Goal: Task Accomplishment & Management: Use online tool/utility

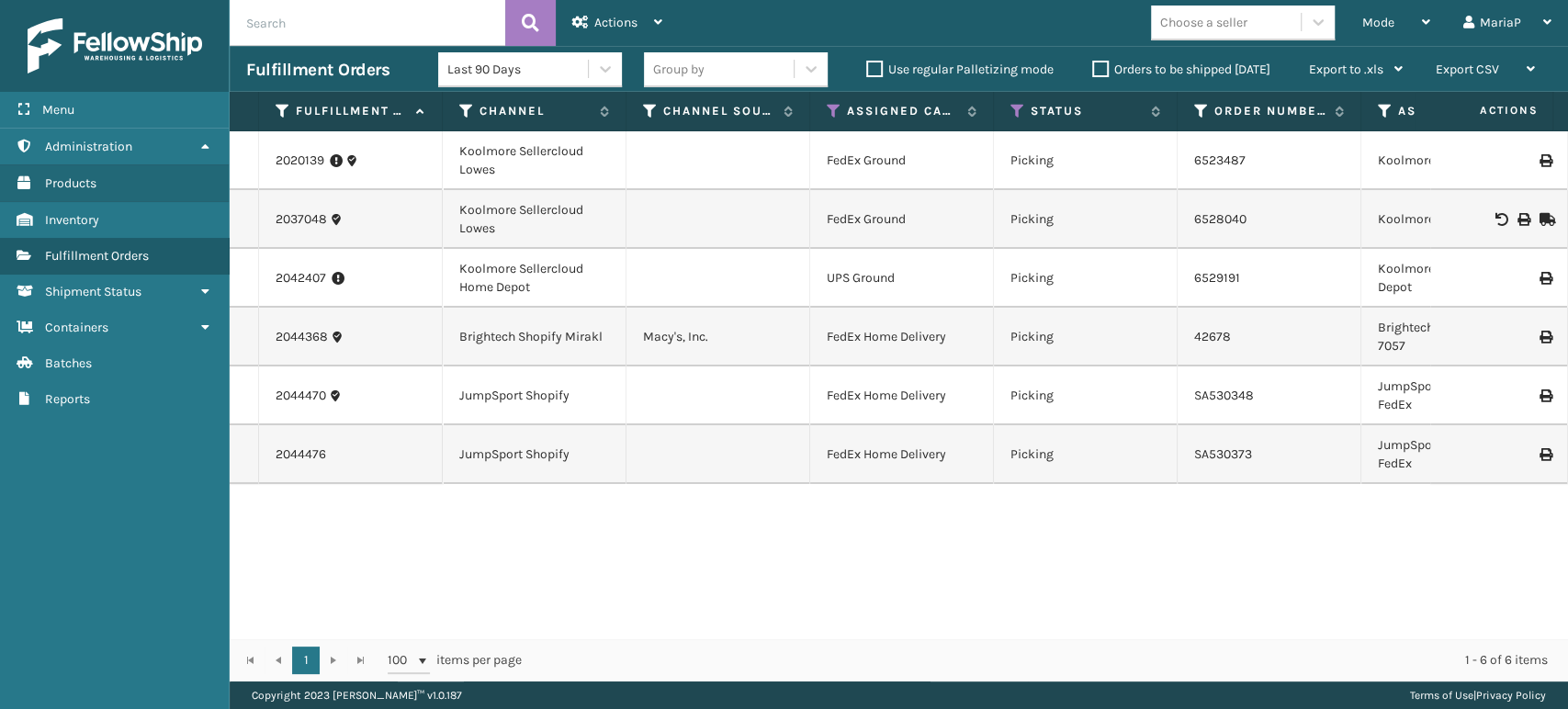
click at [356, 556] on div "2020139 [GEOGRAPHIC_DATA] Sellercloud Lowes FedEx Ground Picking 6523487 [GEOGR…" at bounding box center [900, 385] width 1339 height 508
click at [1015, 110] on icon at bounding box center [1017, 111] width 15 height 17
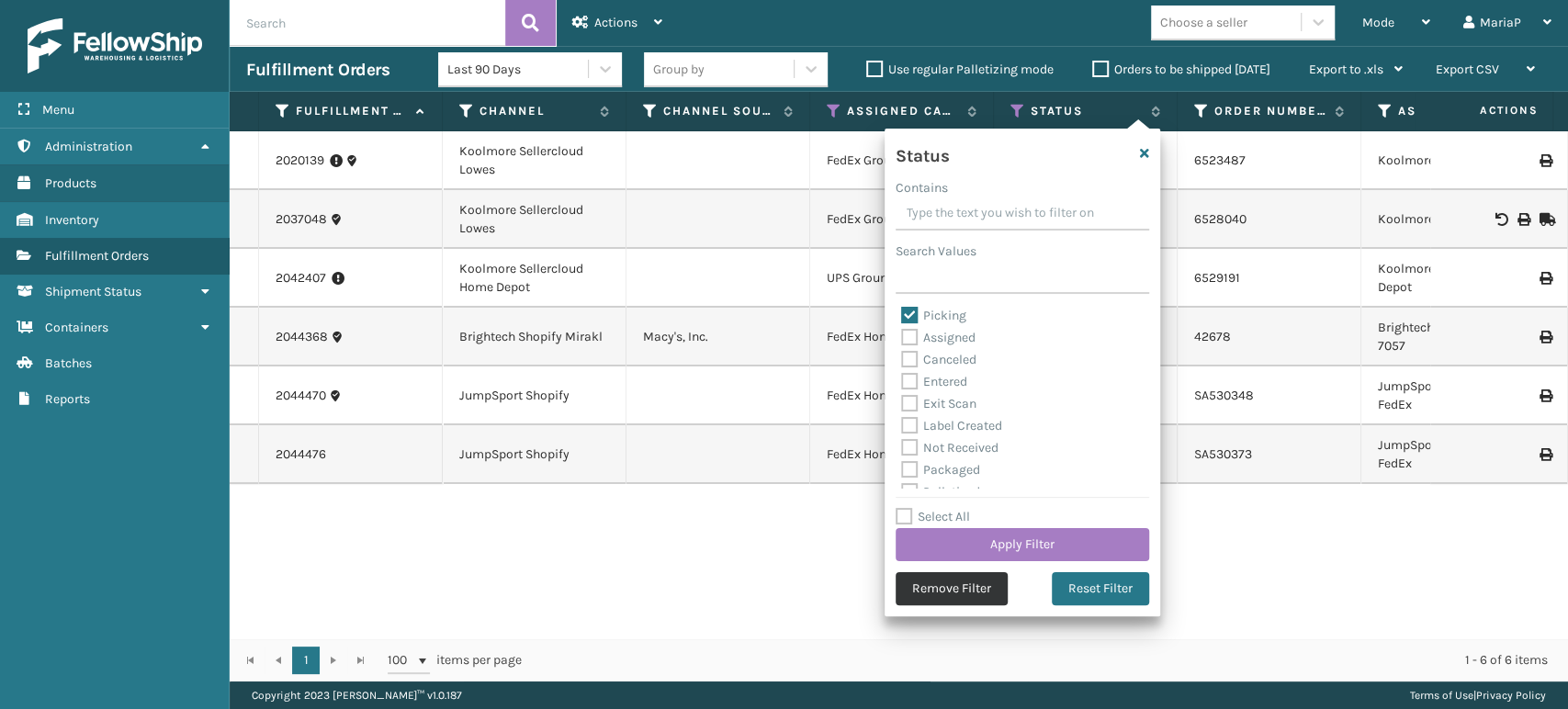
click at [951, 580] on button "Remove Filter" at bounding box center [952, 589] width 113 height 33
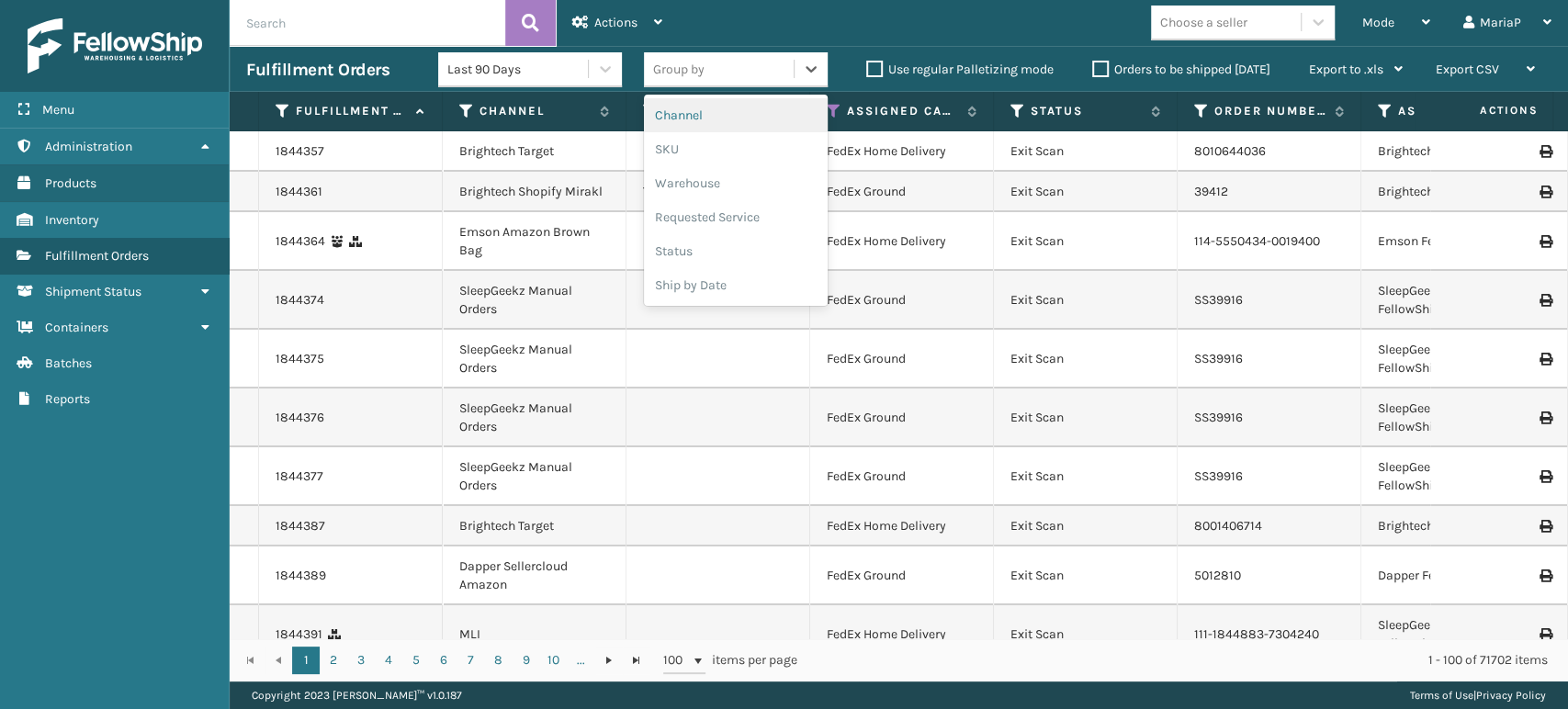
click at [721, 65] on div "Group by" at bounding box center [719, 69] width 150 height 31
click at [691, 142] on div "SKU" at bounding box center [736, 149] width 184 height 34
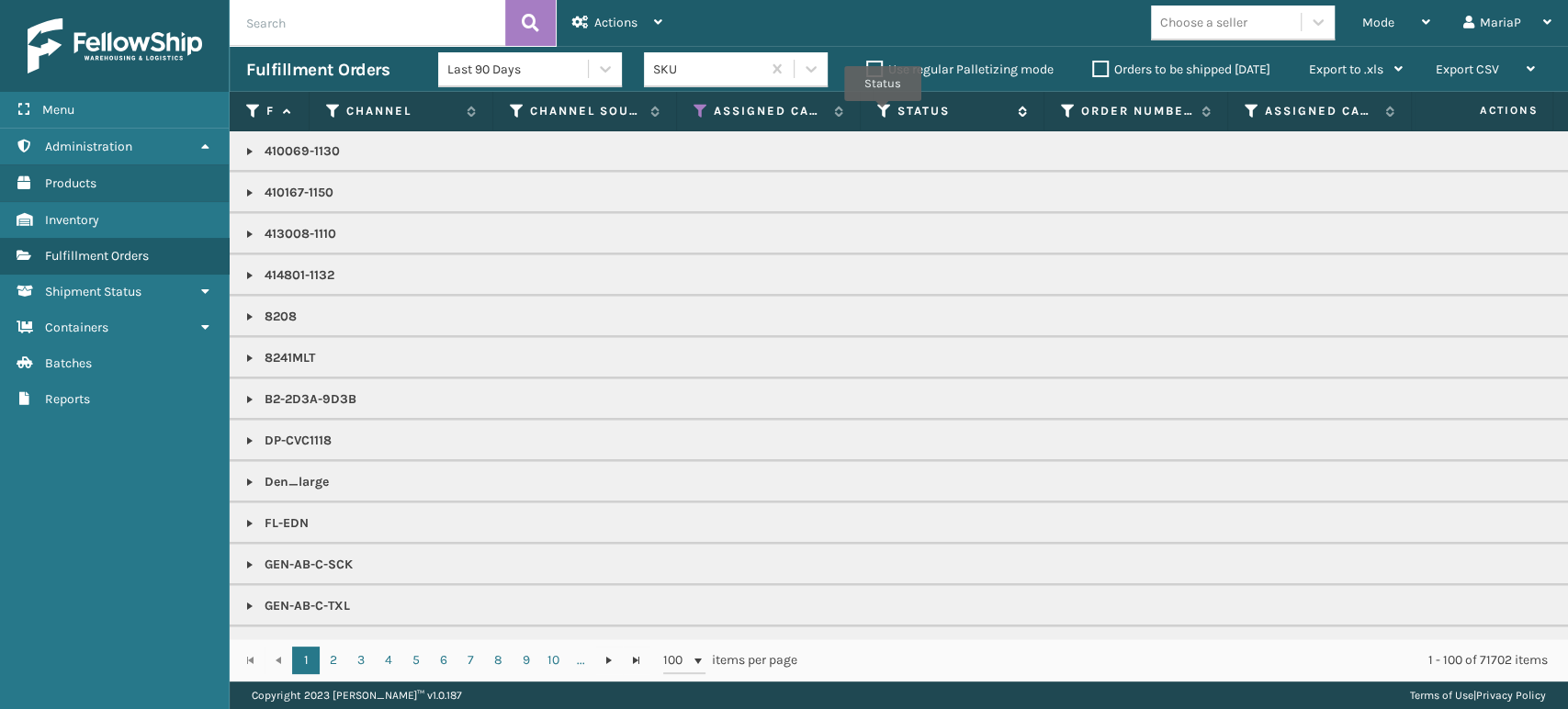
click at [883, 113] on icon at bounding box center [884, 111] width 15 height 17
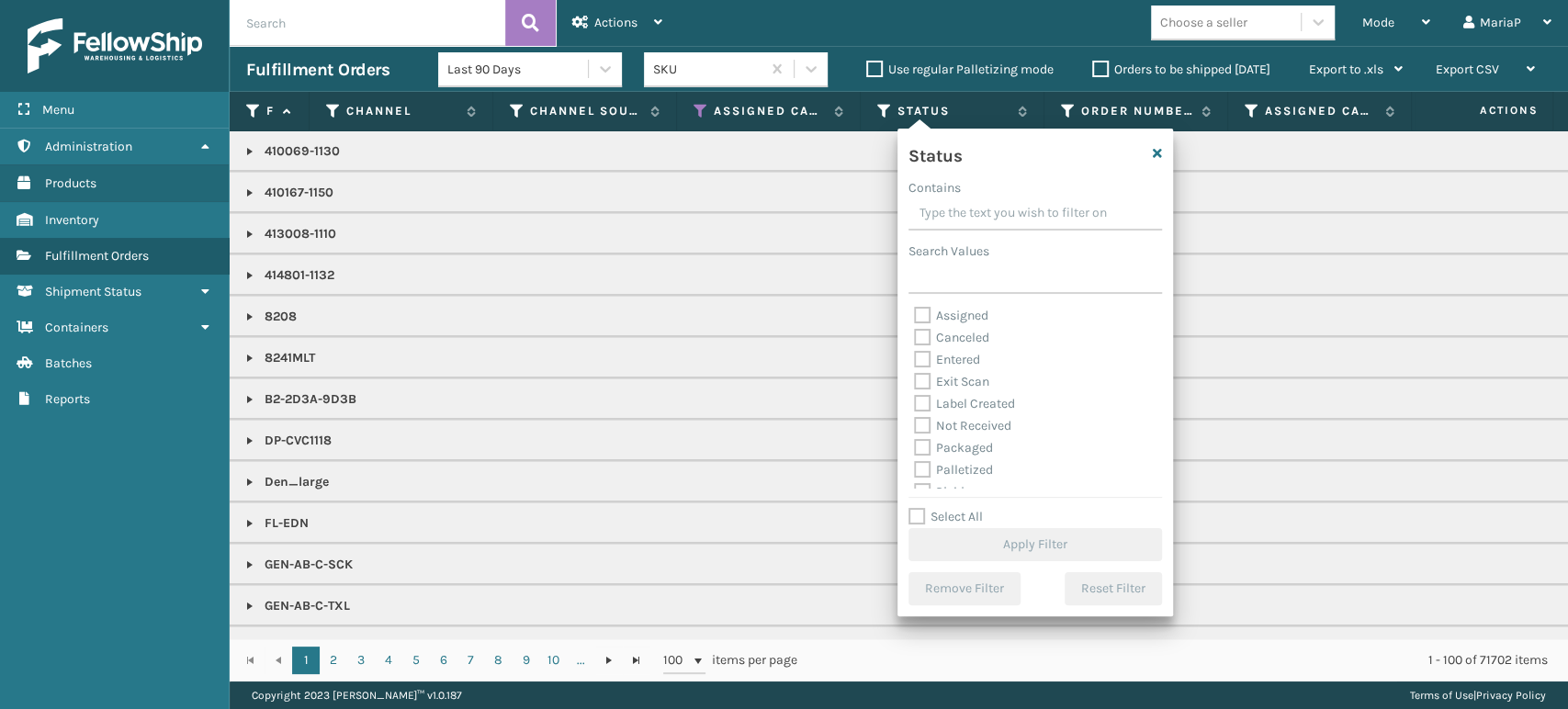
scroll to position [102, 0]
click at [918, 388] on label "Picking" at bounding box center [947, 390] width 65 height 16
click at [915, 388] on input "Picking" at bounding box center [914, 385] width 1 height 12
checkbox input "true"
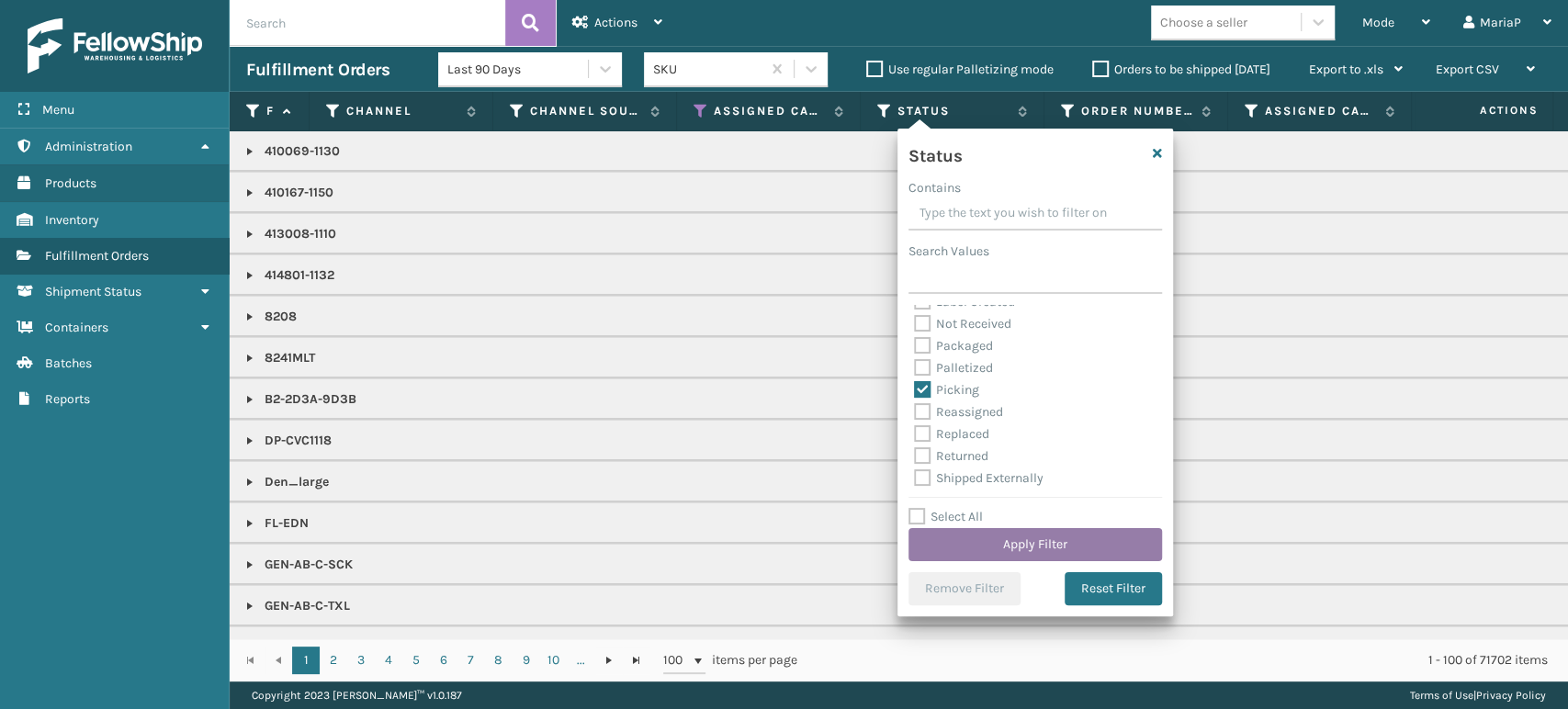
click at [1103, 549] on button "Apply Filter" at bounding box center [1035, 544] width 254 height 33
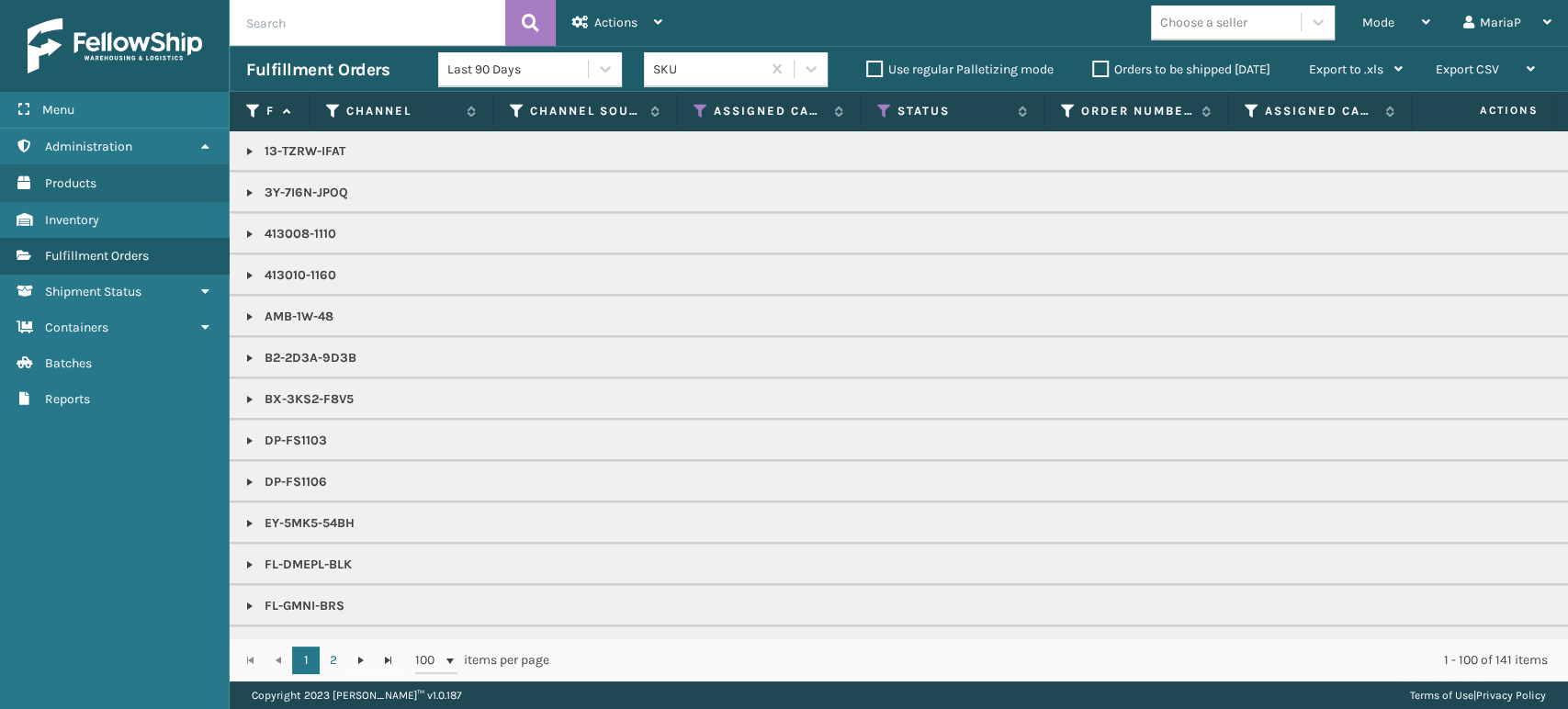
click at [1095, 69] on label "Orders to be shipped [DATE]" at bounding box center [1181, 69] width 178 height 16
click at [1093, 69] on input "Orders to be shipped [DATE]" at bounding box center [1092, 65] width 1 height 12
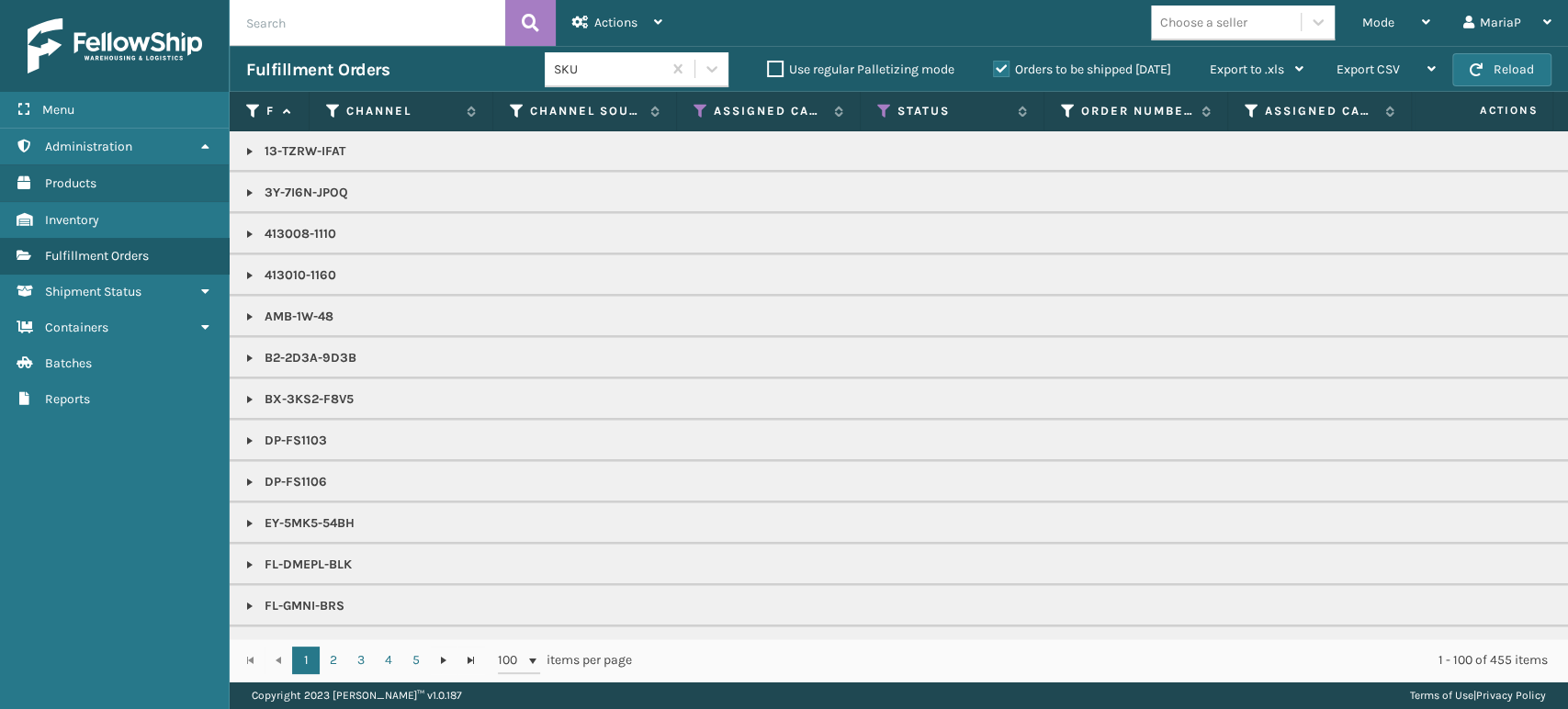
click at [1208, 26] on div "Choose a seller" at bounding box center [1204, 23] width 87 height 20
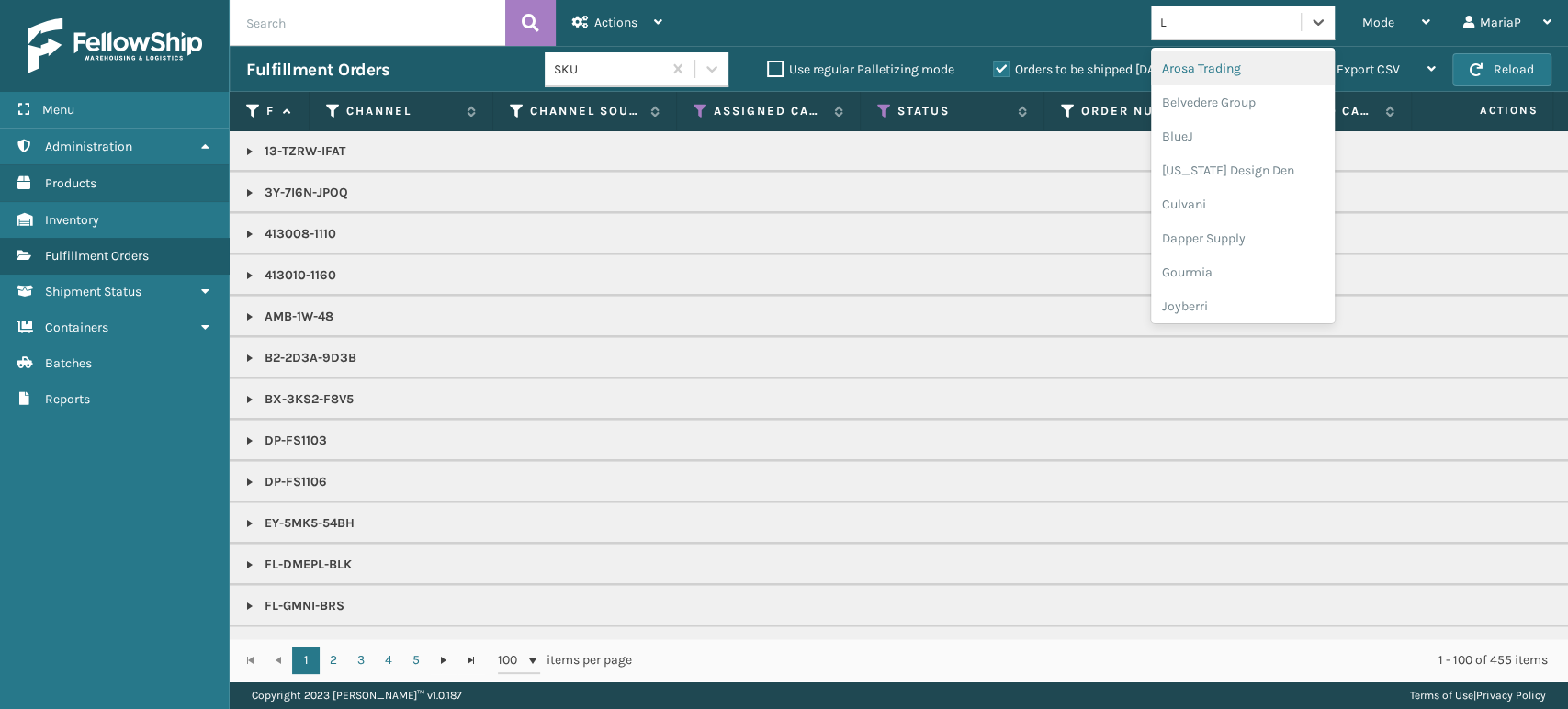
type input "LI"
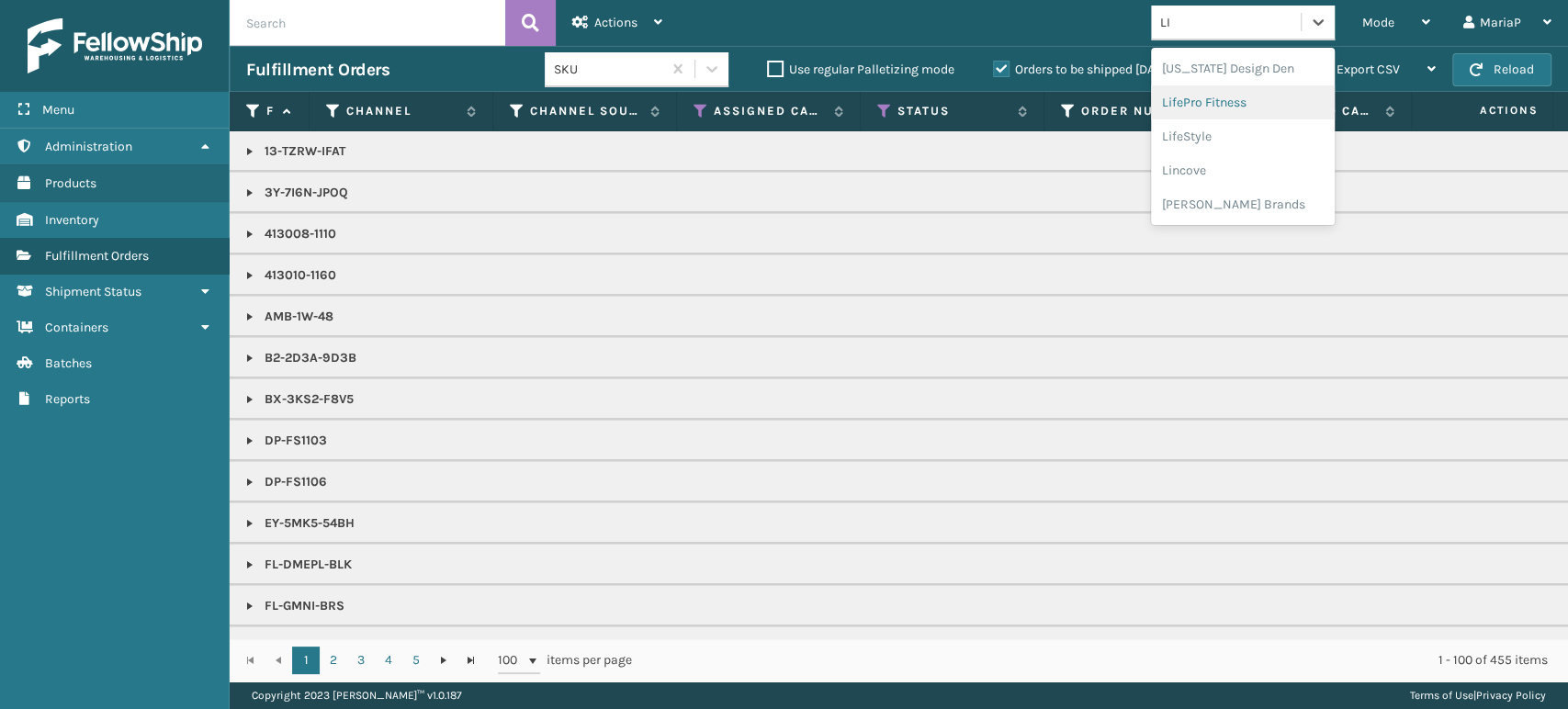
click at [1275, 113] on div "LifePro Fitness" at bounding box center [1243, 103] width 184 height 34
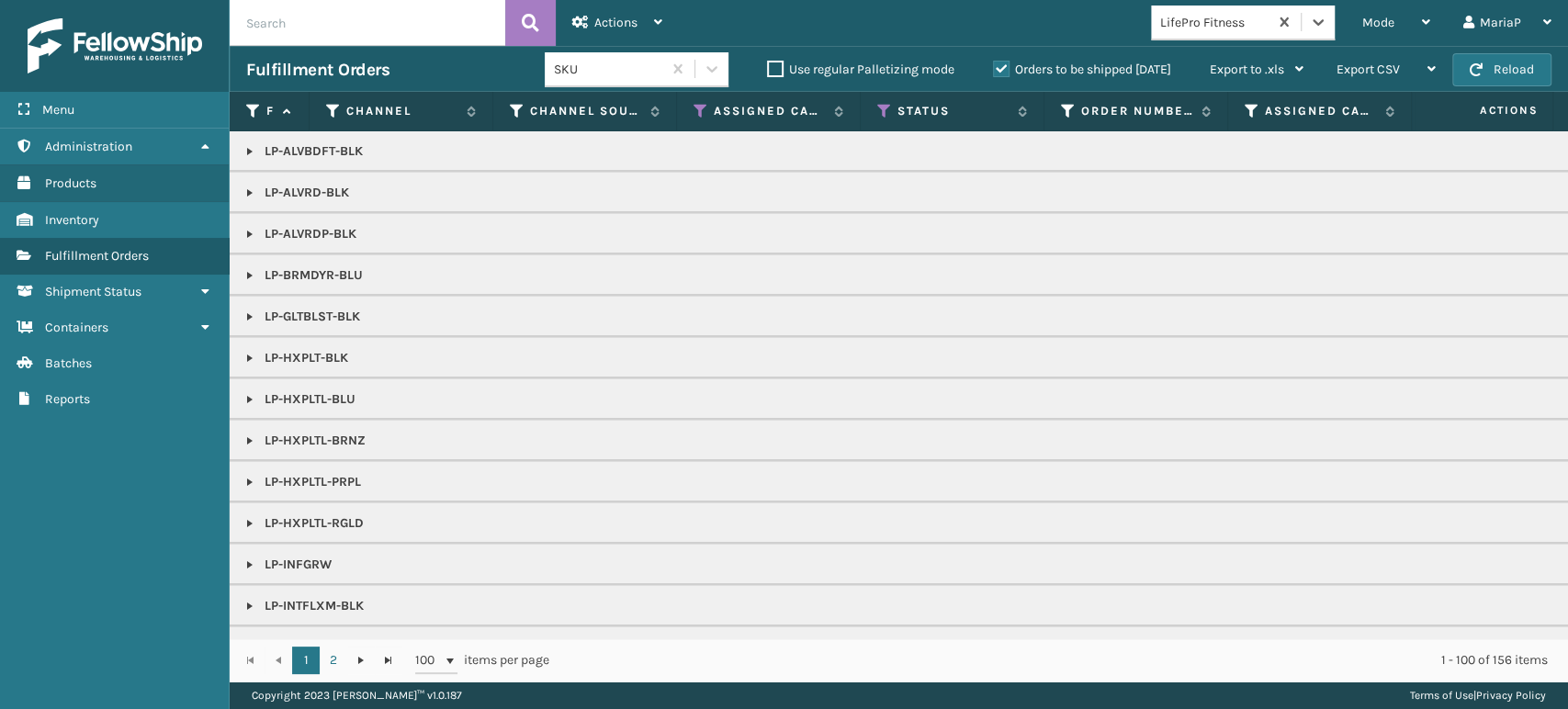
click at [245, 189] on link at bounding box center [250, 193] width 15 height 15
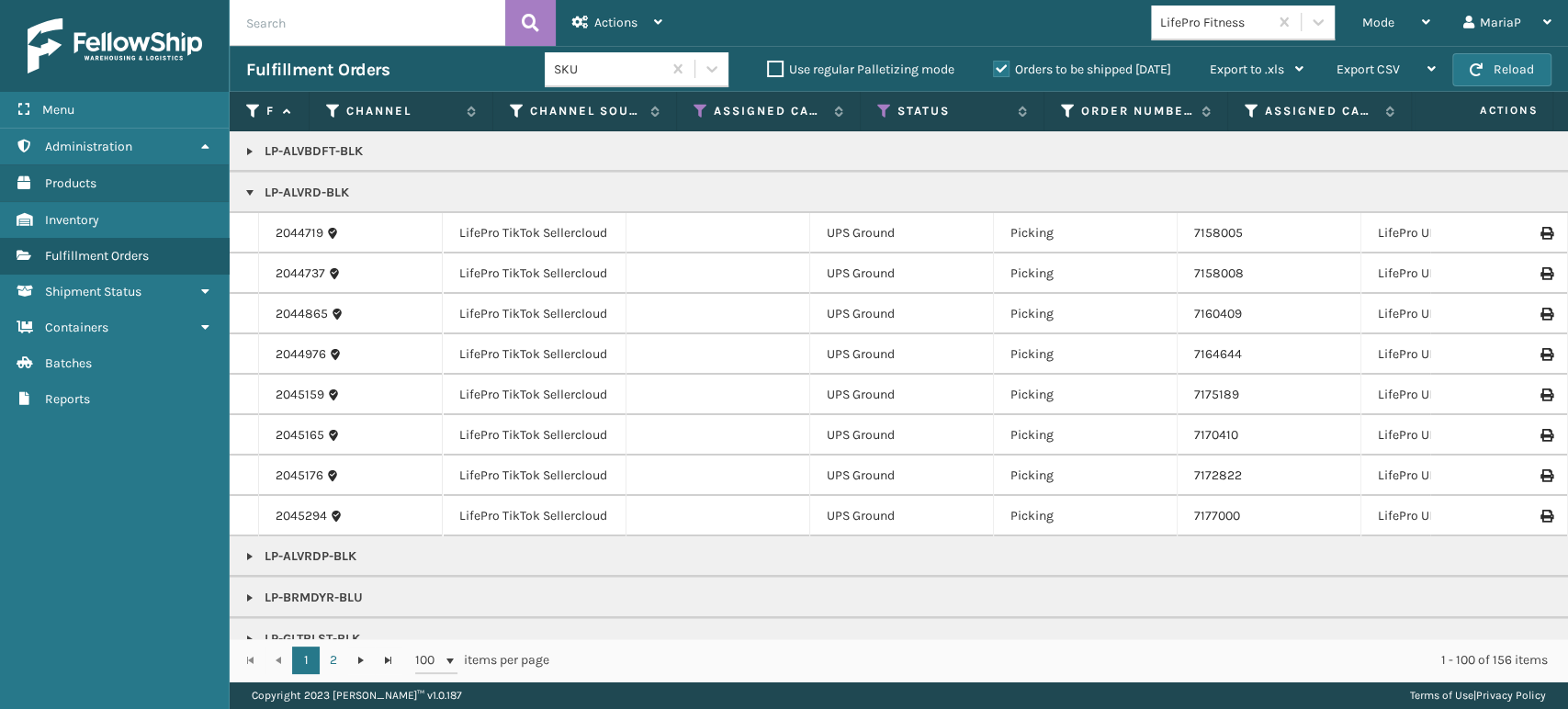
click at [250, 192] on link at bounding box center [250, 193] width 15 height 15
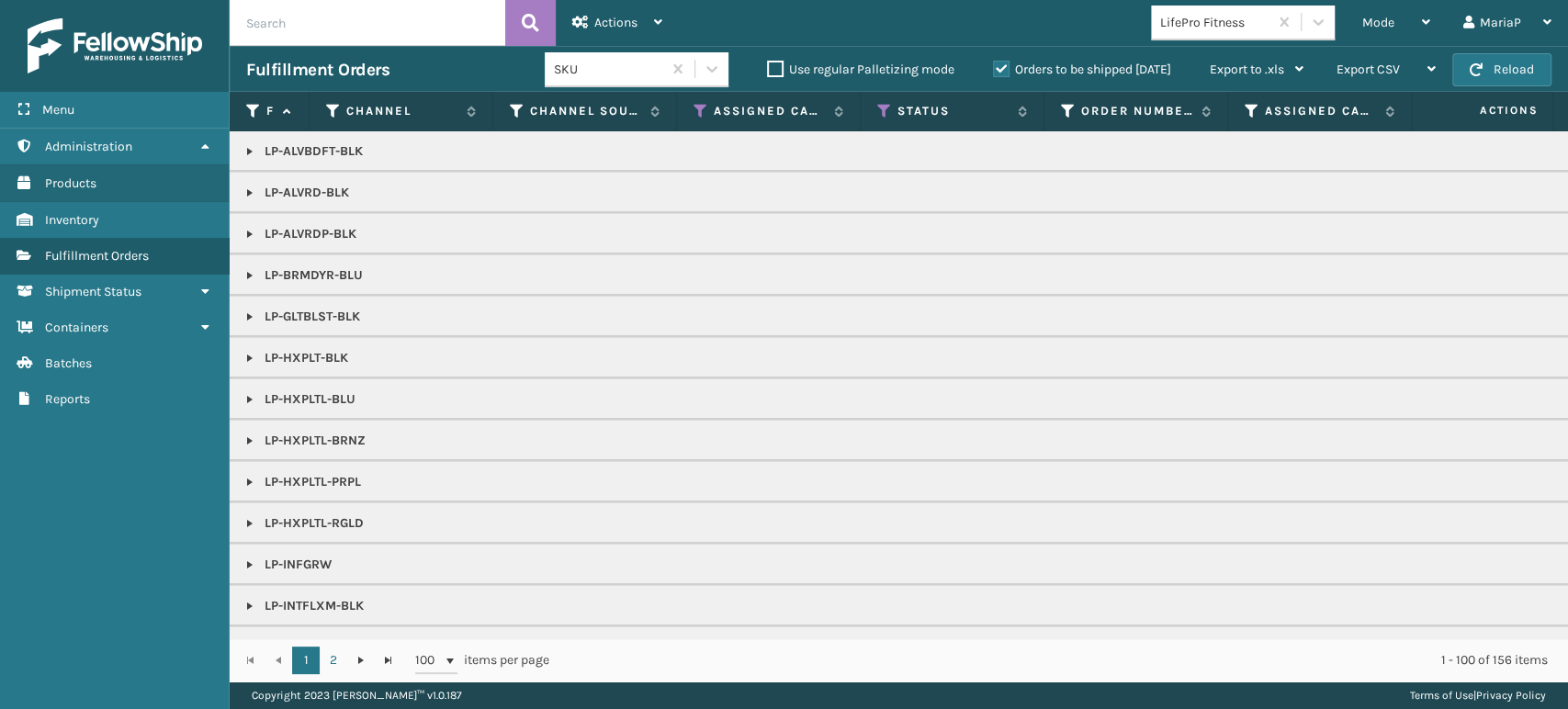
click at [252, 233] on link at bounding box center [250, 234] width 15 height 15
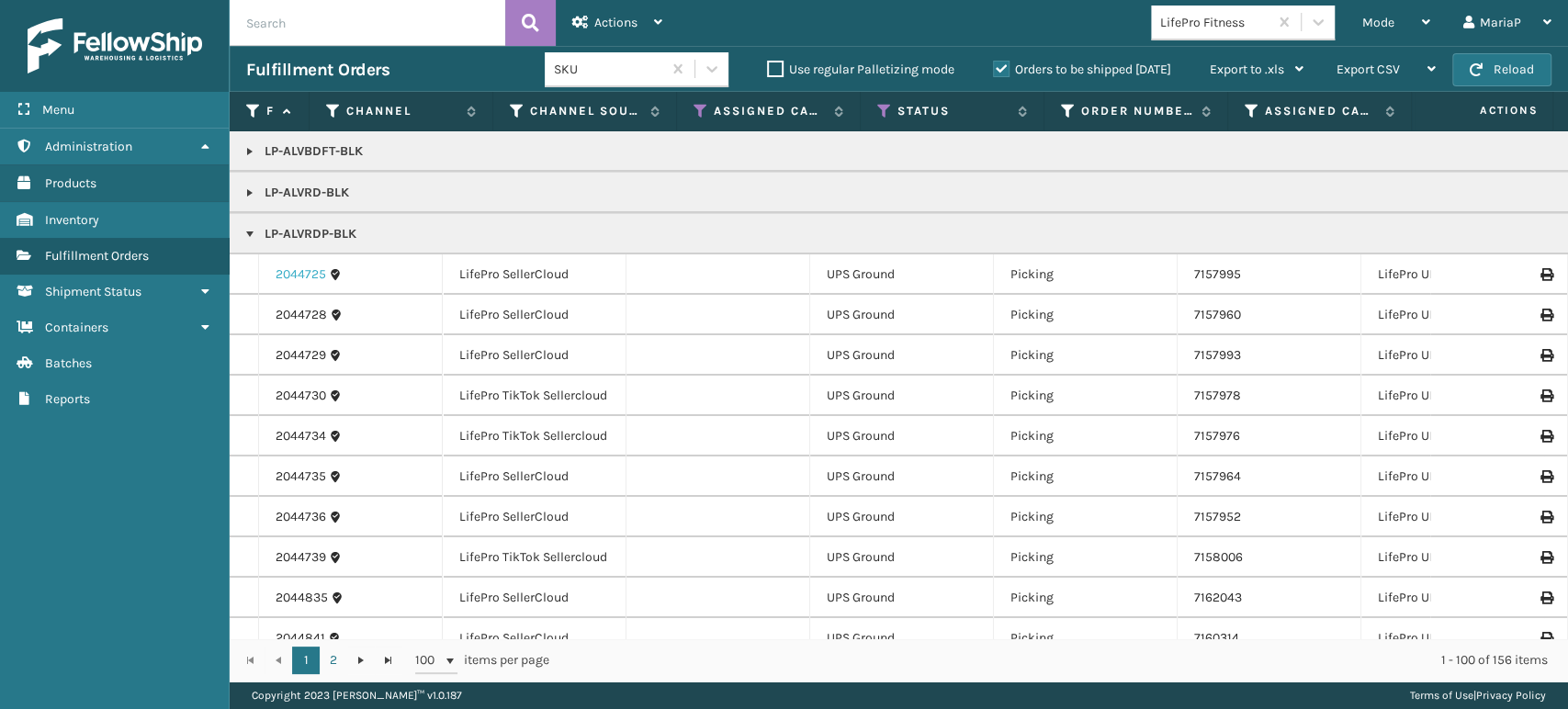
click at [293, 269] on link "2044725" at bounding box center [300, 275] width 50 height 19
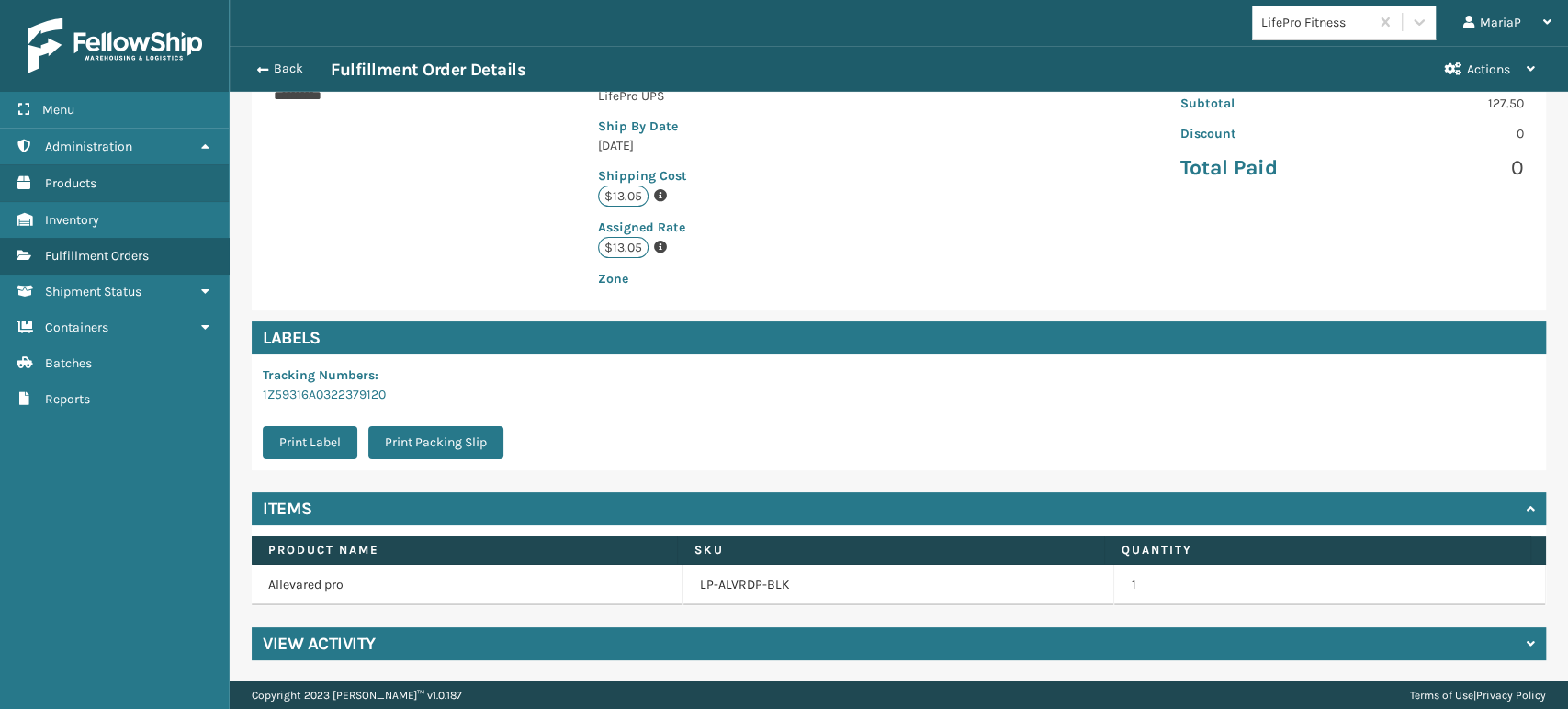
scroll to position [375, 0]
click at [738, 593] on td "LP-ALVRDP-BLK" at bounding box center [899, 585] width 431 height 40
click at [727, 578] on link "LP-ALVRDP-BLK" at bounding box center [745, 585] width 90 height 19
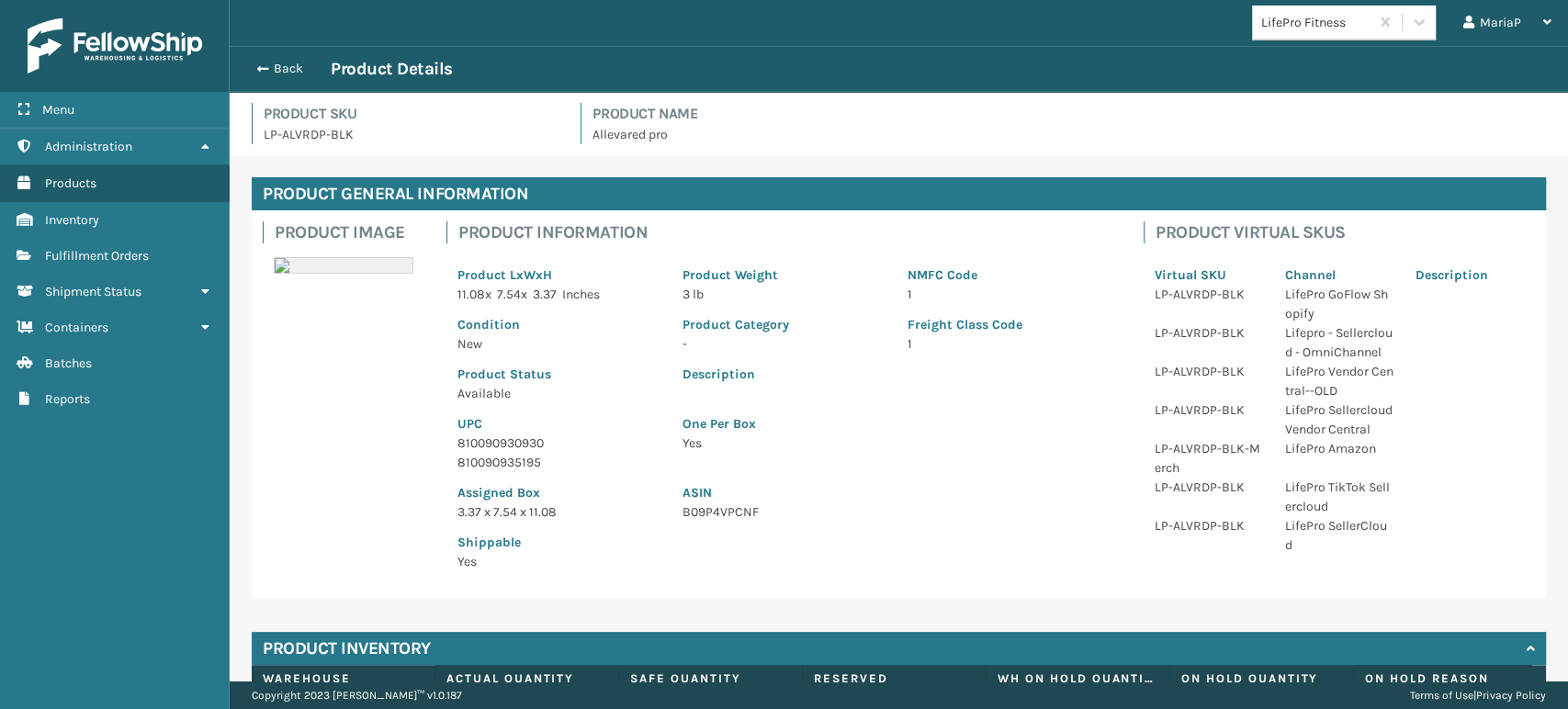
click at [514, 450] on p "810090930930" at bounding box center [559, 443] width 203 height 20
click at [516, 442] on p "810090930930" at bounding box center [559, 443] width 203 height 20
click at [516, 440] on p "810090930930" at bounding box center [559, 443] width 203 height 20
copy p "810090930930"
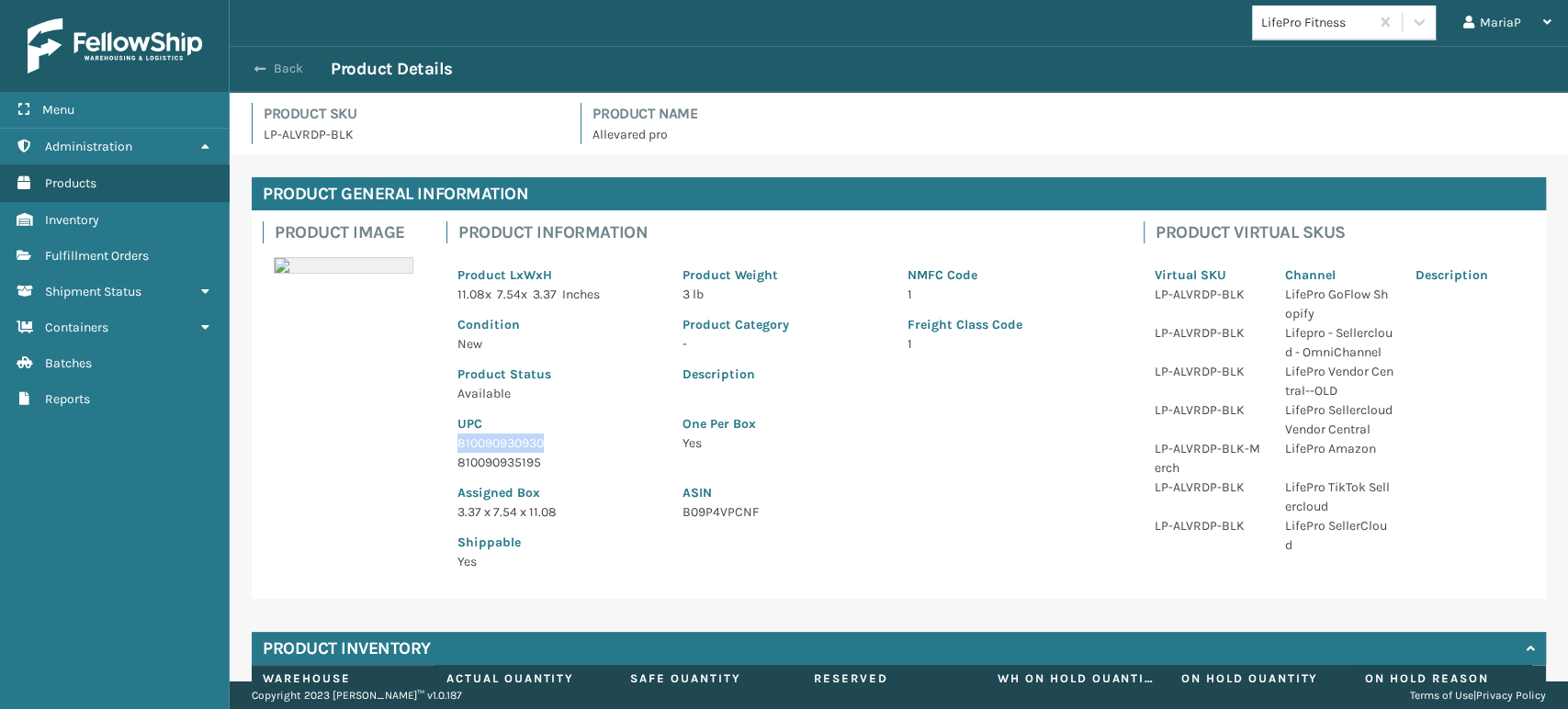
click at [263, 70] on span "button" at bounding box center [260, 68] width 11 height 13
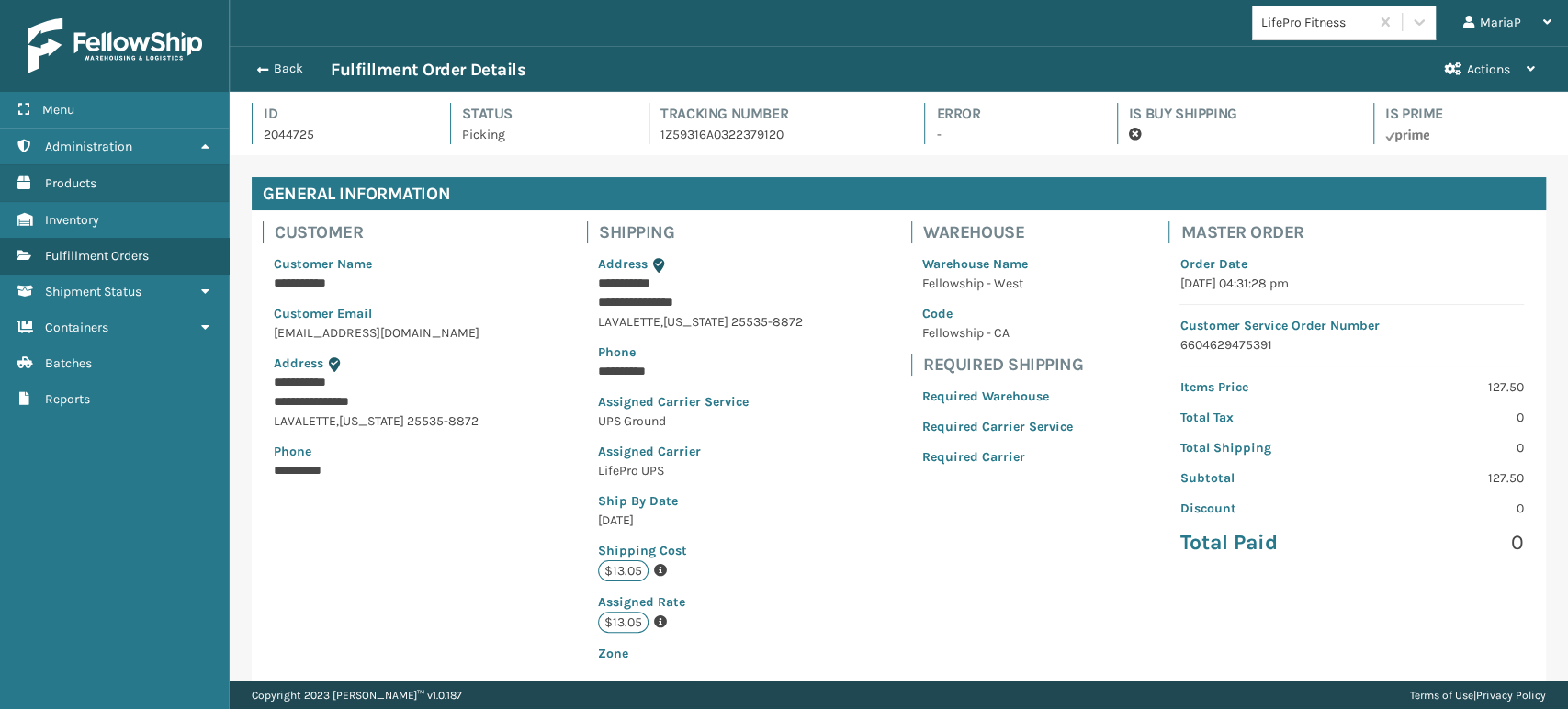
scroll to position [44, 1338]
click at [301, 70] on button "Back" at bounding box center [288, 68] width 85 height 17
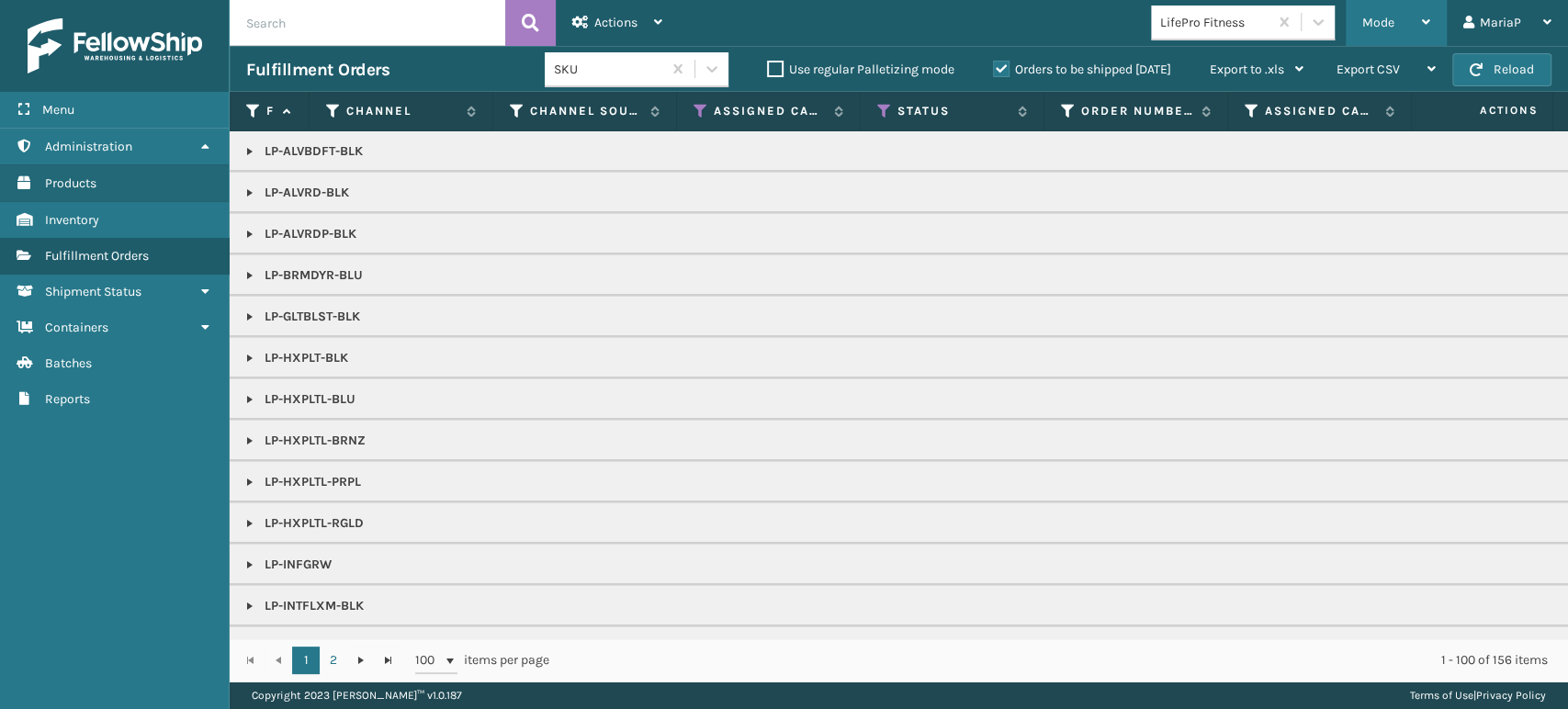
click at [1374, 24] on span "Mode" at bounding box center [1378, 23] width 33 height 16
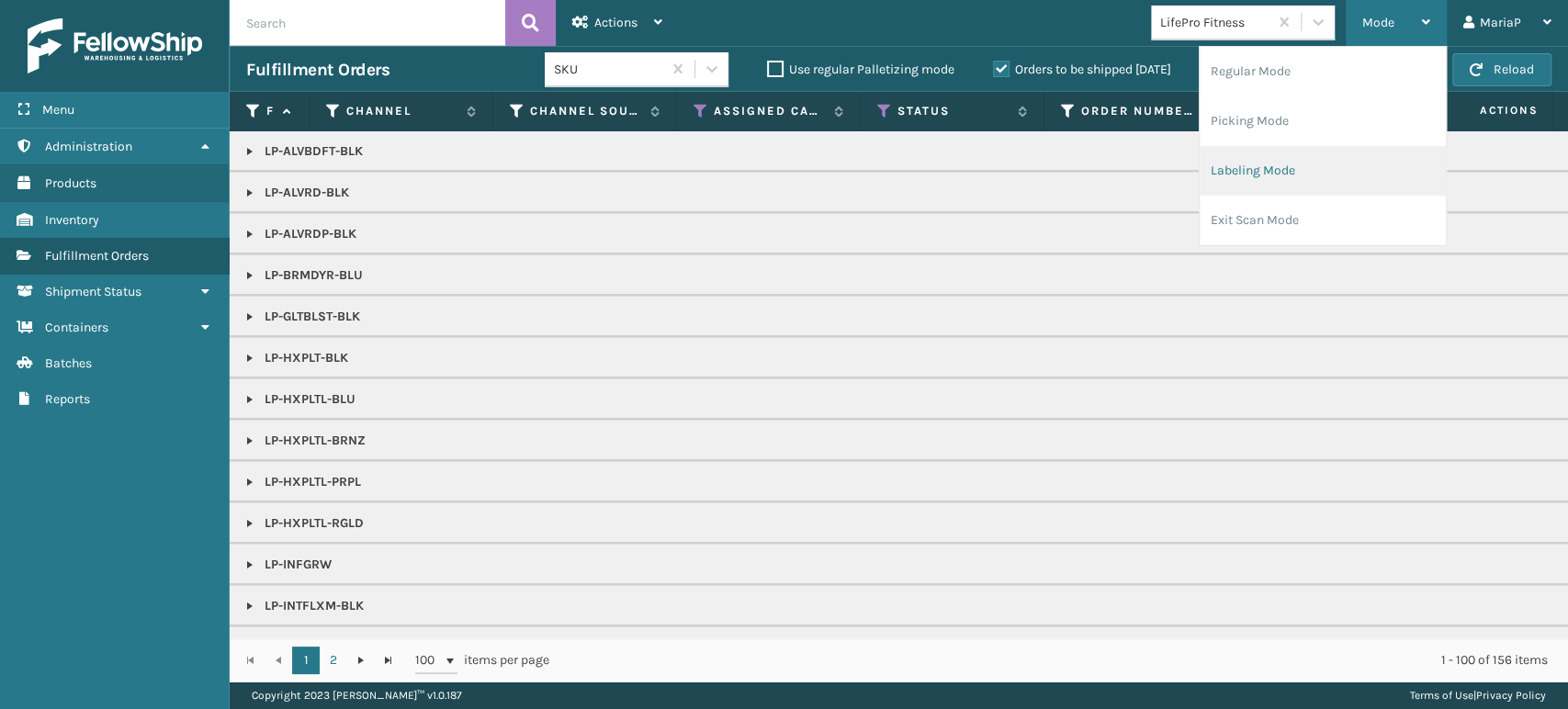
click at [1326, 153] on li "Labeling Mode" at bounding box center [1322, 171] width 246 height 49
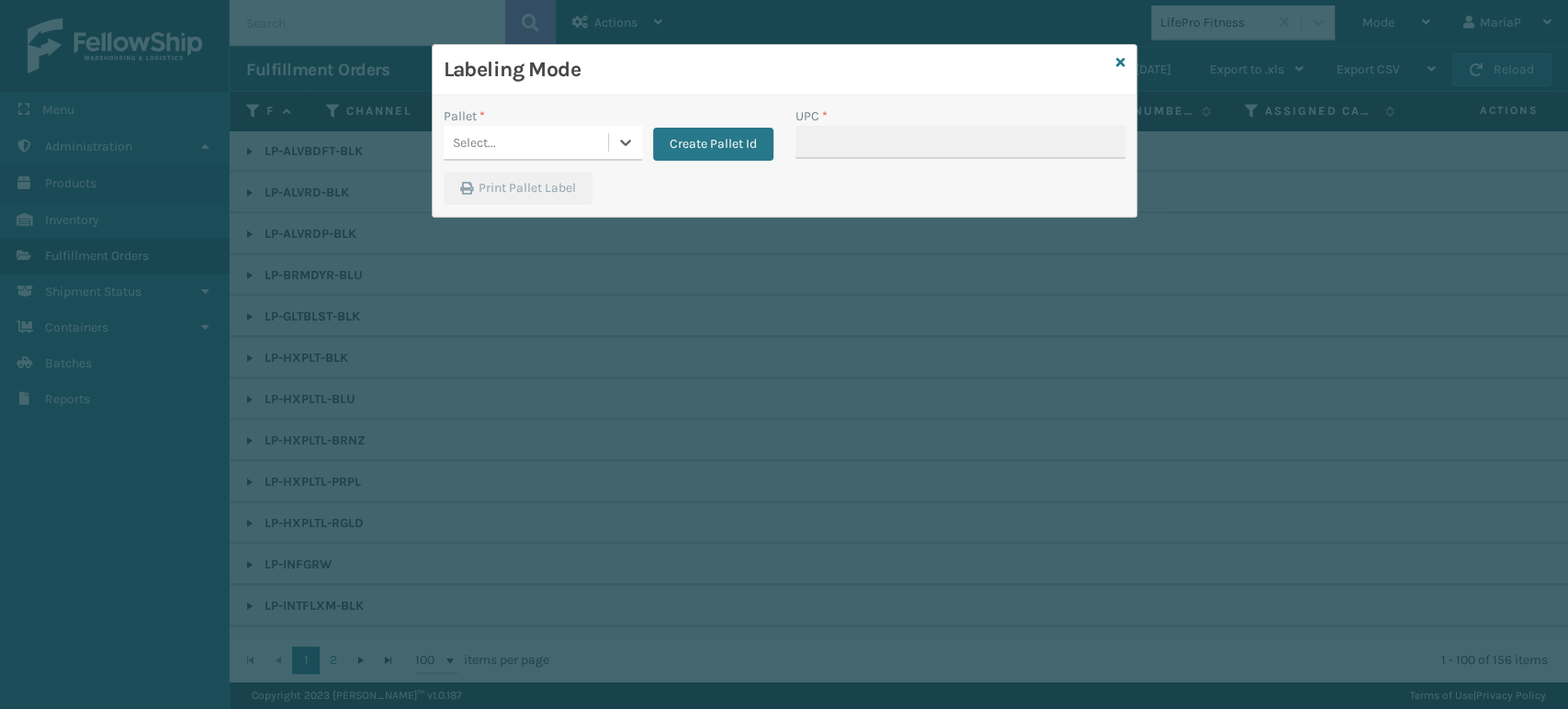
click at [546, 138] on div "Select..." at bounding box center [525, 142] width 165 height 31
click at [544, 197] on div "UPSG-CT7FUK9P4G" at bounding box center [542, 193] width 198 height 42
click at [868, 141] on input "UPC *" at bounding box center [961, 141] width 330 height 33
paste input "810090930930"
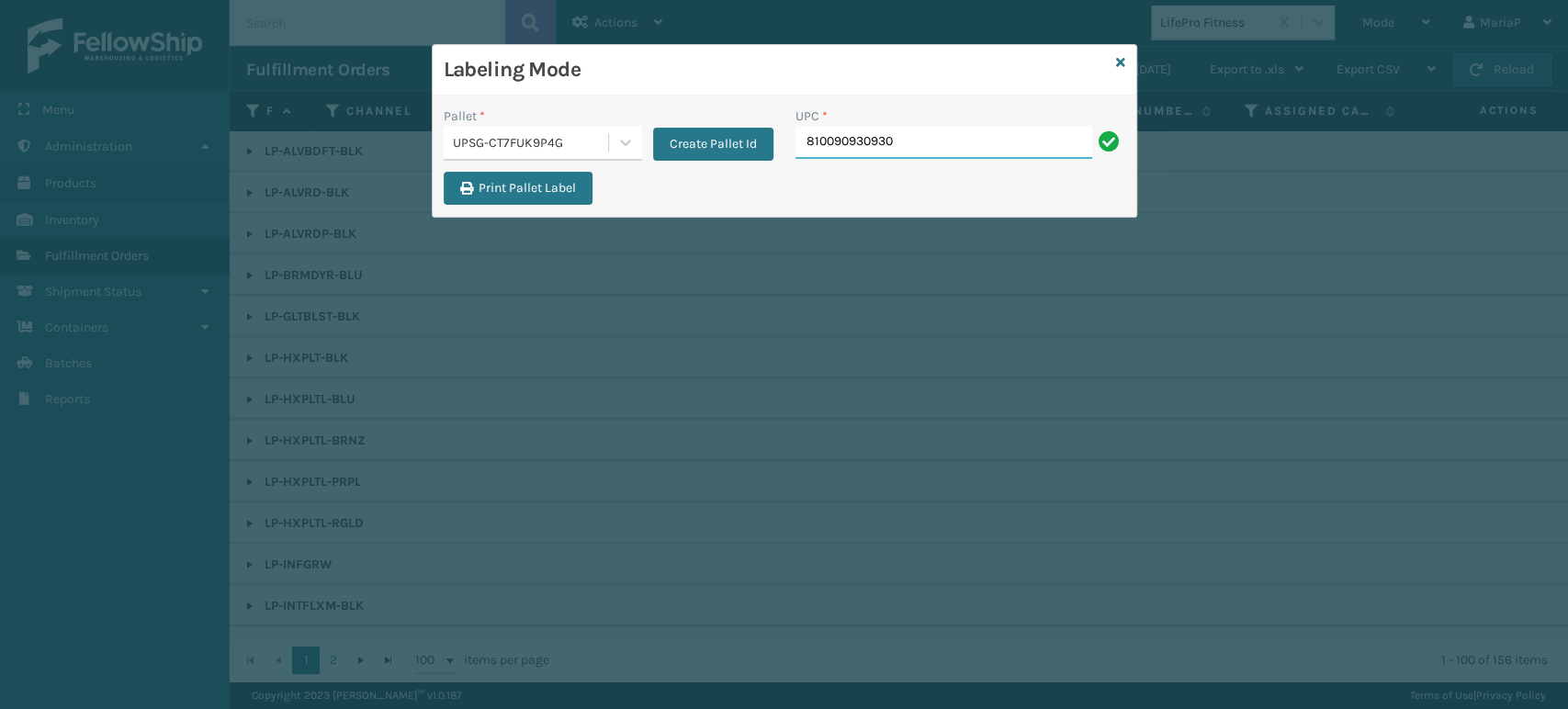
type input "810090930930"
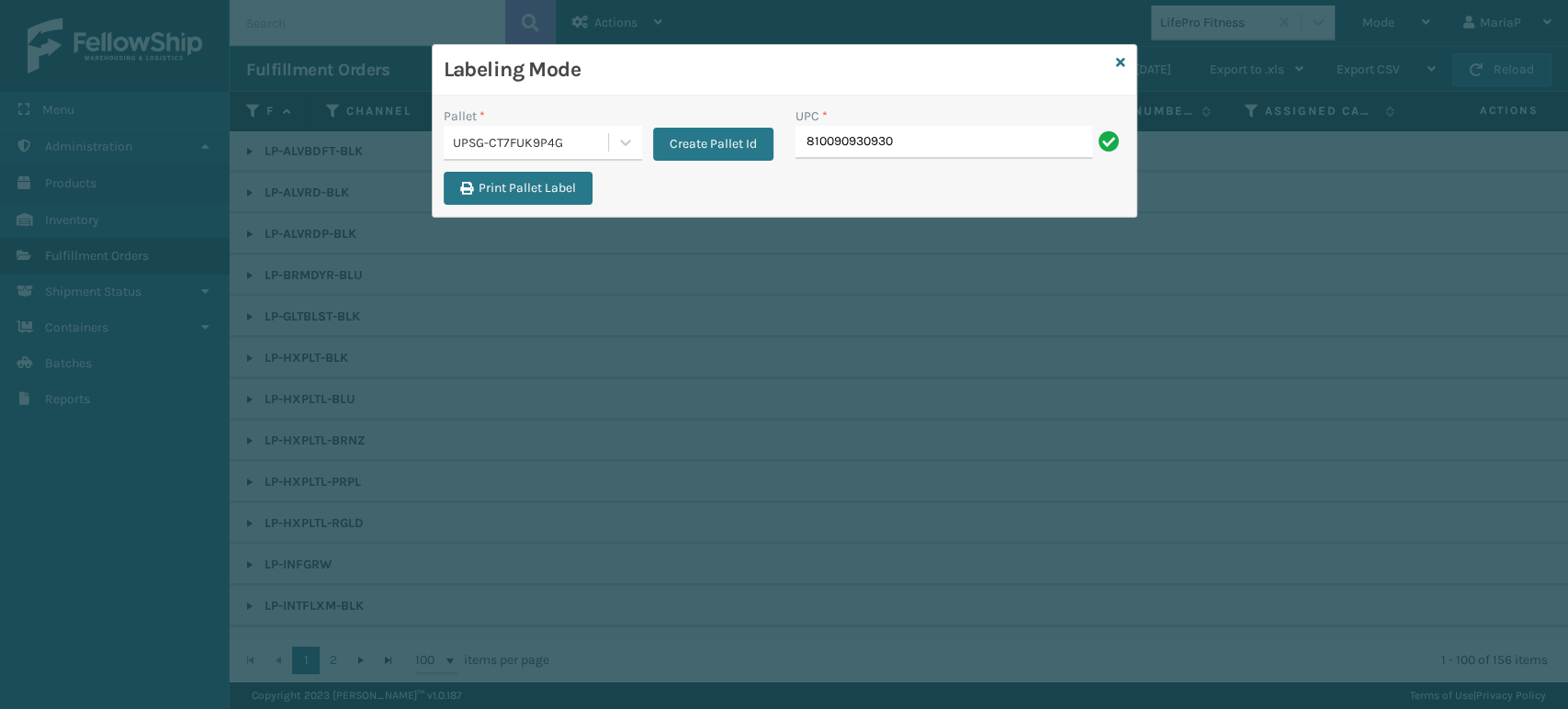
type input "810090930930"
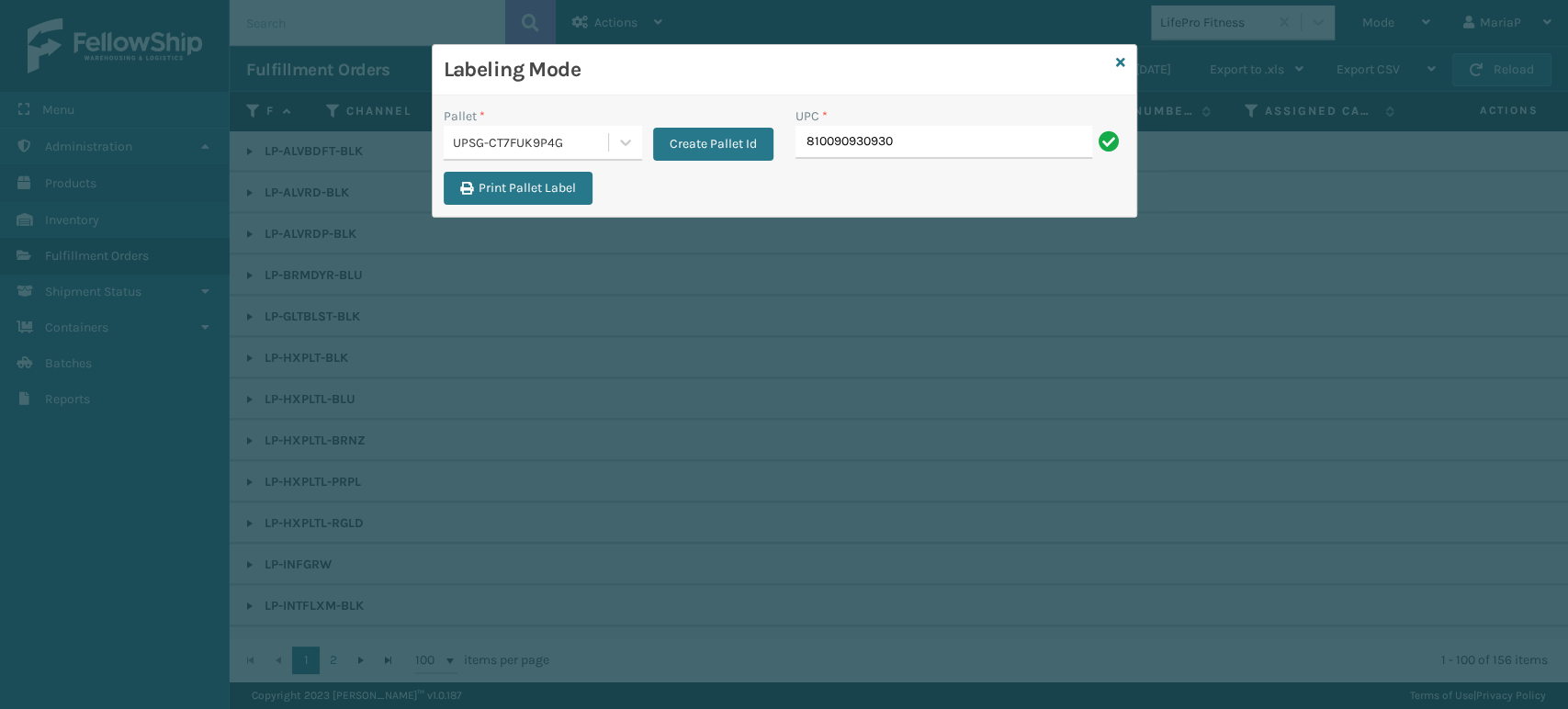
type input "810090930930"
click at [873, 149] on input "UPC *" at bounding box center [961, 141] width 330 height 33
type input "810090930930"
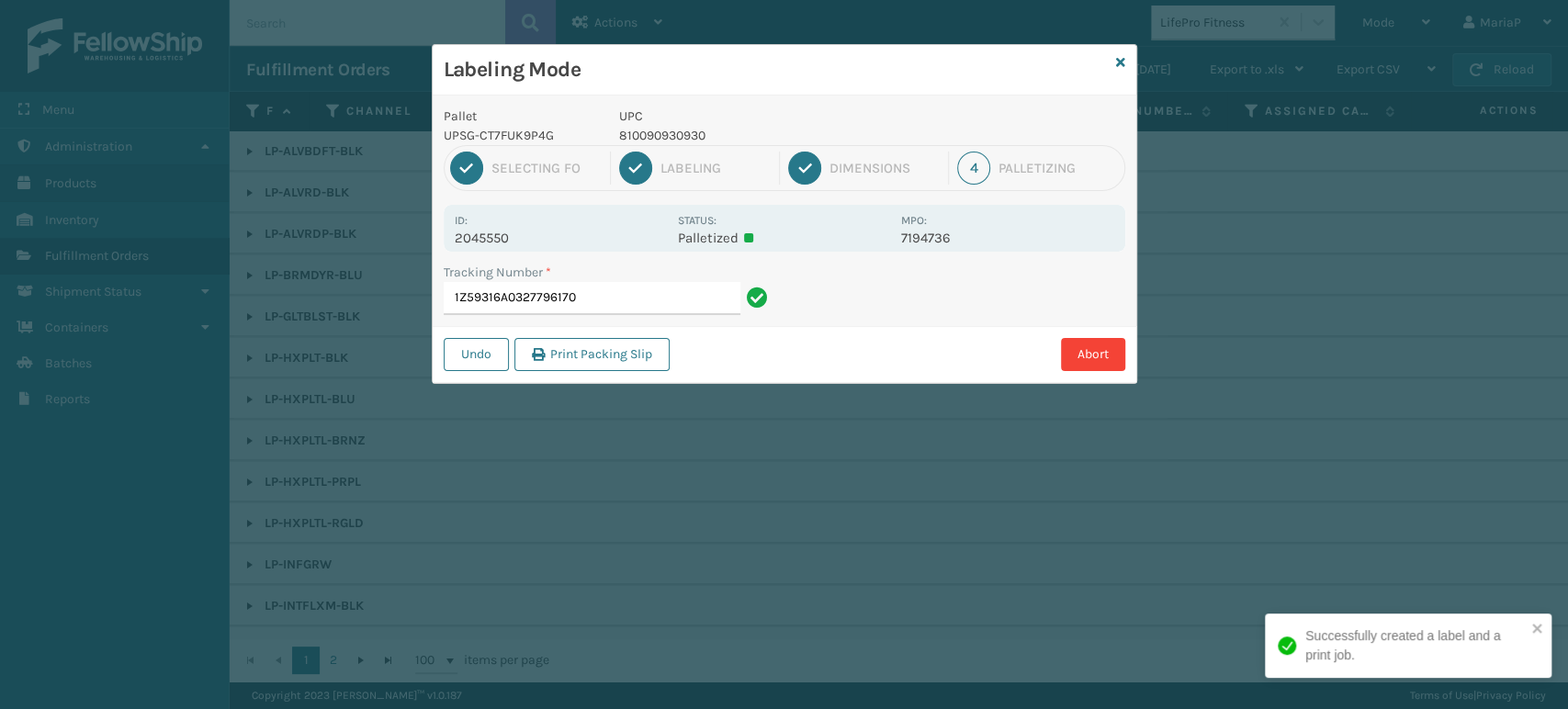
click at [873, 149] on div "1 Selecting FO 2 Labeling 3 Dimensions 4 Palletizing" at bounding box center [784, 168] width 681 height 46
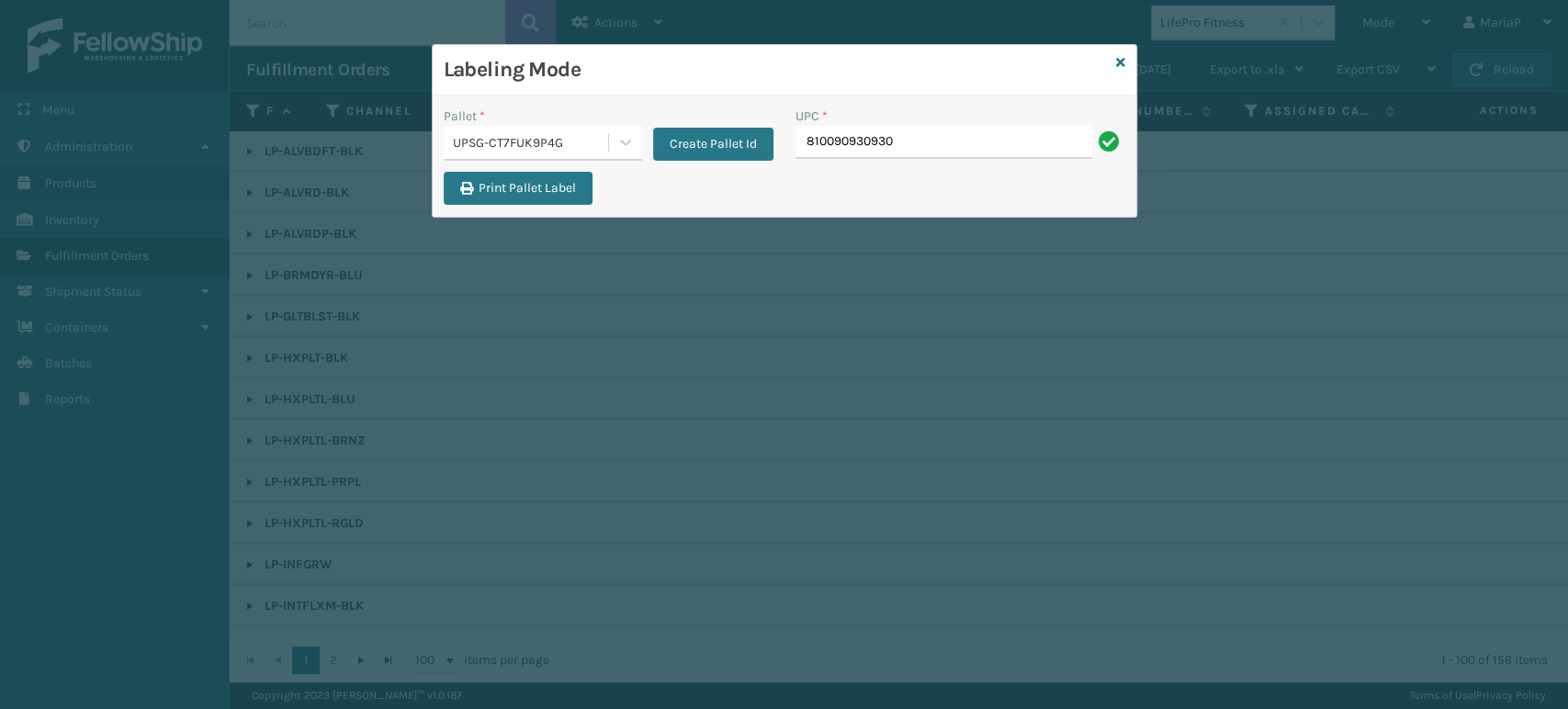
type input "810090930930"
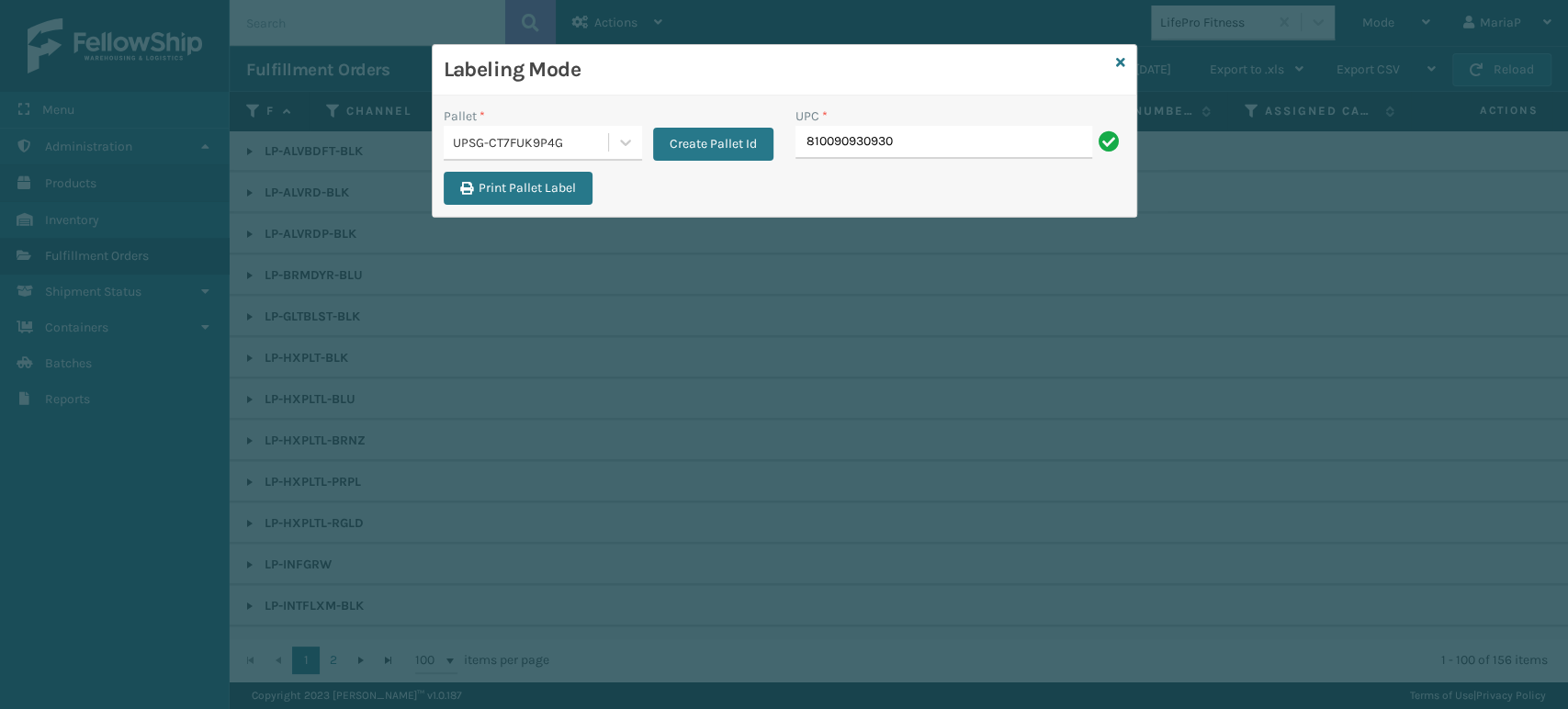
type input "810090930930"
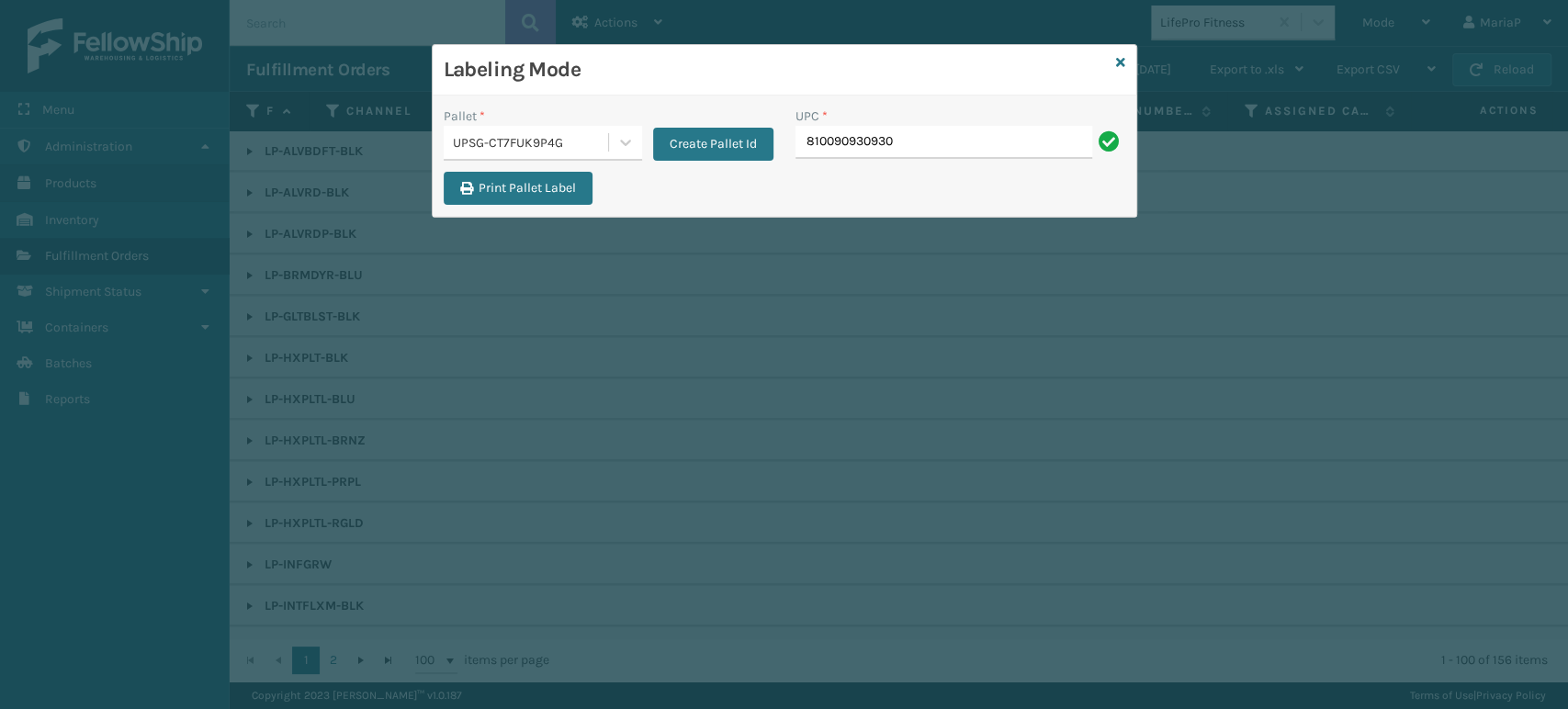
type input "810090930930"
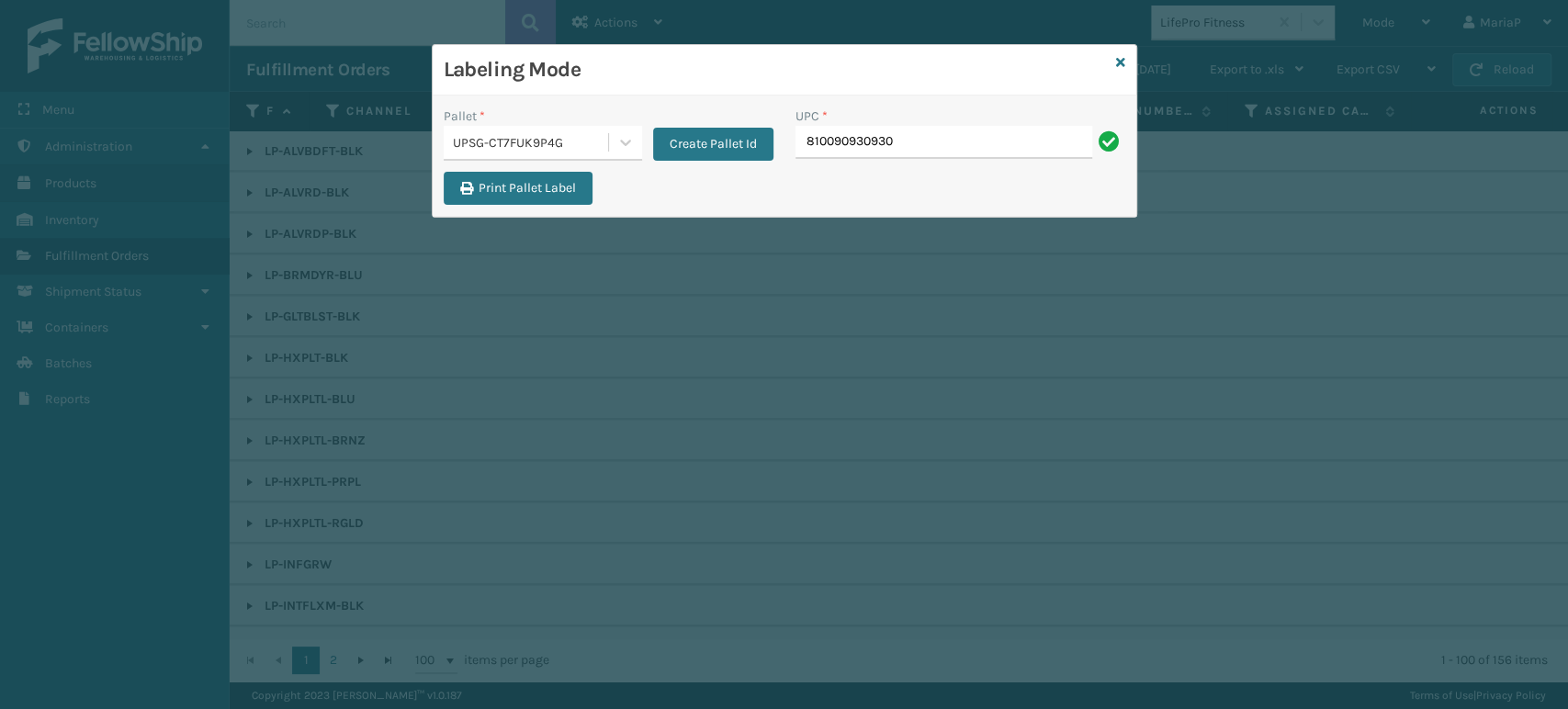
type input "810090930930"
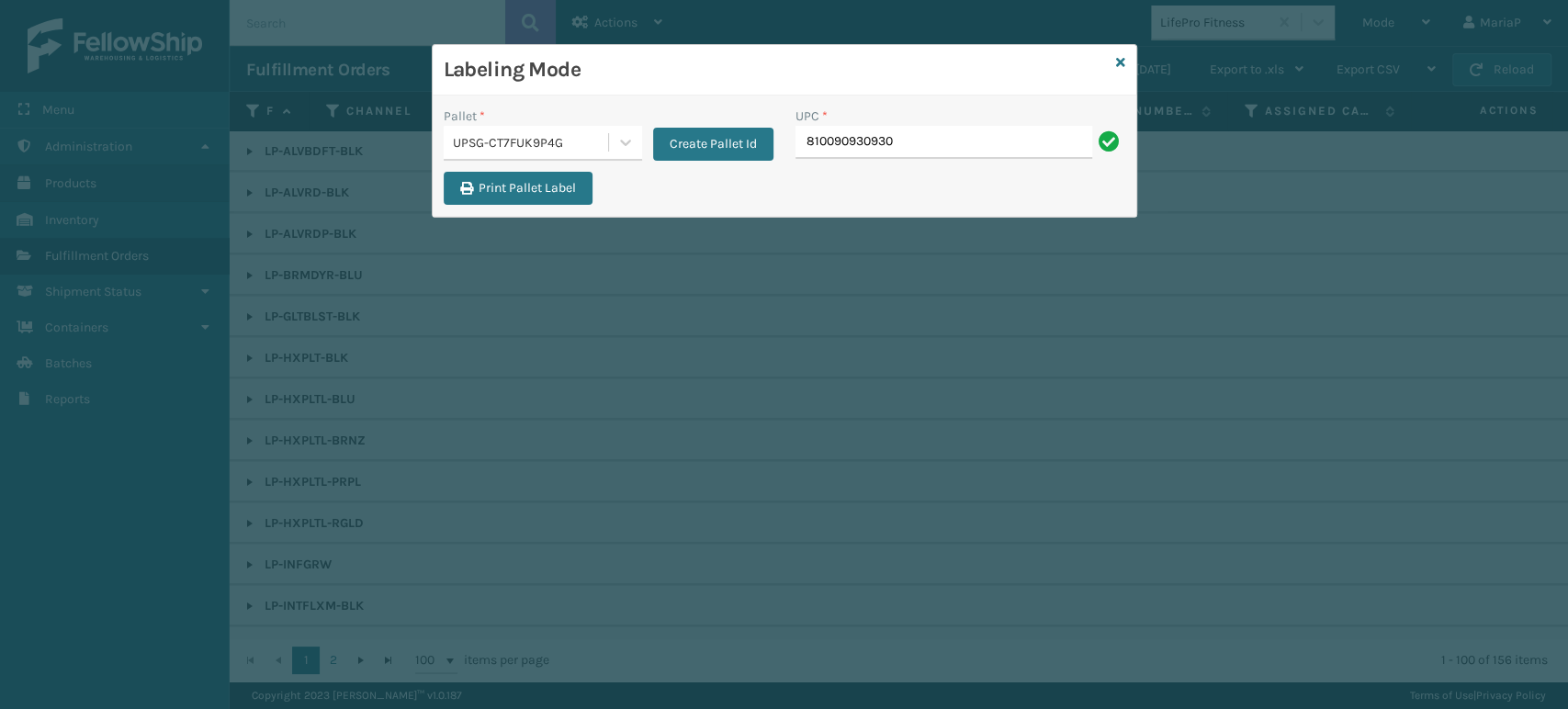
type input "810090930930"
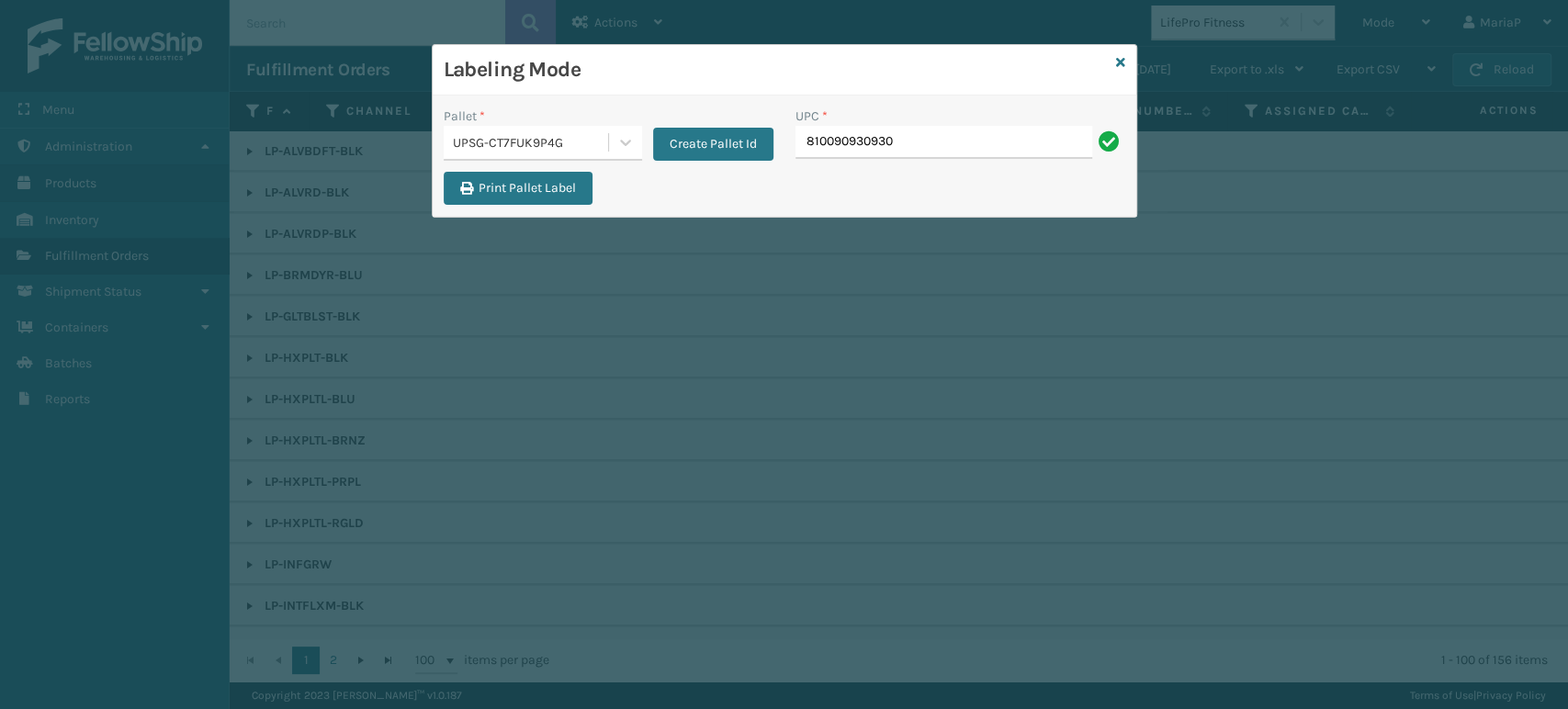
type input "810090930930"
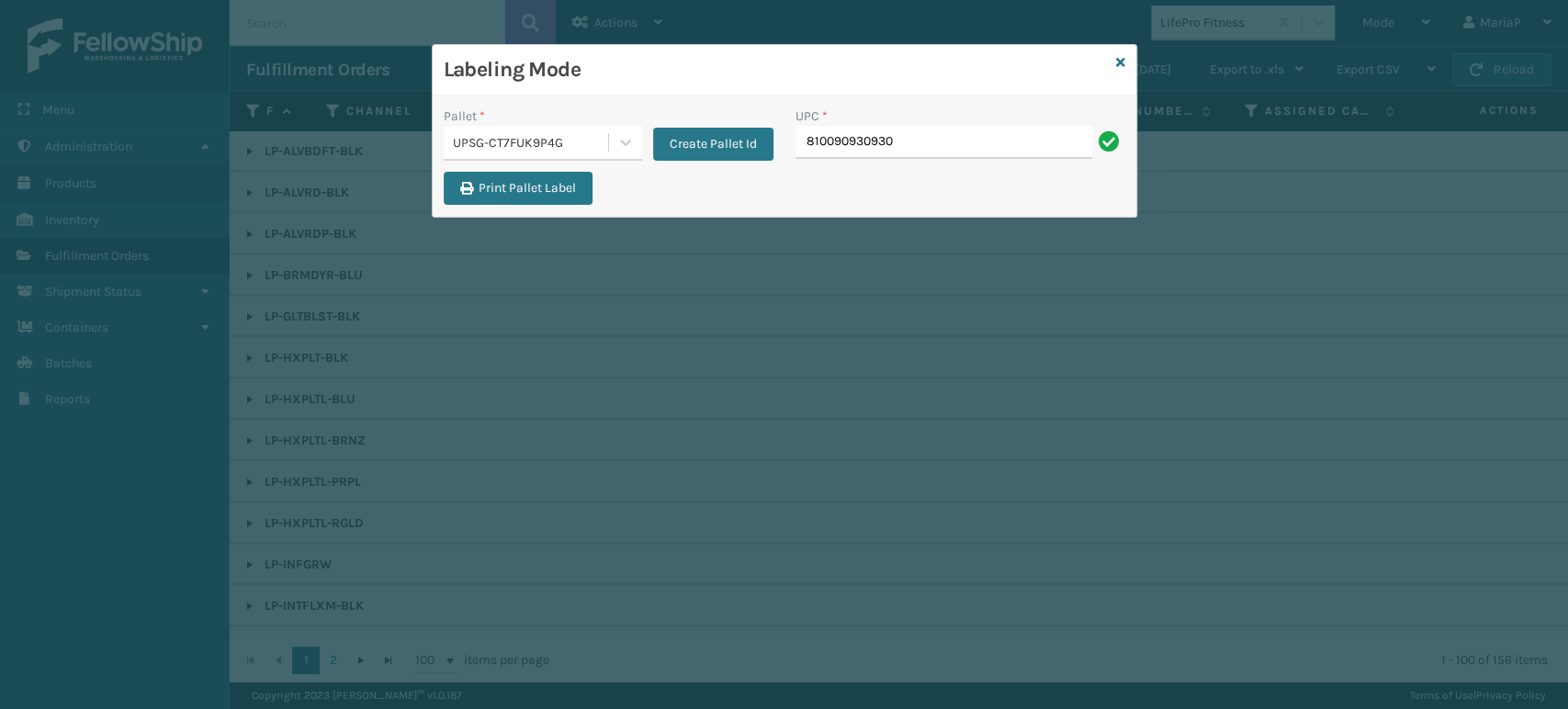
type input "810090930930"
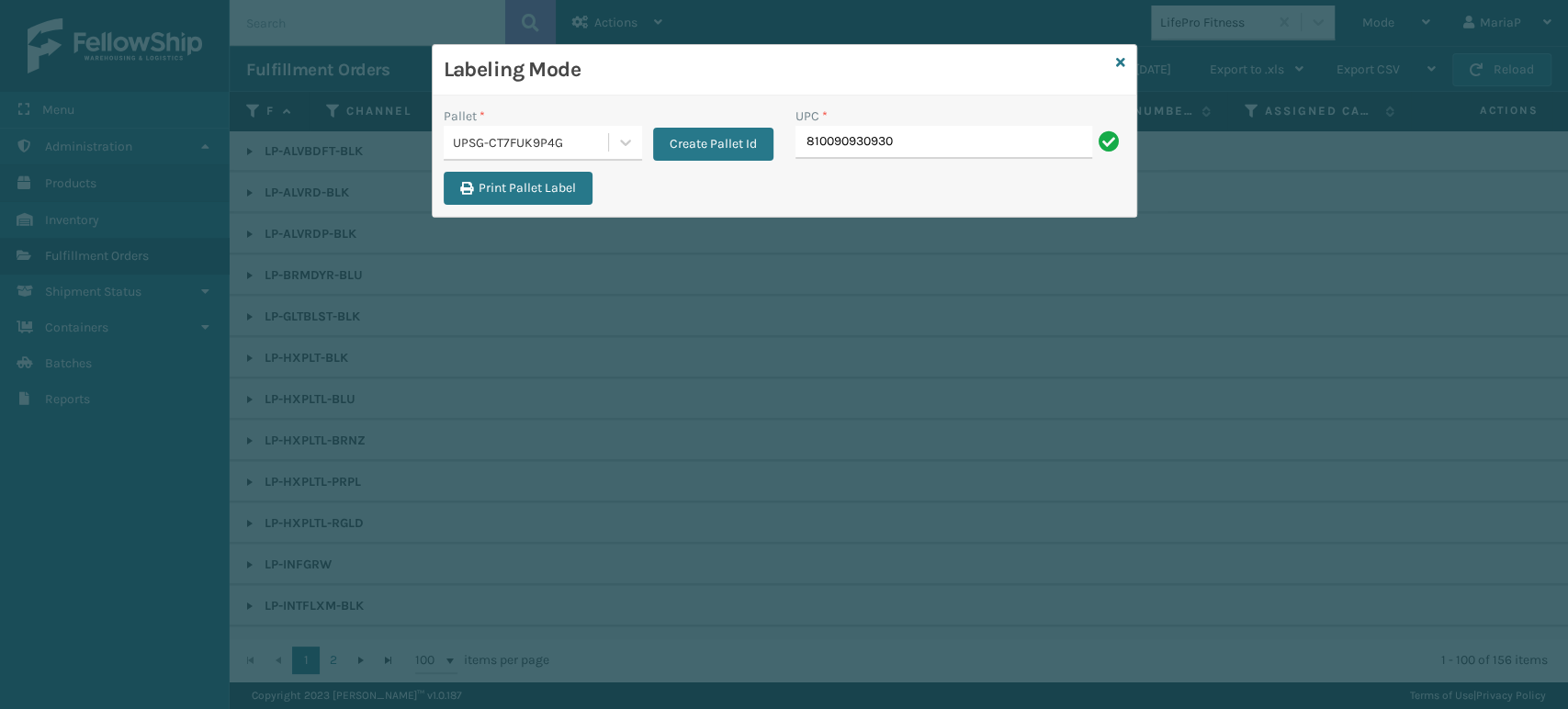
type input "810090930930"
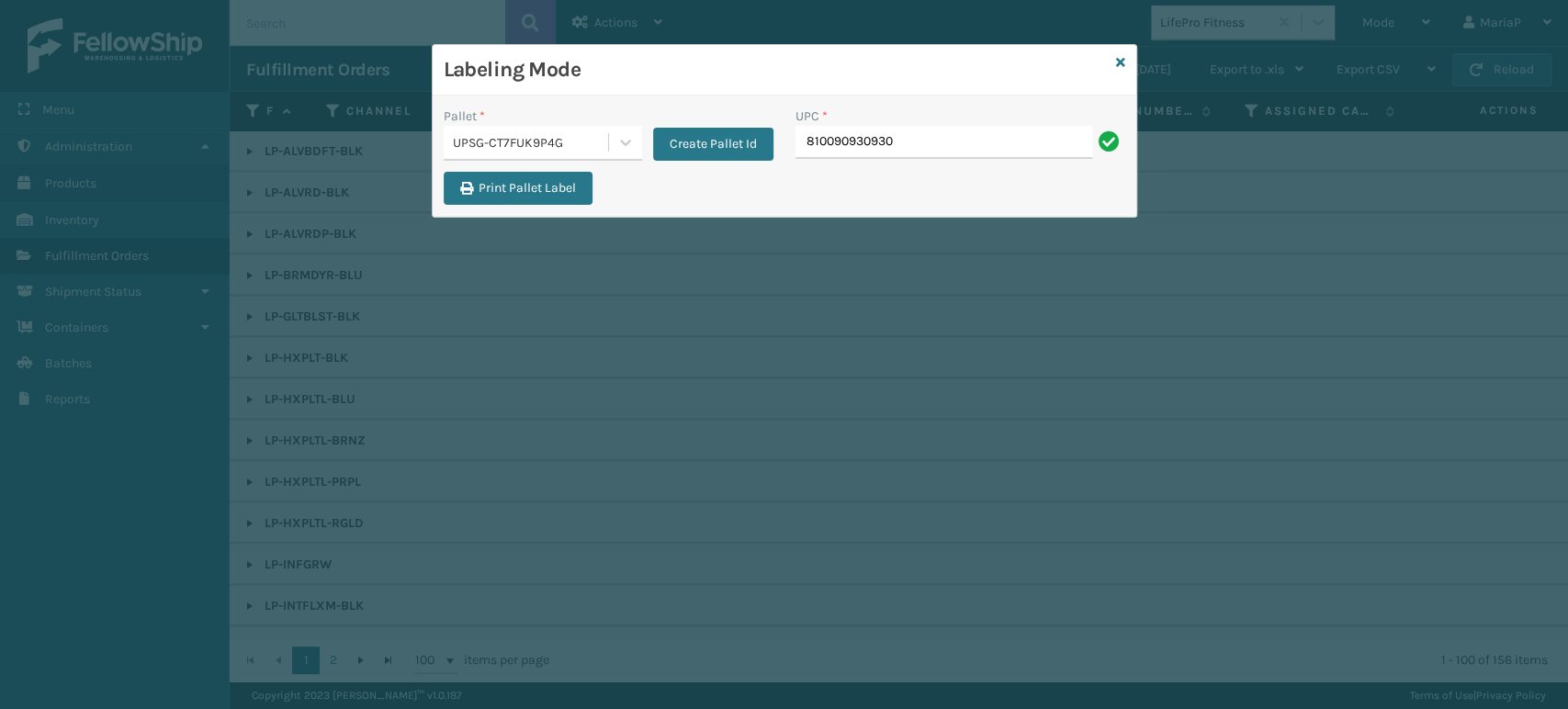
type input "810090930930"
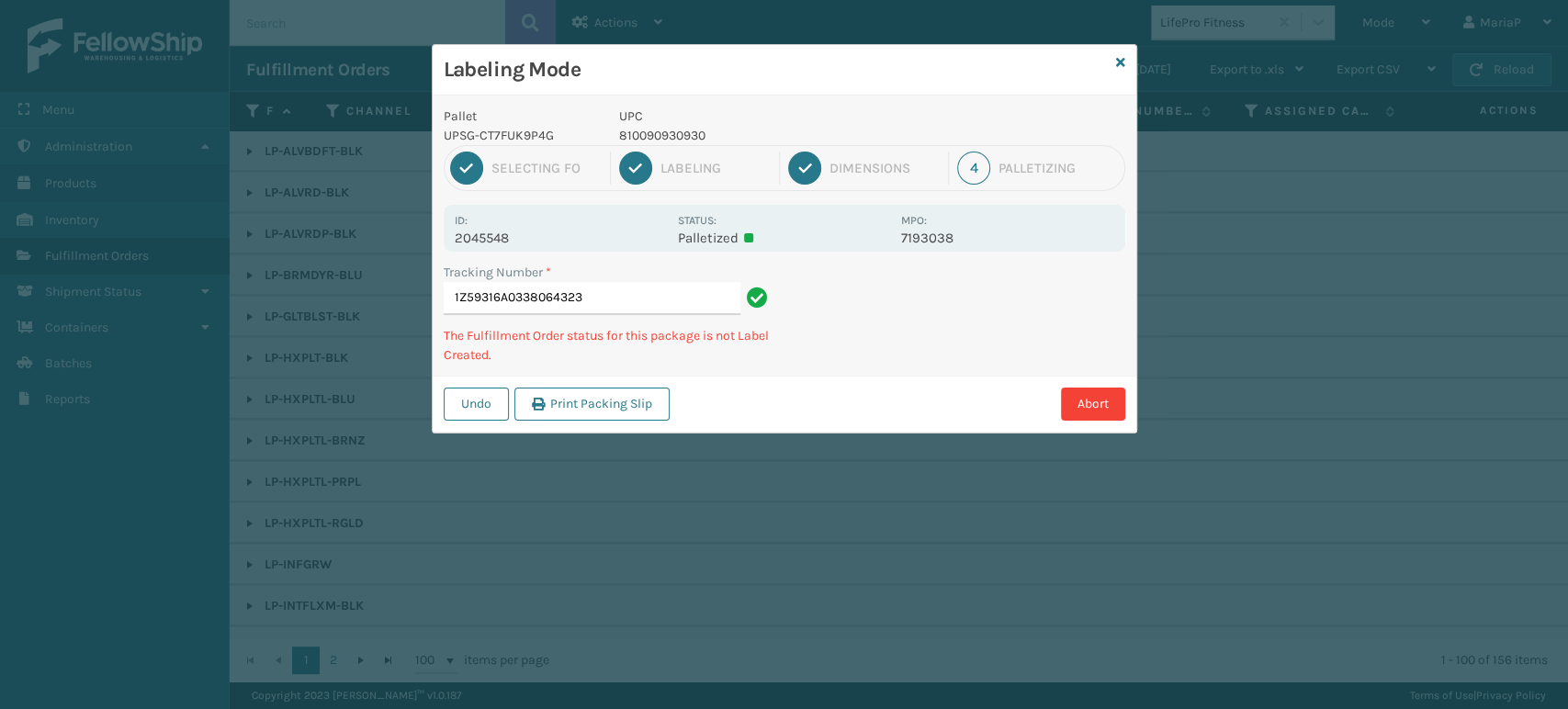
type input "1Z59316A0338064323810090930930"
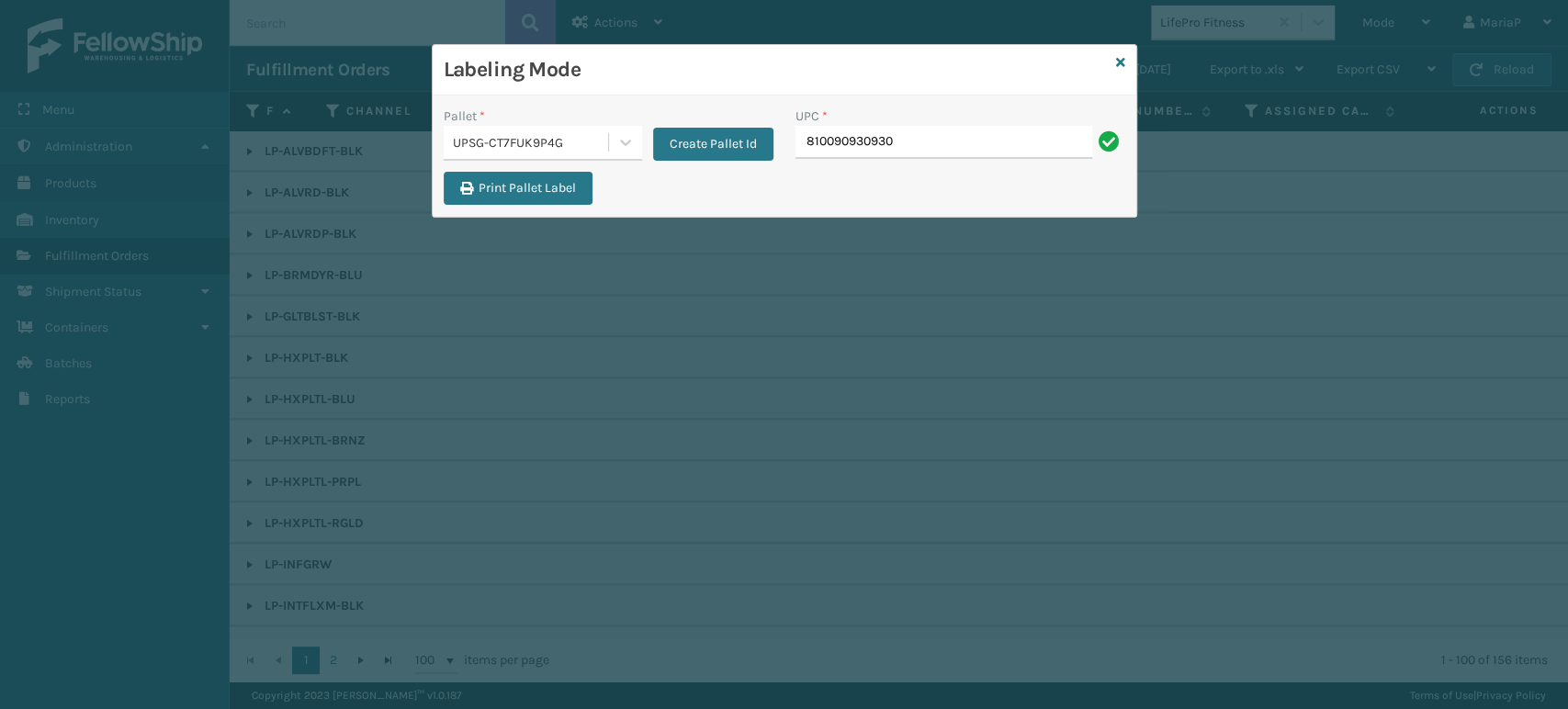
type input "810090930930"
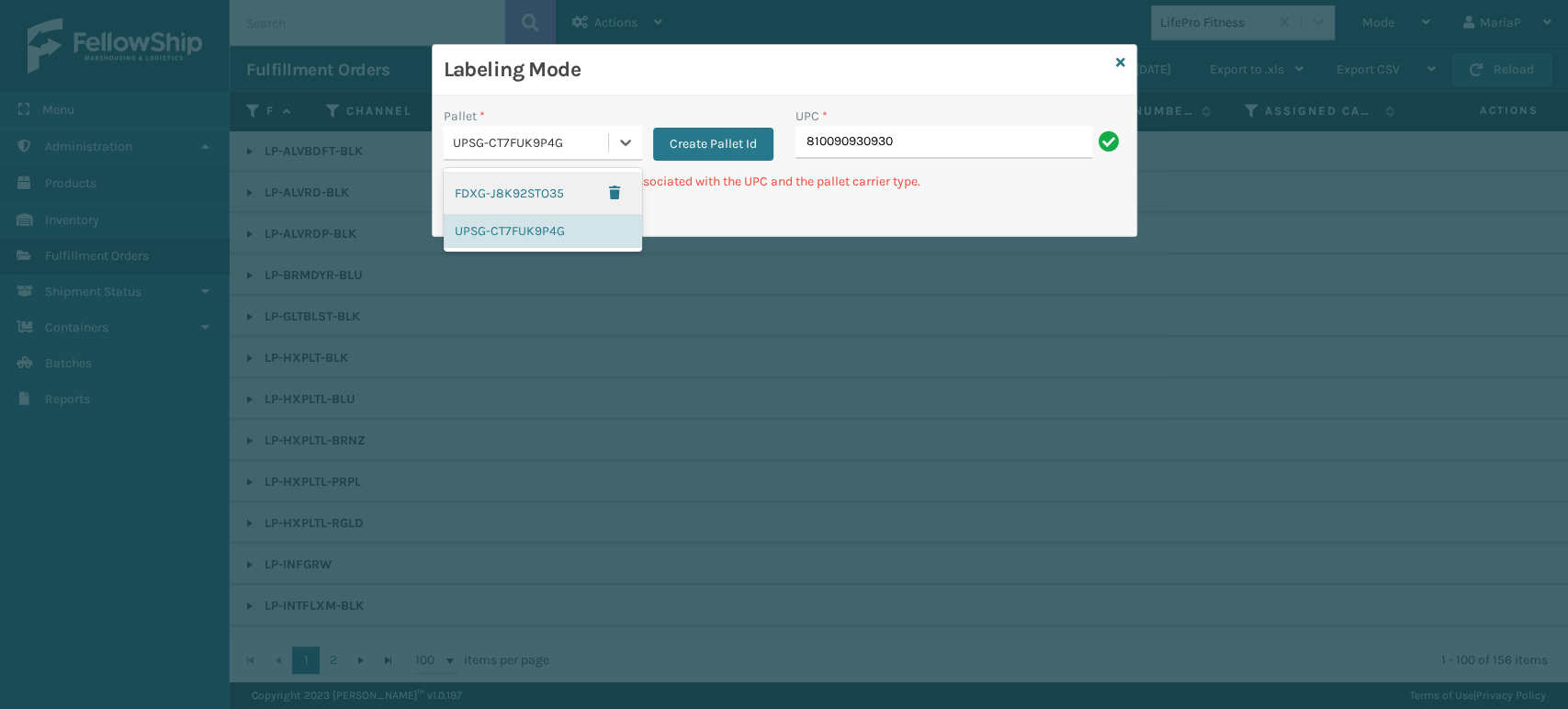
click at [588, 138] on div "UPSG-CT7FUK9P4G" at bounding box center [531, 143] width 157 height 20
click at [1120, 59] on icon at bounding box center [1120, 62] width 9 height 13
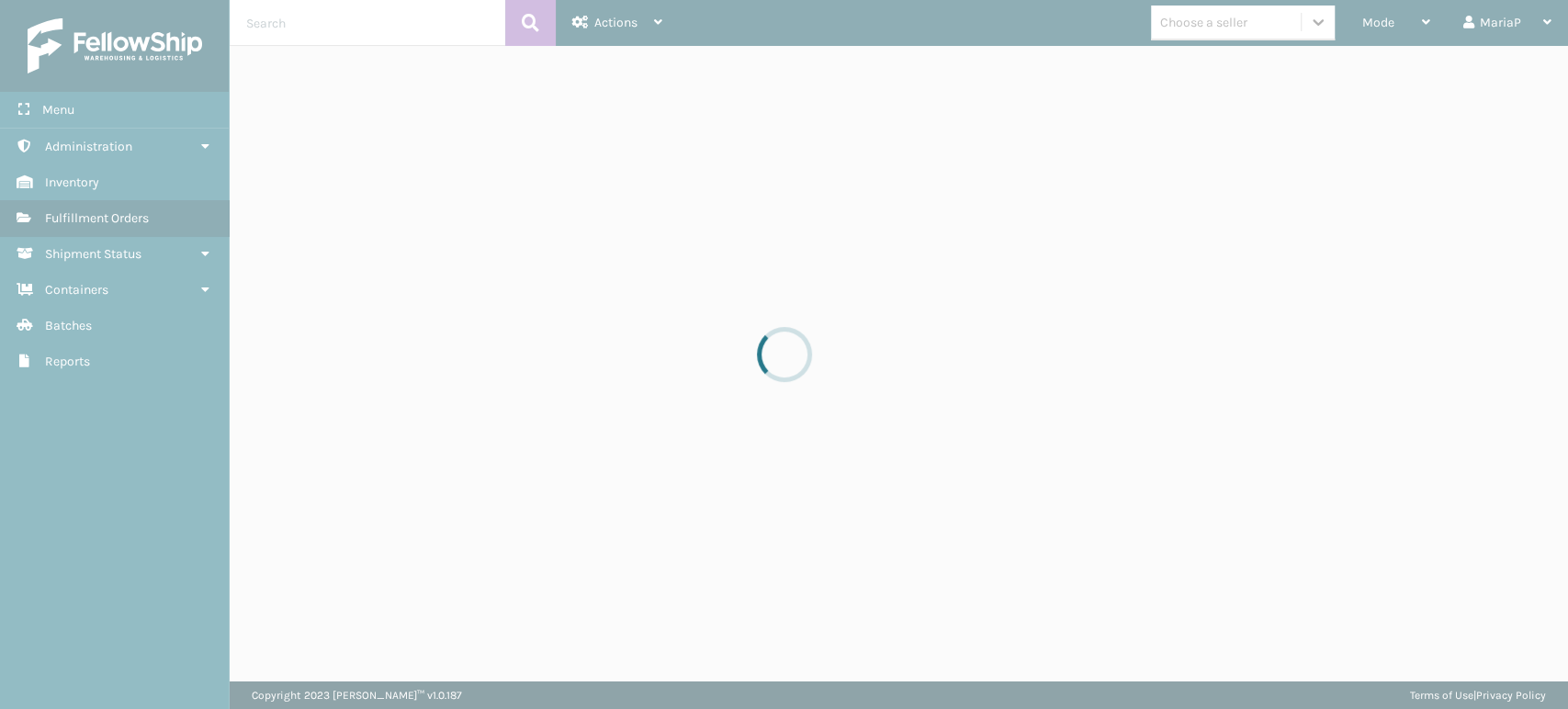
click at [1381, 23] on div at bounding box center [784, 354] width 1568 height 709
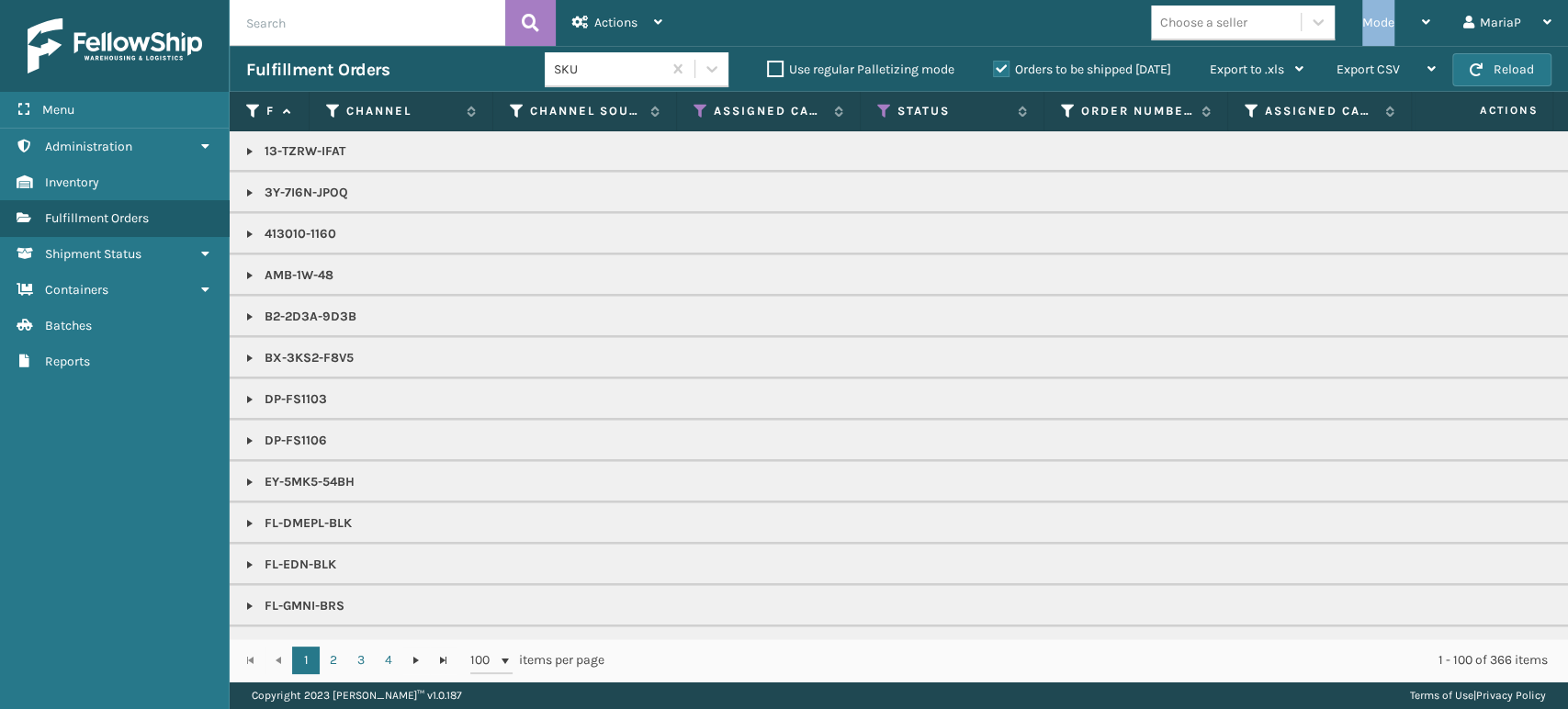
click at [1381, 23] on span "Mode" at bounding box center [1378, 23] width 33 height 16
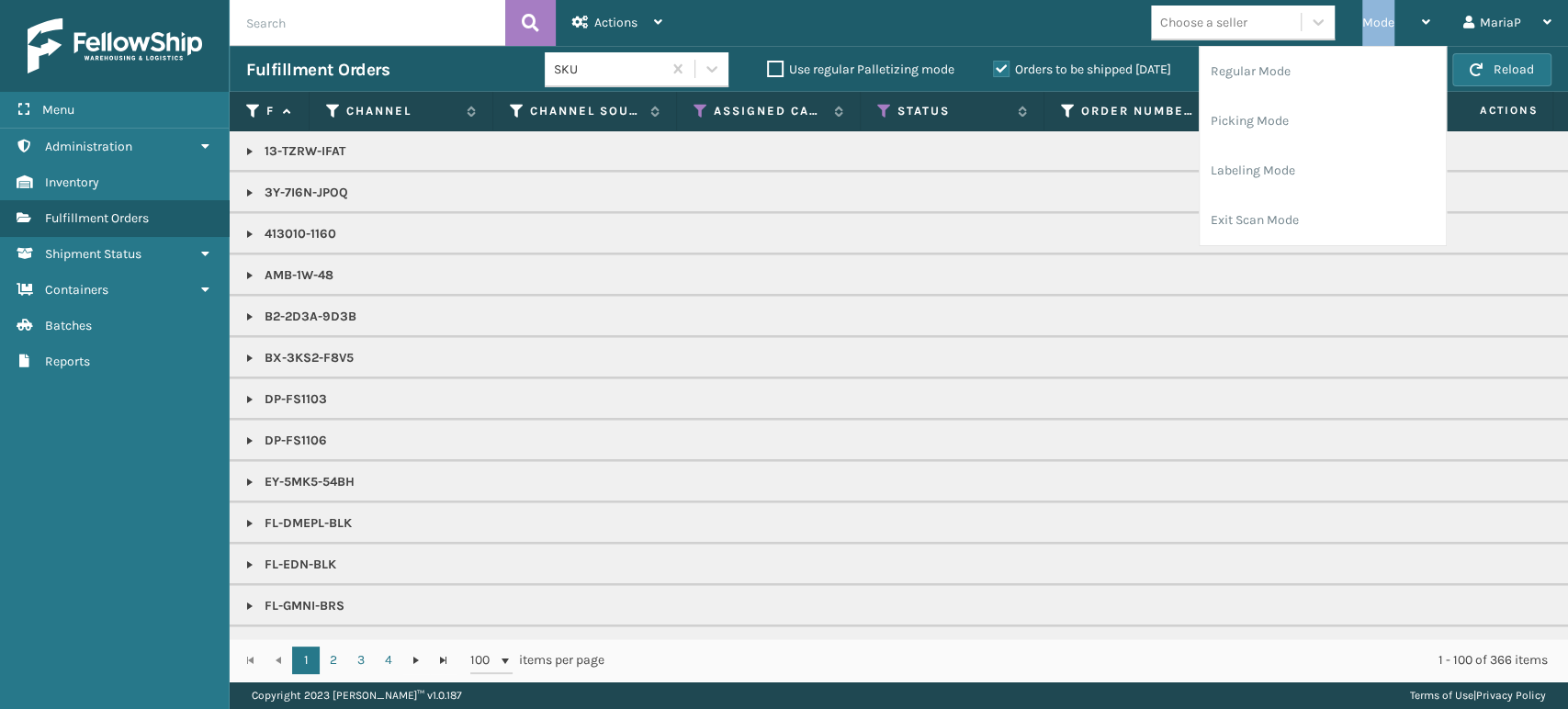
click at [1381, 23] on span "Mode" at bounding box center [1378, 23] width 33 height 16
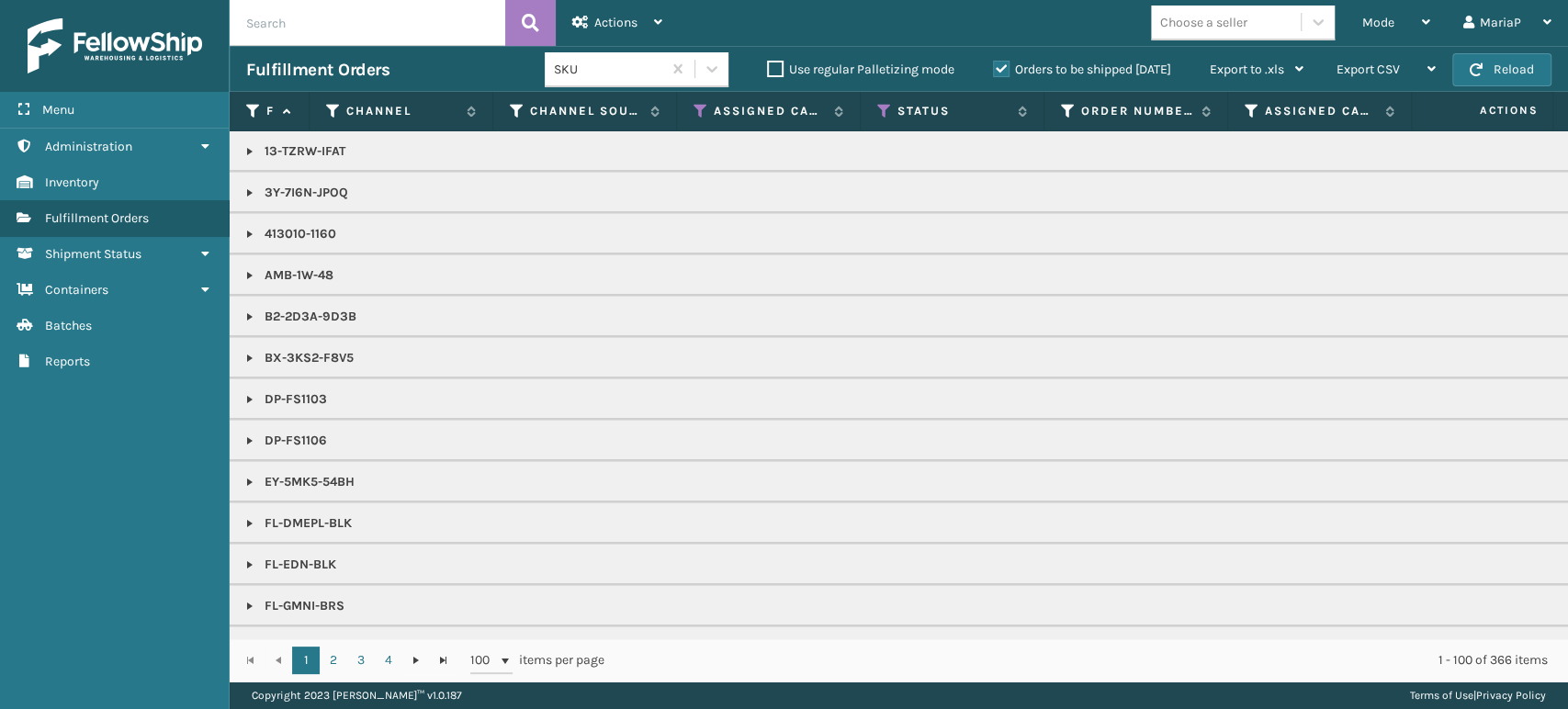
click at [1249, 24] on div "Choose a seller" at bounding box center [1226, 22] width 150 height 31
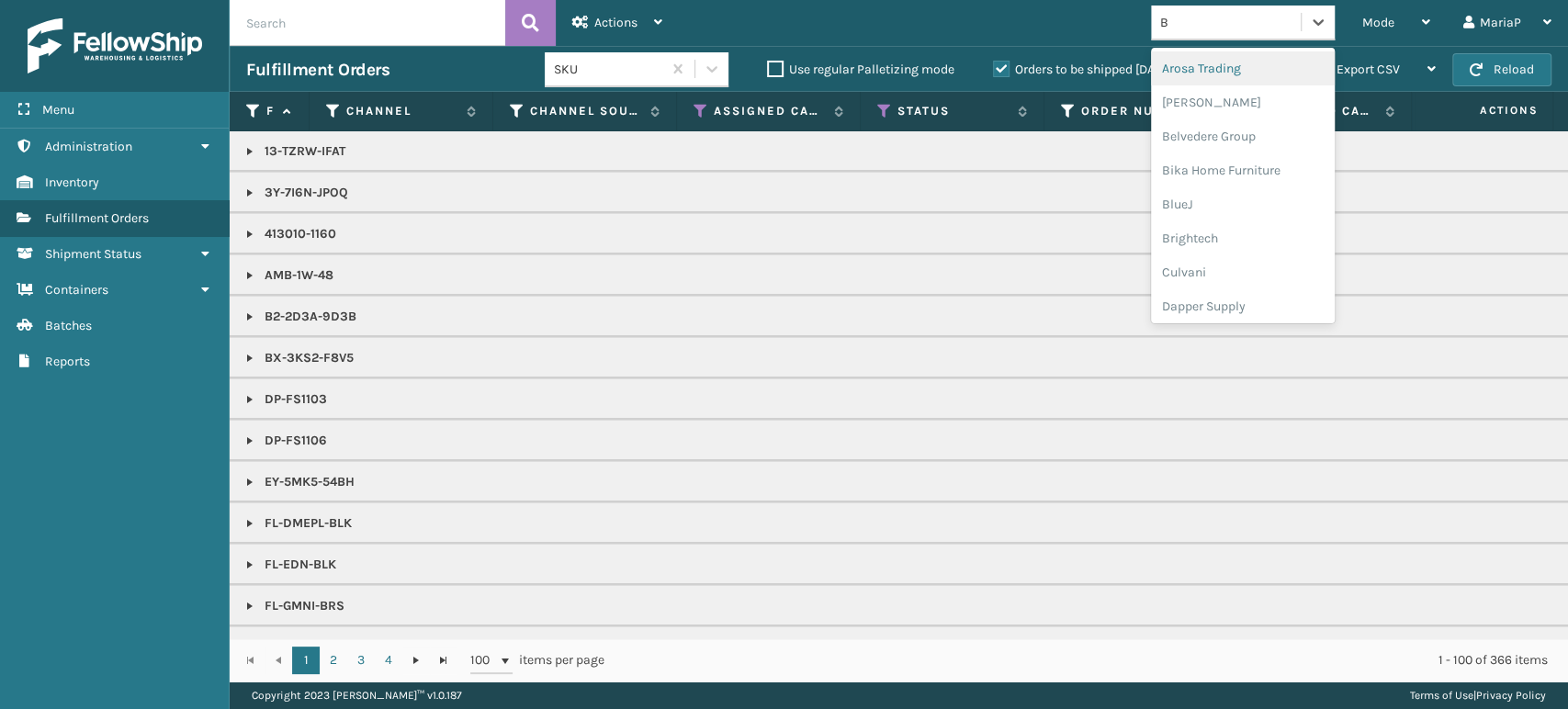
type input "BR"
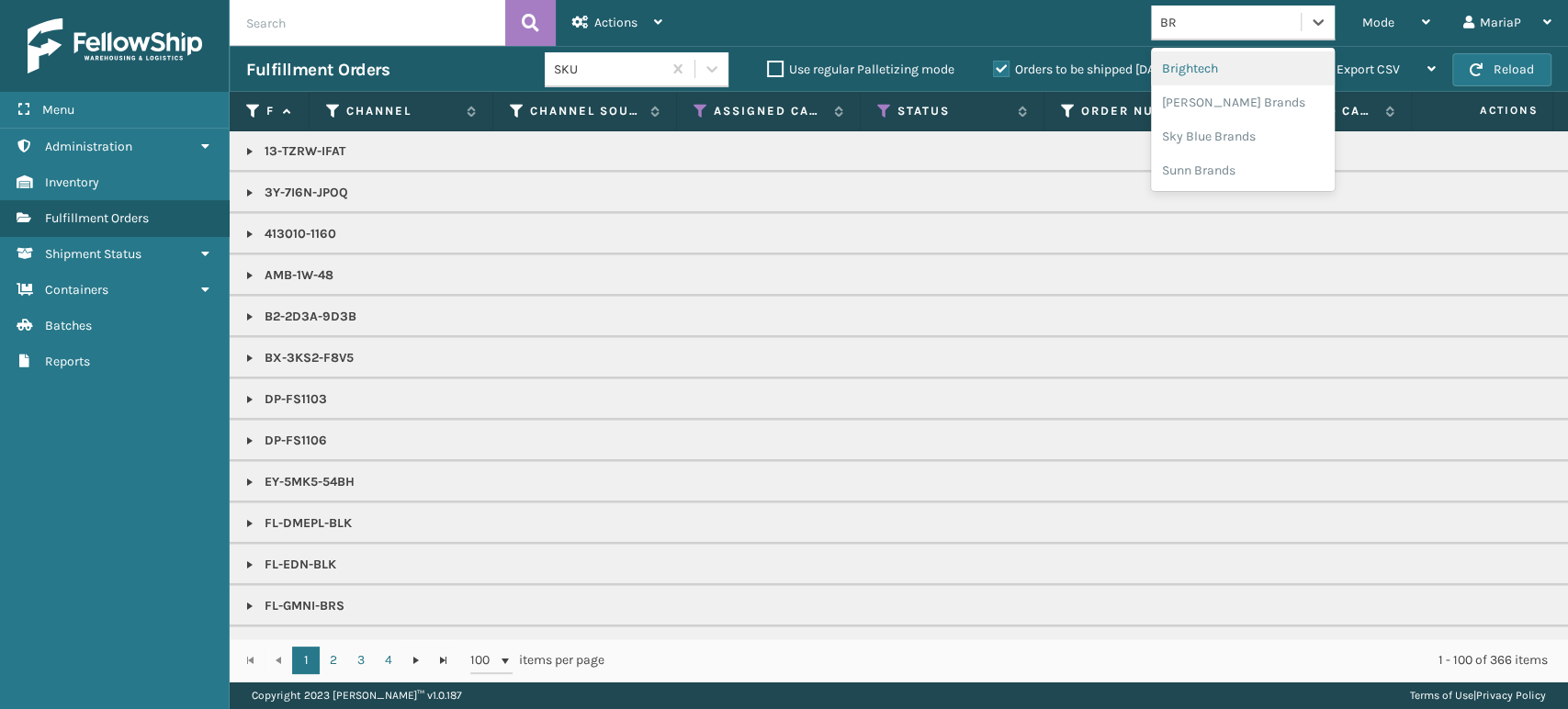
click at [1276, 70] on div "Brightech" at bounding box center [1243, 68] width 184 height 34
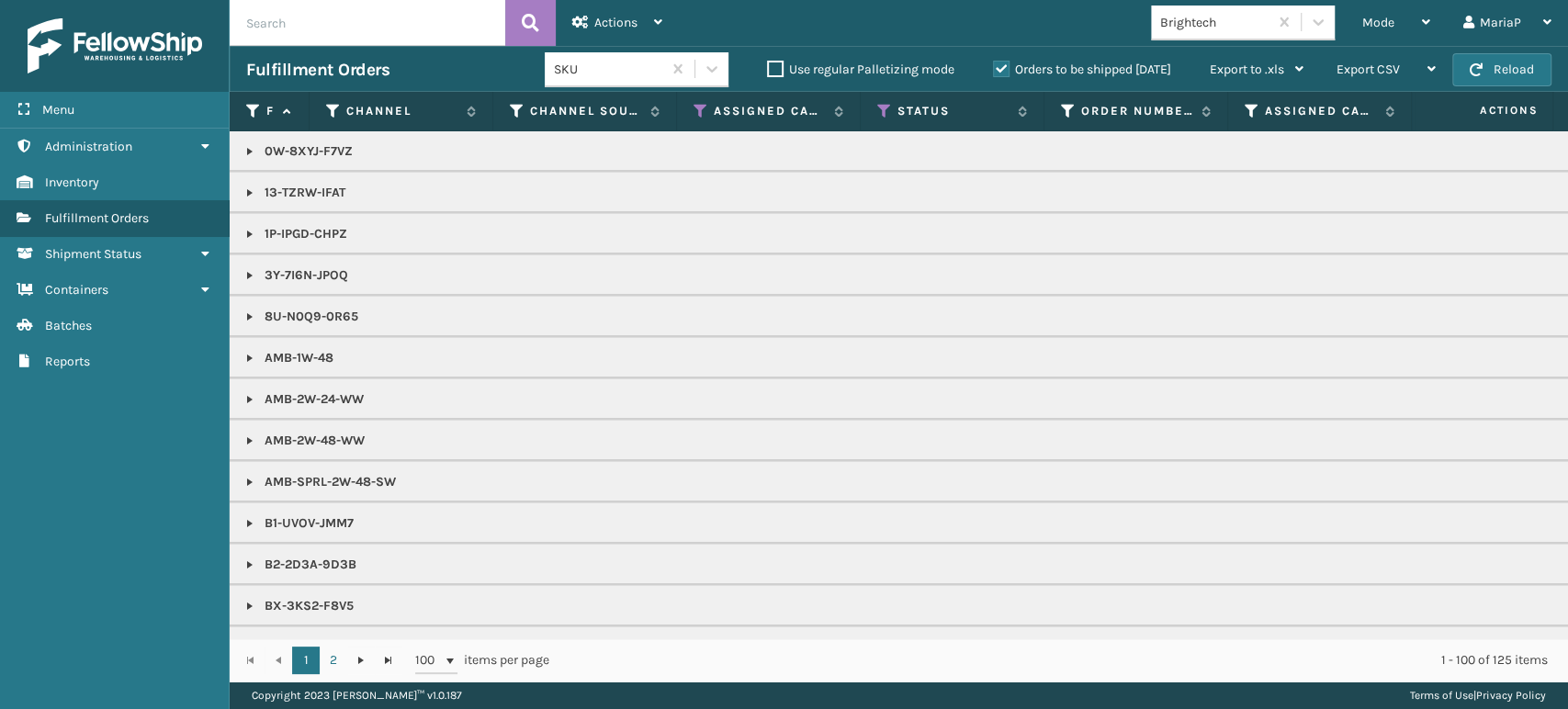
click at [1377, 23] on span "Mode" at bounding box center [1378, 23] width 33 height 16
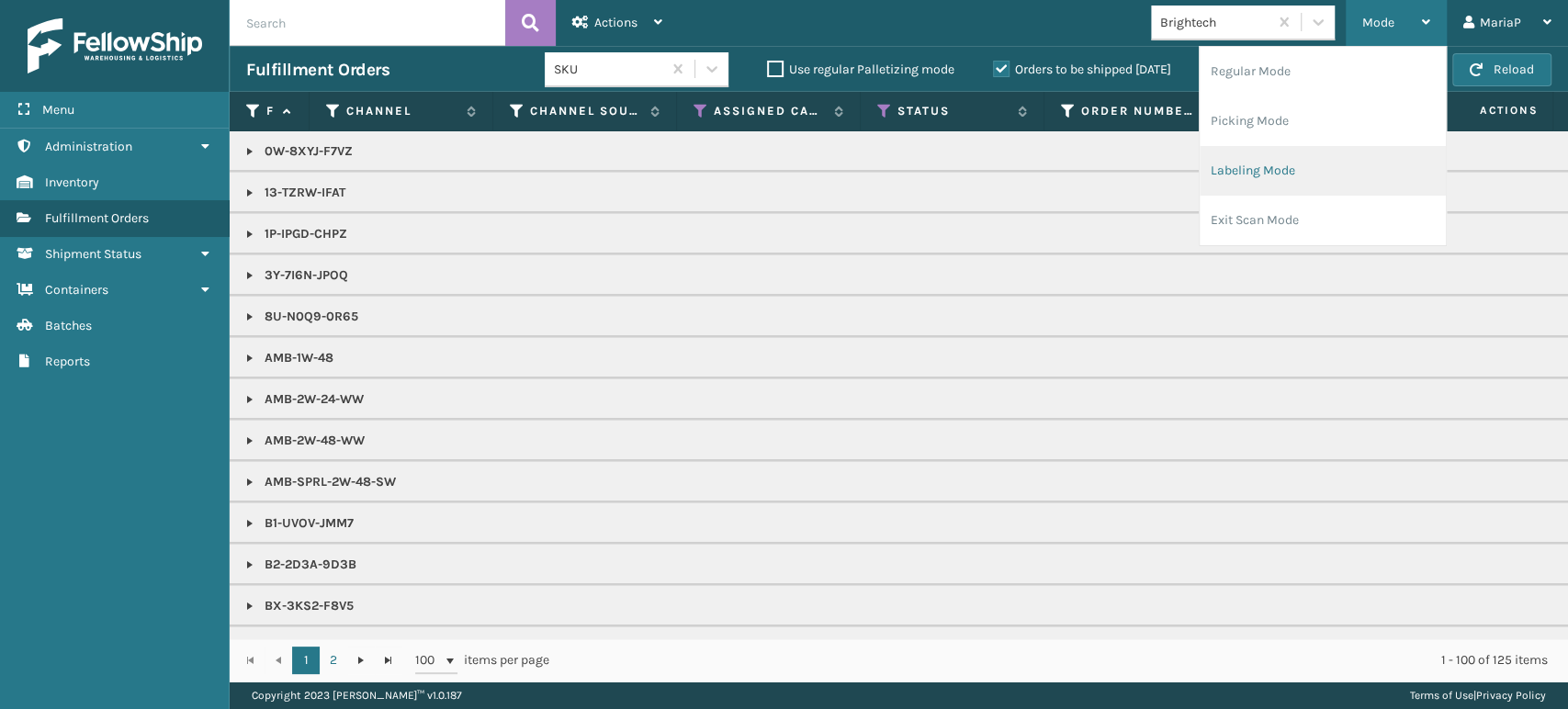
click at [1285, 162] on li "Labeling Mode" at bounding box center [1322, 171] width 246 height 49
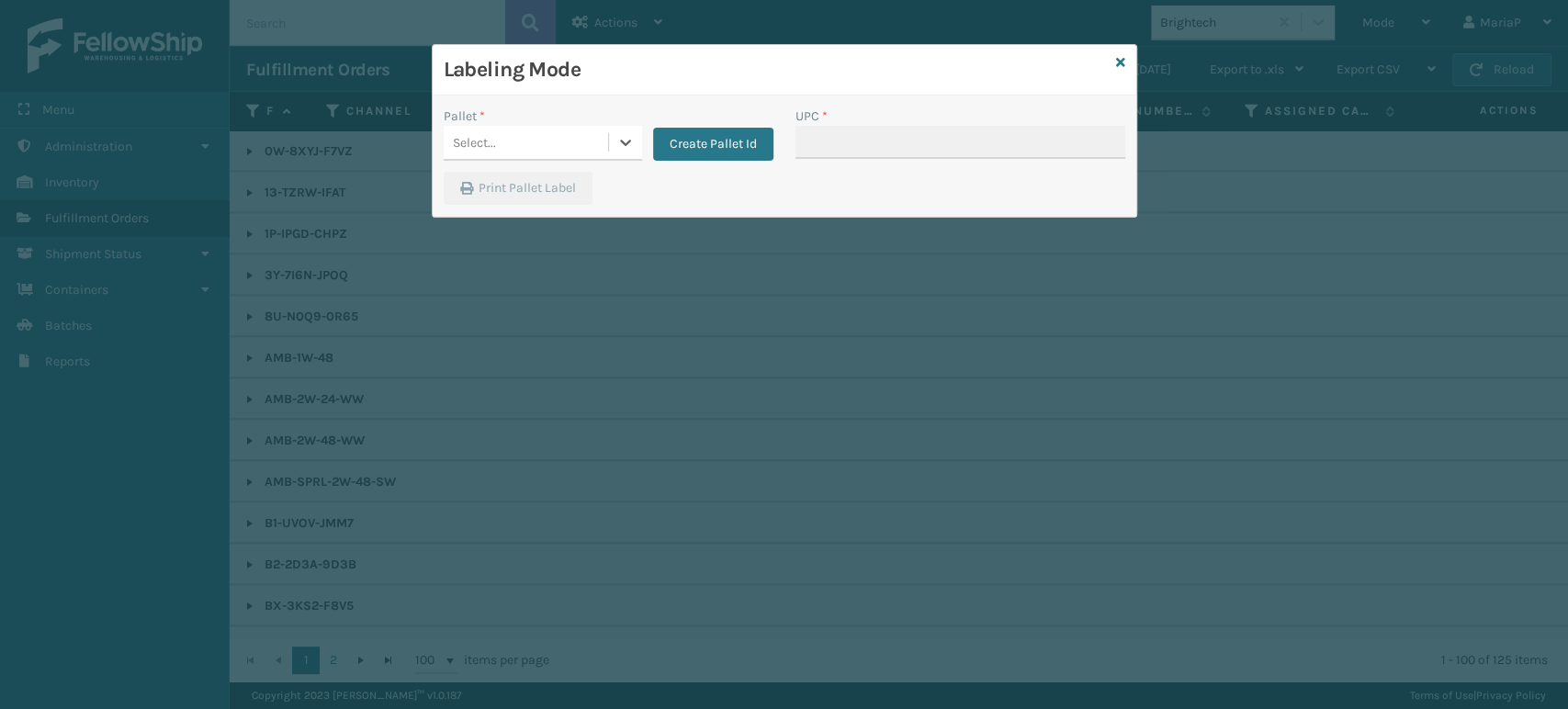
click at [554, 132] on div "Select..." at bounding box center [525, 142] width 165 height 31
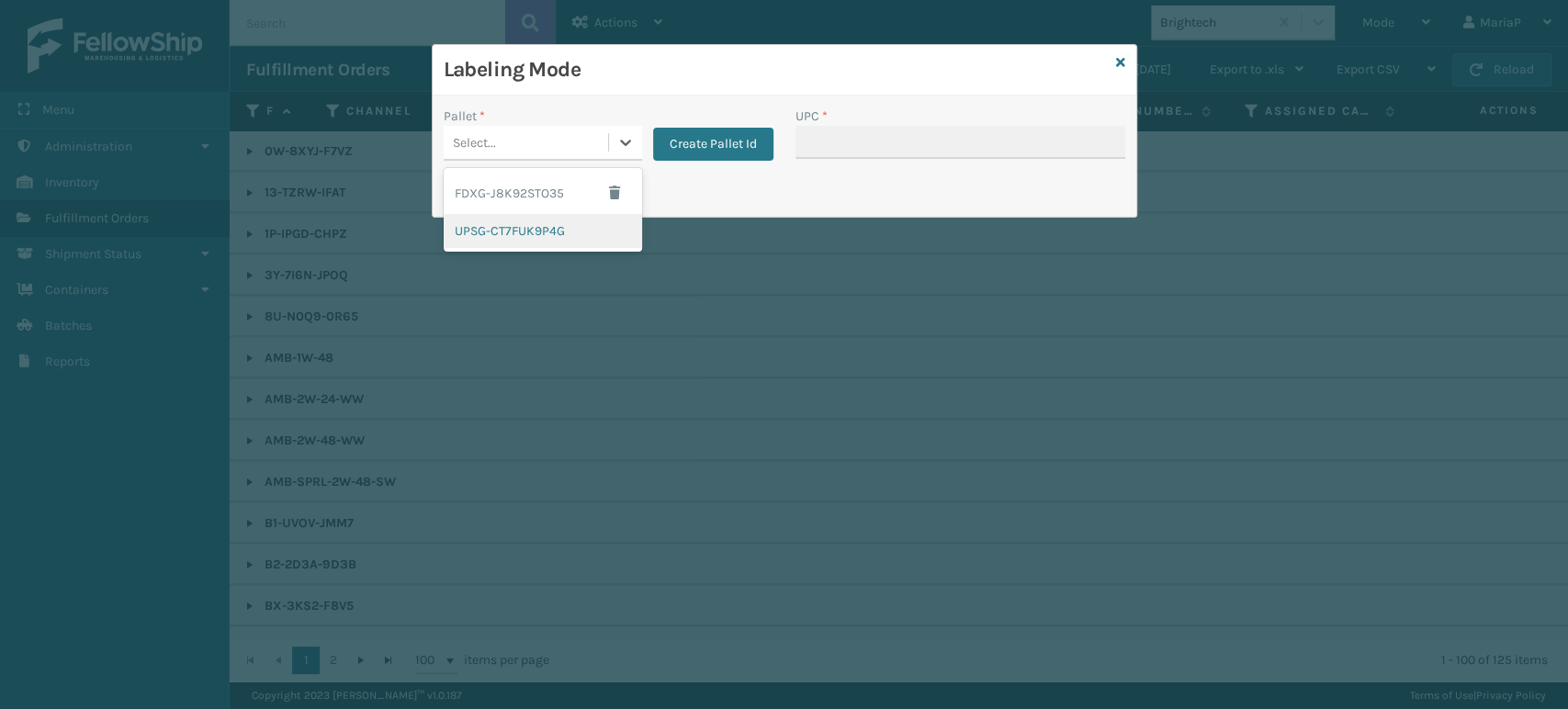
click at [510, 237] on div "UPSG-CT7FUK9P4G" at bounding box center [542, 231] width 198 height 34
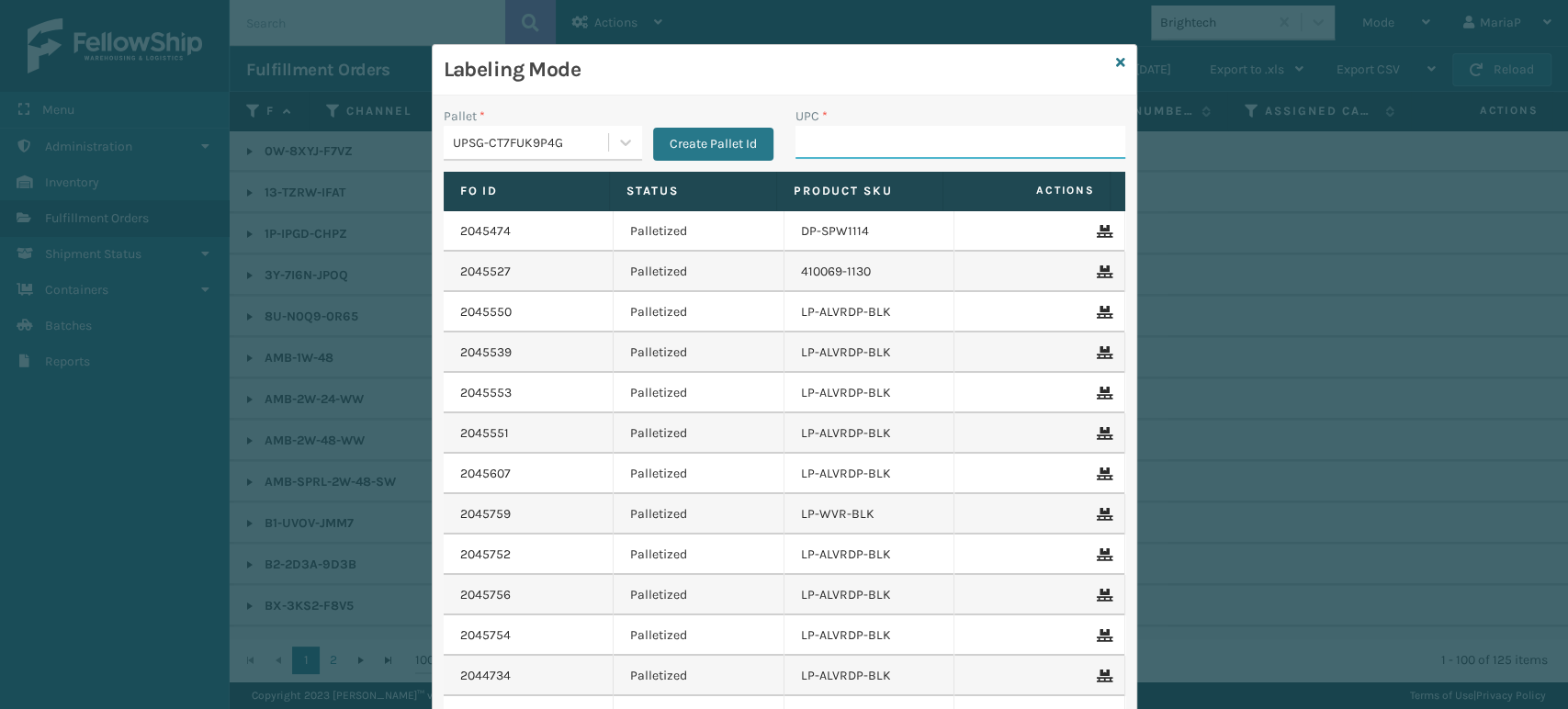
click at [804, 133] on input "UPC *" at bounding box center [961, 141] width 330 height 33
type input "850012486749"
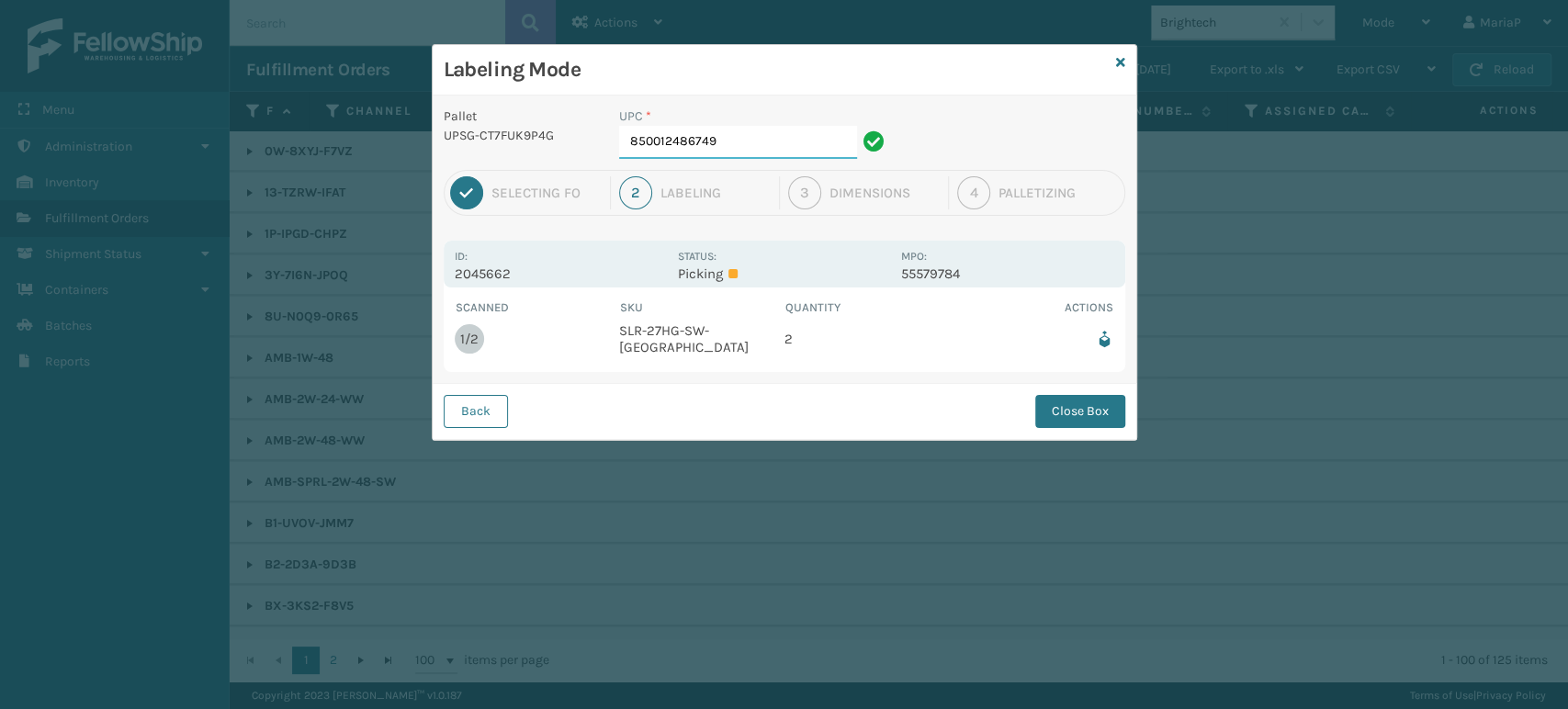
click at [780, 134] on input "850012486749" at bounding box center [738, 141] width 238 height 33
drag, startPoint x: 1116, startPoint y: 416, endPoint x: 1123, endPoint y: 404, distance: 13.9
click at [1116, 416] on button "Close Box" at bounding box center [1080, 411] width 90 height 33
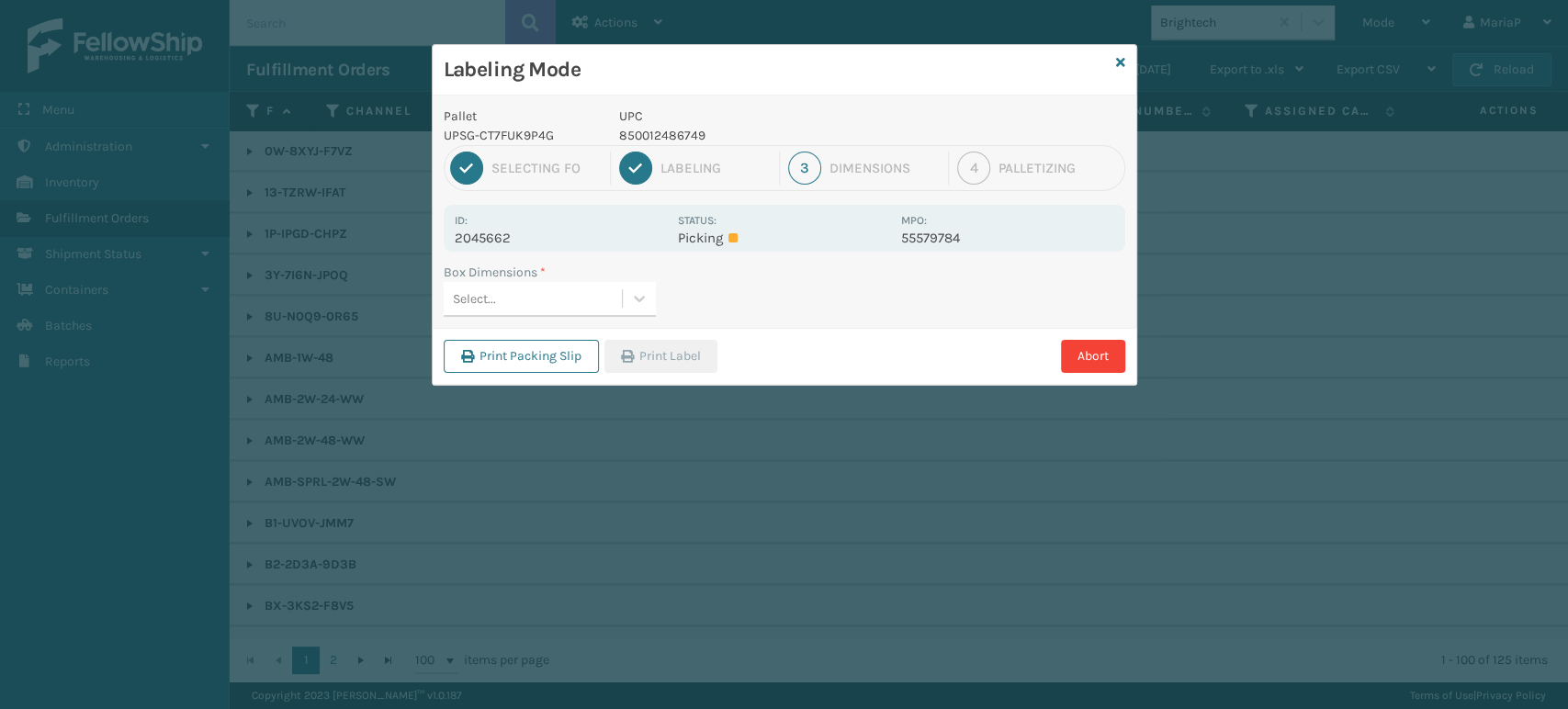
click at [603, 297] on div "Select..." at bounding box center [532, 298] width 178 height 31
type input "MED"
click at [520, 351] on div "Med" at bounding box center [549, 345] width 212 height 34
click at [641, 356] on button "Print Label" at bounding box center [661, 355] width 113 height 33
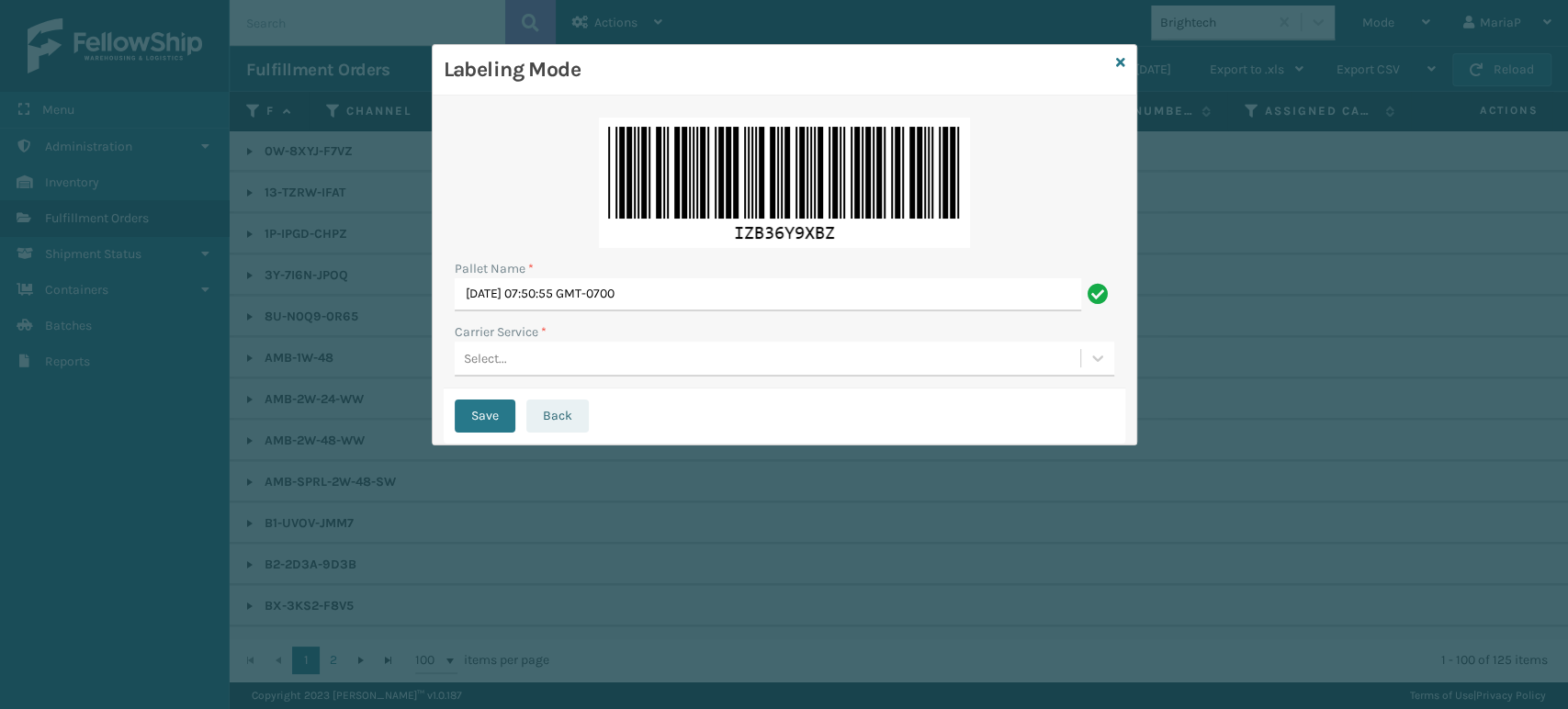
click at [549, 410] on button "Back" at bounding box center [557, 416] width 62 height 33
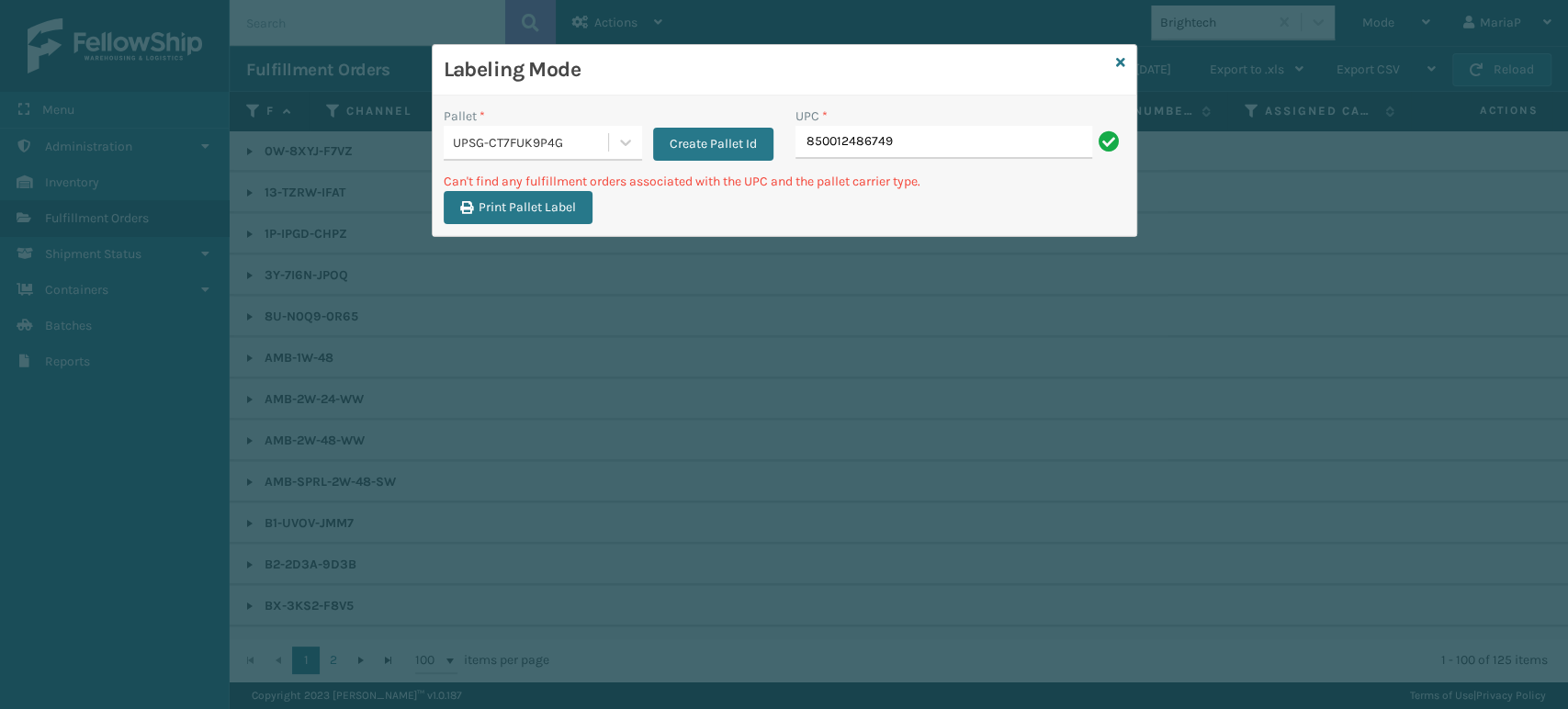
click at [588, 141] on div "UPSG-CT7FUK9P4G" at bounding box center [531, 143] width 157 height 20
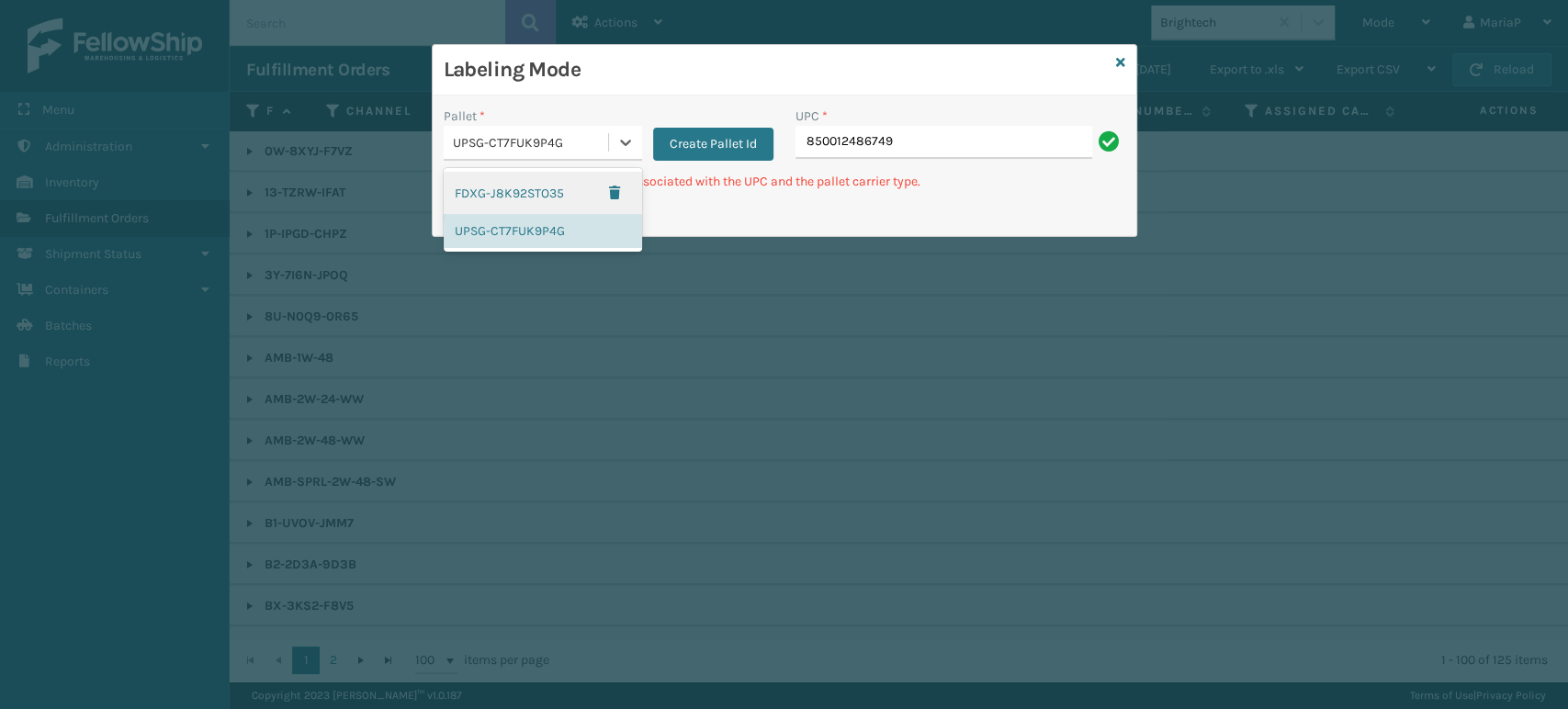
click at [524, 197] on div "FDXG-J8K92STO35" at bounding box center [542, 193] width 198 height 42
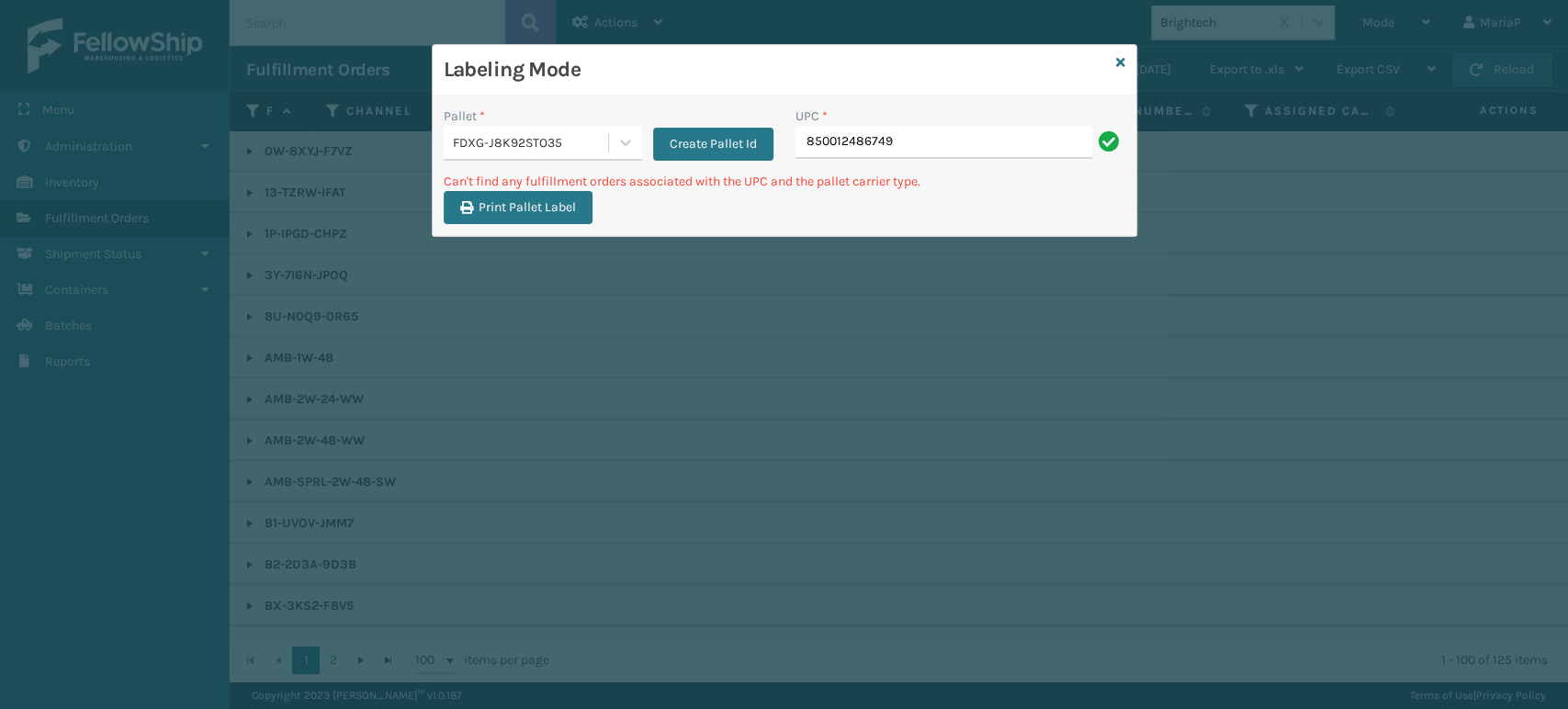
click at [892, 168] on div "UPC * 850012486749" at bounding box center [961, 139] width 352 height 65
click at [902, 151] on input "850012486749" at bounding box center [944, 141] width 297 height 33
type input "850012486749."
type input "850012486749"
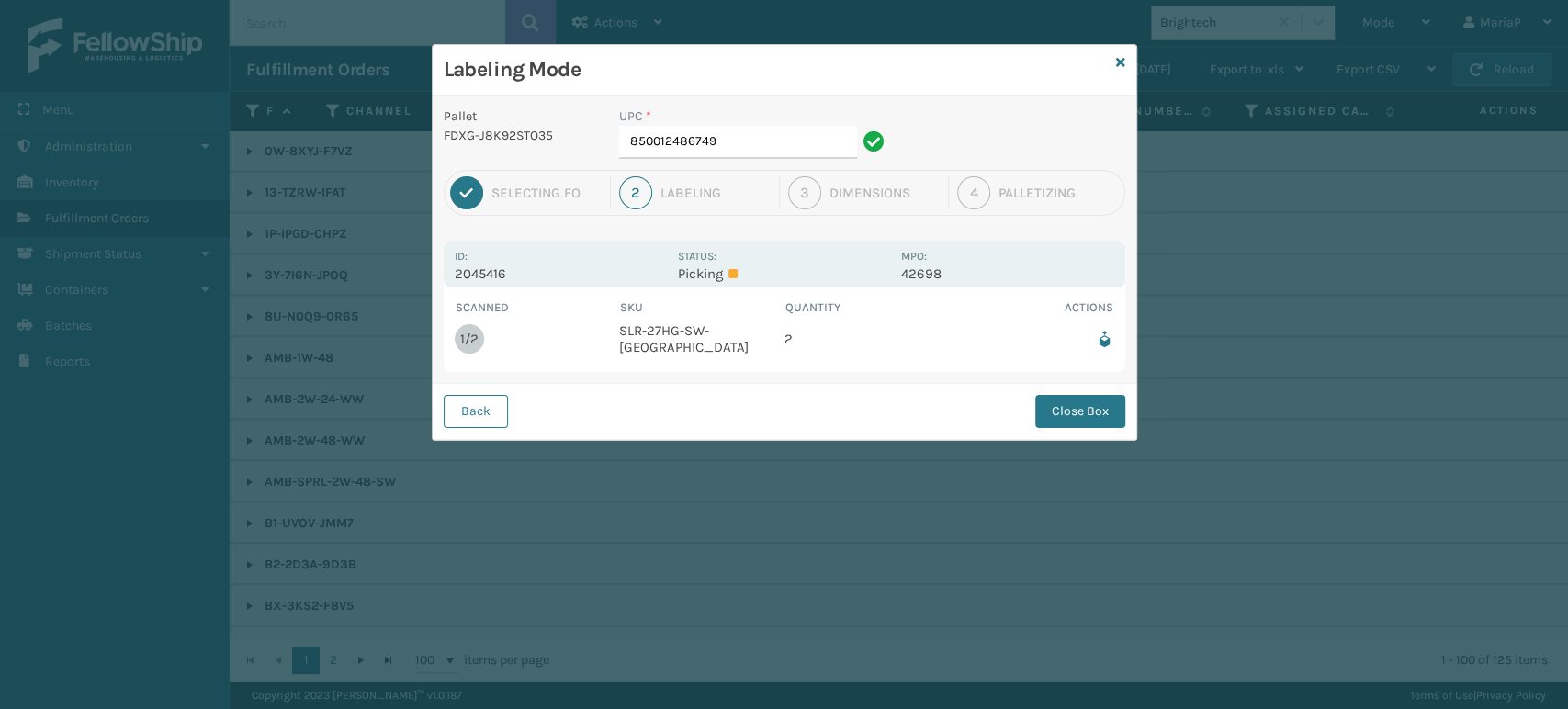
click at [740, 160] on div "UPC * 850012486749" at bounding box center [754, 138] width 293 height 63
drag, startPoint x: 738, startPoint y: 151, endPoint x: 681, endPoint y: 163, distance: 58.2
click at [737, 150] on input "850012486749" at bounding box center [738, 141] width 238 height 33
click at [1085, 416] on button "Close Box" at bounding box center [1080, 411] width 90 height 33
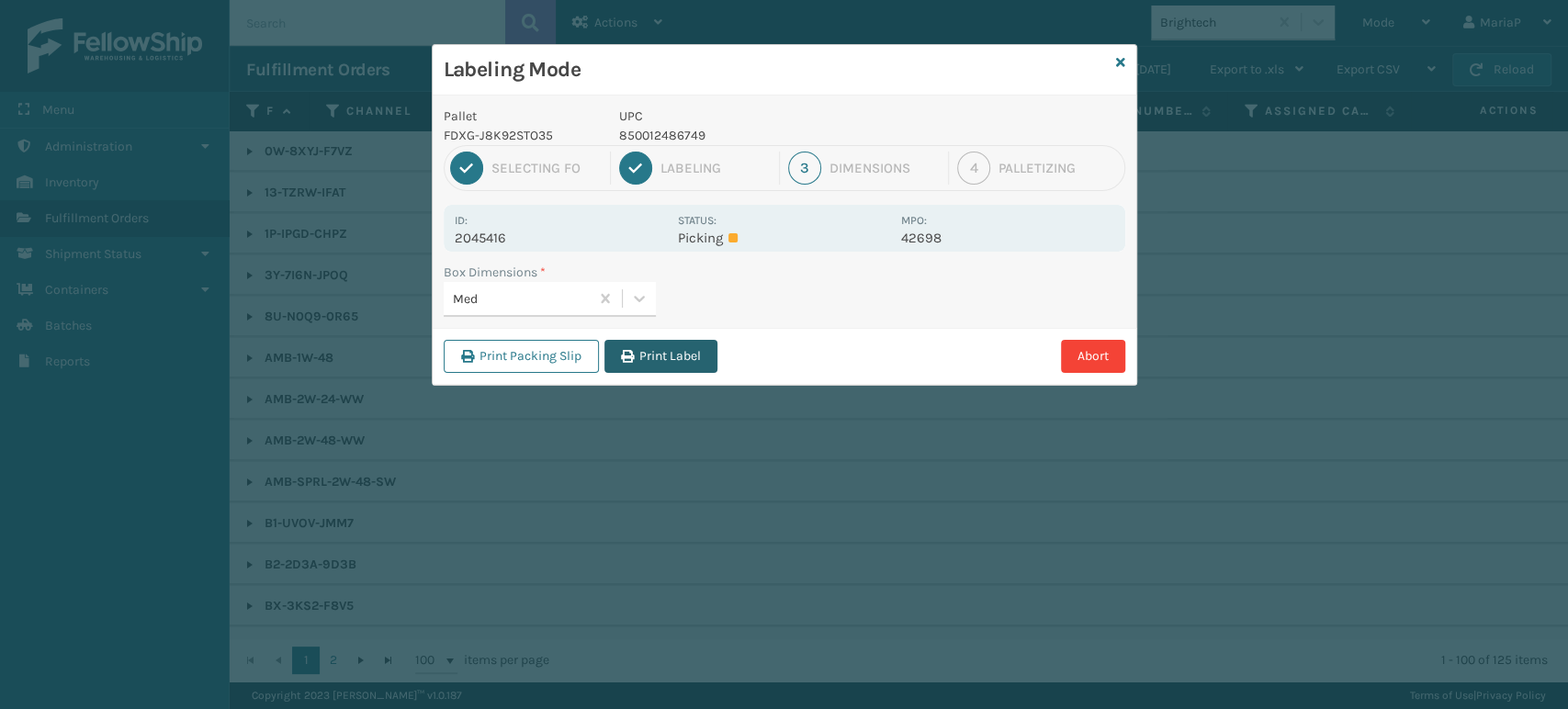
click at [659, 360] on button "Print Label" at bounding box center [661, 355] width 113 height 33
click at [660, 360] on div "Labeling Mode Pallet FDXG-J8K92STO35 UPC 850012486749 1 Selecting FO 2 Labeling…" at bounding box center [784, 354] width 1568 height 709
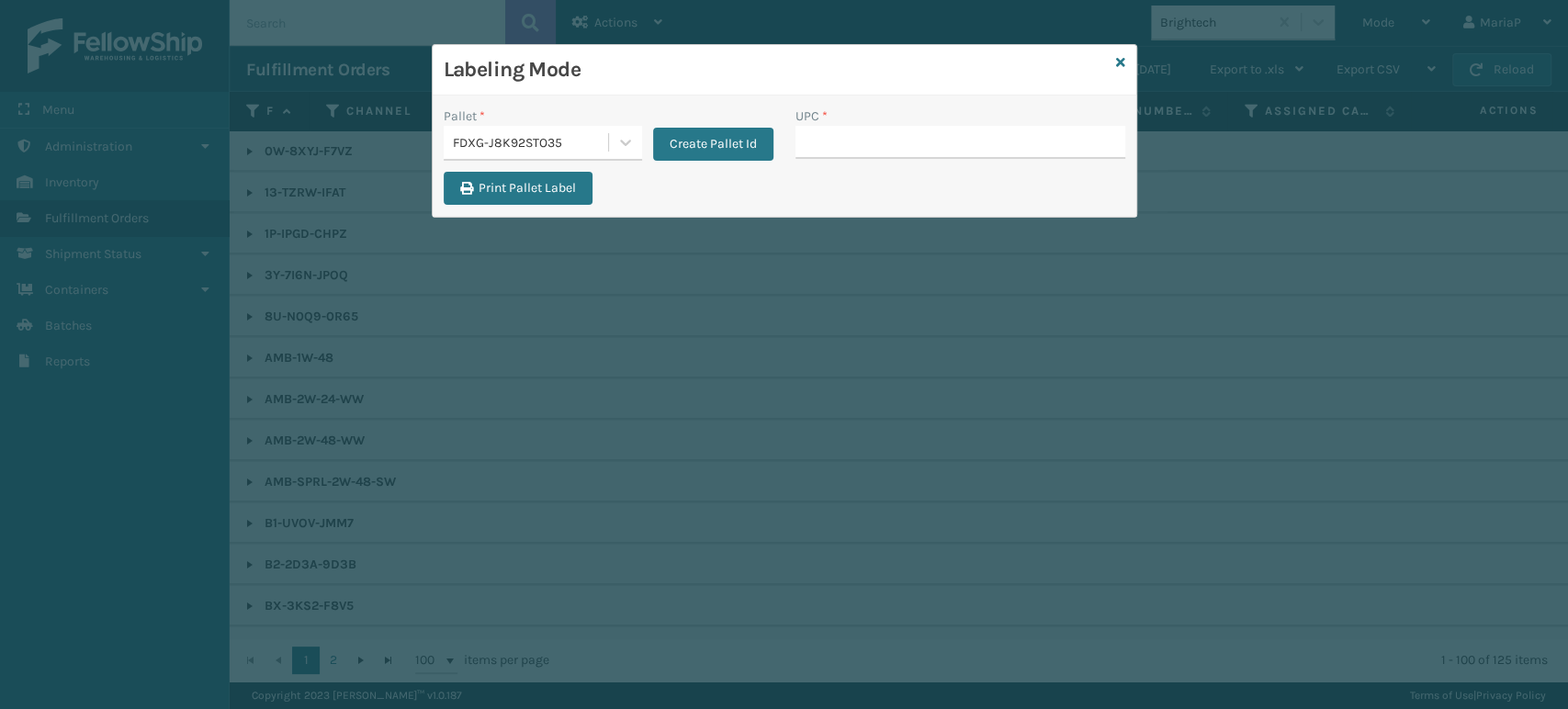
type input "810090930930"
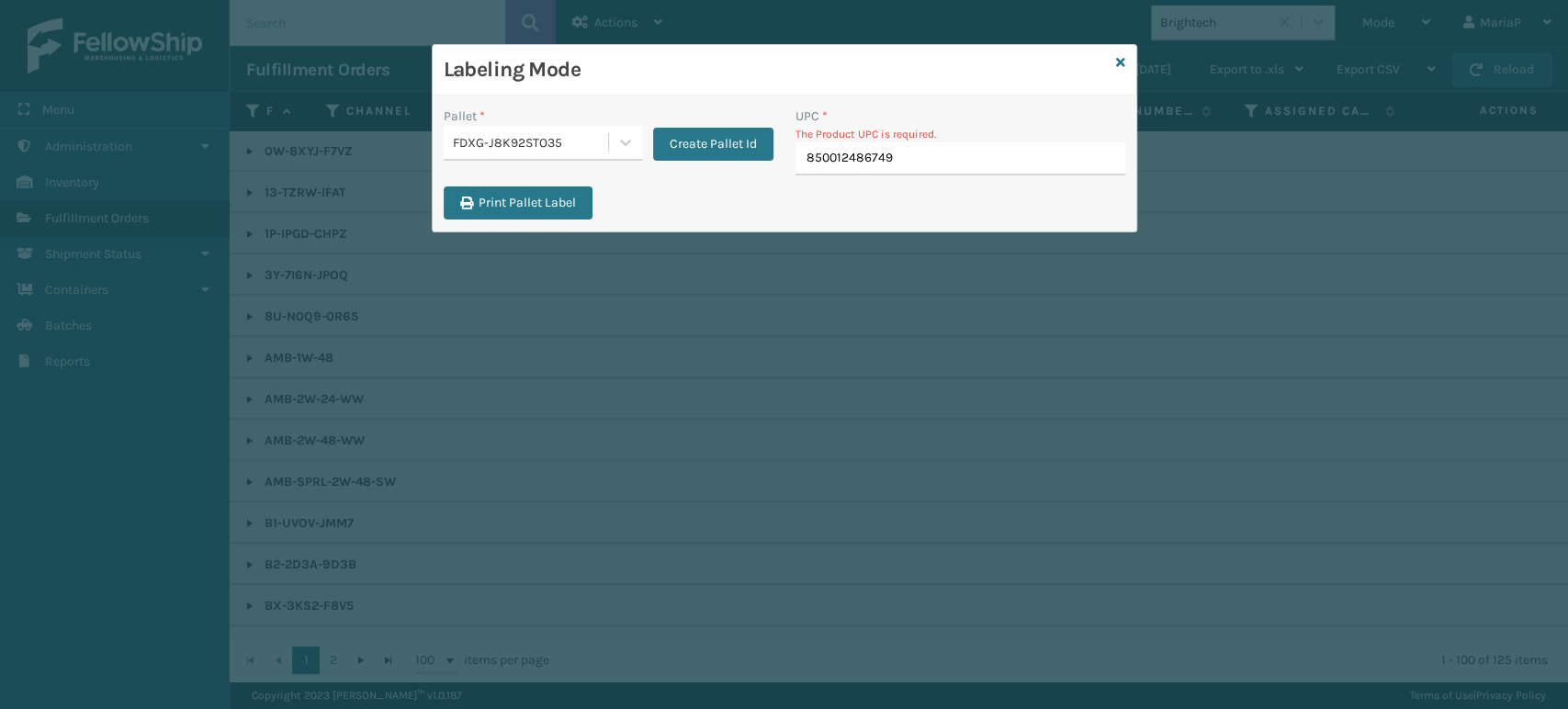
type input "850012486749"
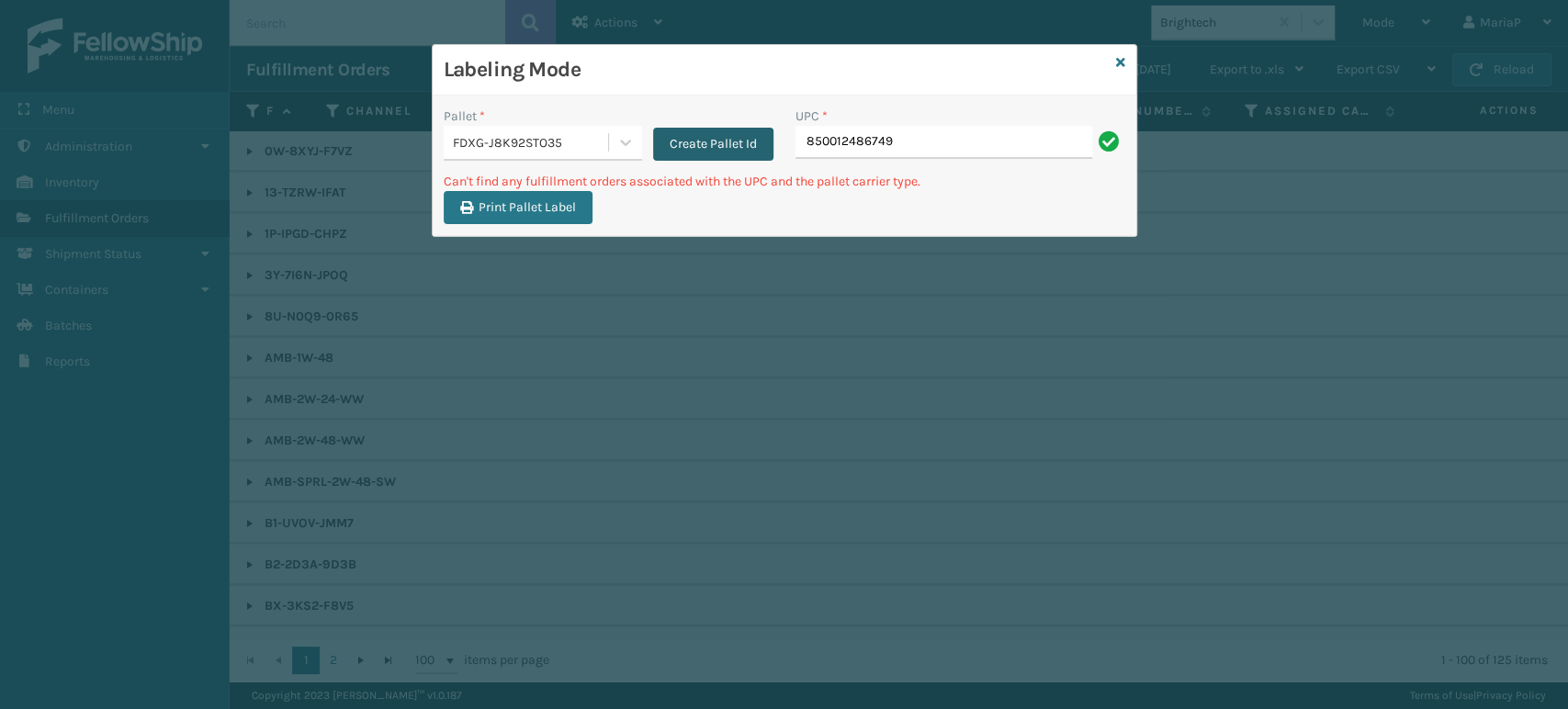
click at [688, 138] on button "Create Pallet Id" at bounding box center [713, 143] width 120 height 33
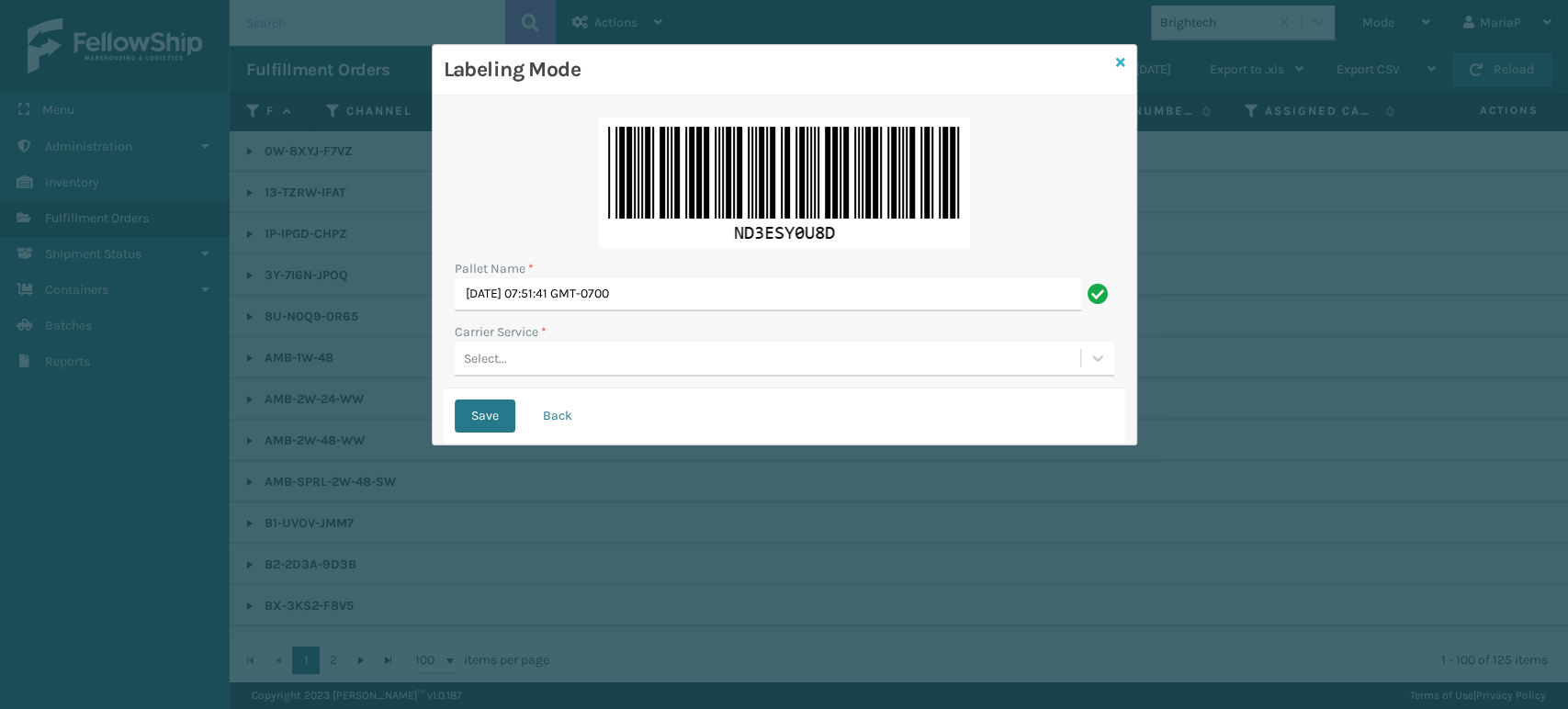
click at [1120, 57] on icon at bounding box center [1120, 62] width 9 height 13
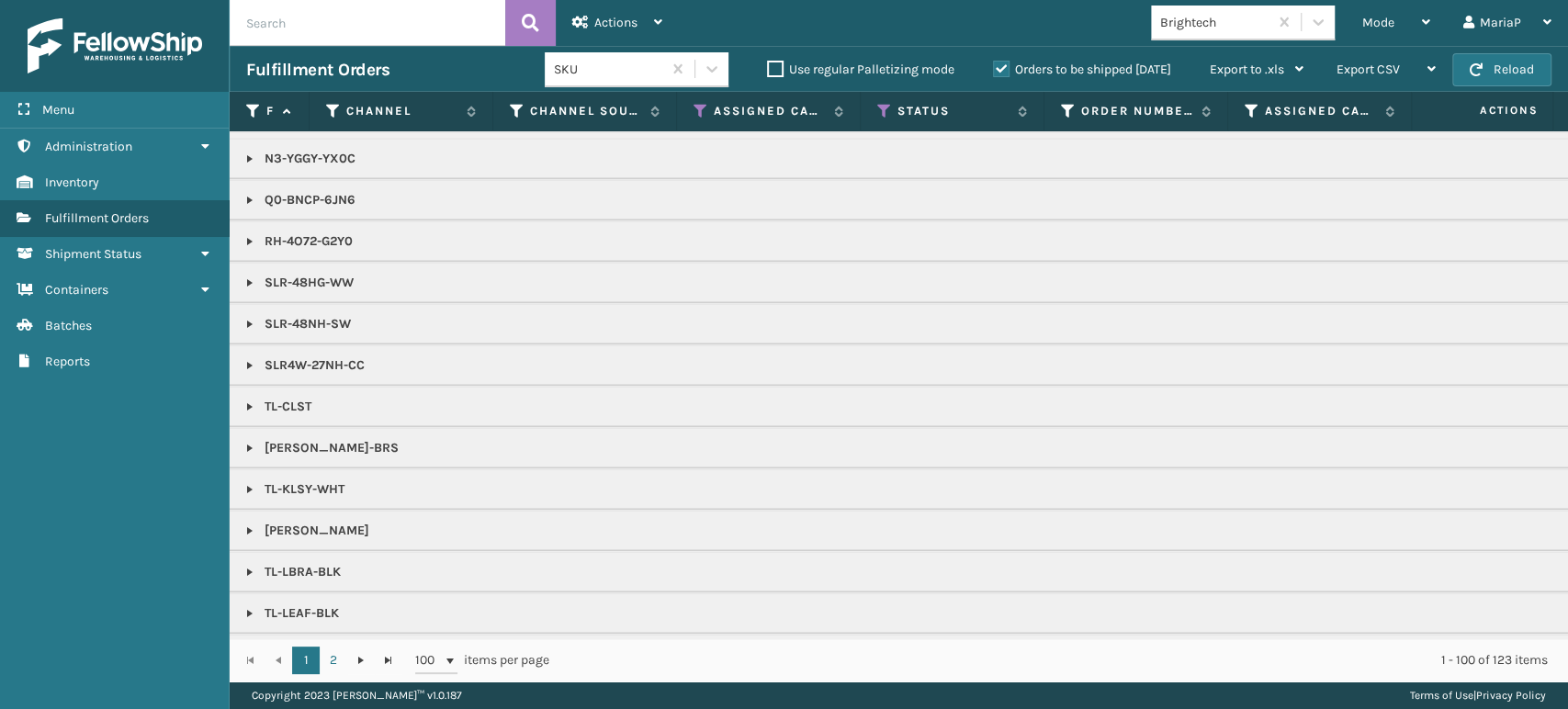
scroll to position [1735, 0]
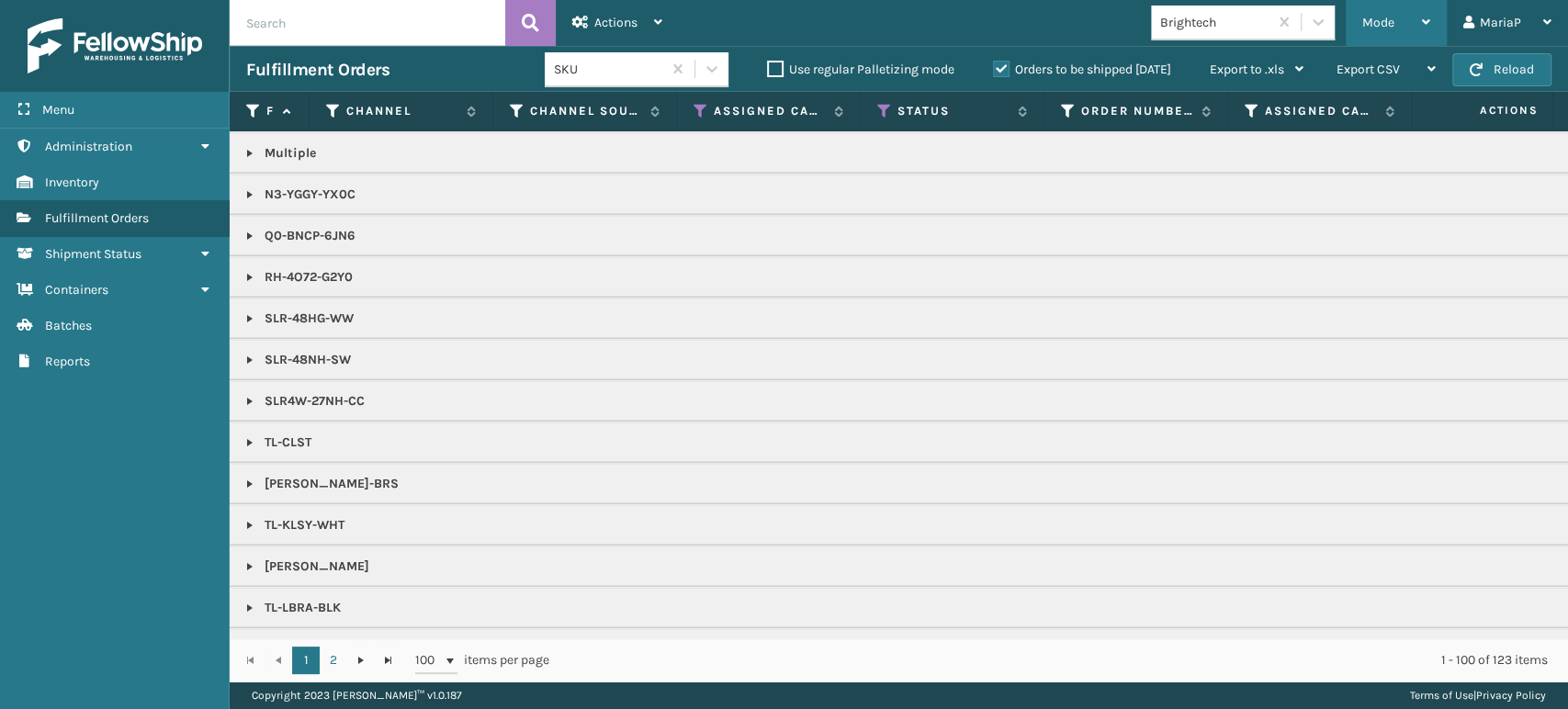
click at [1382, 23] on span "Mode" at bounding box center [1378, 23] width 33 height 16
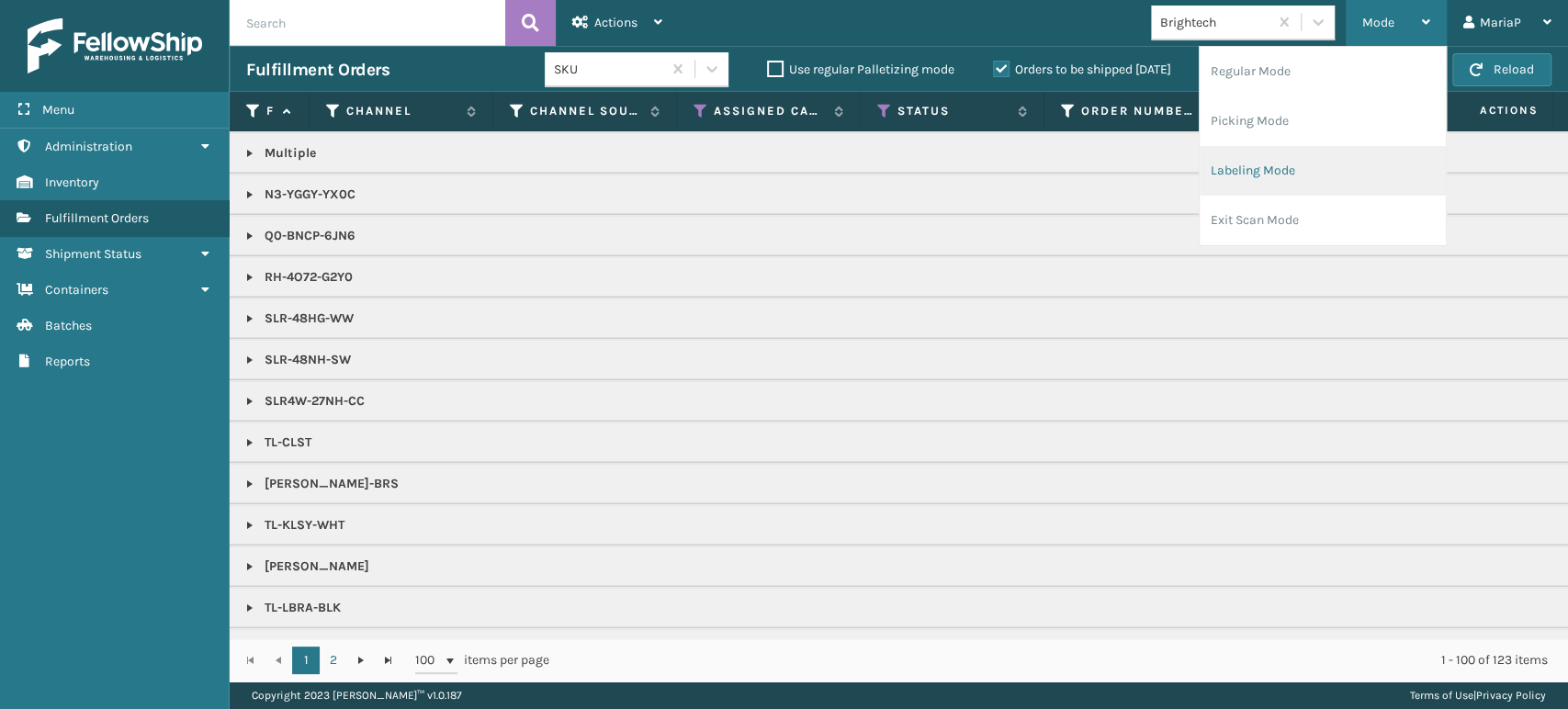
click at [1323, 175] on li "Labeling Mode" at bounding box center [1322, 171] width 246 height 49
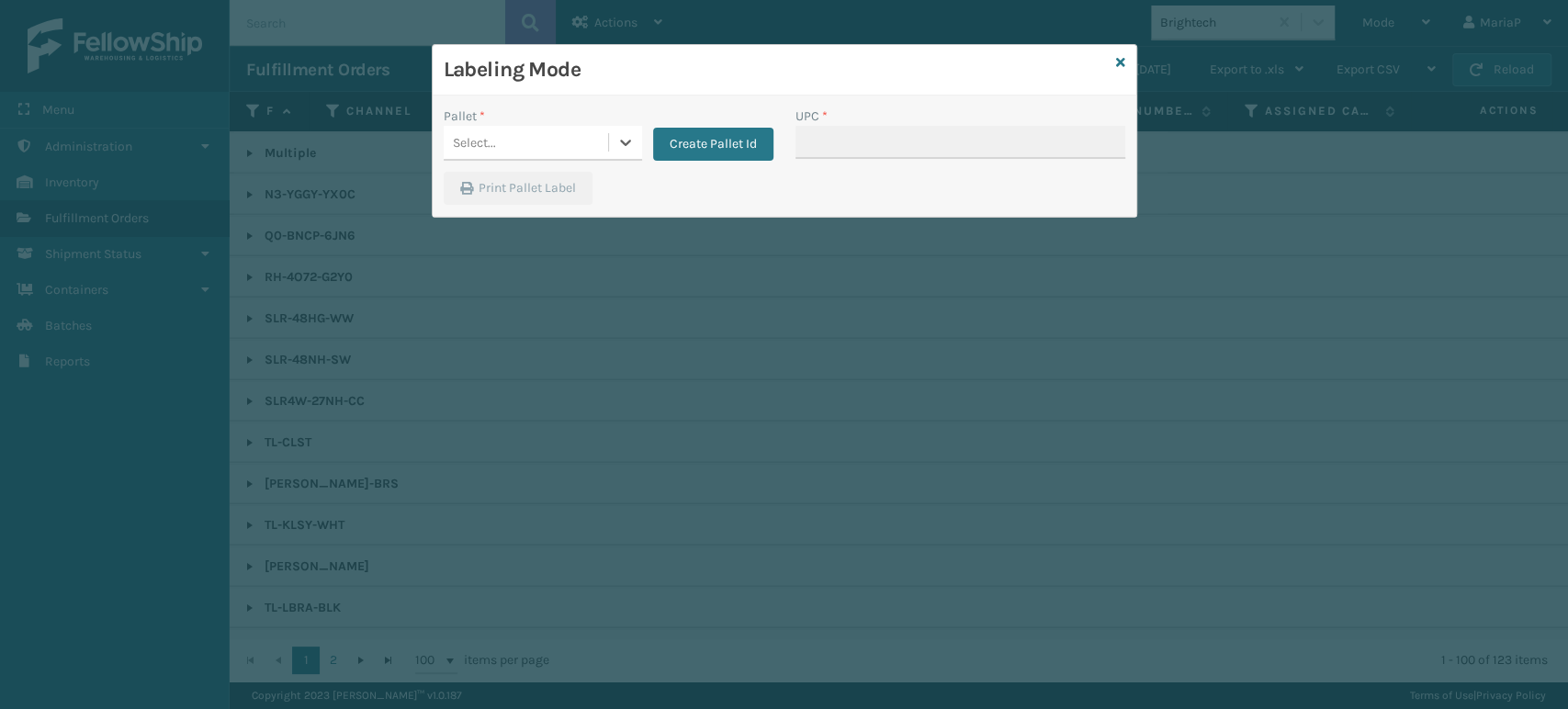
click at [591, 138] on div "Select..." at bounding box center [525, 142] width 165 height 31
click at [563, 227] on div "UPSG-CT7FUK9P4G" at bounding box center [542, 222] width 198 height 34
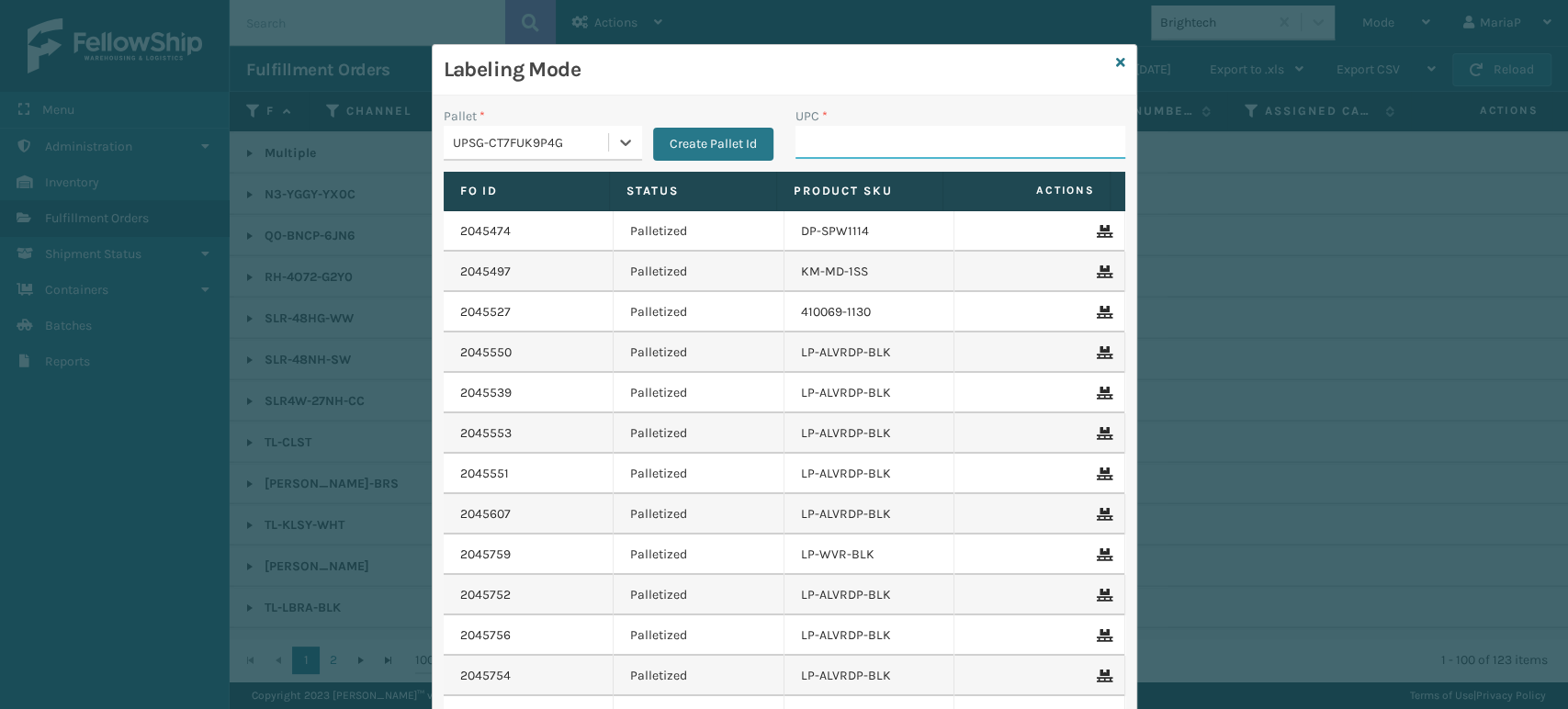
click at [876, 149] on input "UPC *" at bounding box center [961, 141] width 330 height 33
type input "853799005431"
type input "850"
type input "8581000"
type input "8578990"
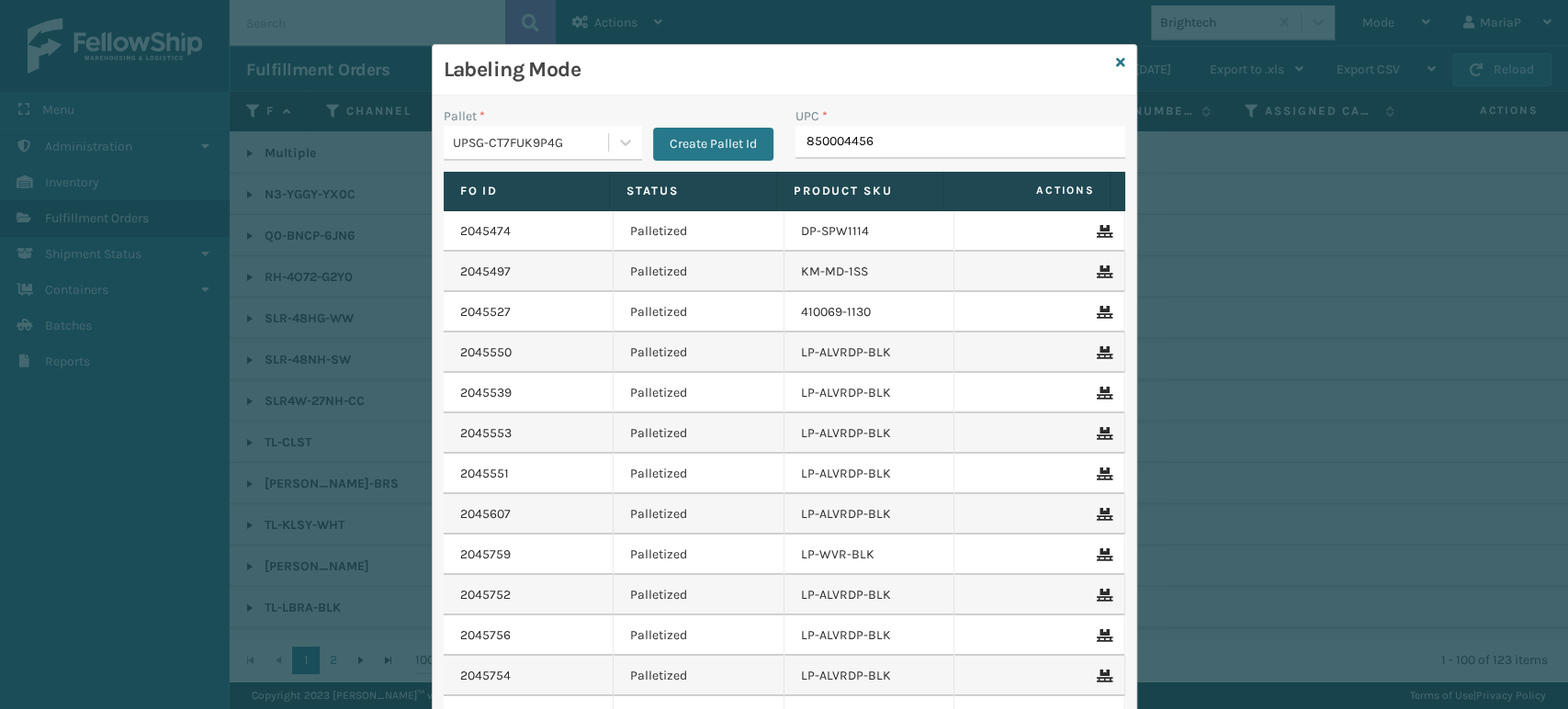
type input "8500044565"
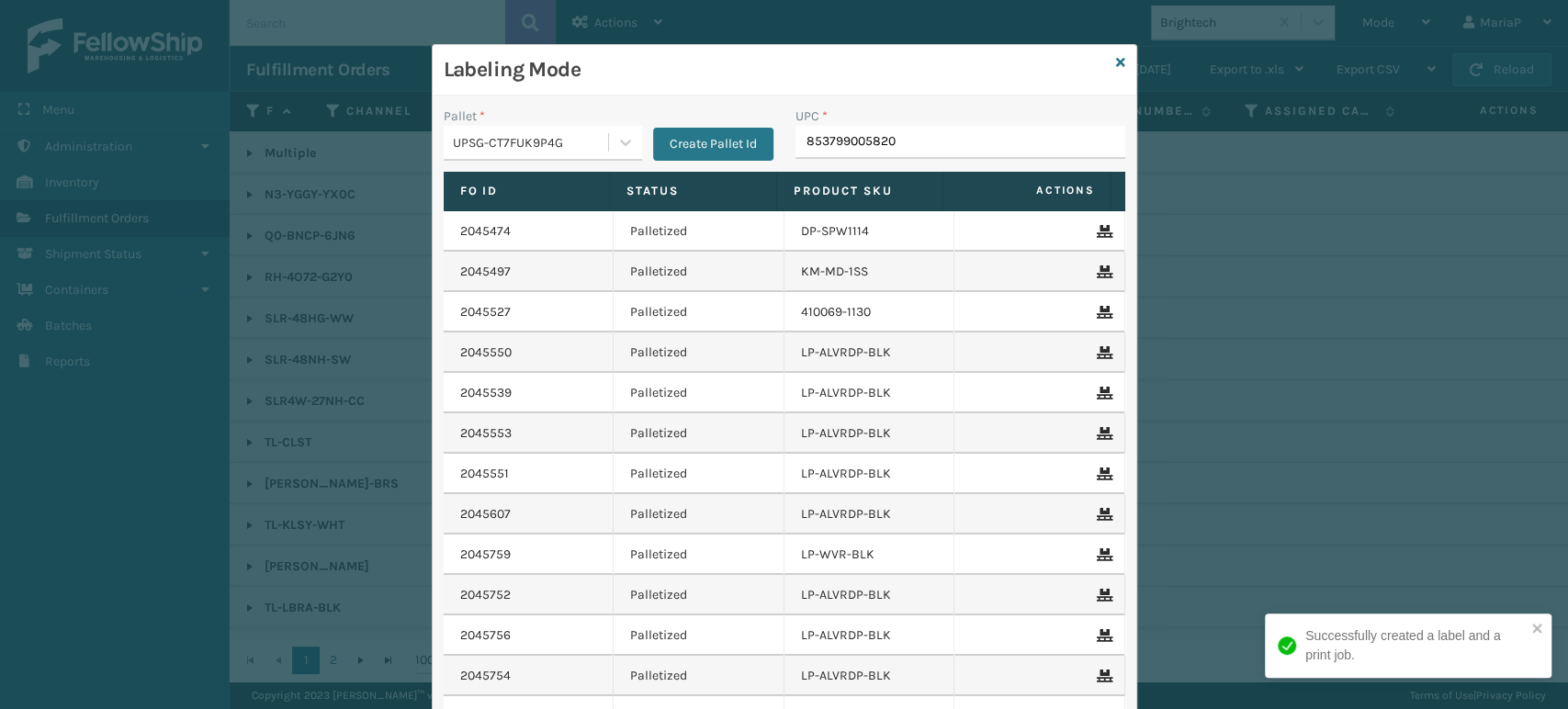
type input "853799005820"
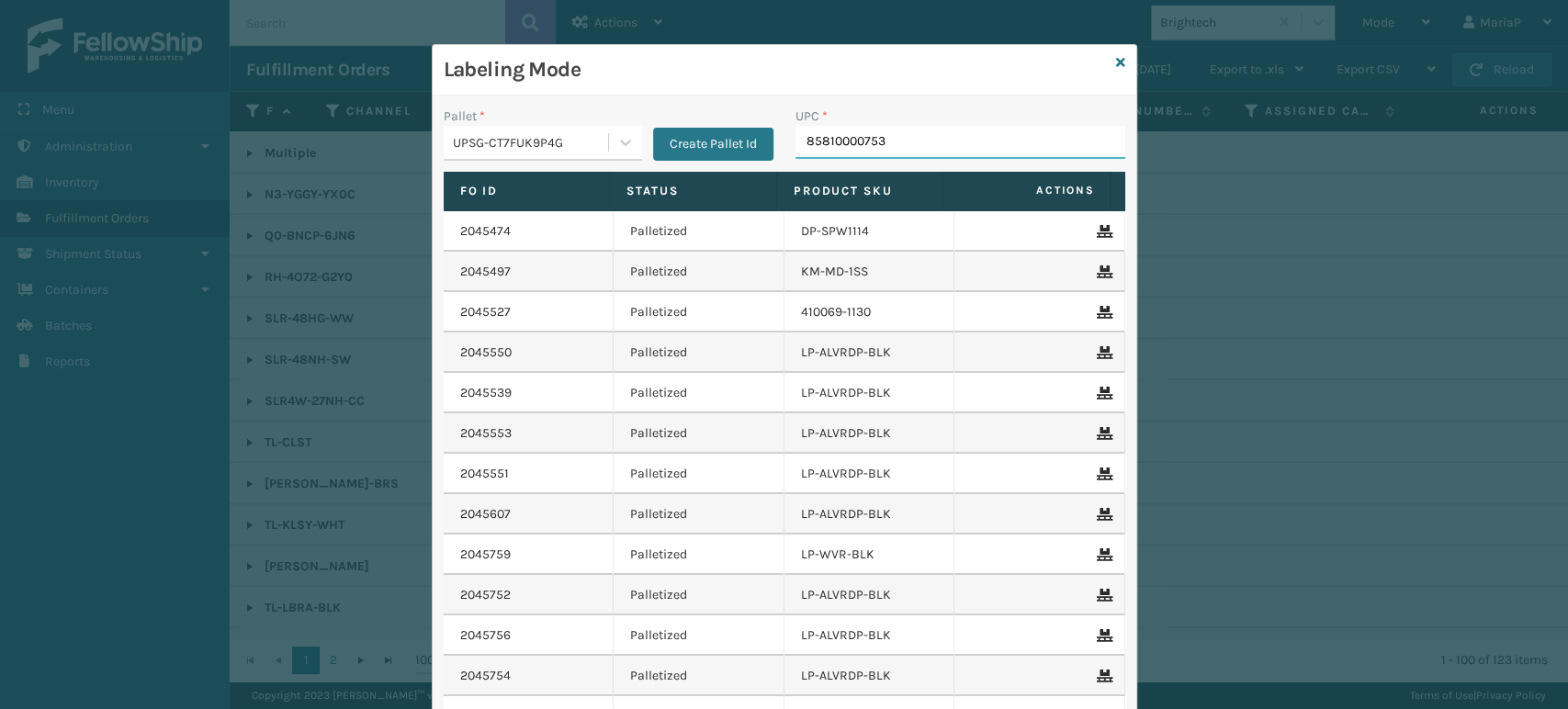
type input "858100007531"
type input "854403"
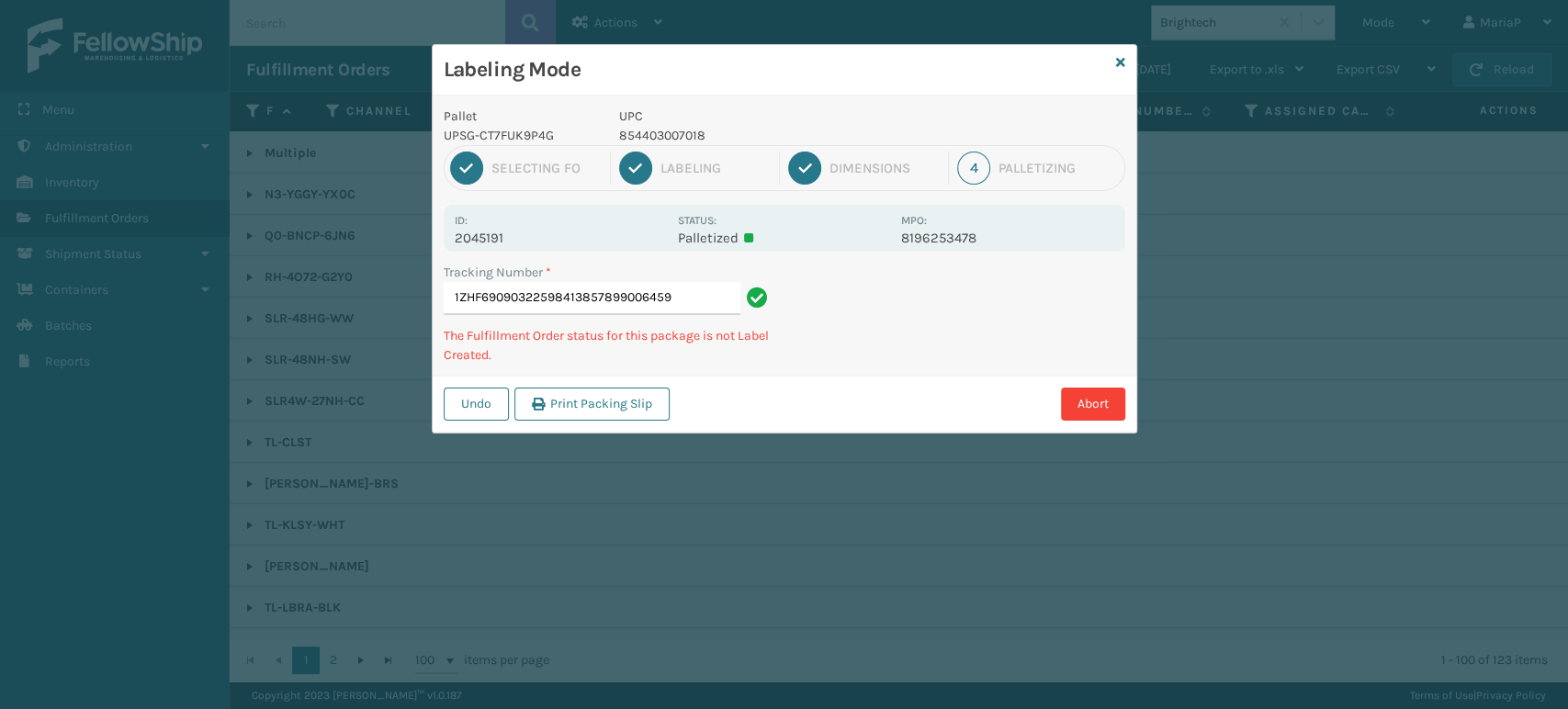
type input "1ZHF69090322598413857899006459"
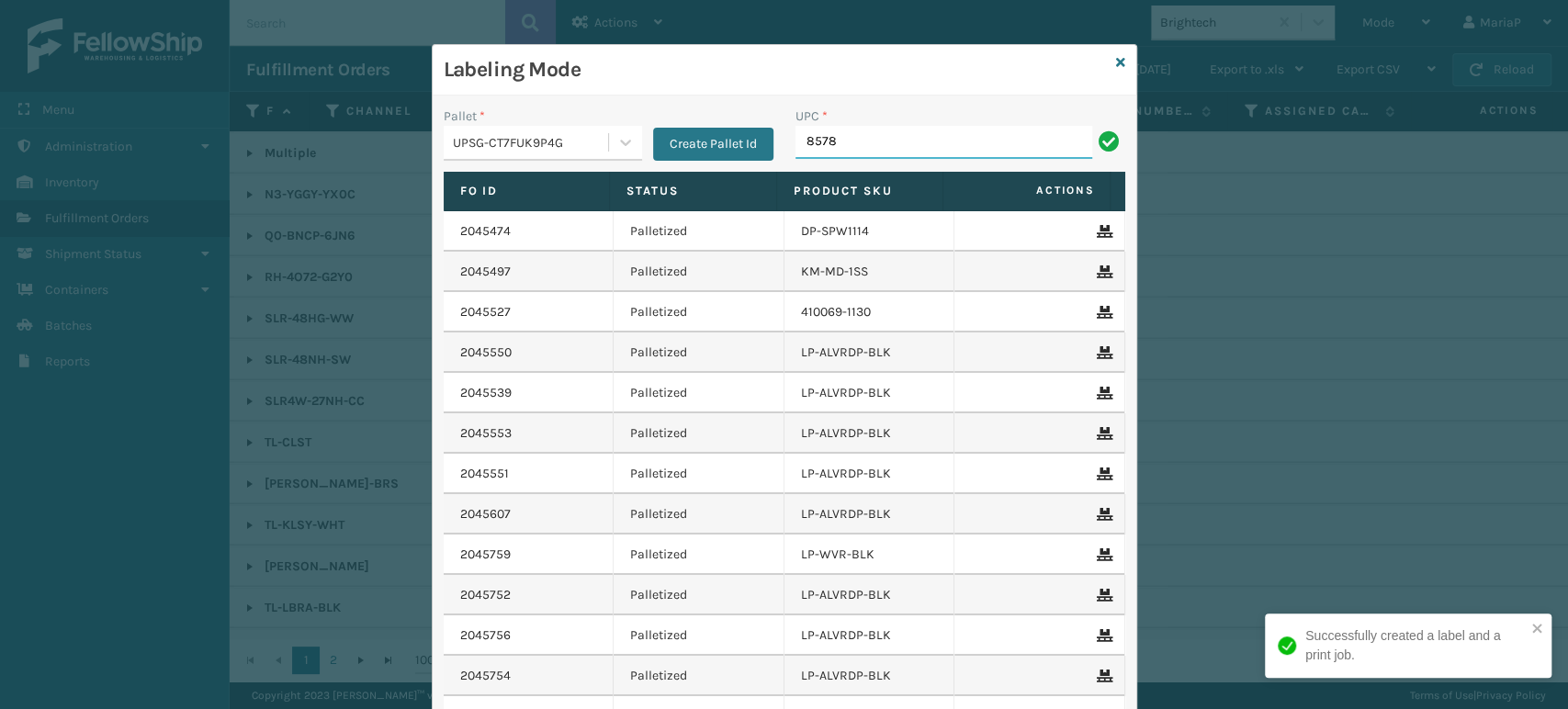
type input "85789"
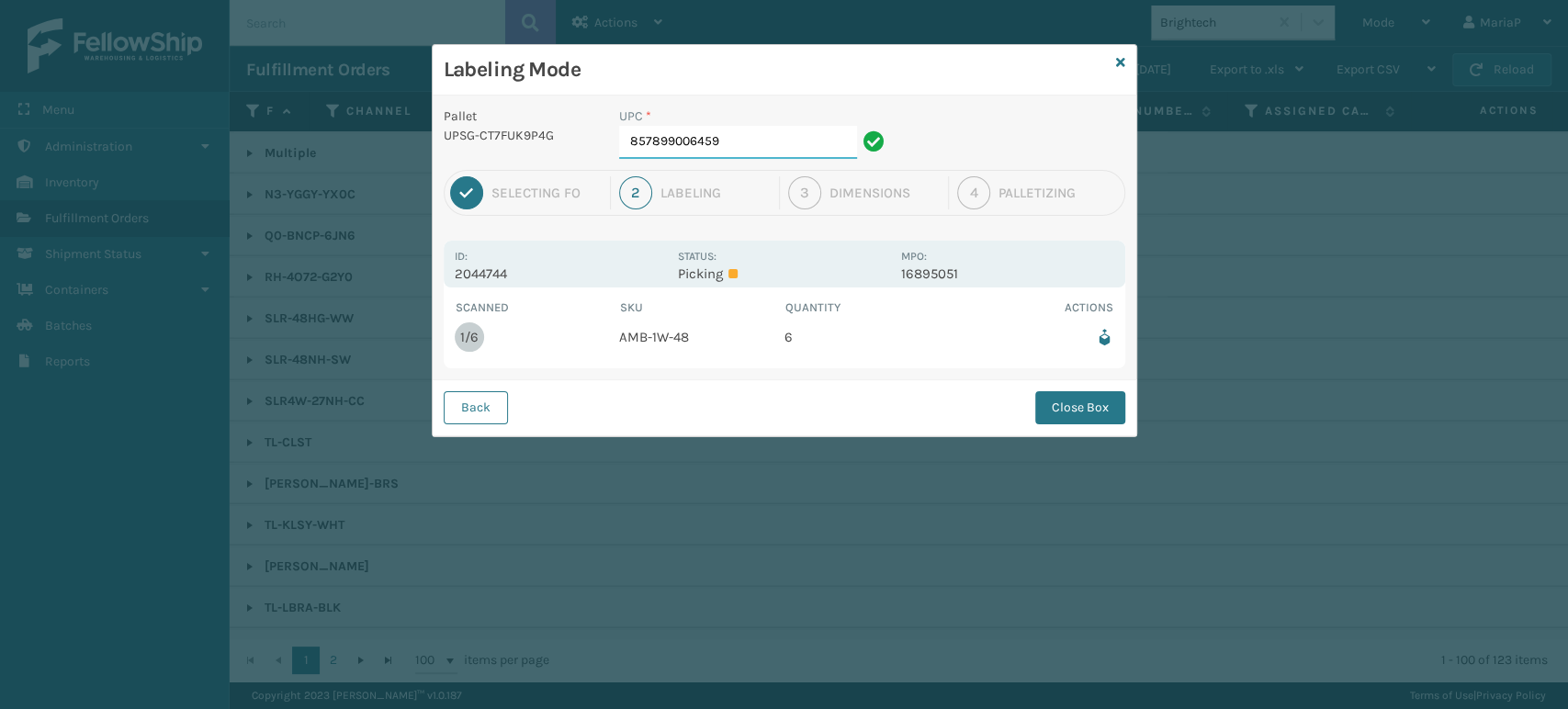
click at [785, 143] on input "857899006459" at bounding box center [738, 141] width 238 height 33
click at [1083, 400] on button "Close Box" at bounding box center [1080, 407] width 90 height 33
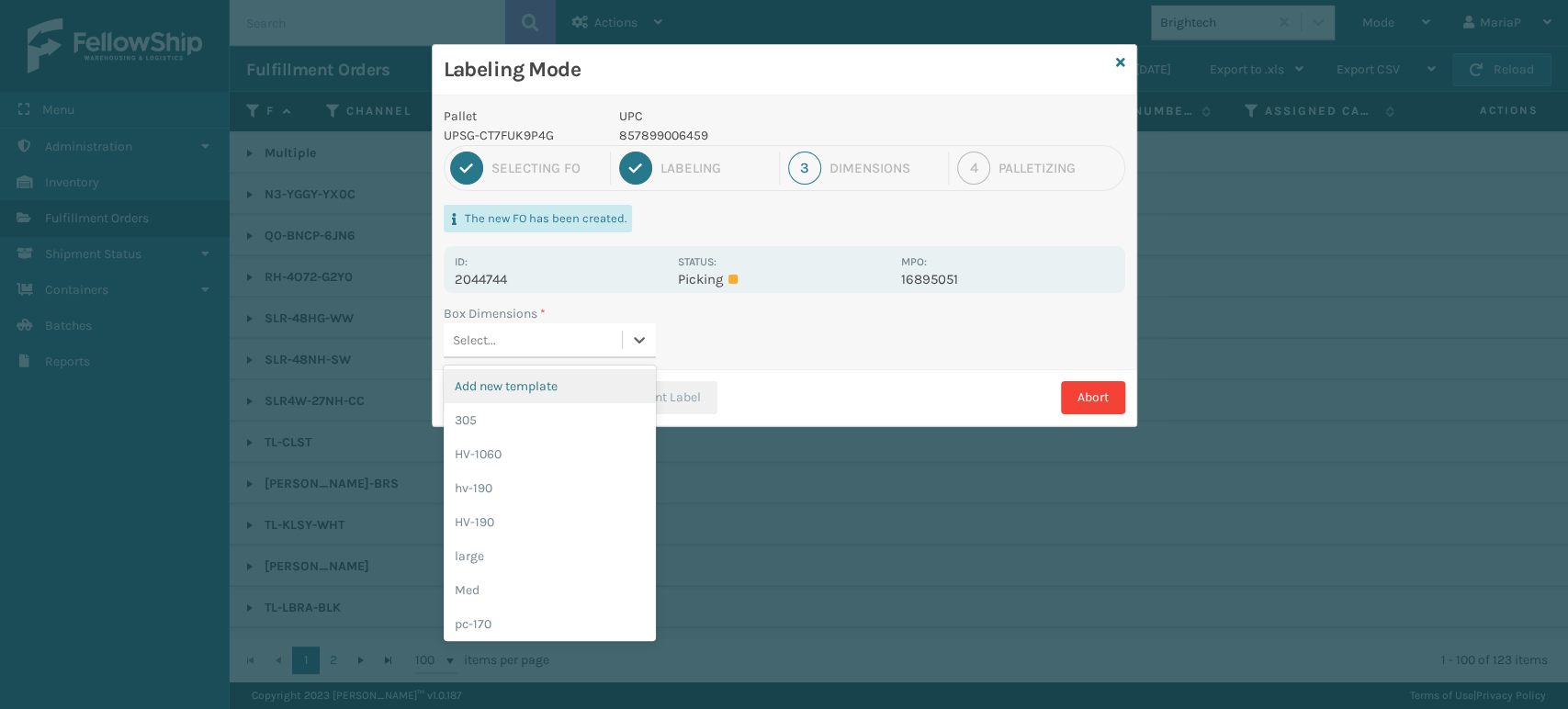
click at [574, 325] on div "Select..." at bounding box center [532, 340] width 178 height 31
type input "MED"
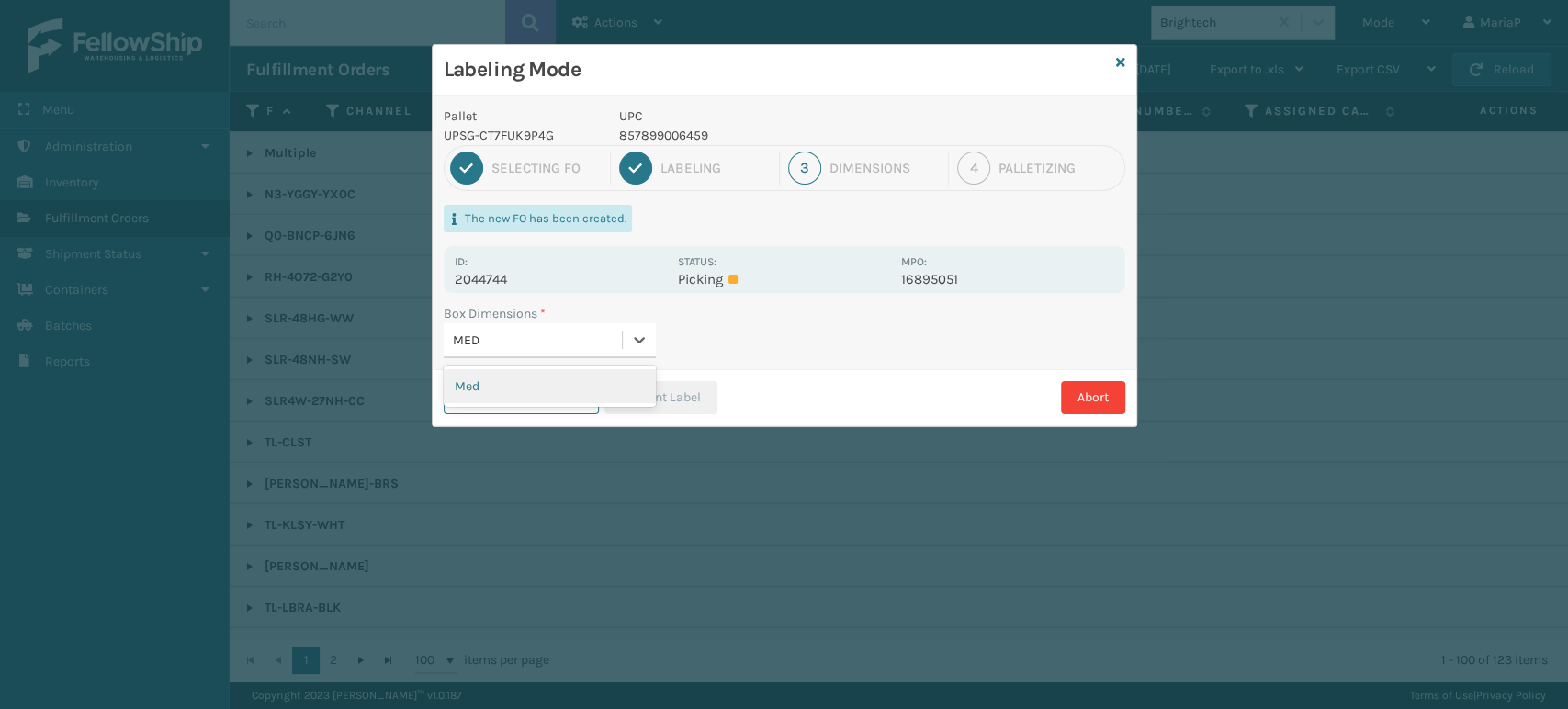
click at [483, 375] on div "Med" at bounding box center [549, 386] width 212 height 34
click at [658, 393] on button "Print Label" at bounding box center [661, 397] width 113 height 33
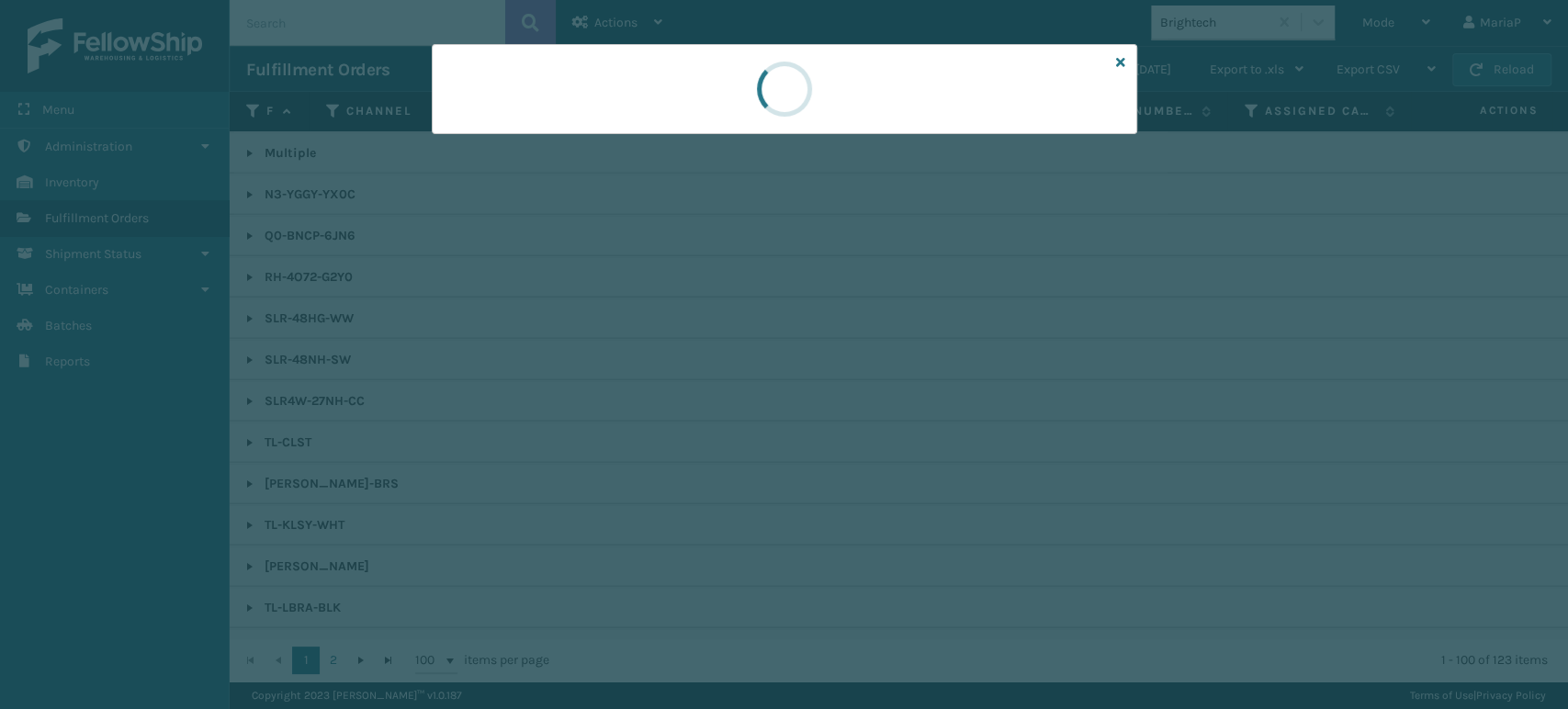
click at [658, 393] on div at bounding box center [784, 354] width 1568 height 709
click at [640, 399] on div at bounding box center [784, 354] width 1568 height 709
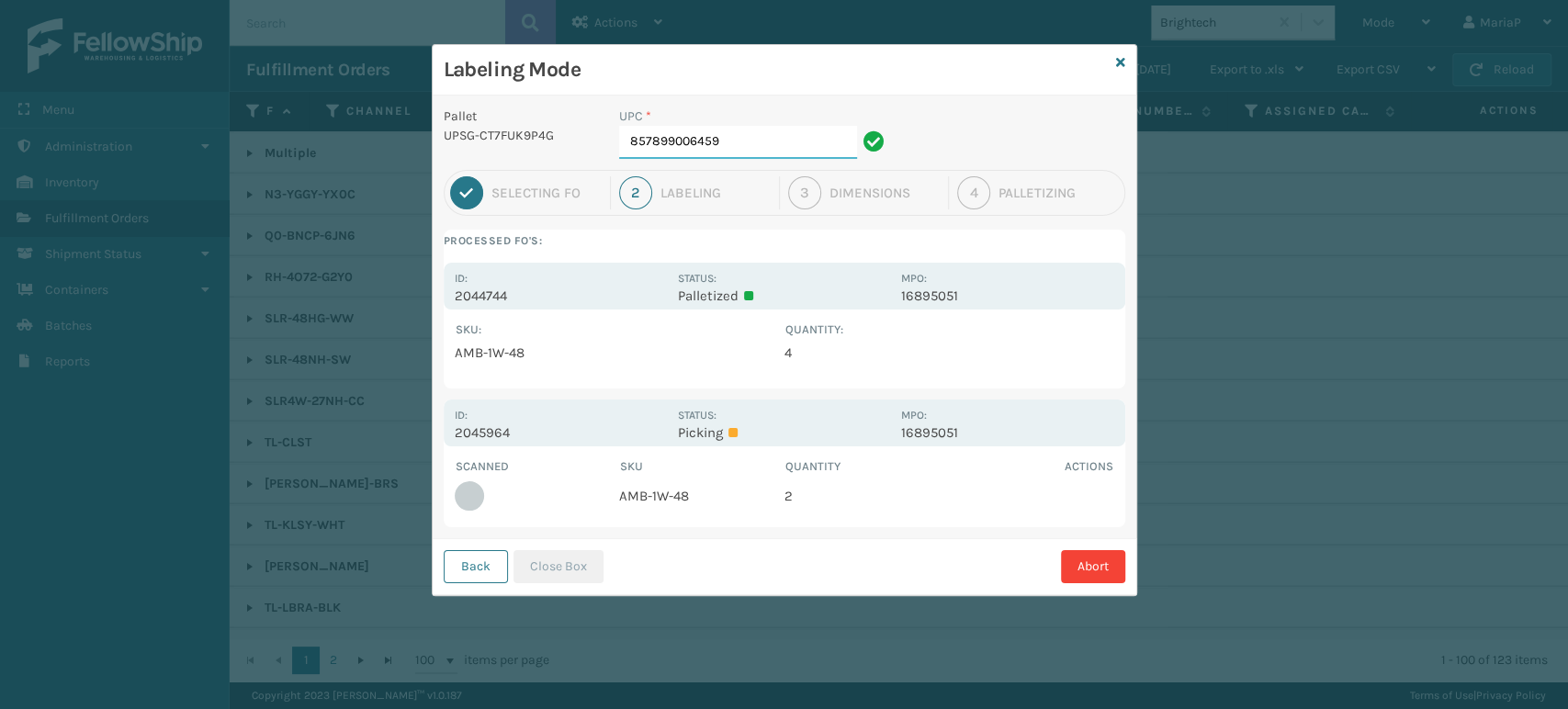
click at [768, 155] on input "857899006459" at bounding box center [738, 141] width 238 height 33
click at [590, 556] on button "Close Box" at bounding box center [558, 566] width 90 height 33
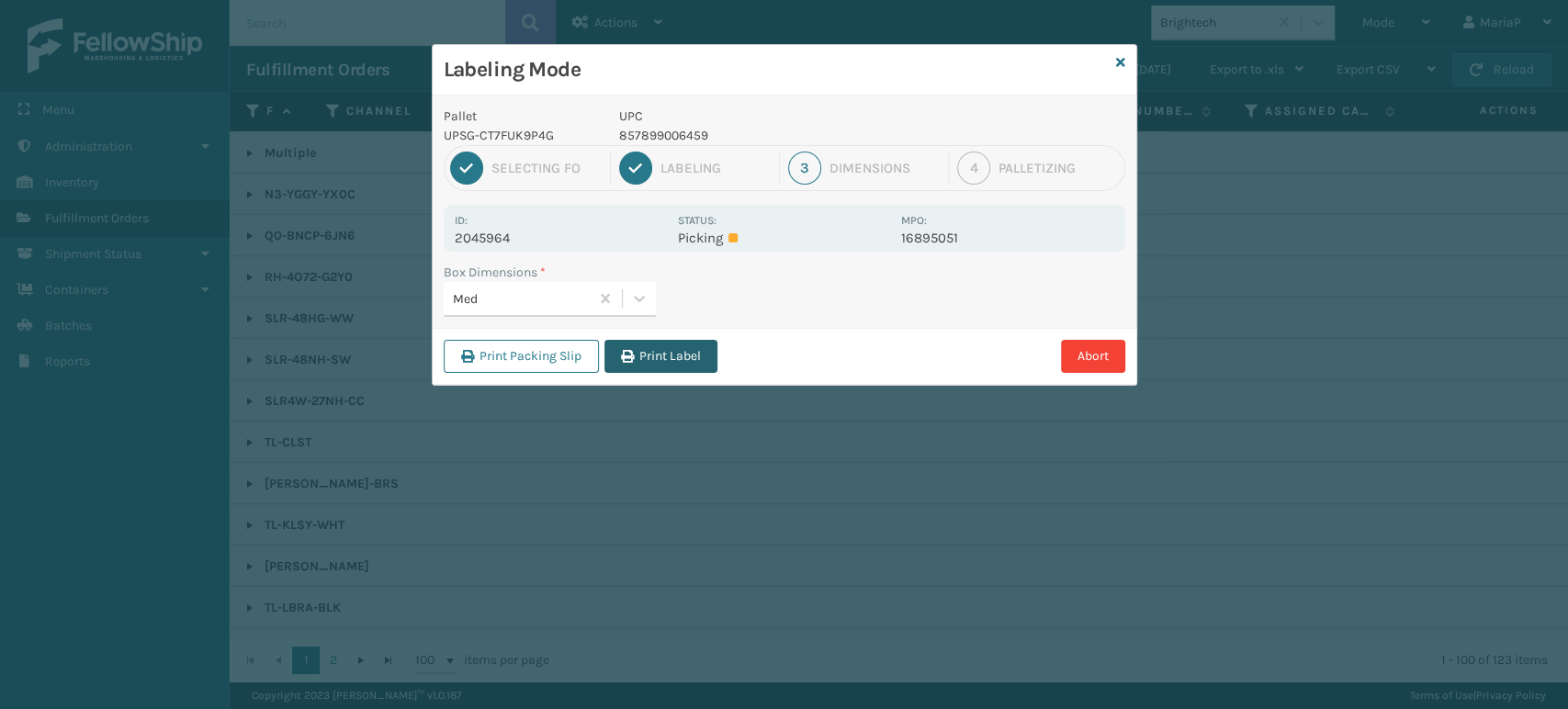
click at [679, 344] on button "Print Label" at bounding box center [661, 355] width 113 height 33
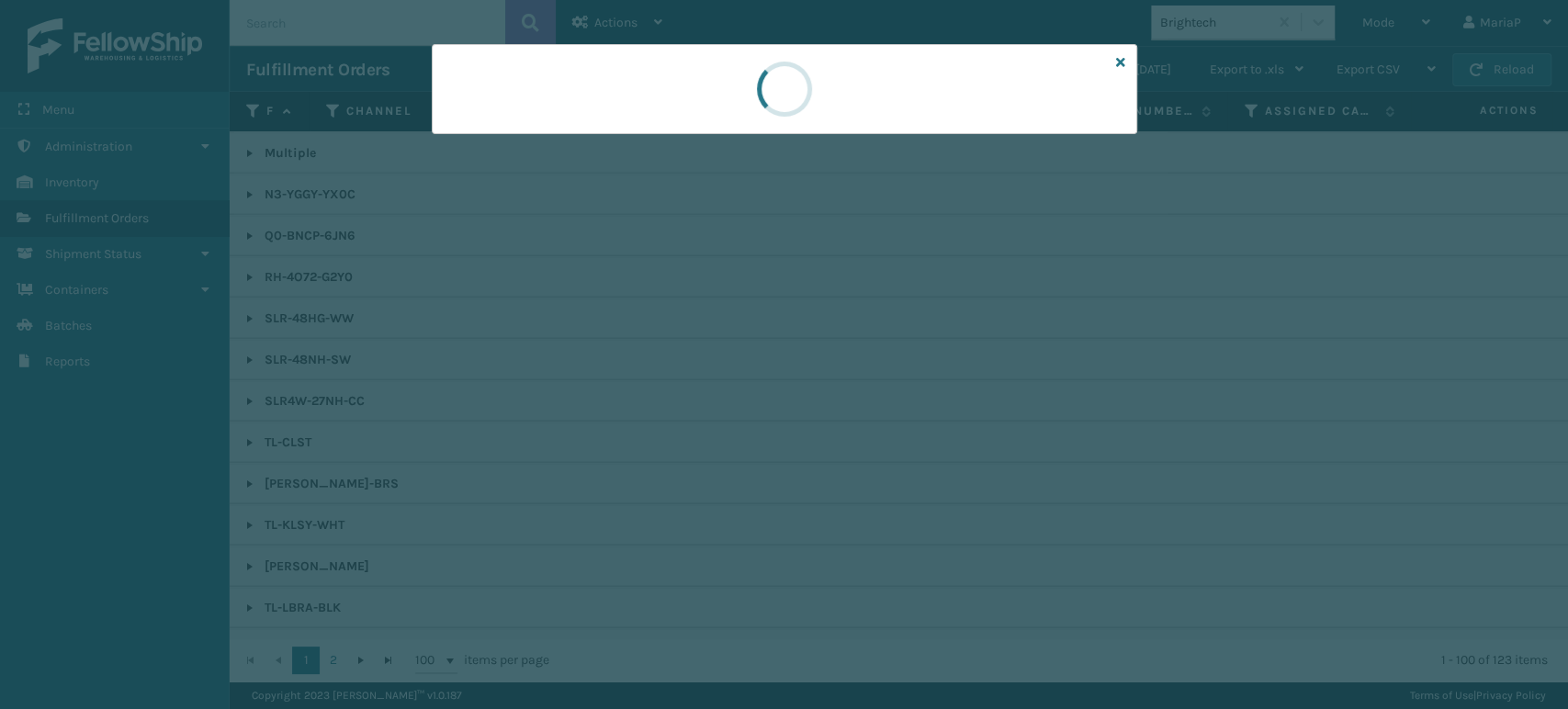
click at [679, 346] on div at bounding box center [784, 354] width 1568 height 709
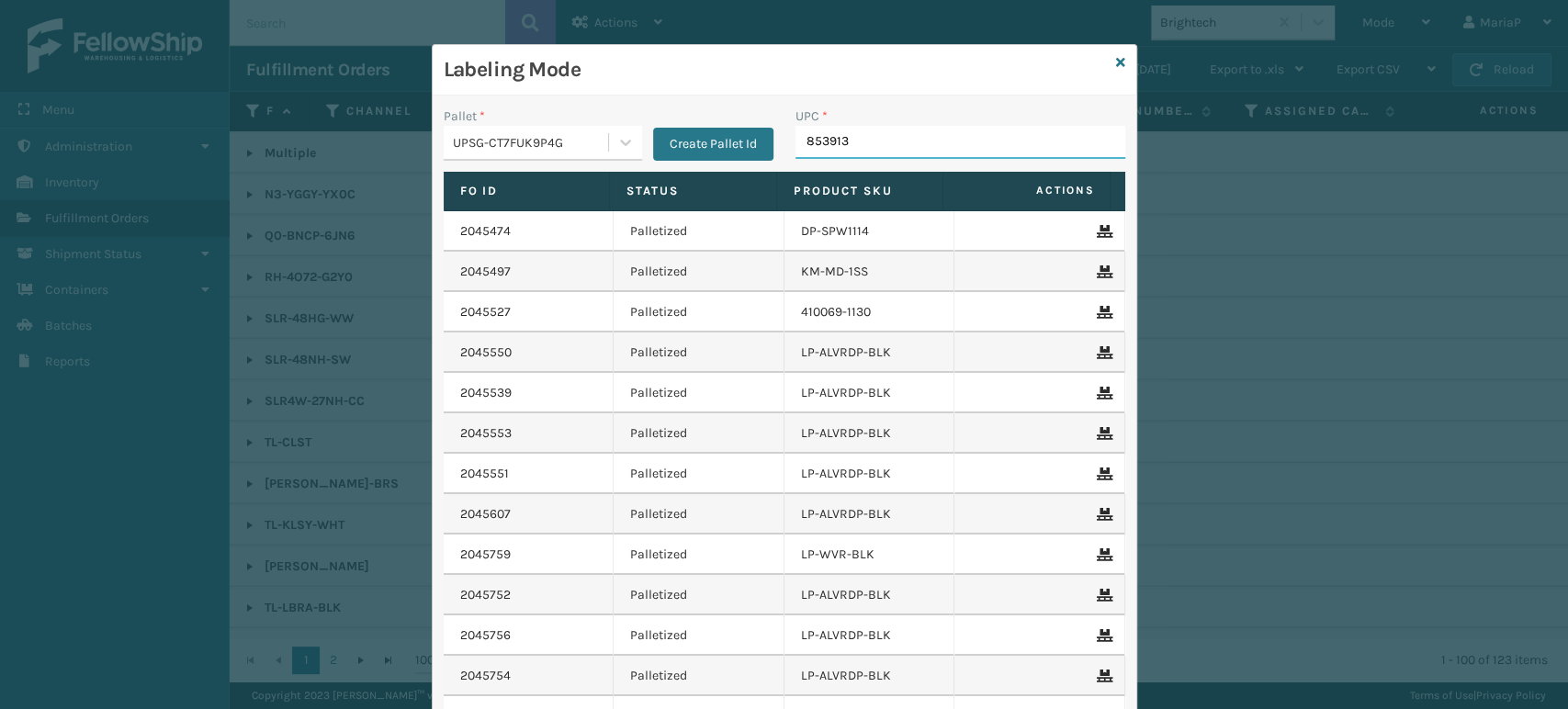
type input "8539130"
type input "8500"
type input "850004"
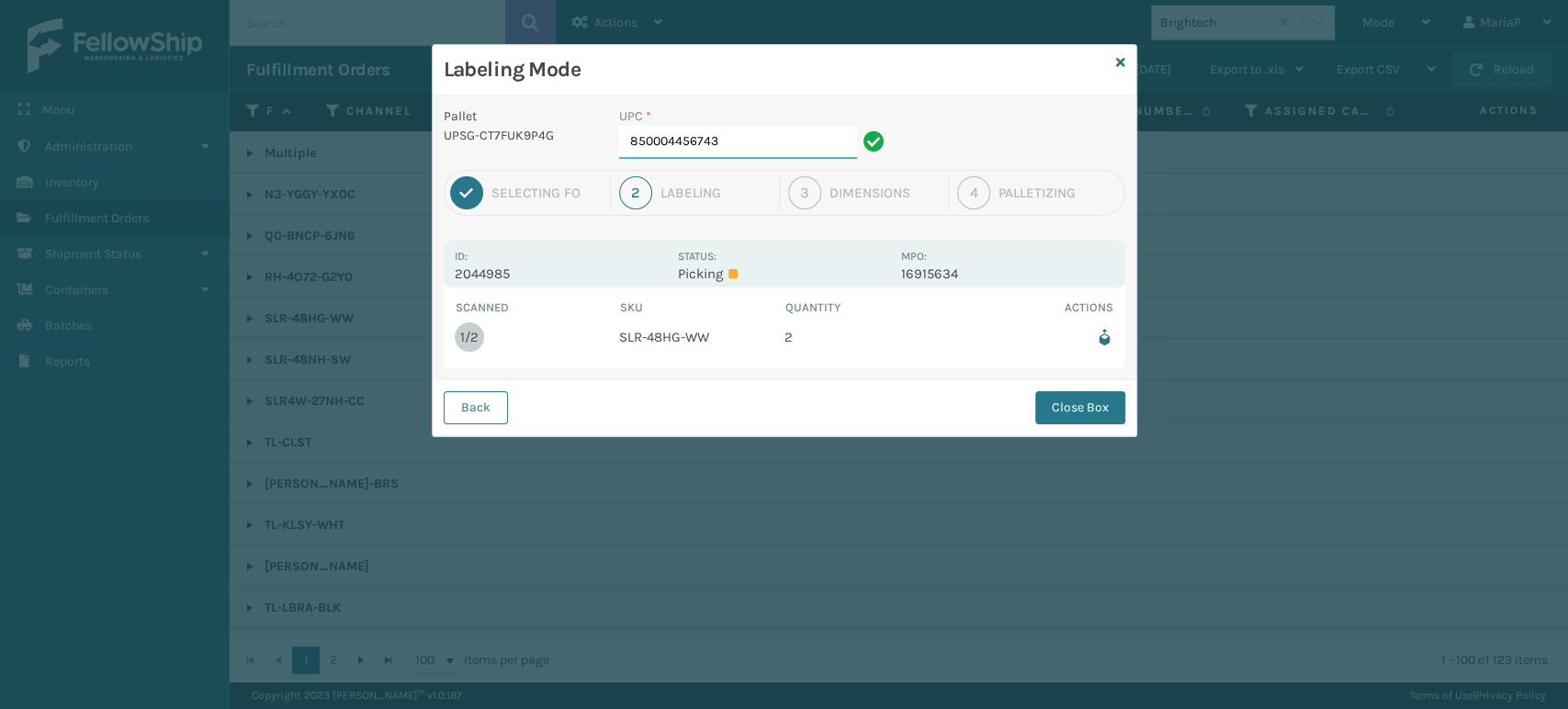
click at [773, 138] on input "850004456743" at bounding box center [738, 141] width 238 height 33
click at [774, 151] on input "850004456743" at bounding box center [738, 141] width 238 height 33
click at [1080, 408] on button "Close Box" at bounding box center [1080, 407] width 90 height 33
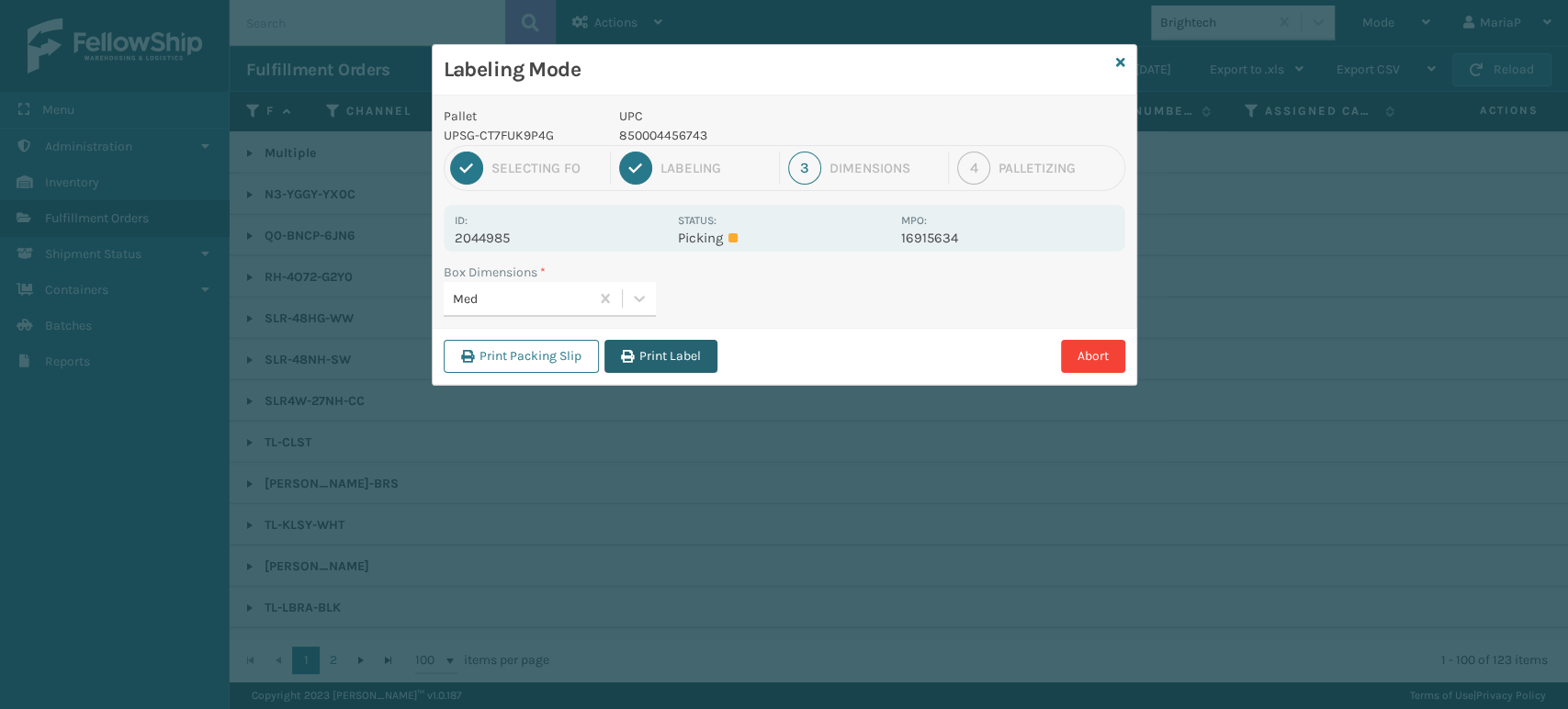
click at [677, 344] on button "Print Label" at bounding box center [661, 355] width 113 height 33
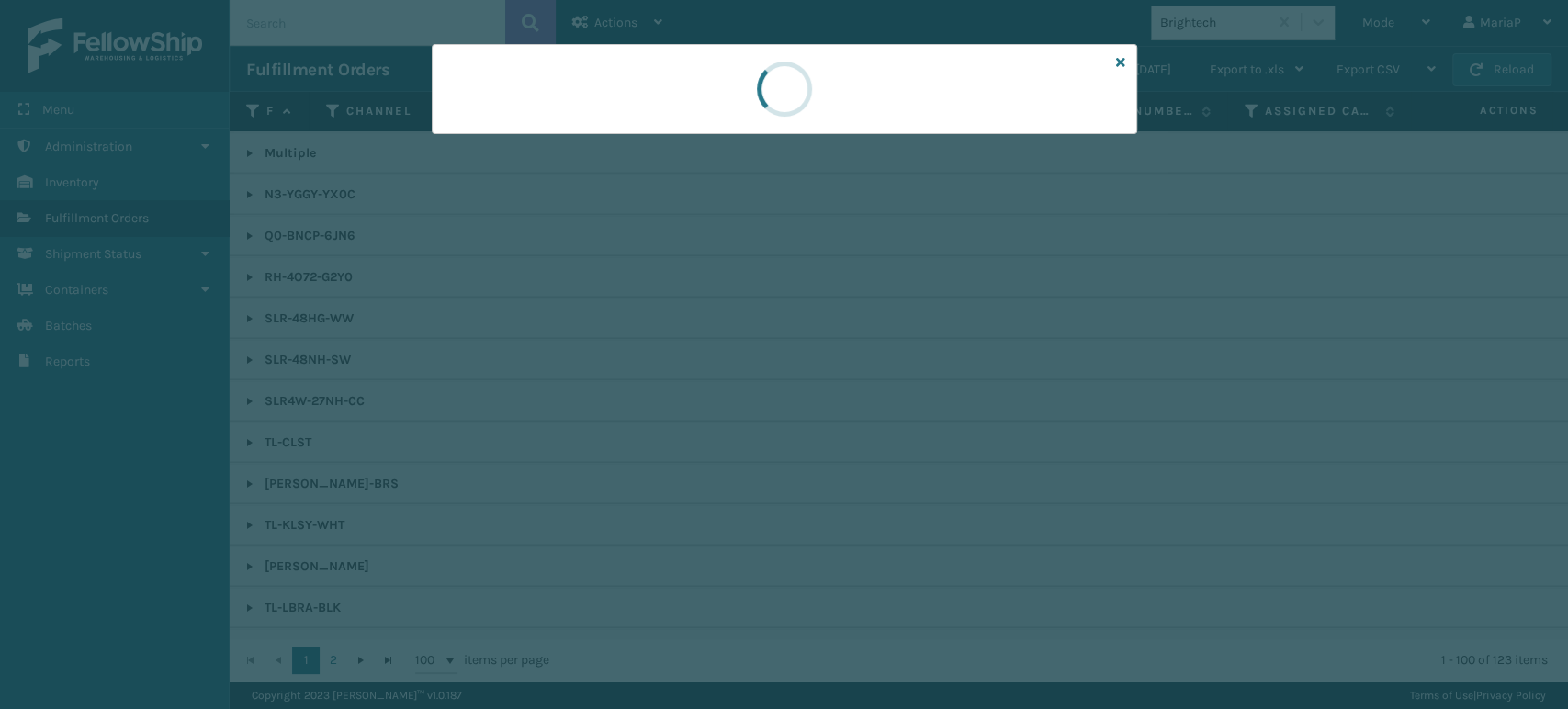
click at [677, 344] on div at bounding box center [784, 354] width 1568 height 709
click at [679, 344] on div at bounding box center [784, 354] width 1568 height 709
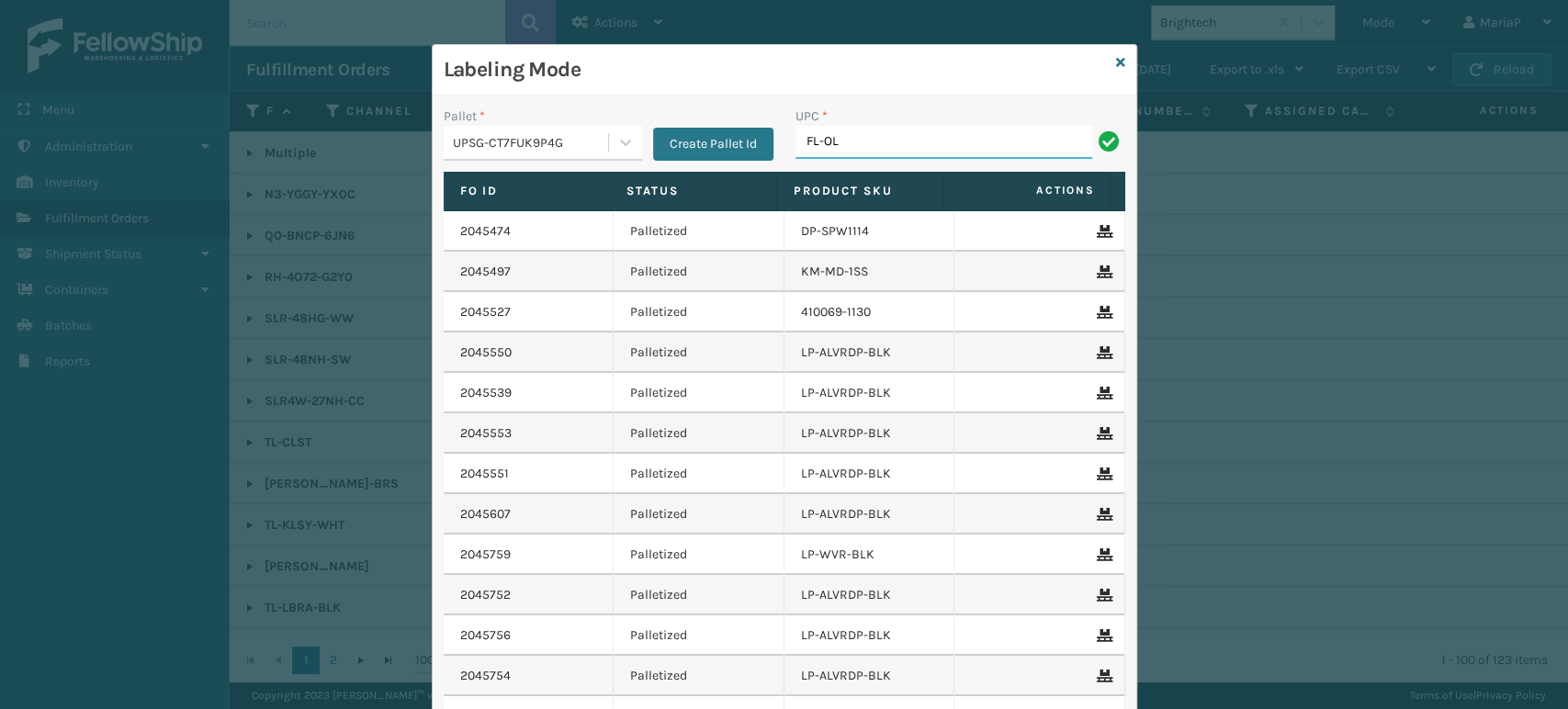
type input "FL-OLVA-CRM"
type input "850012"
click at [935, 143] on input "85789900" at bounding box center [944, 141] width 297 height 33
type input "857899006473"
type input "850012486763"
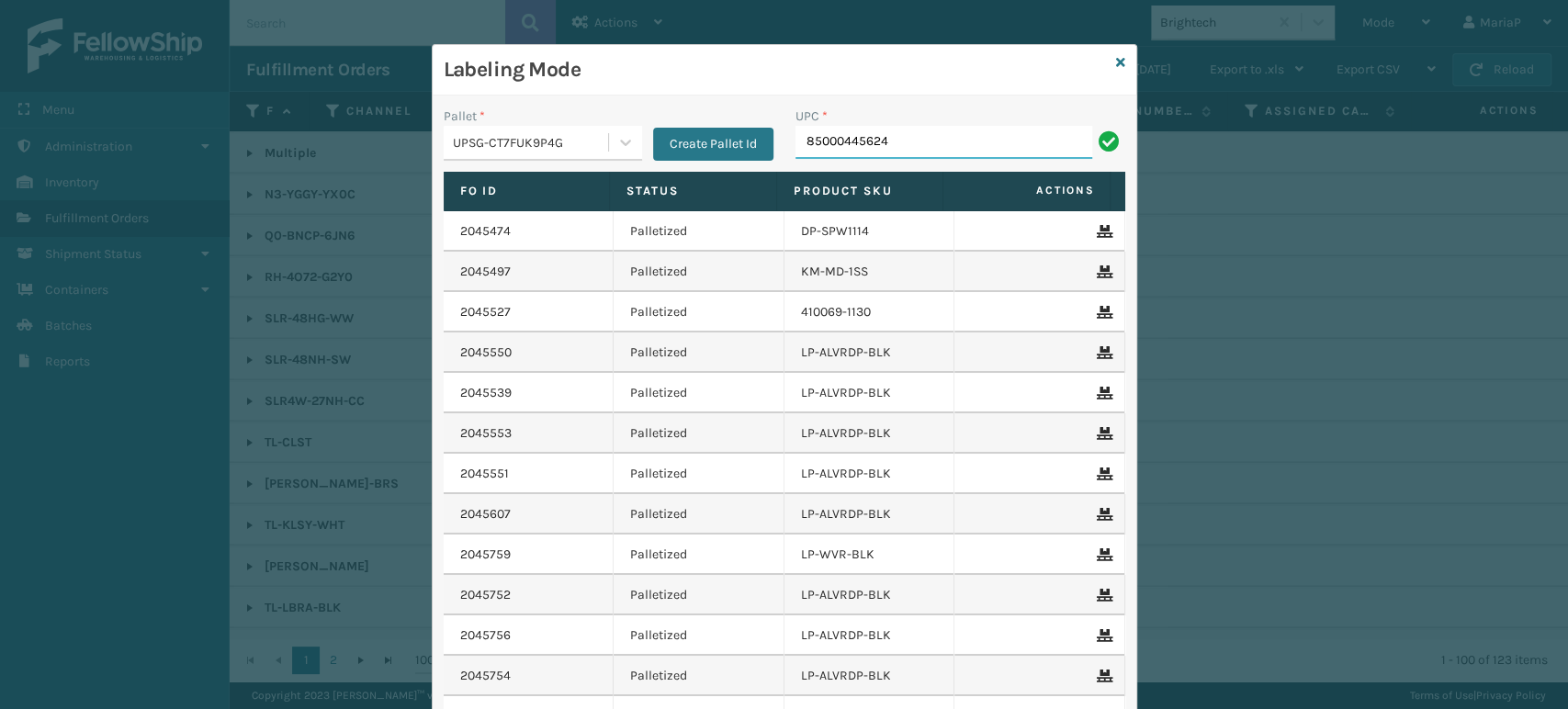
type input "850004456248"
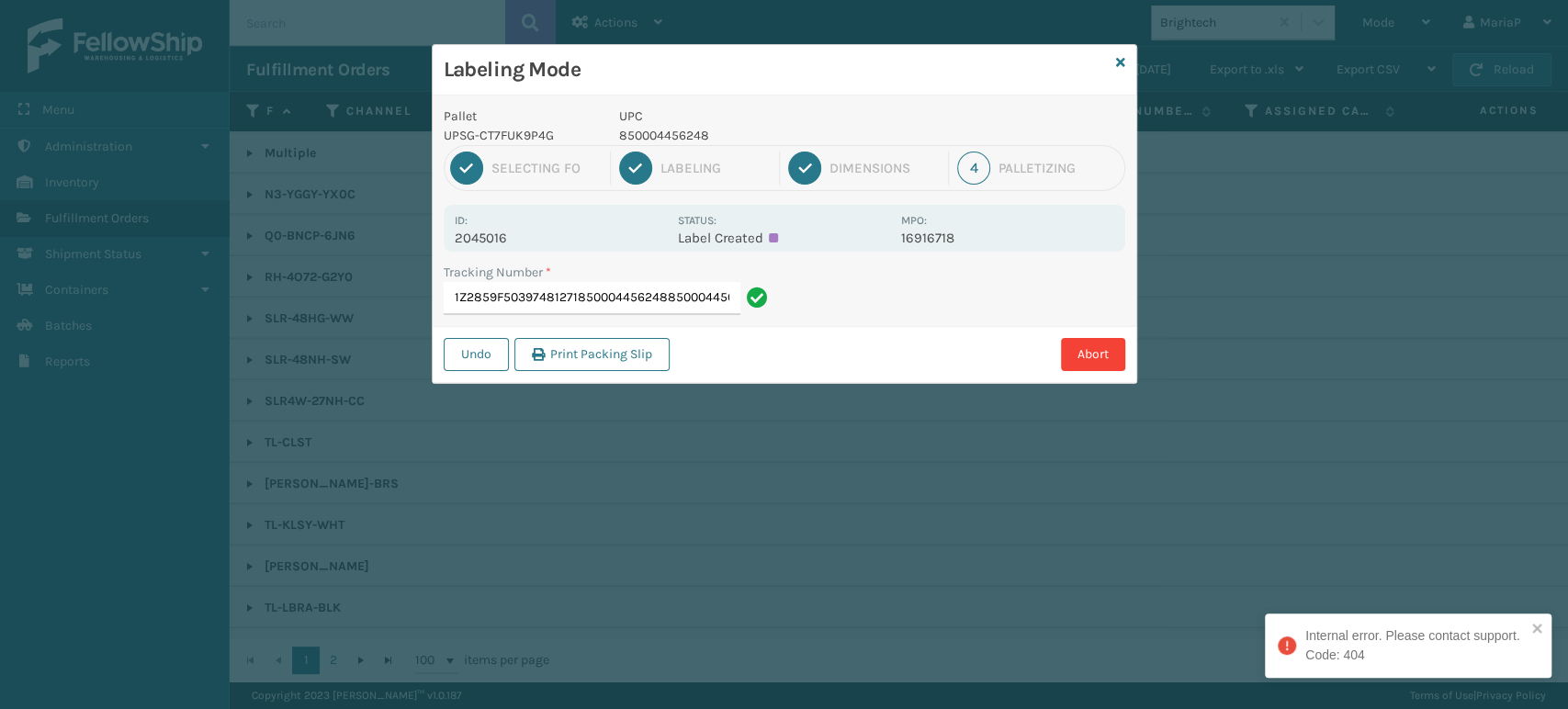
scroll to position [0, 26]
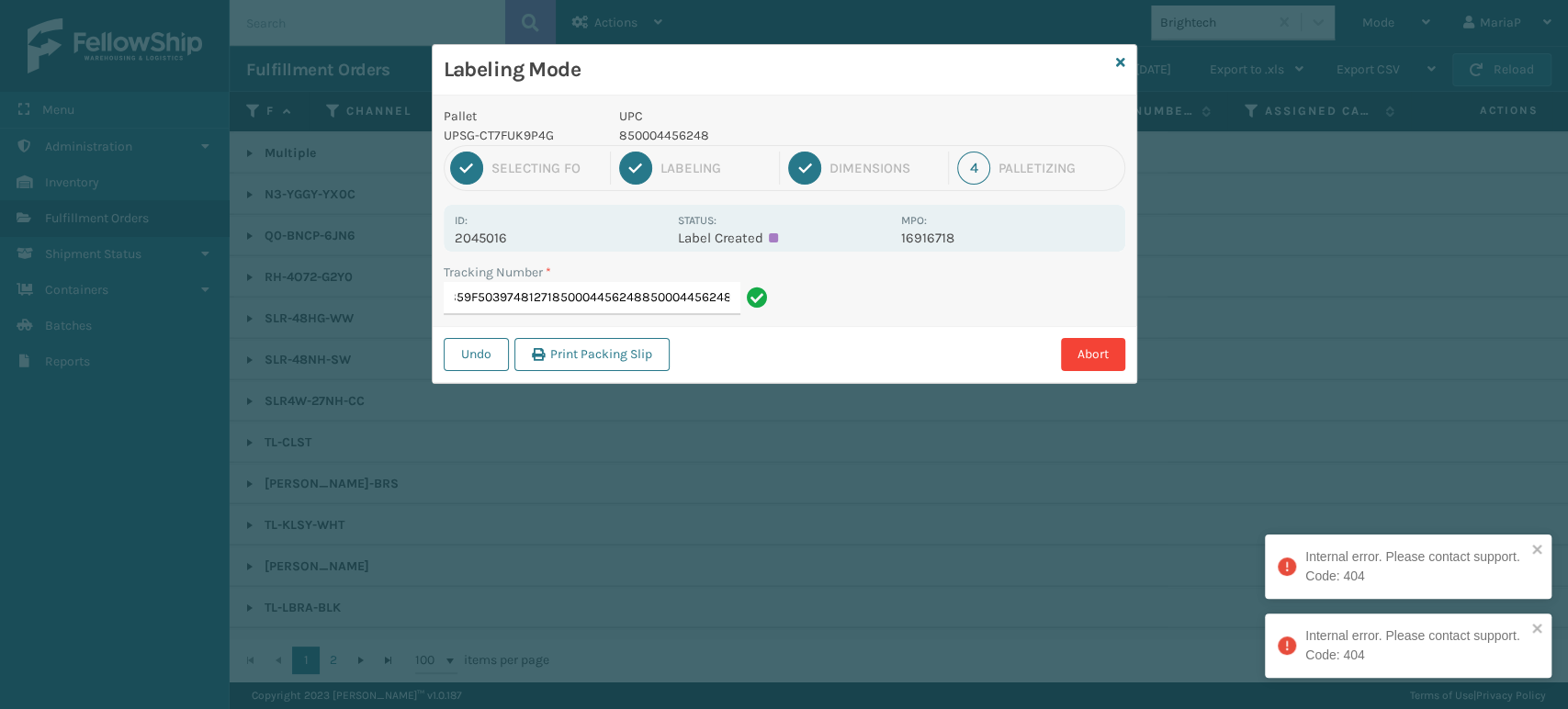
click at [570, 304] on input "1Z2859F50397481271850004456248850004456248" at bounding box center [591, 298] width 297 height 33
click at [570, 303] on input "1Z2859F50397481271850004456248850004456248" at bounding box center [591, 298] width 297 height 33
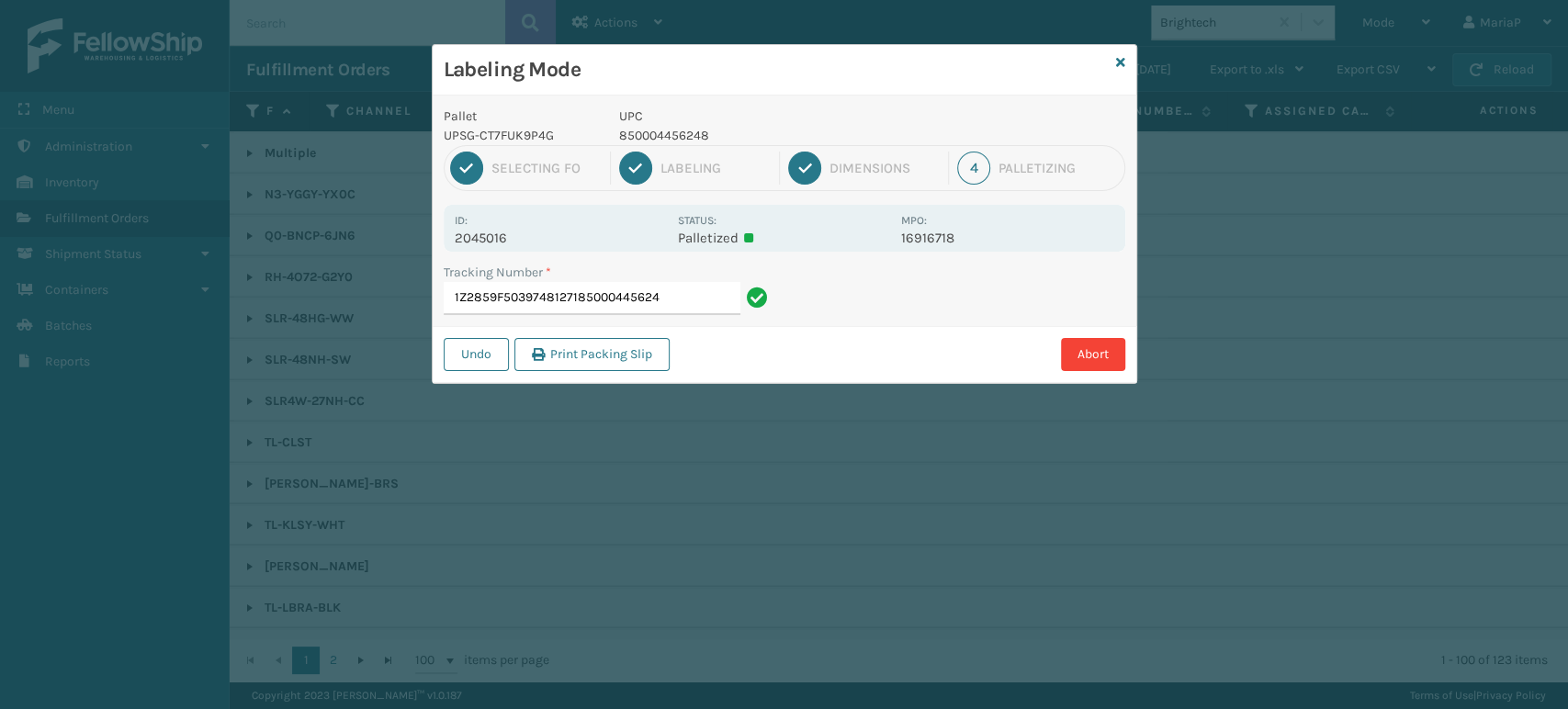
type input "1Z2859F50397481271850004456248"
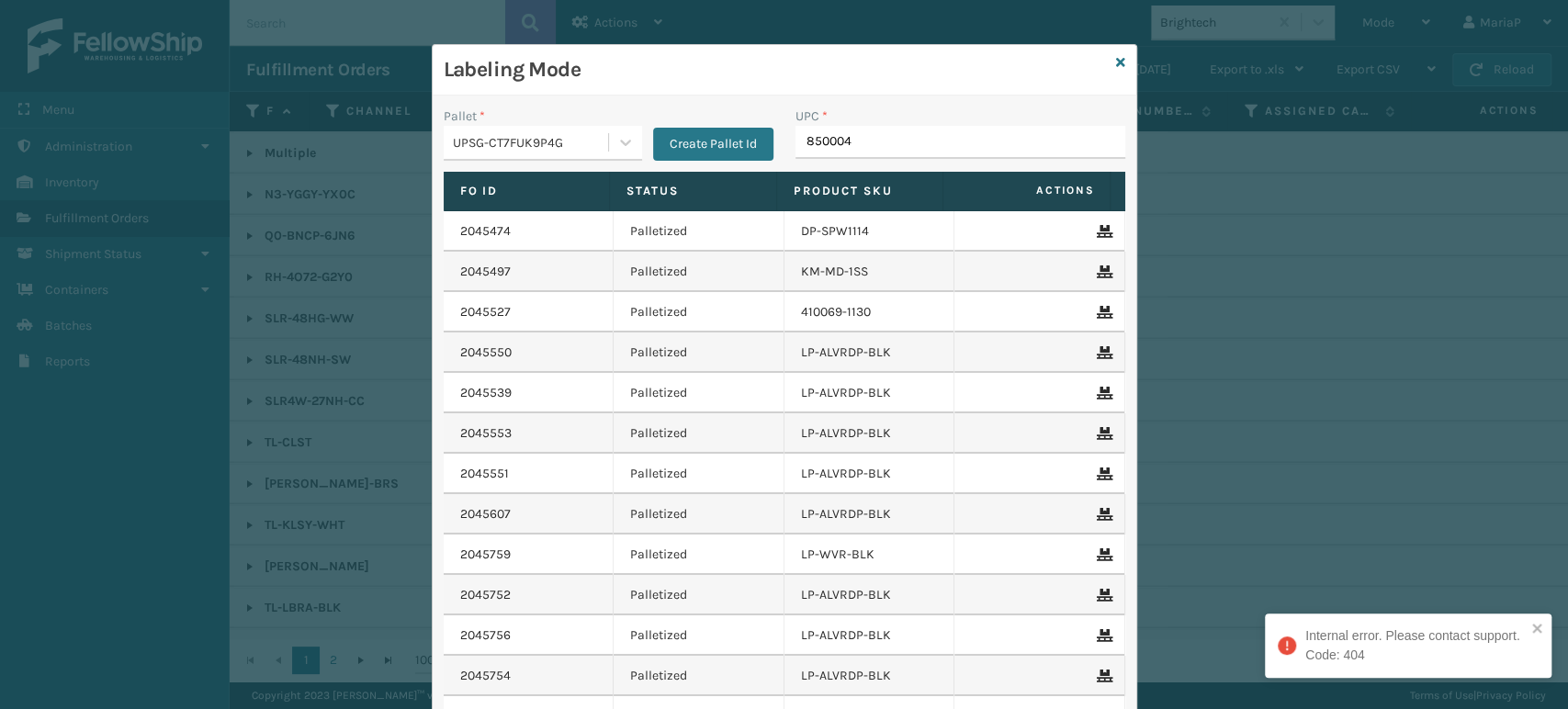
type input "8500044"
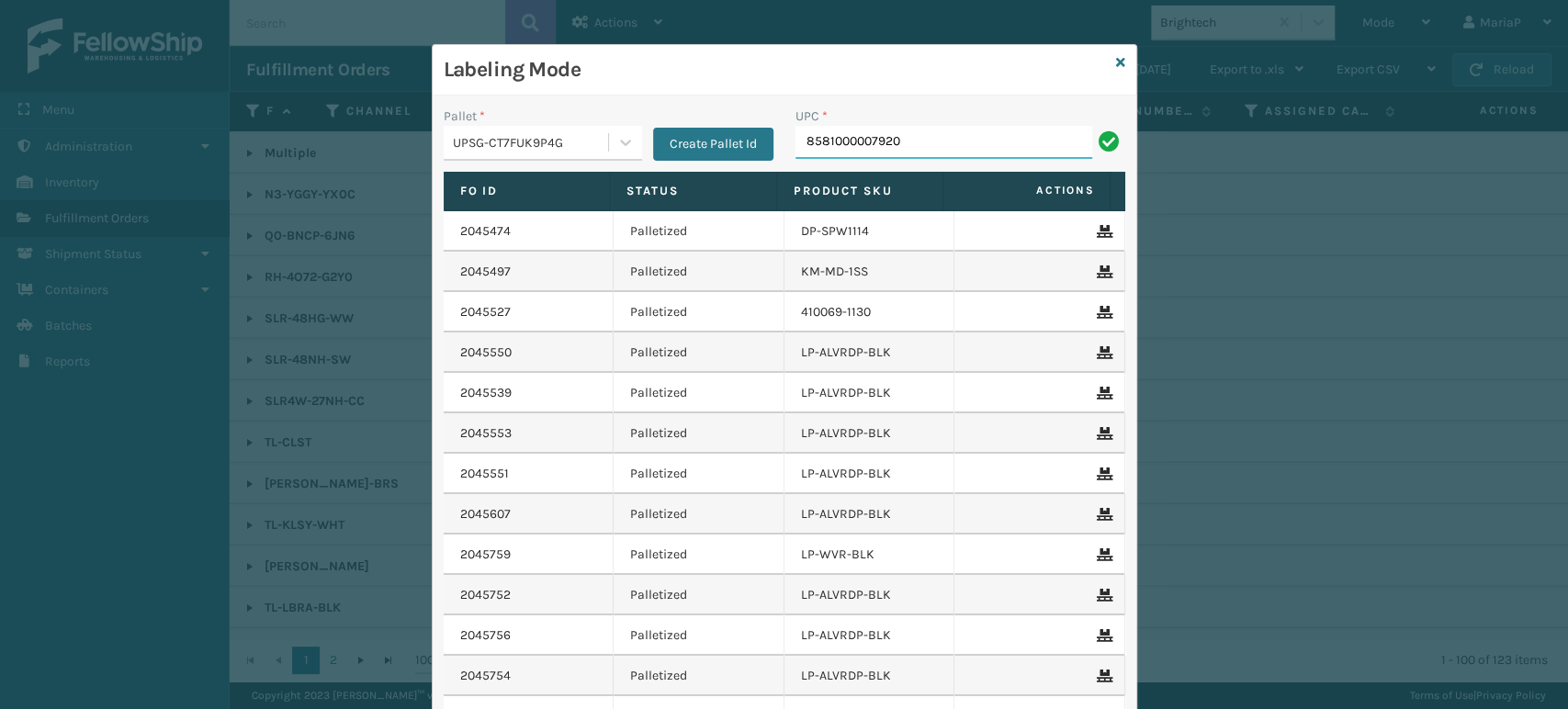
type input "8581000007920"
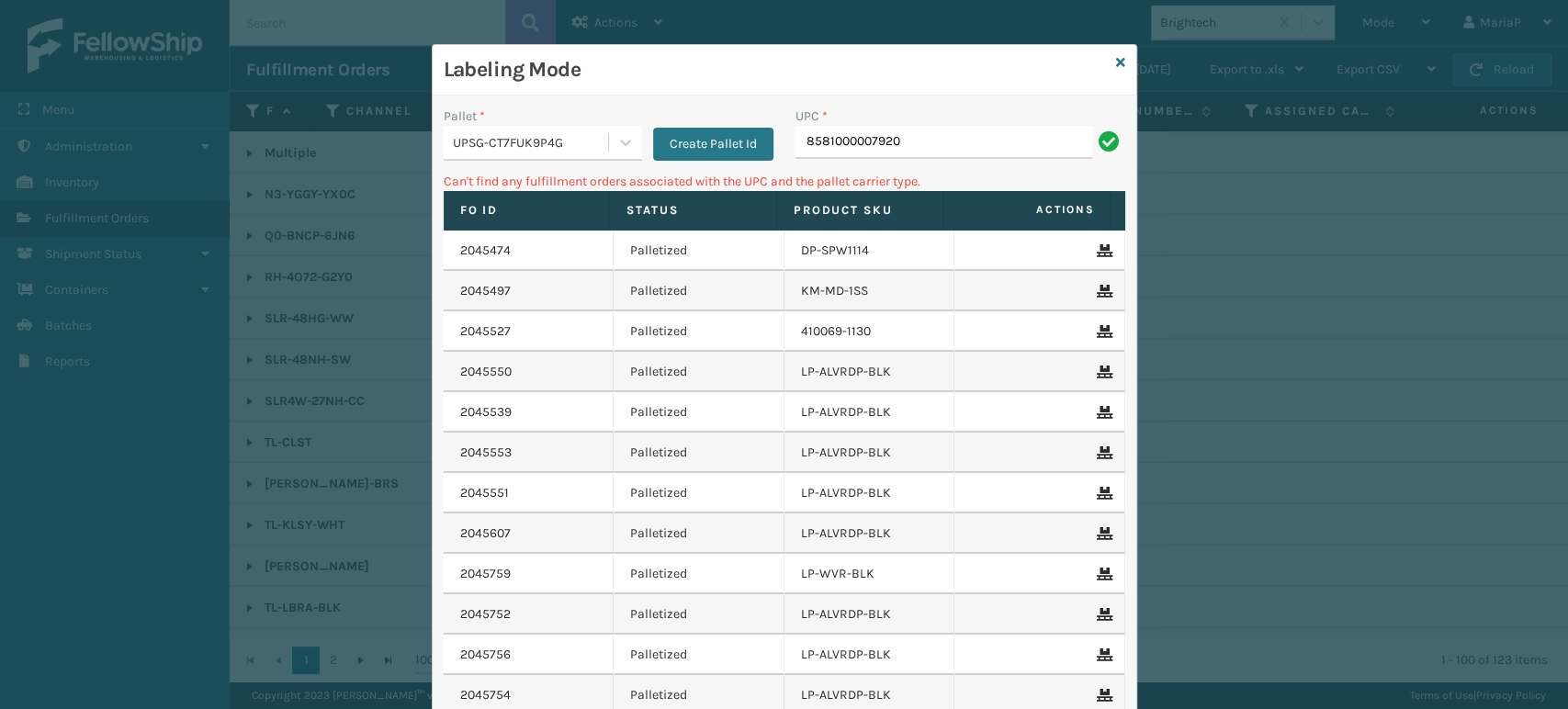
click at [849, 118] on div "UPC *" at bounding box center [961, 117] width 330 height 20
click at [845, 152] on input "8581000007920" at bounding box center [944, 141] width 297 height 33
type input "858100007920"
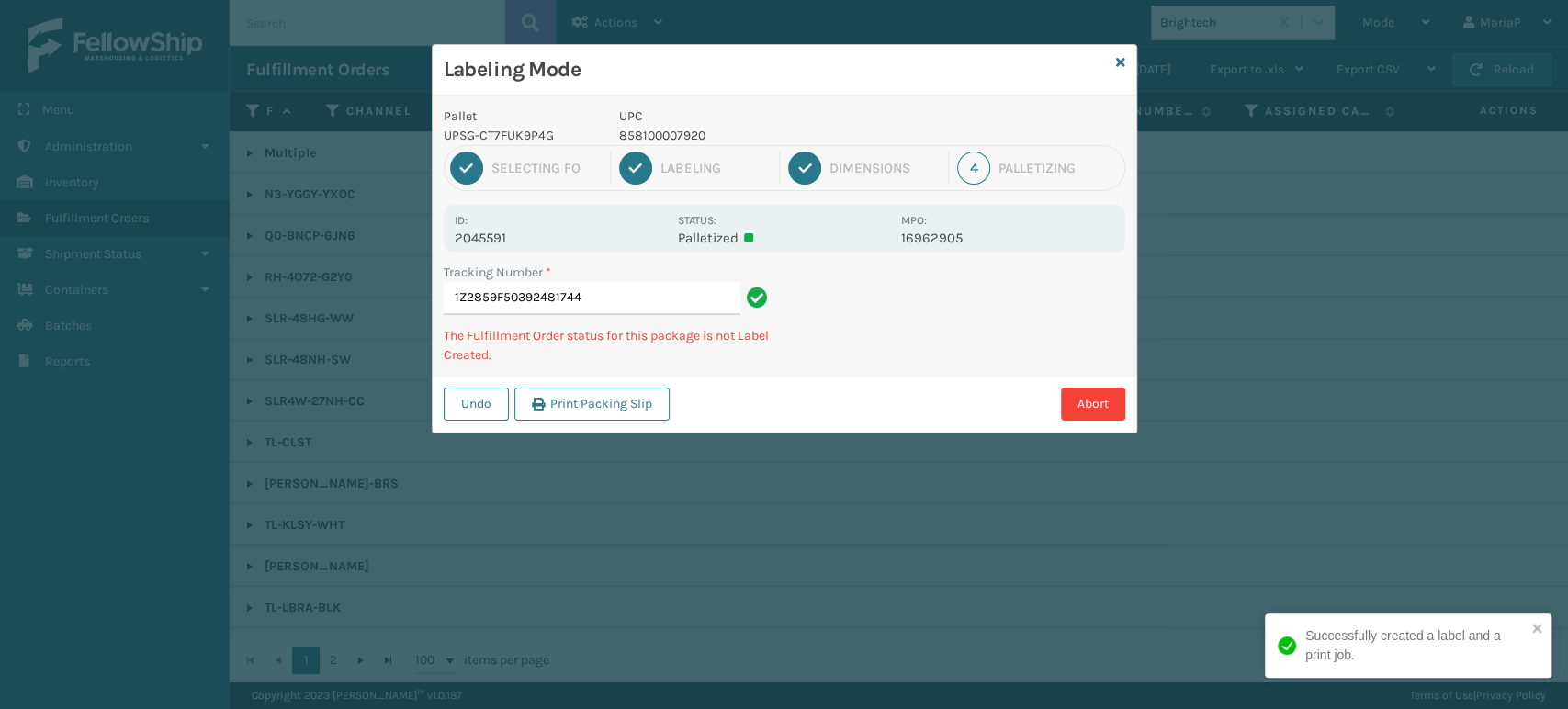
click at [655, 124] on p "UPC" at bounding box center [754, 117] width 271 height 20
click at [660, 127] on p "858100007920" at bounding box center [754, 135] width 271 height 20
click at [662, 128] on p "858100007920" at bounding box center [754, 135] width 271 height 20
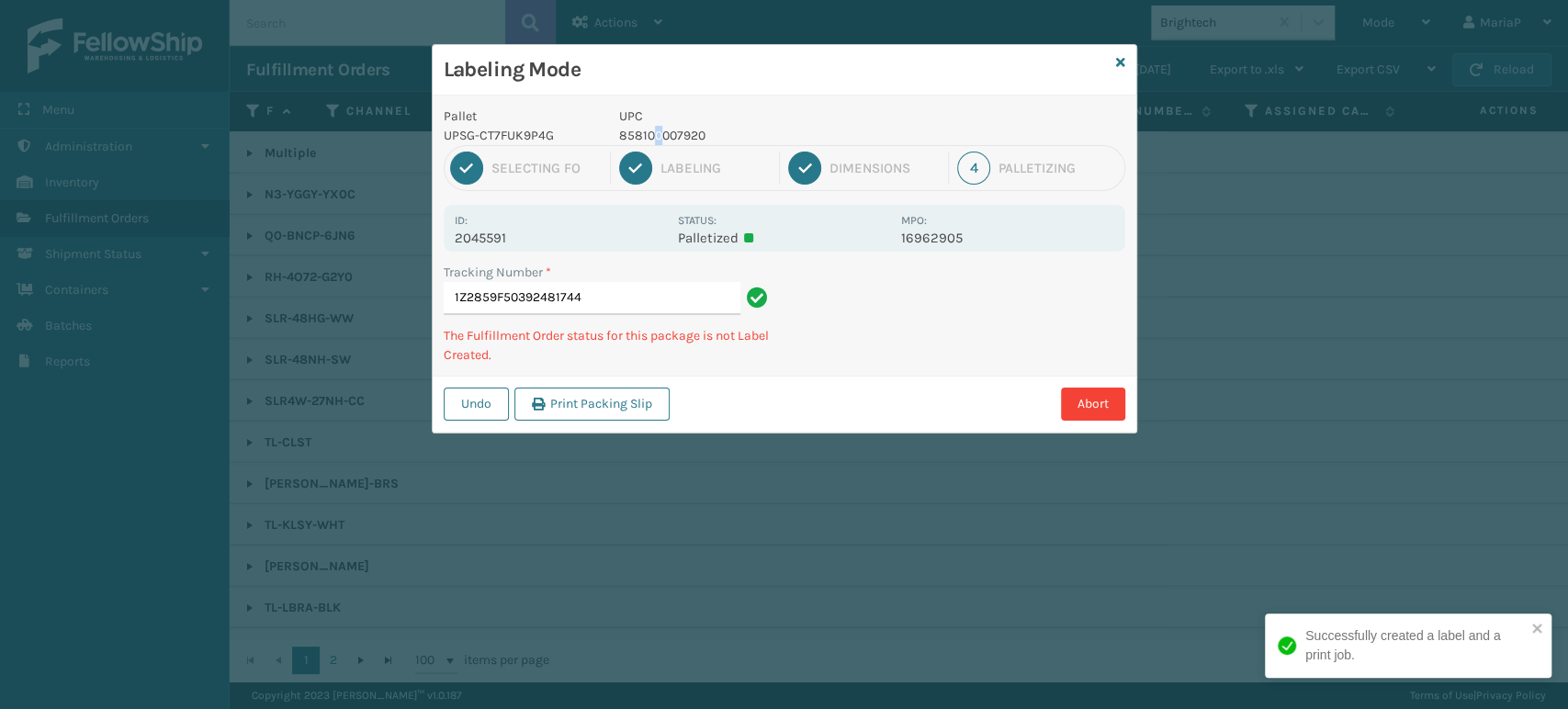
click at [662, 128] on p "858100007920" at bounding box center [754, 135] width 271 height 20
click at [655, 129] on p "858100007920" at bounding box center [754, 135] width 271 height 20
click at [654, 130] on p "858100007920" at bounding box center [754, 135] width 271 height 20
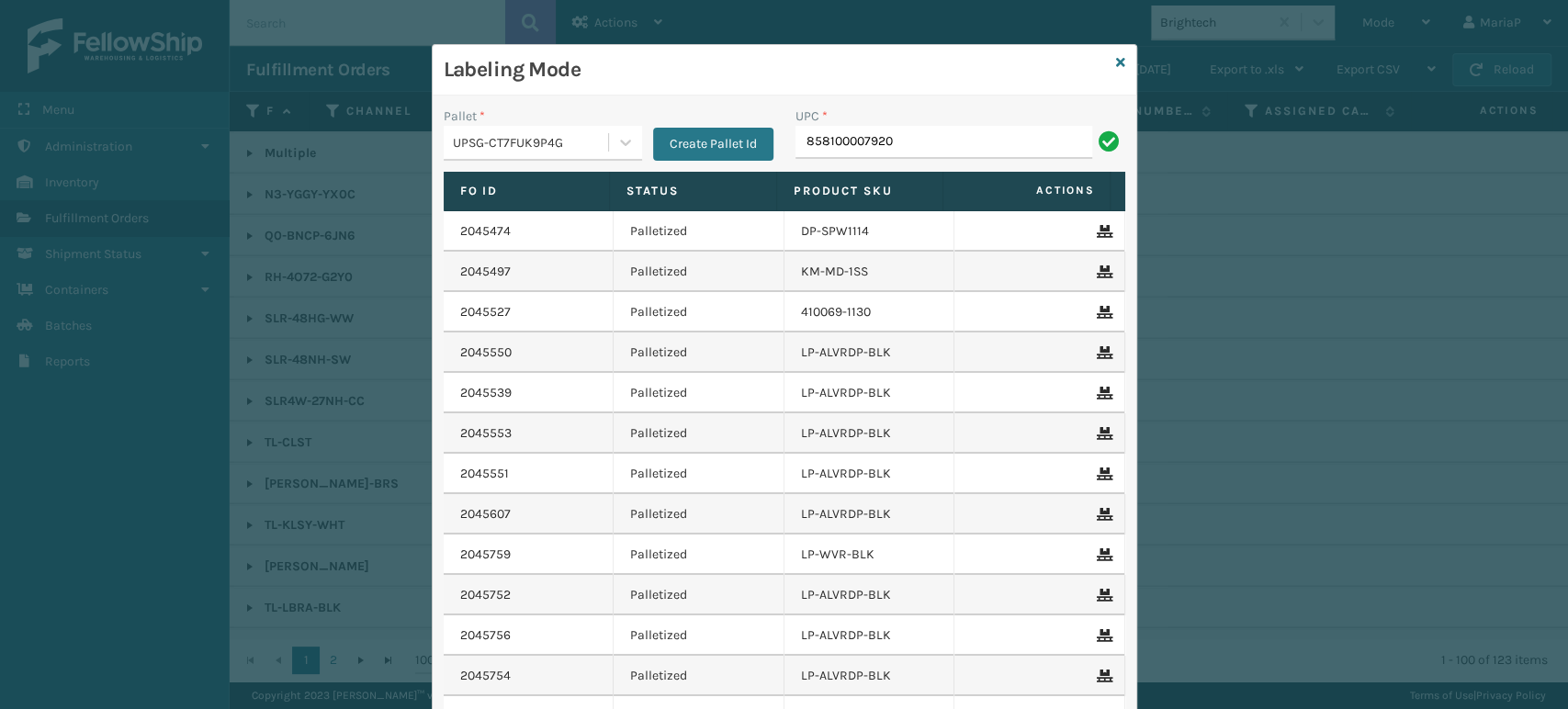
type input "858100007920"
type input "850012486442"
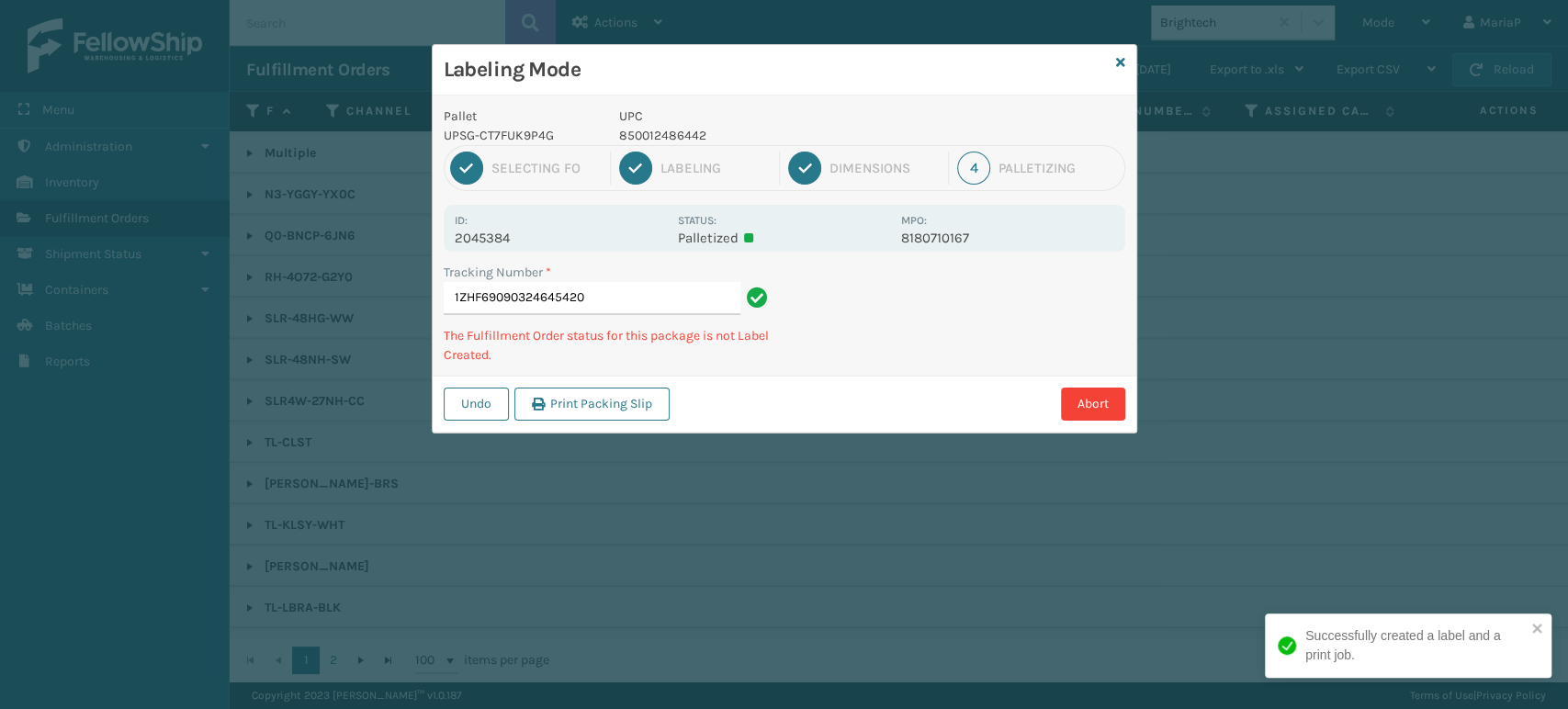
click at [631, 136] on p "850012486442" at bounding box center [754, 135] width 271 height 20
copy p "850012486442"
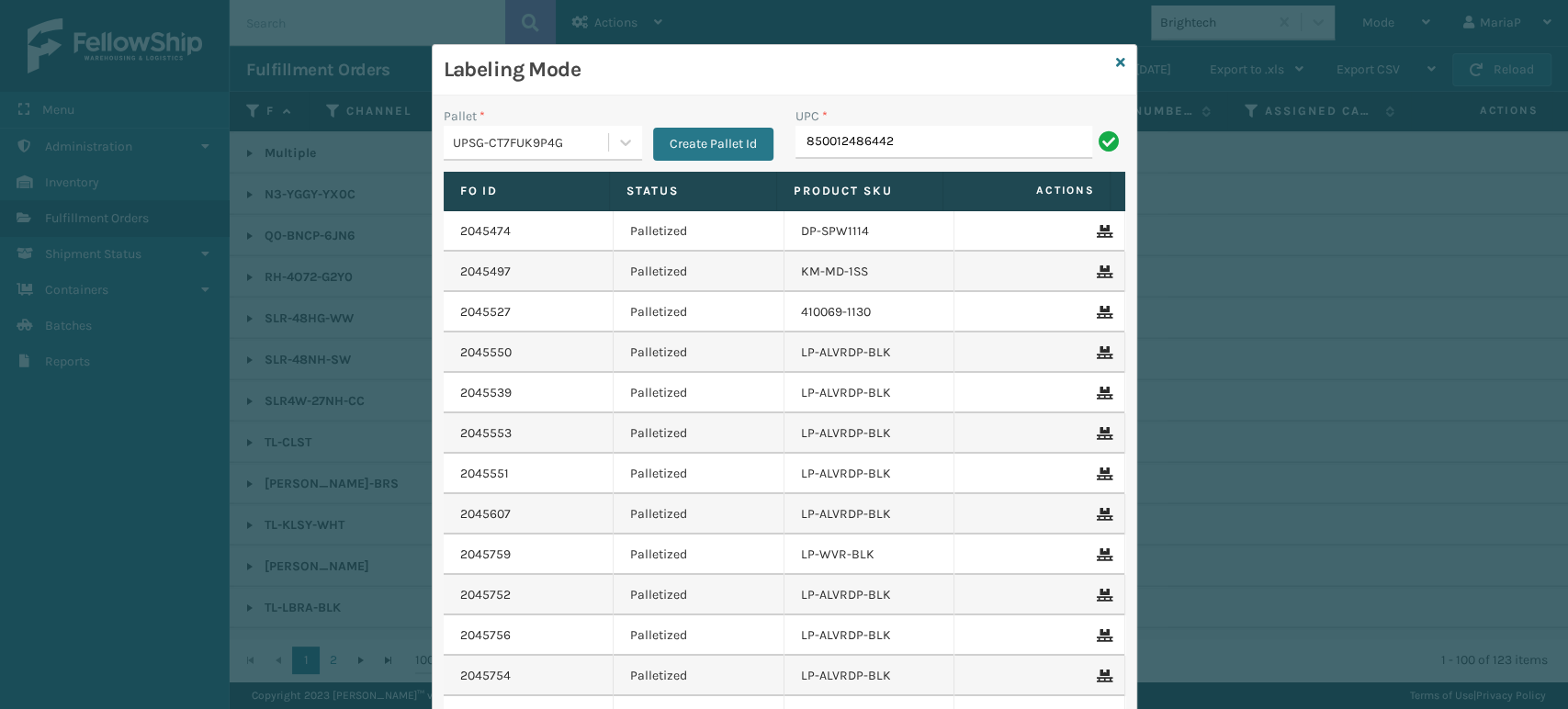
type input "850012486442"
click at [805, 145] on input "UPC *" at bounding box center [961, 141] width 330 height 33
type input "8100909"
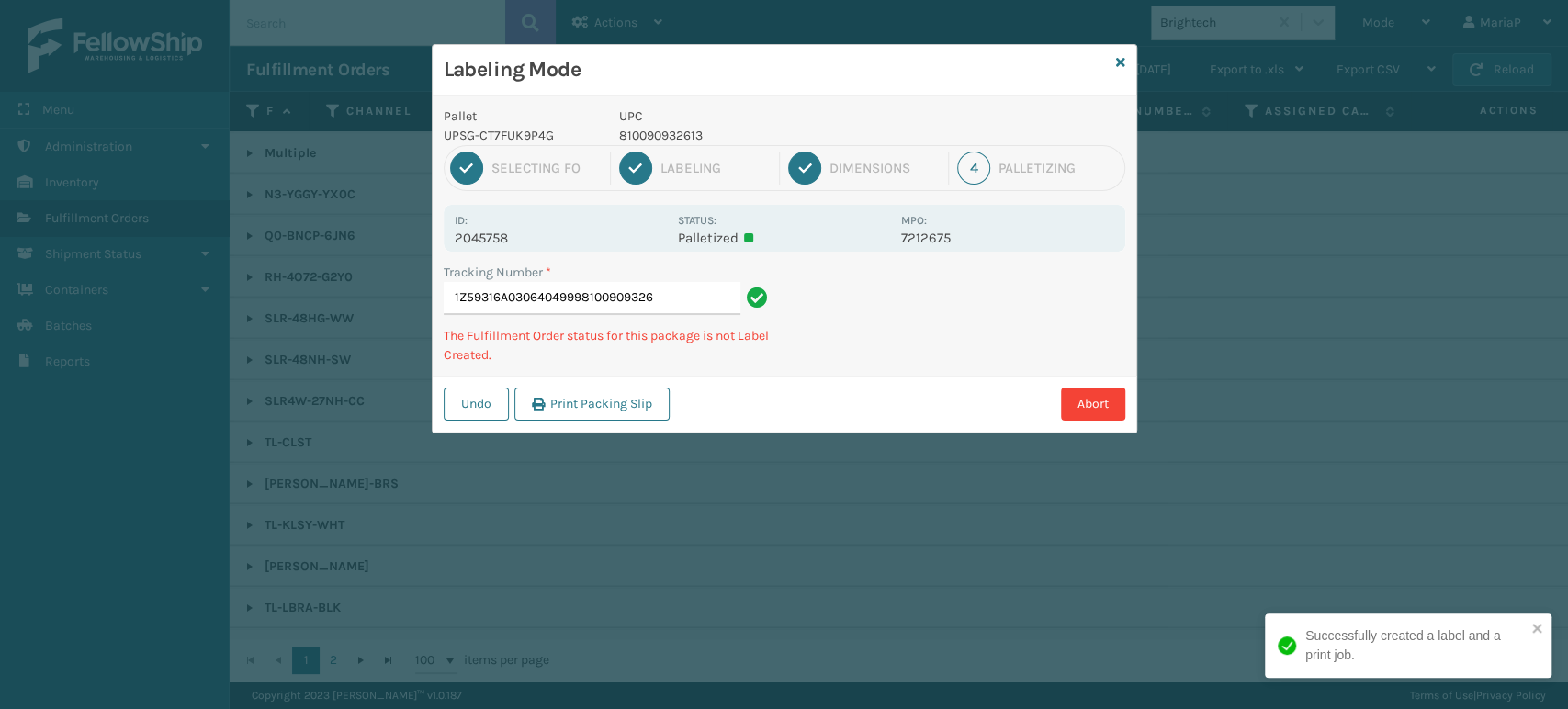
type input "1Z59316A030640499981009093261"
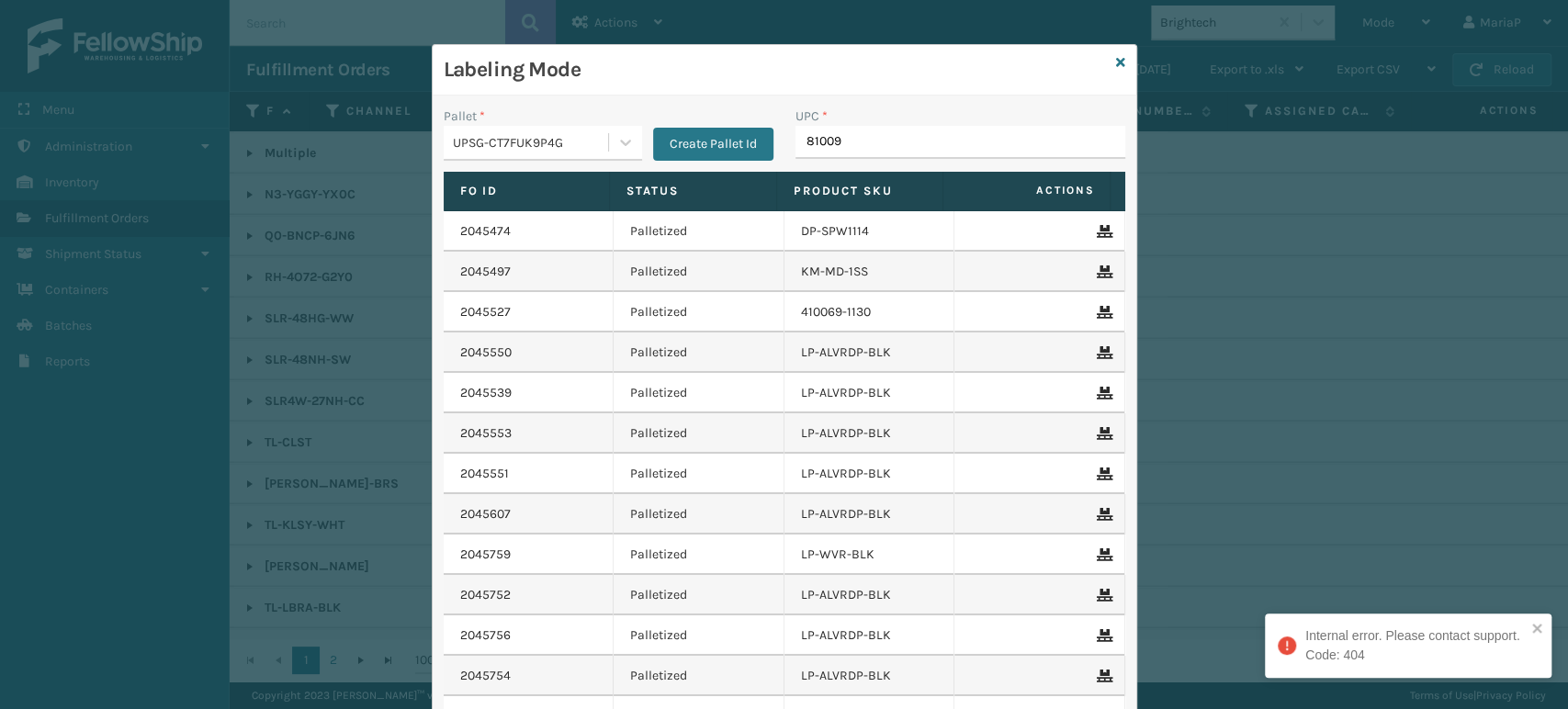
type input "810090"
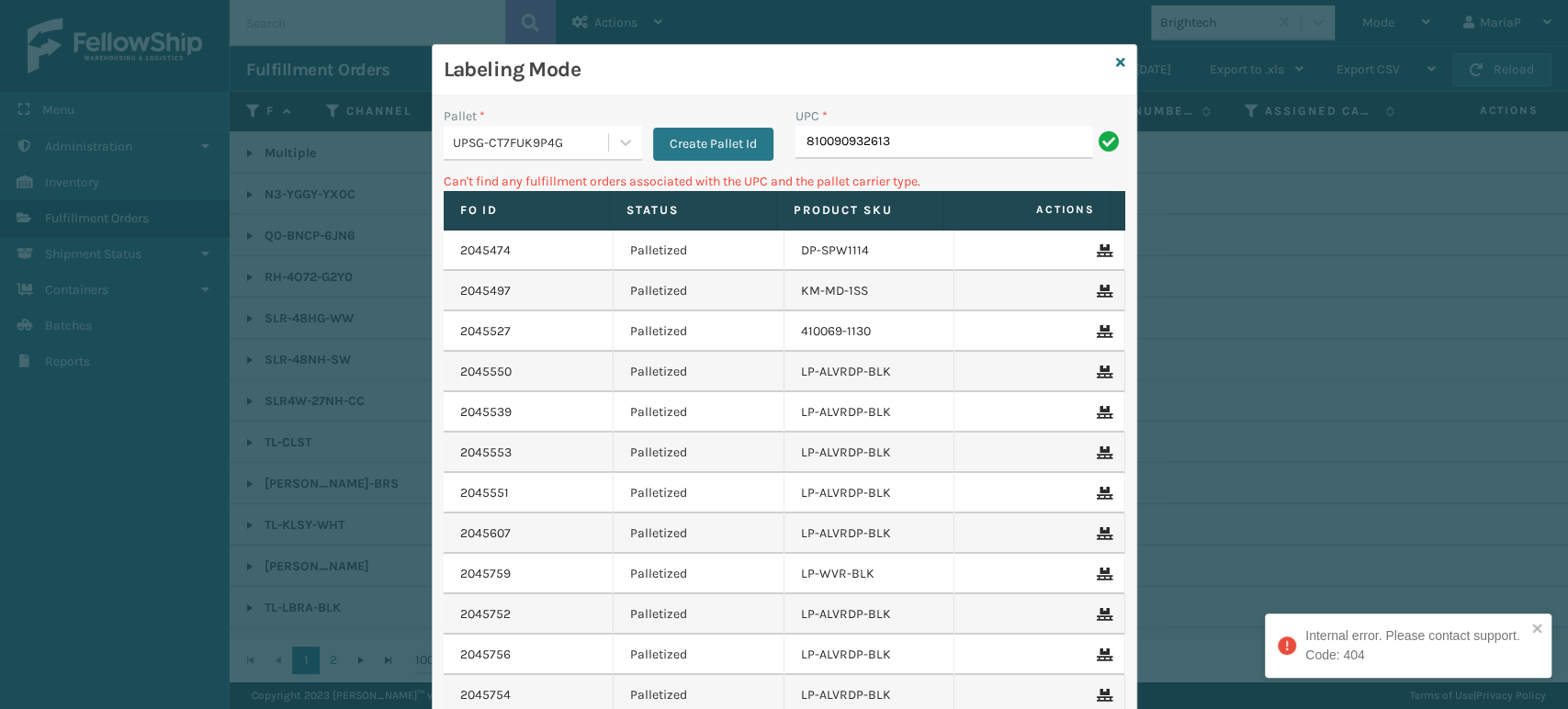
click at [929, 159] on div "UPC * 810090932613" at bounding box center [961, 139] width 352 height 65
click at [930, 157] on div "UPC * 810090932613" at bounding box center [961, 139] width 352 height 65
click at [930, 154] on input "810090932613" at bounding box center [944, 141] width 297 height 33
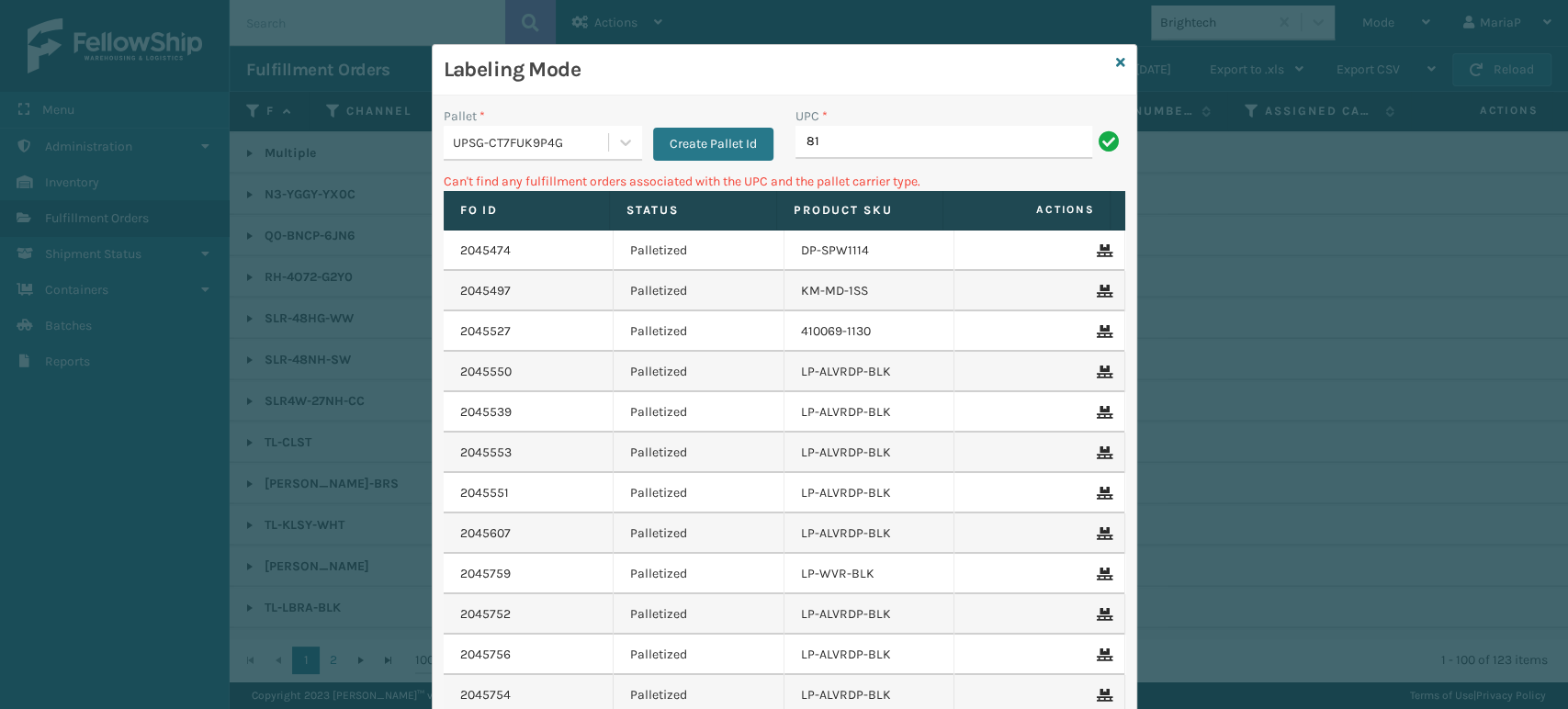
type input "8"
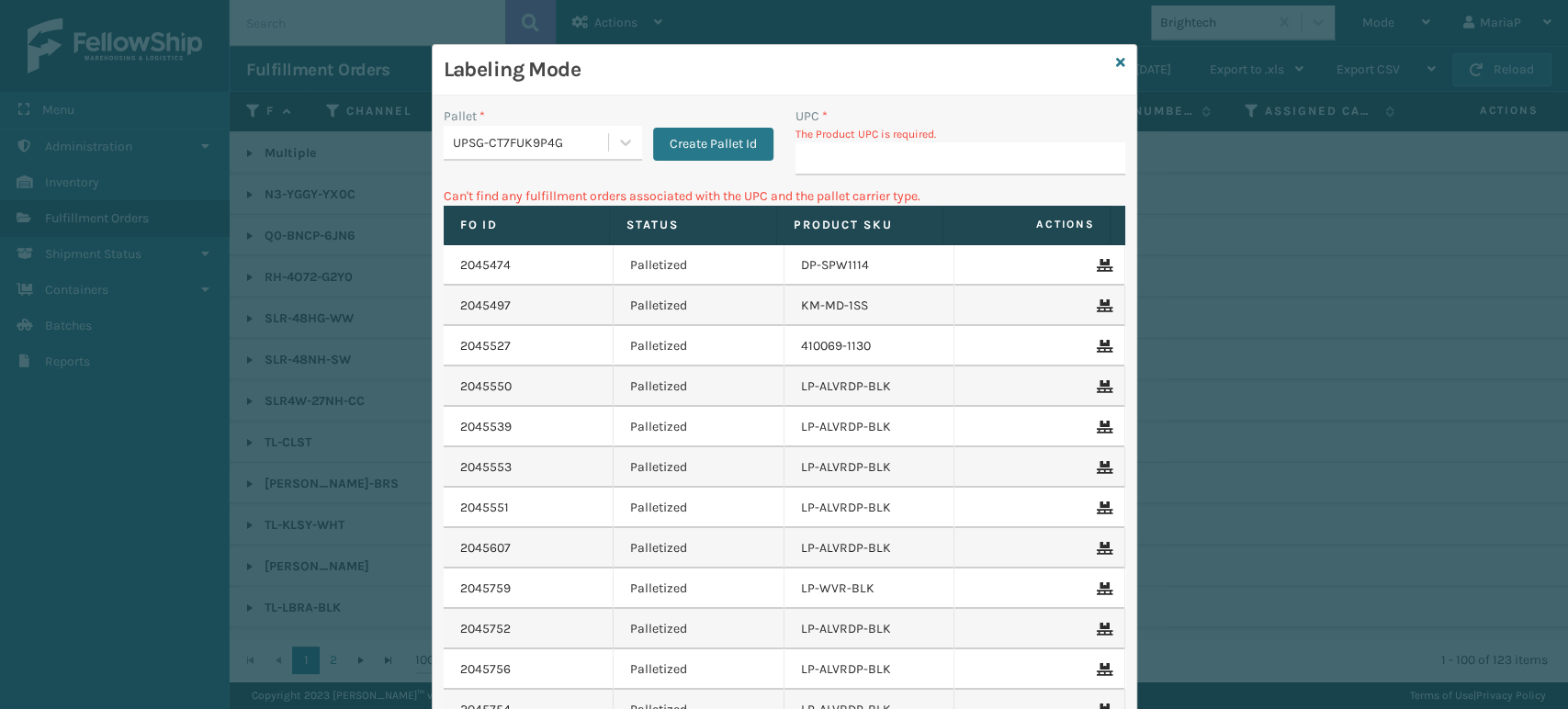
click at [1118, 57] on div "Labeling Mode" at bounding box center [784, 70] width 704 height 50
click at [1117, 59] on div "Labeling Mode" at bounding box center [784, 70] width 704 height 50
click at [1116, 64] on icon at bounding box center [1120, 62] width 9 height 13
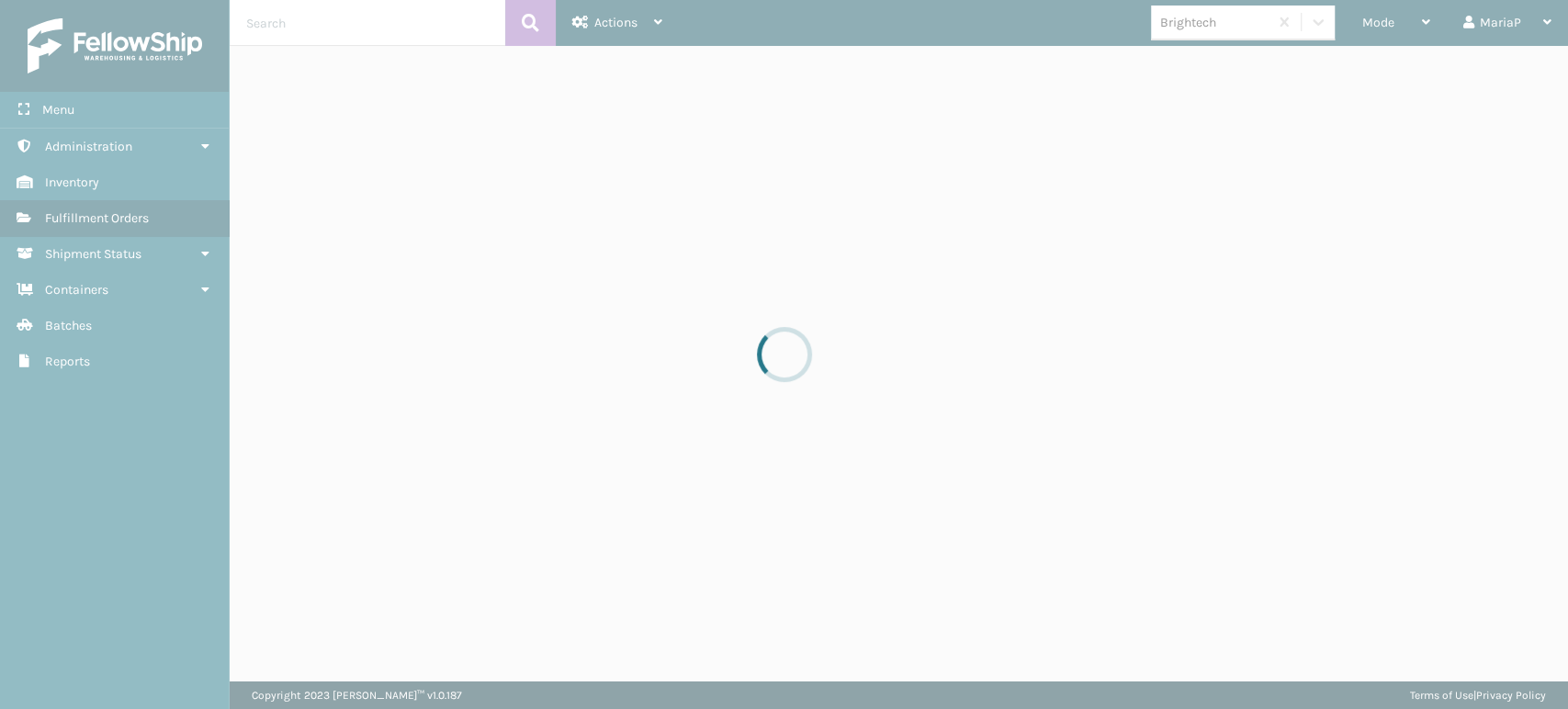
click at [1242, 30] on div at bounding box center [784, 354] width 1568 height 709
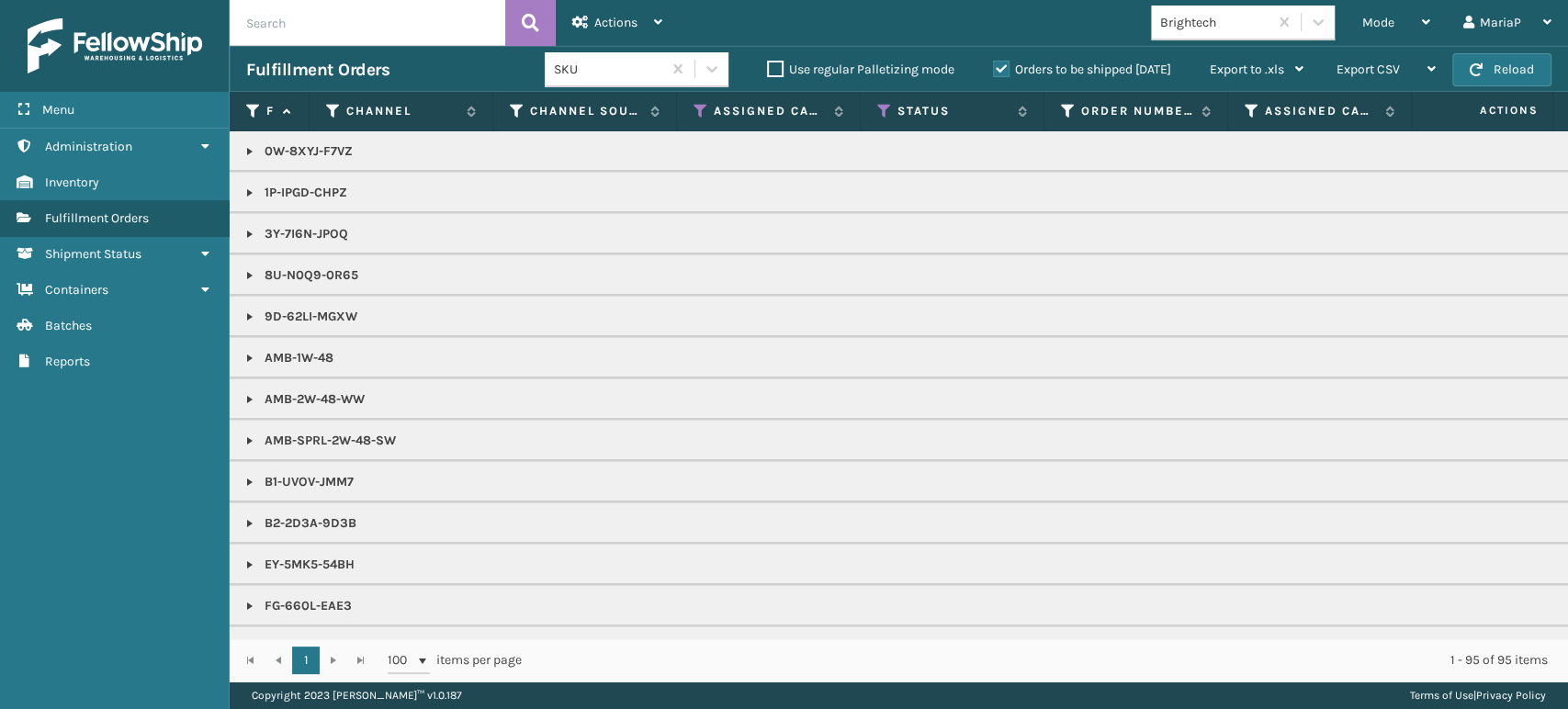
click at [1242, 30] on div "Brightech" at bounding box center [1215, 23] width 110 height 20
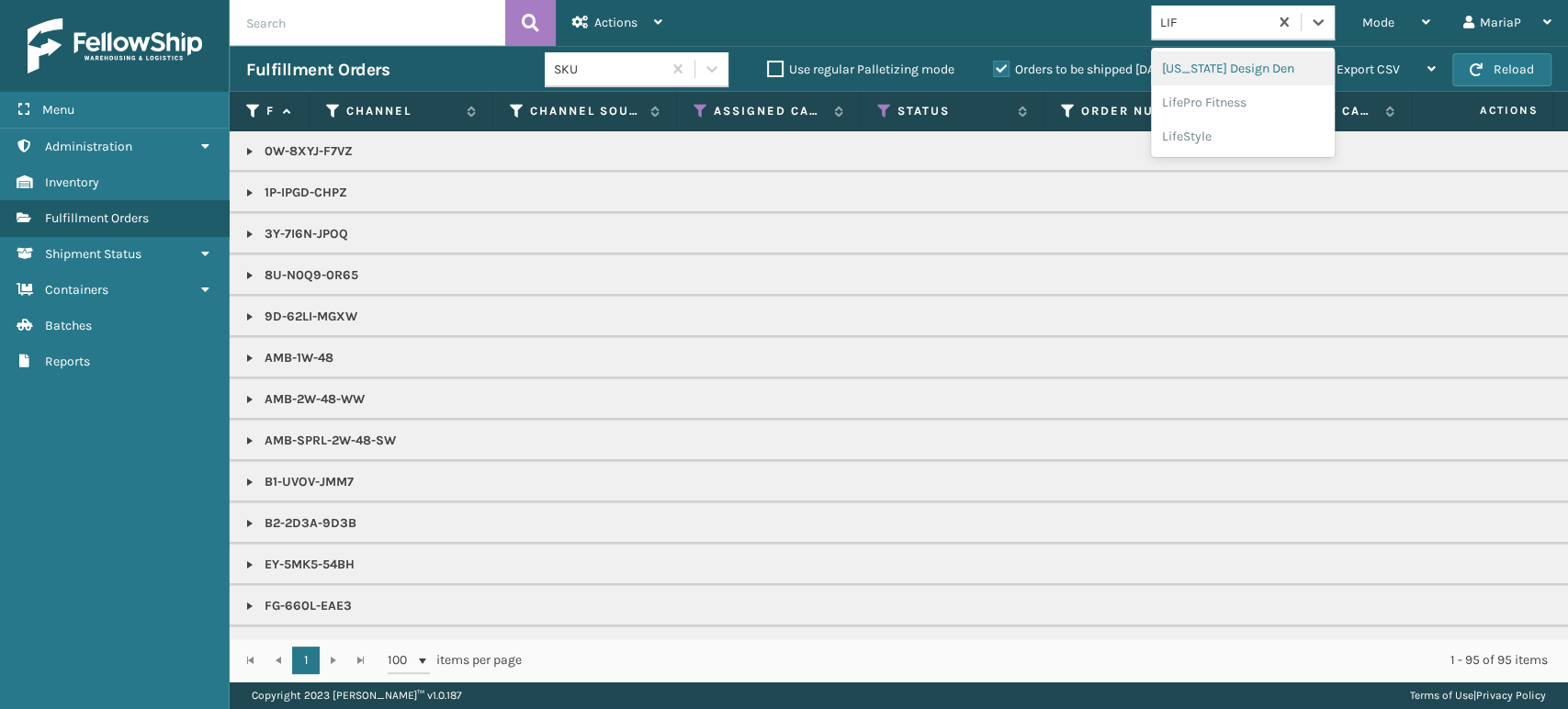
type input "LIFE"
click at [1242, 67] on div "LifePro Fitness" at bounding box center [1243, 68] width 184 height 34
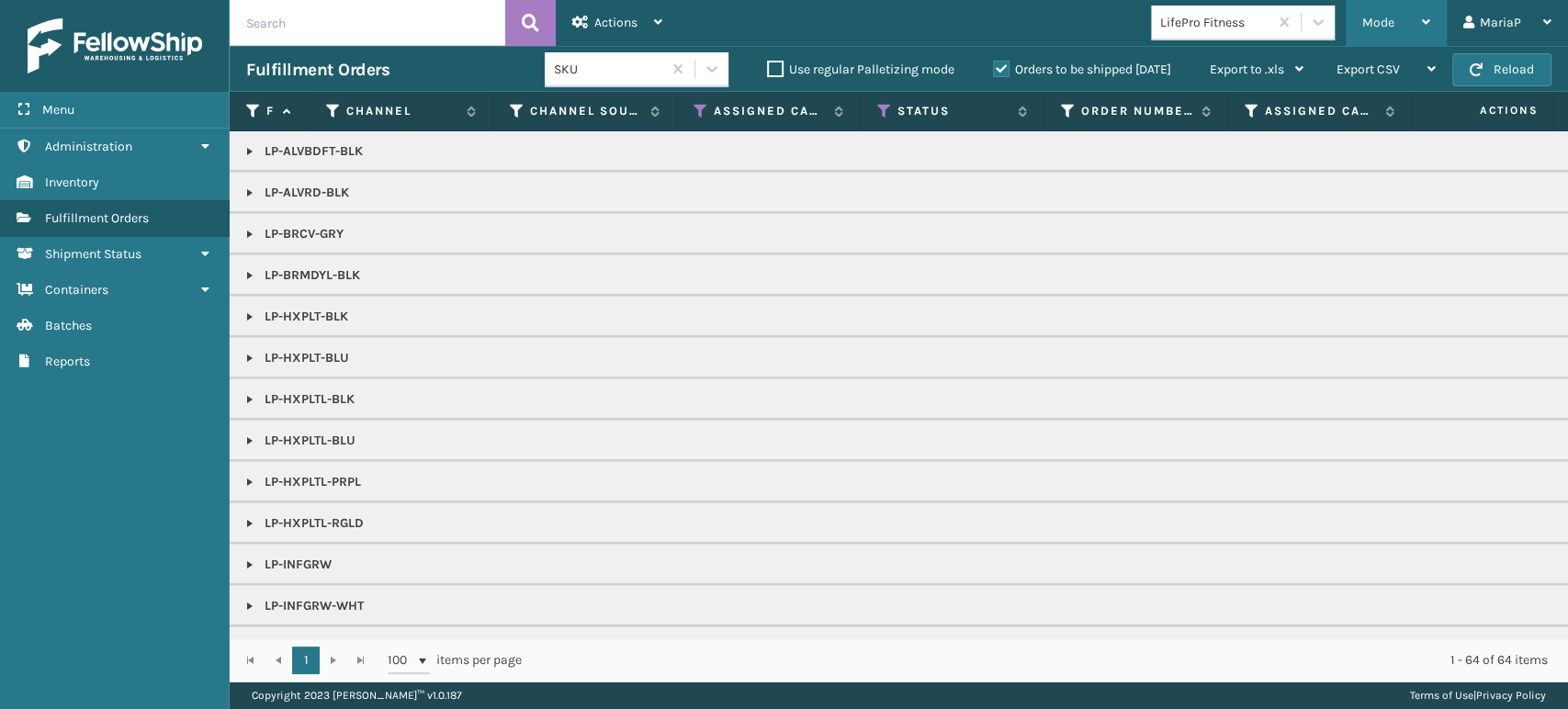
click at [1399, 6] on div "Mode" at bounding box center [1396, 23] width 68 height 46
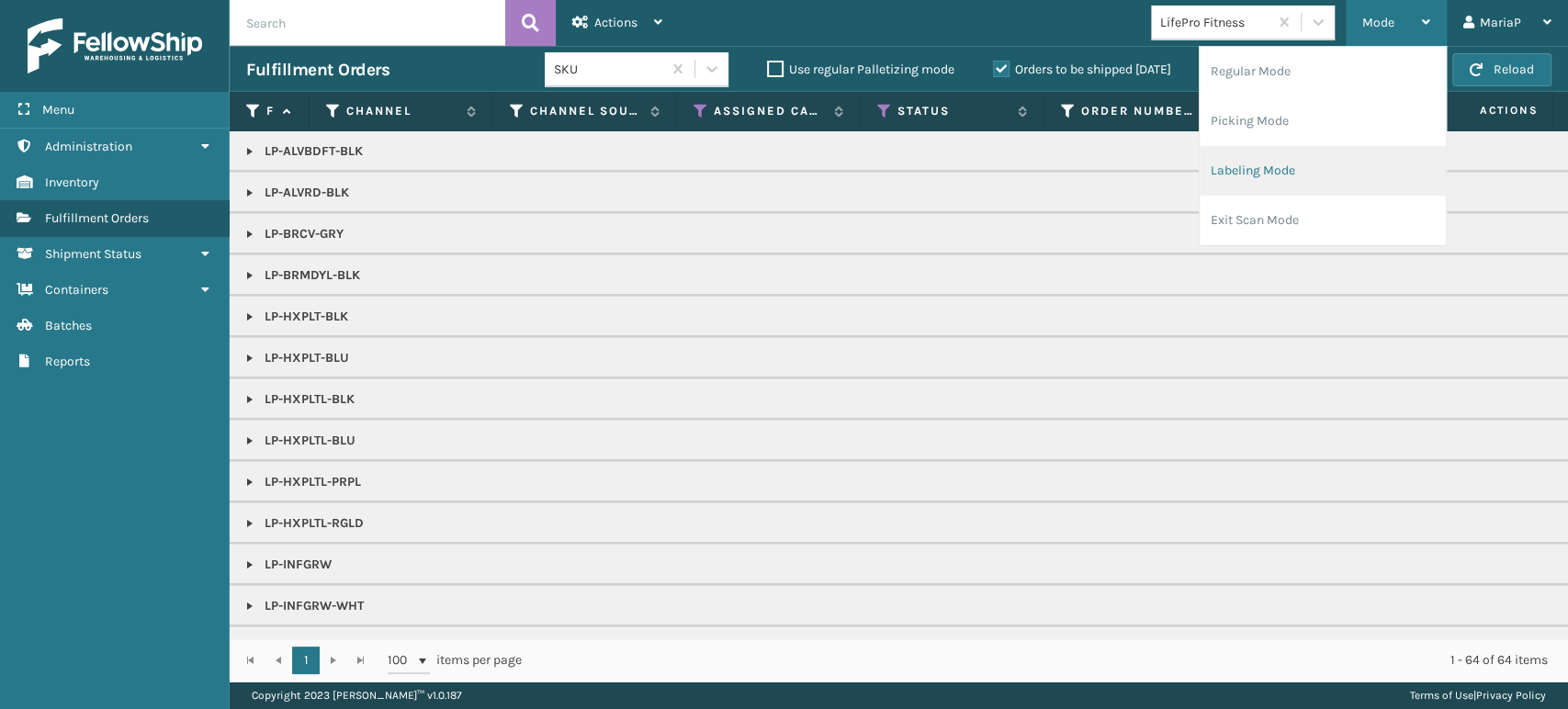
click at [1317, 158] on li "Labeling Mode" at bounding box center [1322, 171] width 246 height 49
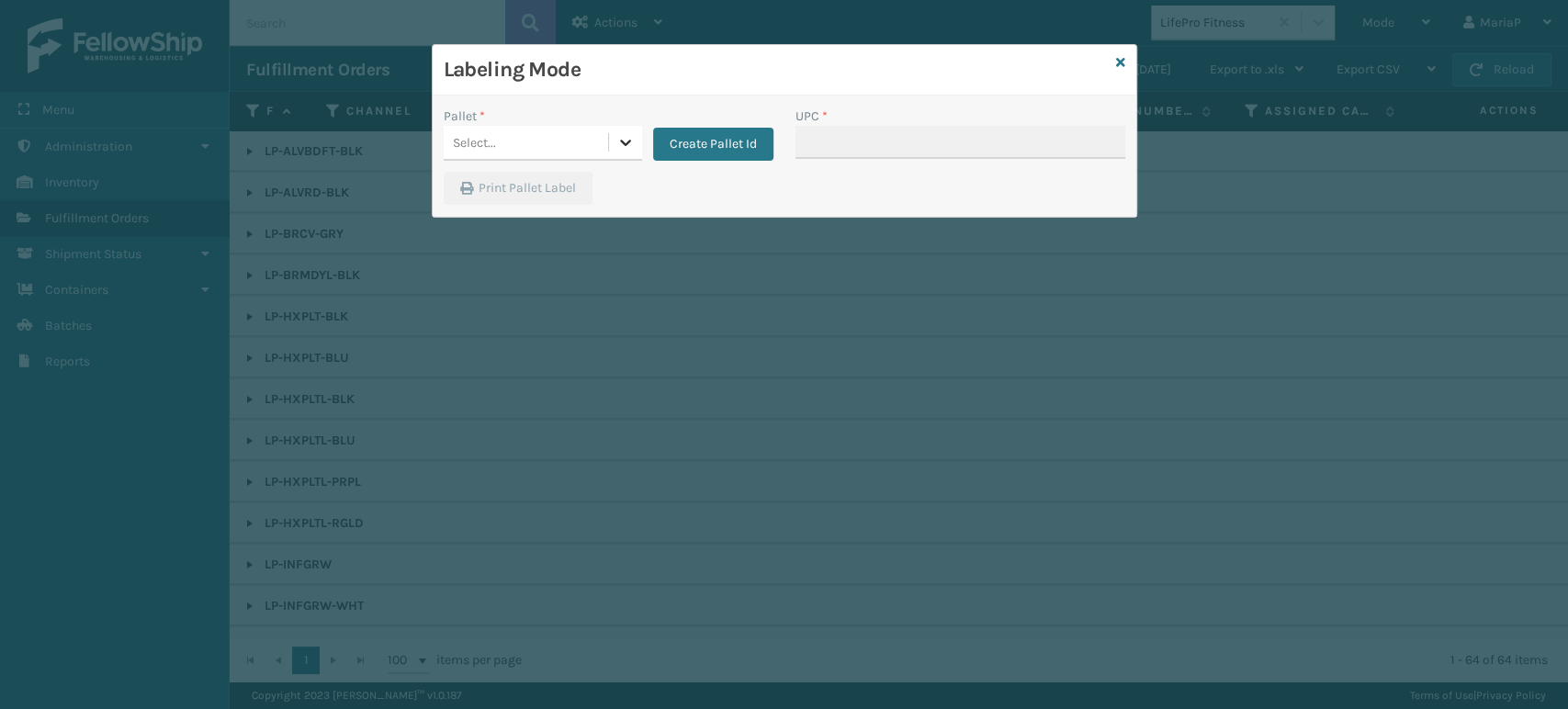
click at [609, 154] on div at bounding box center [625, 141] width 33 height 33
click at [493, 221] on div "UPSG-CT7FUK9P4G" at bounding box center [542, 222] width 198 height 34
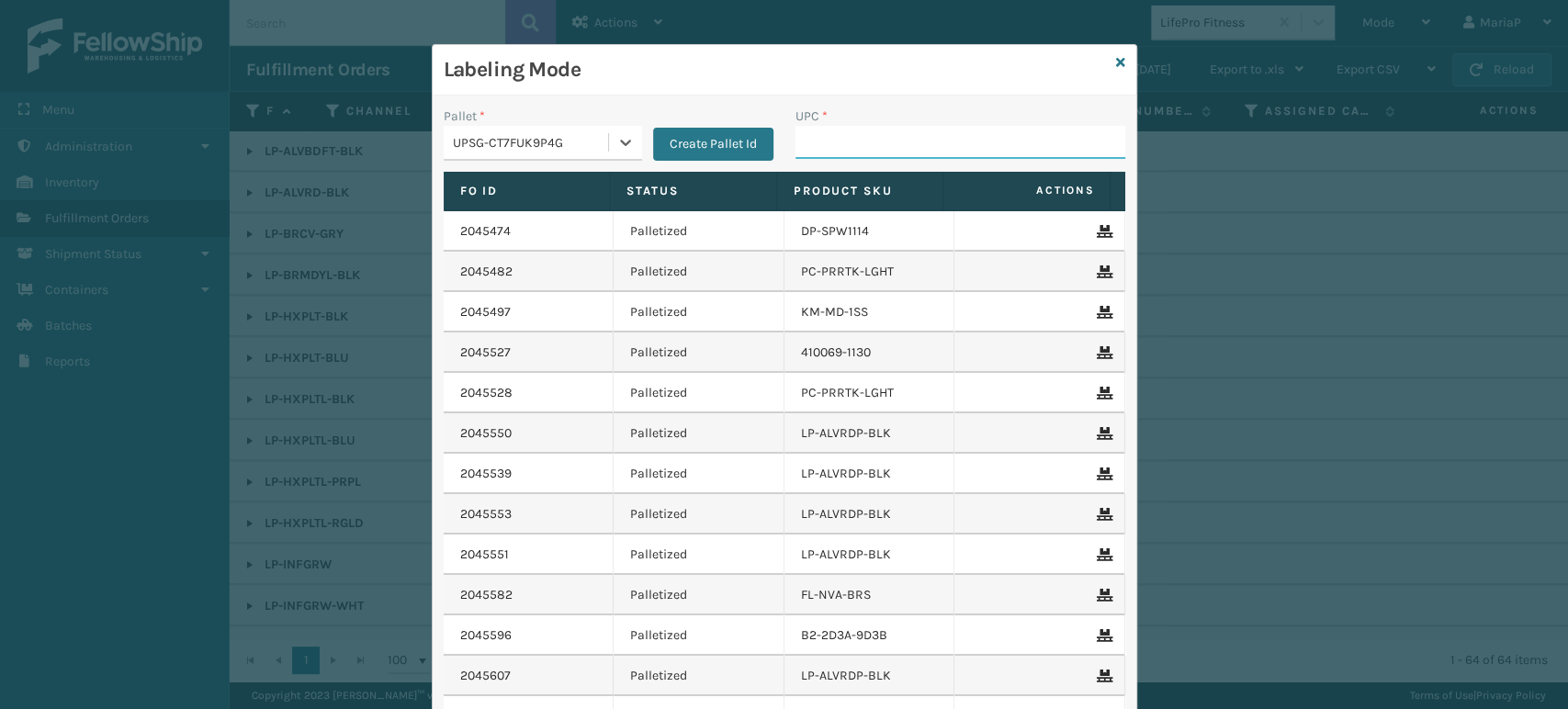
click at [826, 141] on input "UPC *" at bounding box center [961, 141] width 330 height 33
type input "810090"
type input "810090932613"
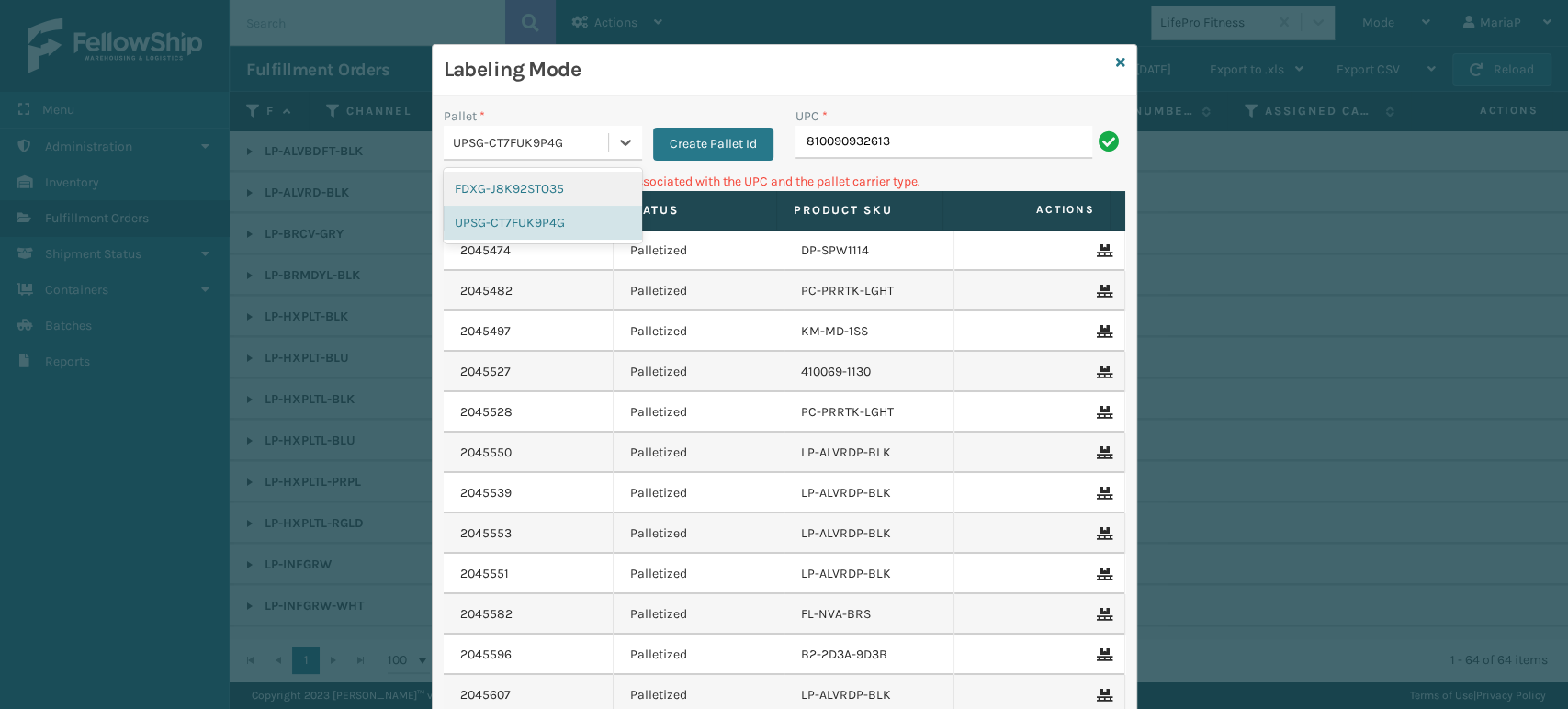
click at [486, 144] on div "UPSG-CT7FUK9P4G" at bounding box center [531, 143] width 157 height 20
click at [966, 152] on input "810090932613" at bounding box center [944, 141] width 297 height 33
click at [570, 149] on div "UPSG-CT7FUK9P4G" at bounding box center [531, 143] width 157 height 20
click at [910, 130] on input "810090932613" at bounding box center [944, 141] width 297 height 33
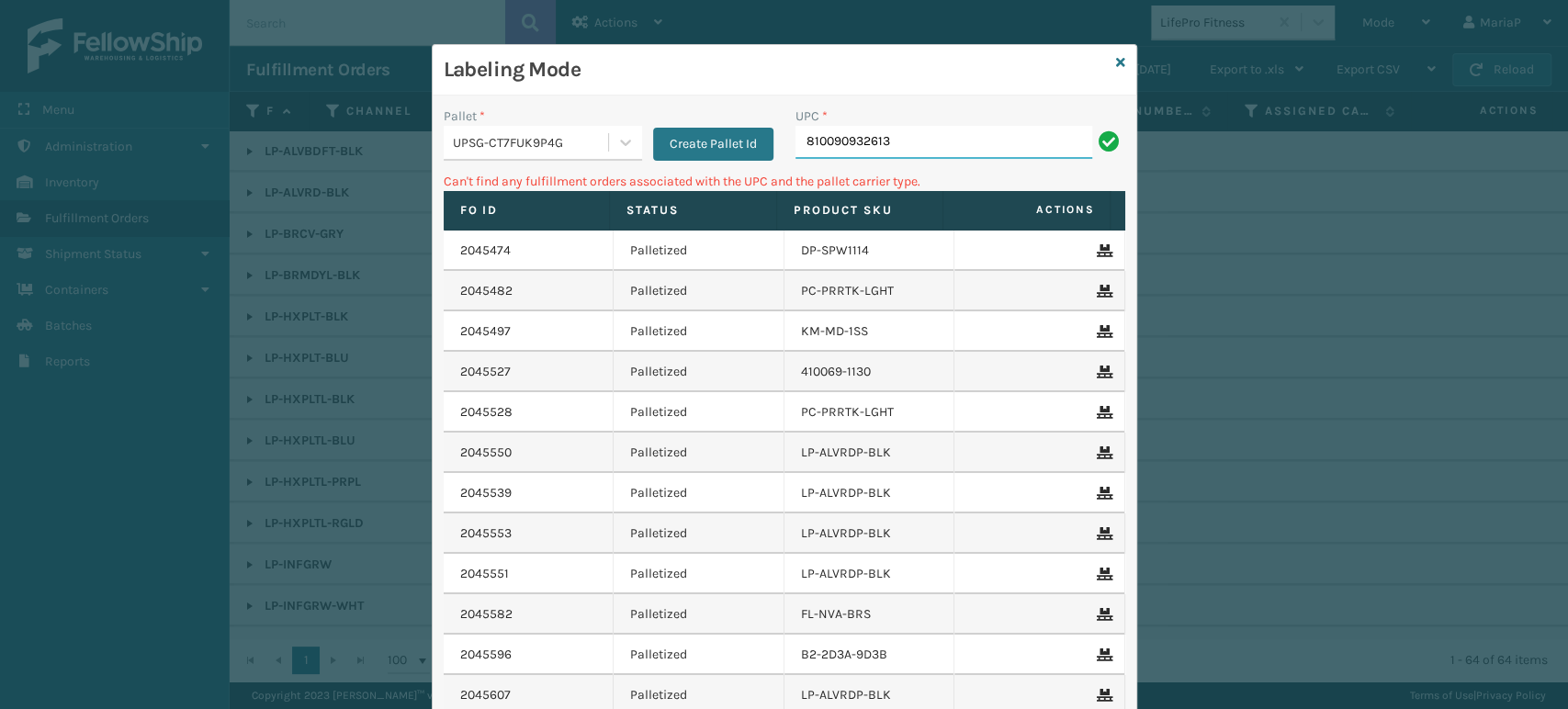
click at [910, 130] on input "810090932613" at bounding box center [944, 141] width 297 height 33
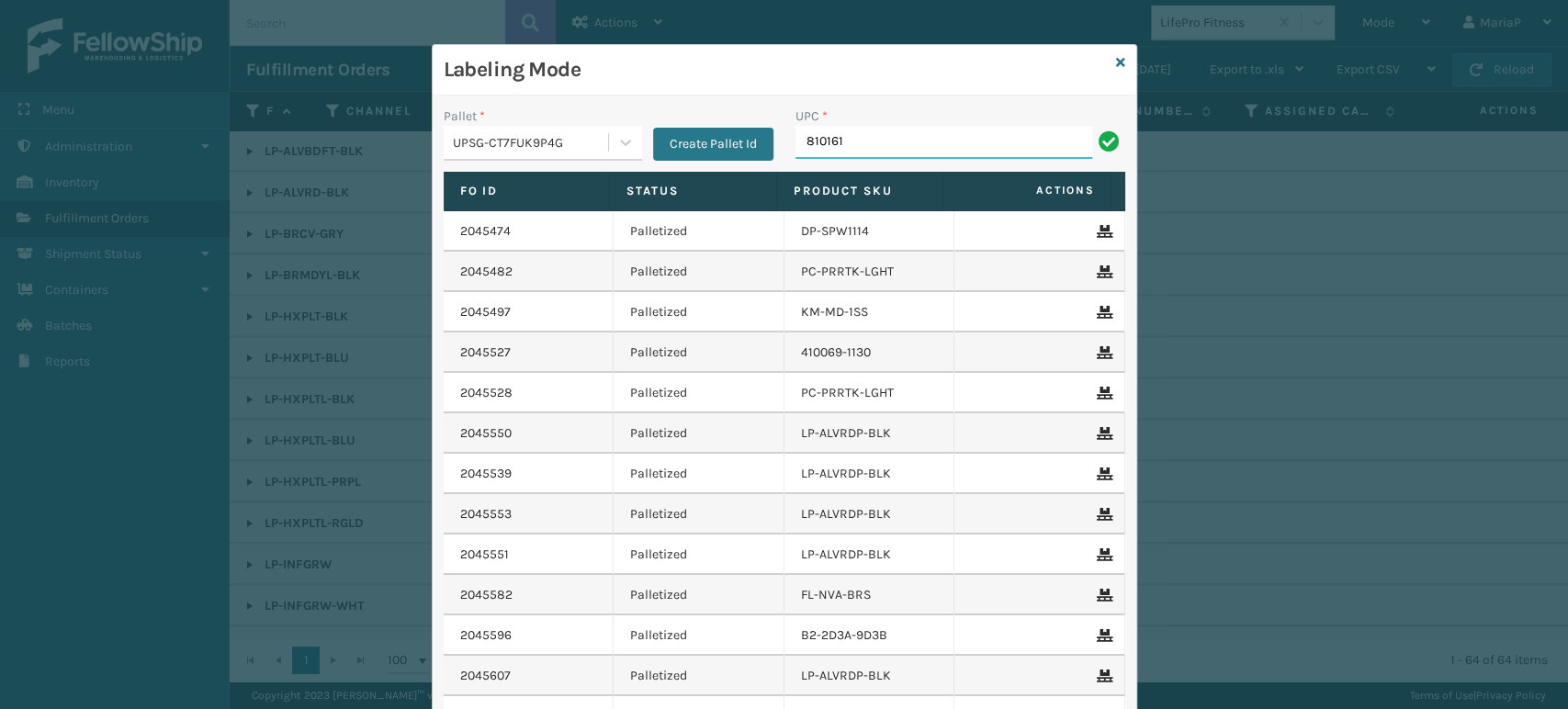
type input "8101613"
click at [818, 132] on input "UPC *" at bounding box center [961, 141] width 330 height 33
type input "8100909"
type input "81009093"
type input "0688880"
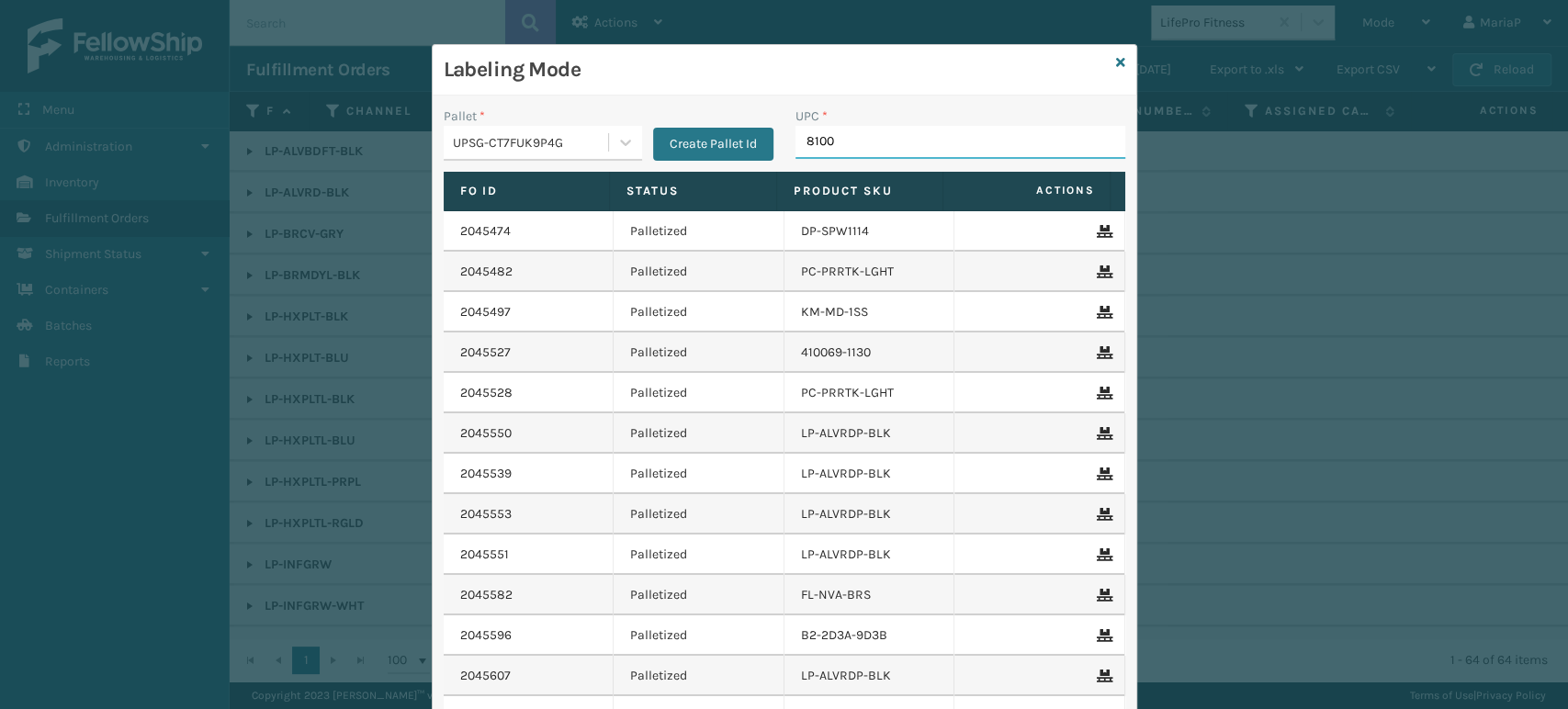
type input "81009"
type input "8100909"
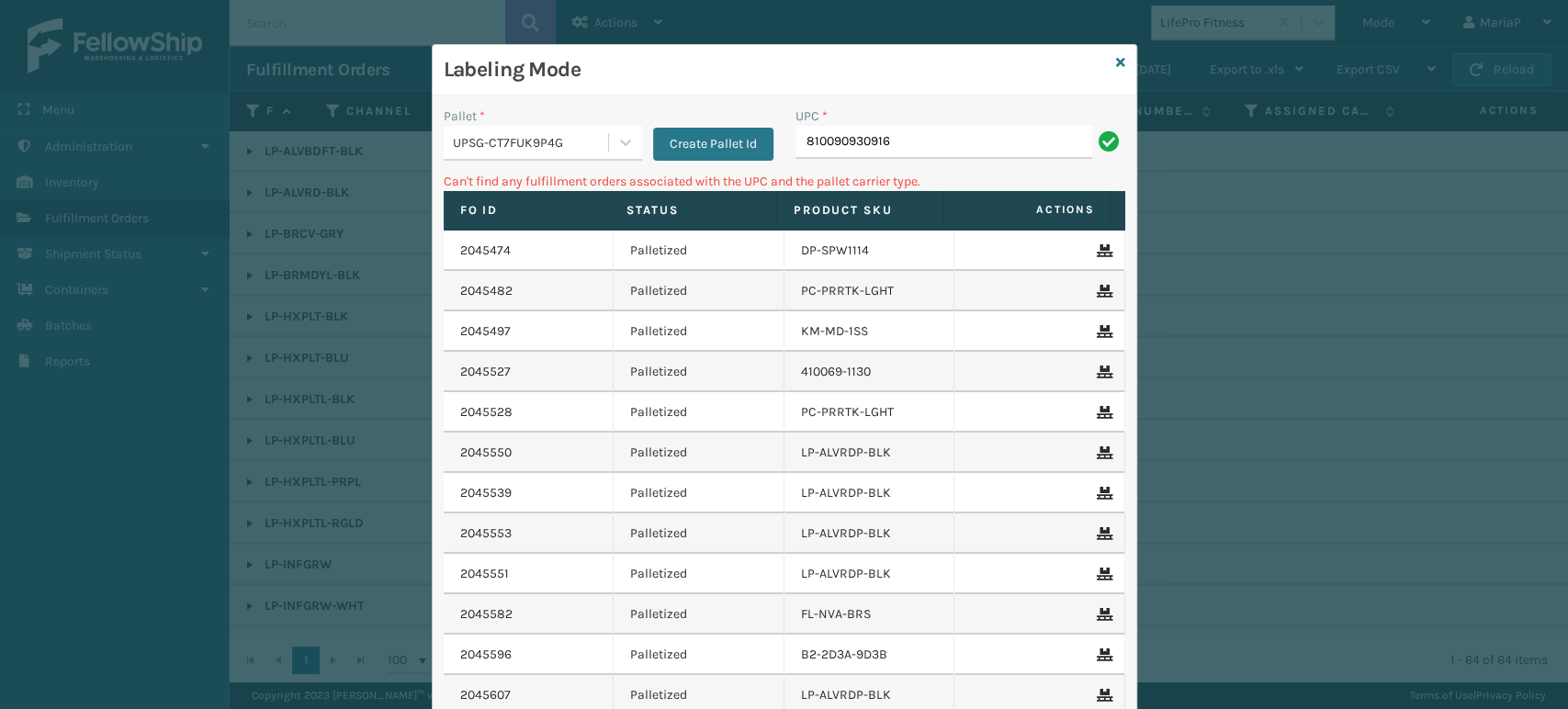
click at [969, 154] on input "810090930916" at bounding box center [944, 141] width 297 height 33
type input "0688887"
click at [575, 138] on div "UPSG-CT7FUK9P4G" at bounding box center [531, 143] width 157 height 20
click at [719, 153] on button "Create Pallet Id" at bounding box center [713, 143] width 120 height 33
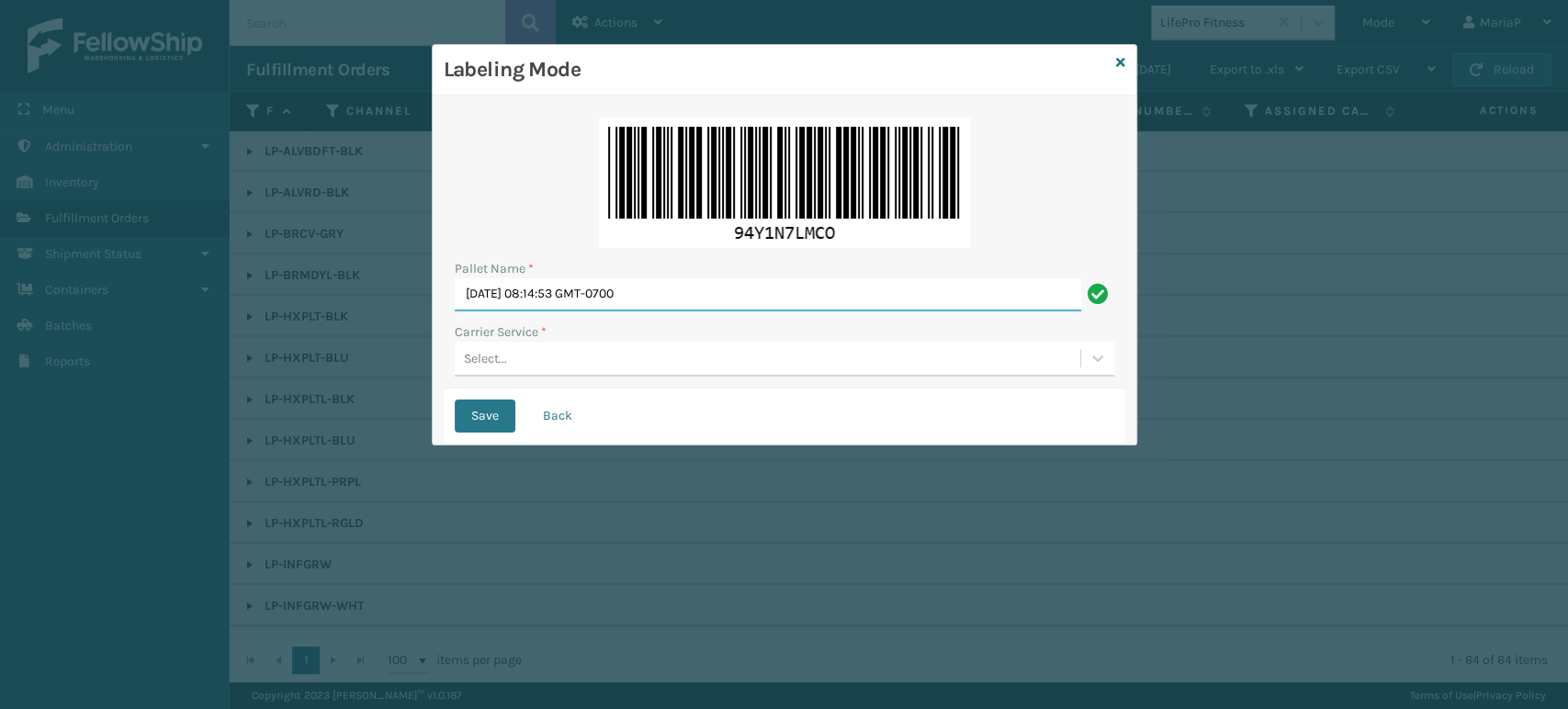
click at [702, 295] on input "[DATE] 08:14:53 GMT-0700" at bounding box center [768, 294] width 627 height 33
click at [704, 295] on input "[DATE] 08:14:53 GMT-0700" at bounding box center [768, 294] width 627 height 33
click at [534, 311] on div "Pallet Name * BO Carrier Service * Select..." at bounding box center [784, 248] width 681 height 282
click at [525, 301] on input "BO" at bounding box center [768, 294] width 627 height 33
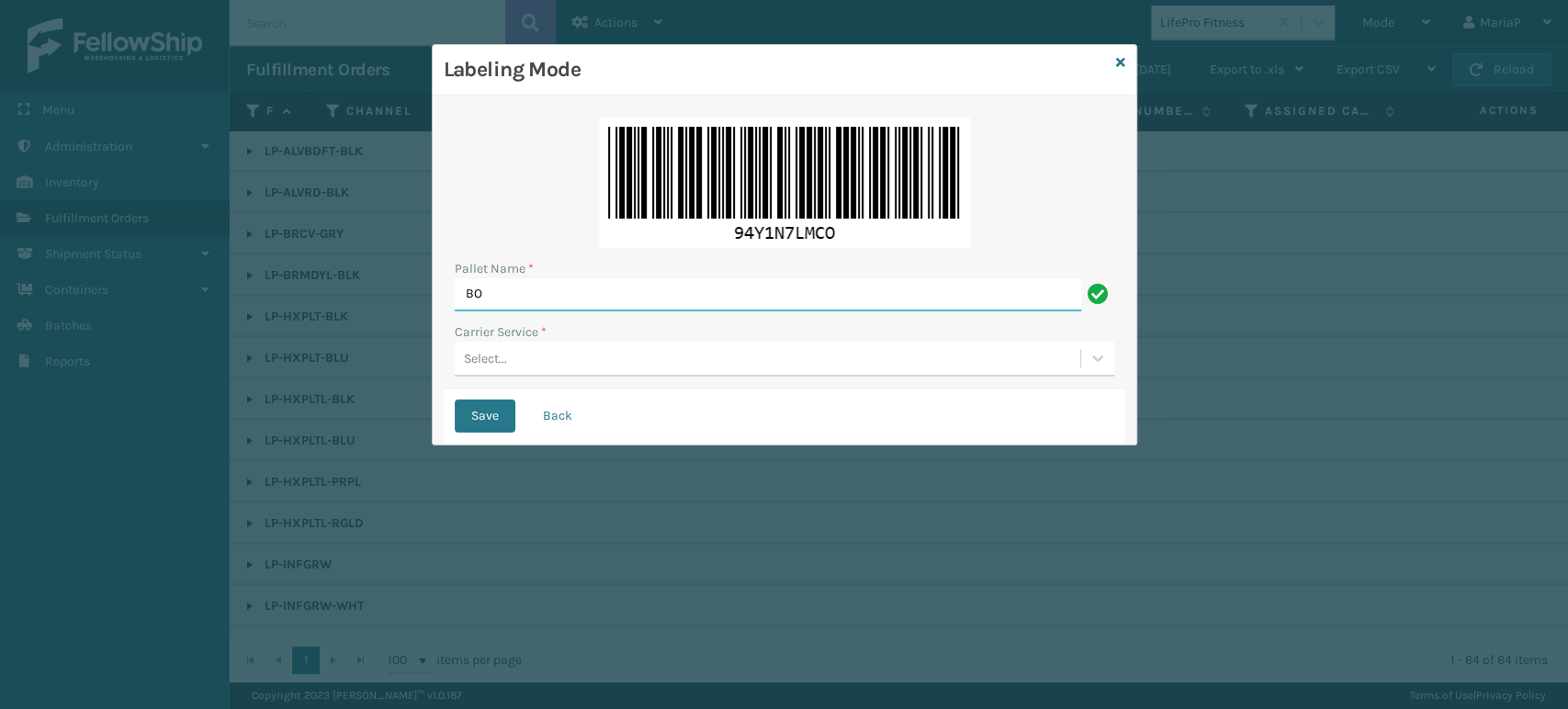
type input "B"
type input "BOX TRUCK"
click at [543, 349] on div "Select..." at bounding box center [768, 358] width 626 height 31
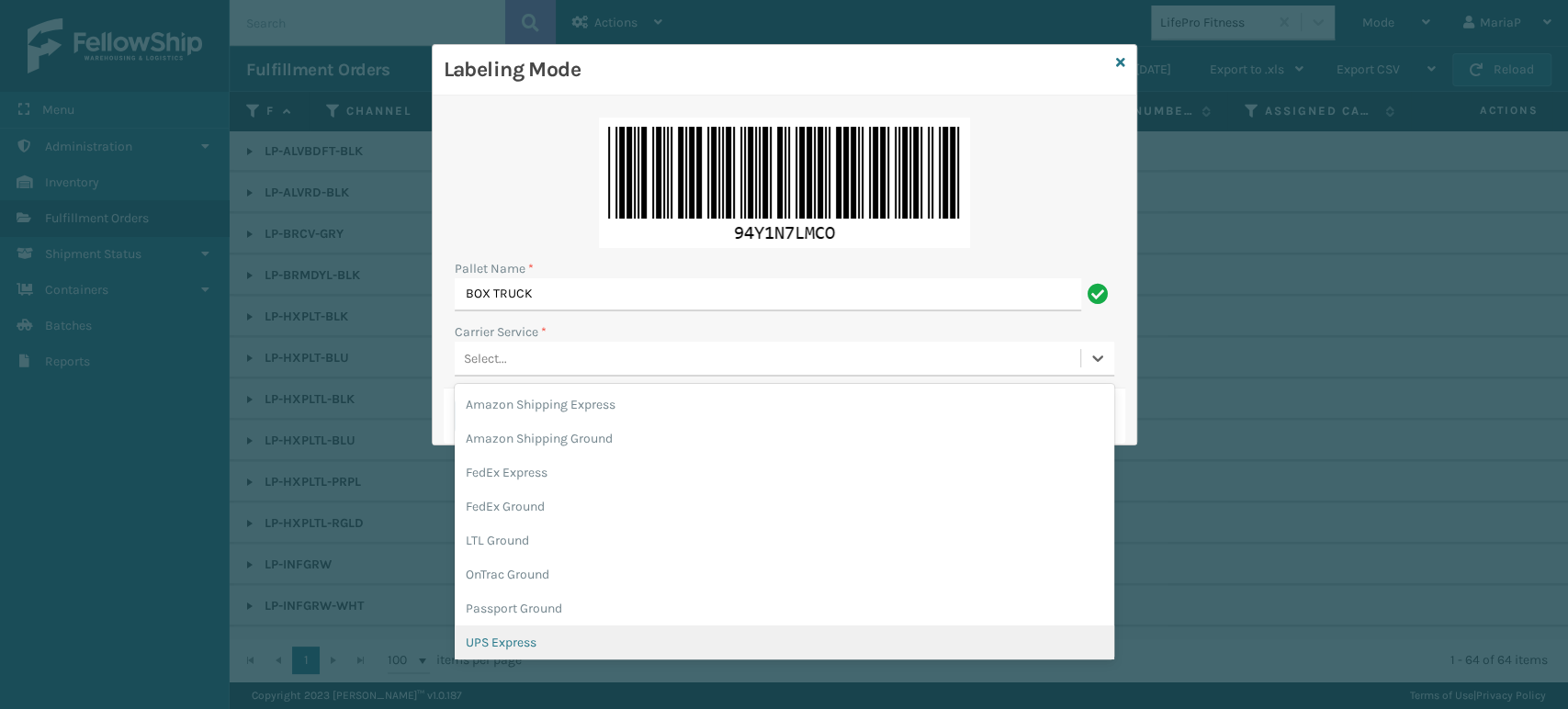
click at [528, 644] on div "UPS Express" at bounding box center [785, 643] width 660 height 34
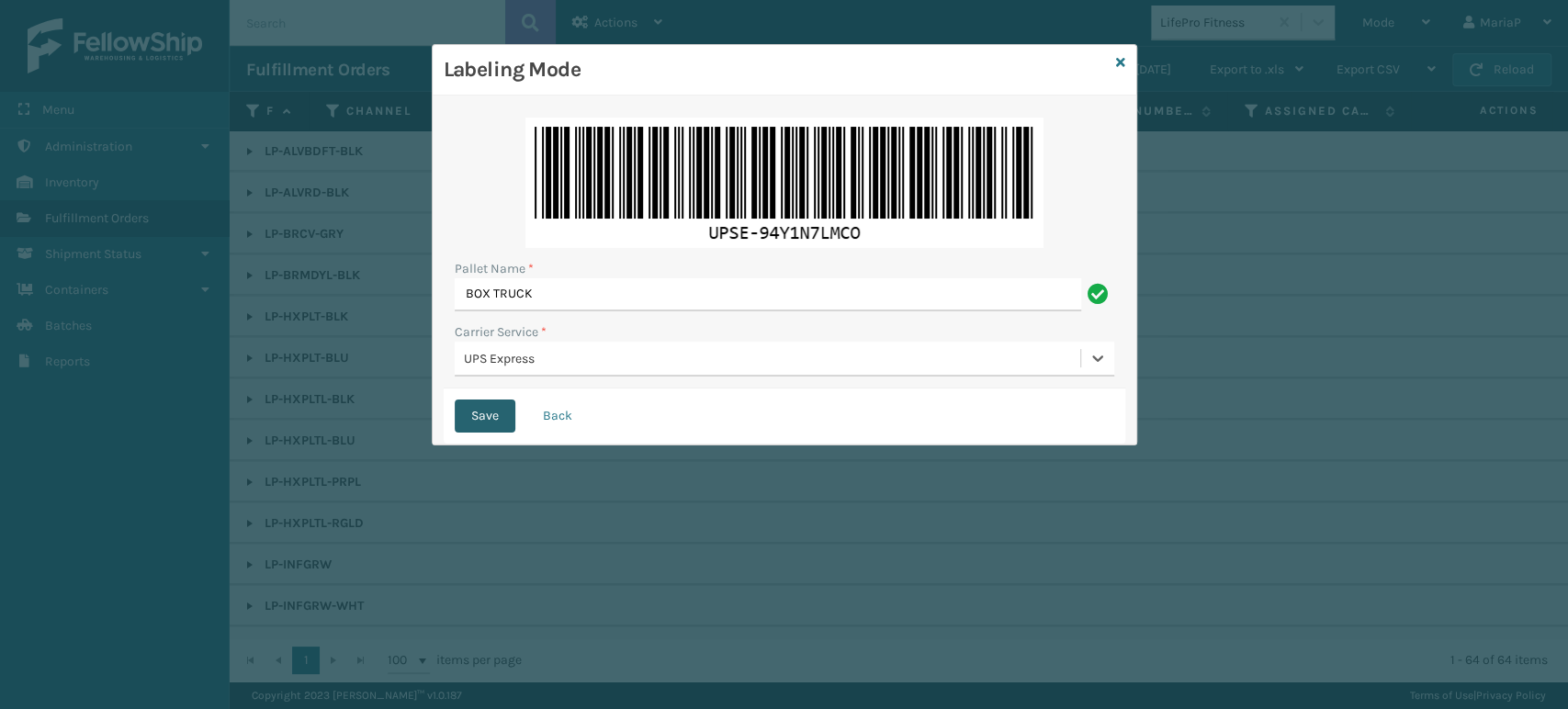
click at [494, 412] on button "Save" at bounding box center [485, 416] width 60 height 33
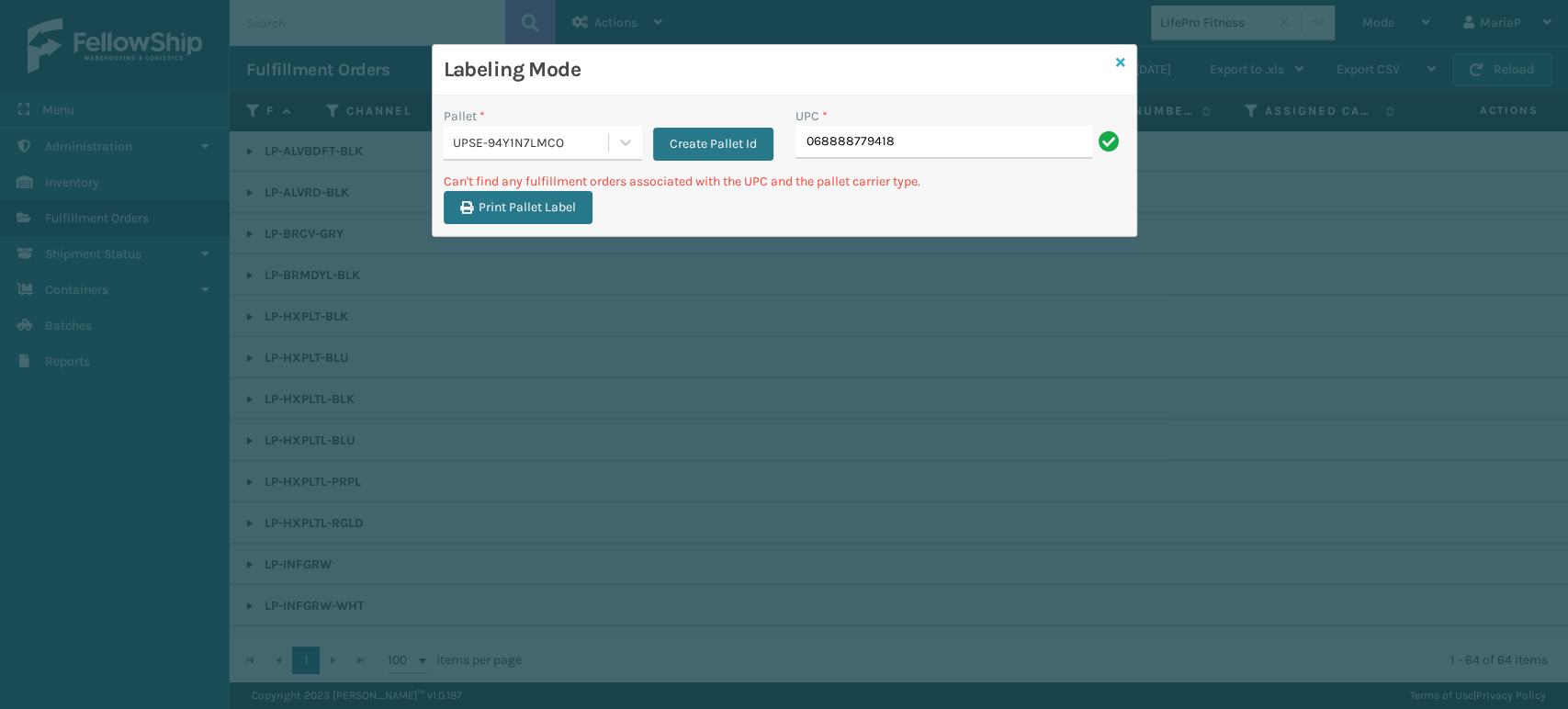
click at [1122, 57] on icon at bounding box center [1120, 62] width 9 height 13
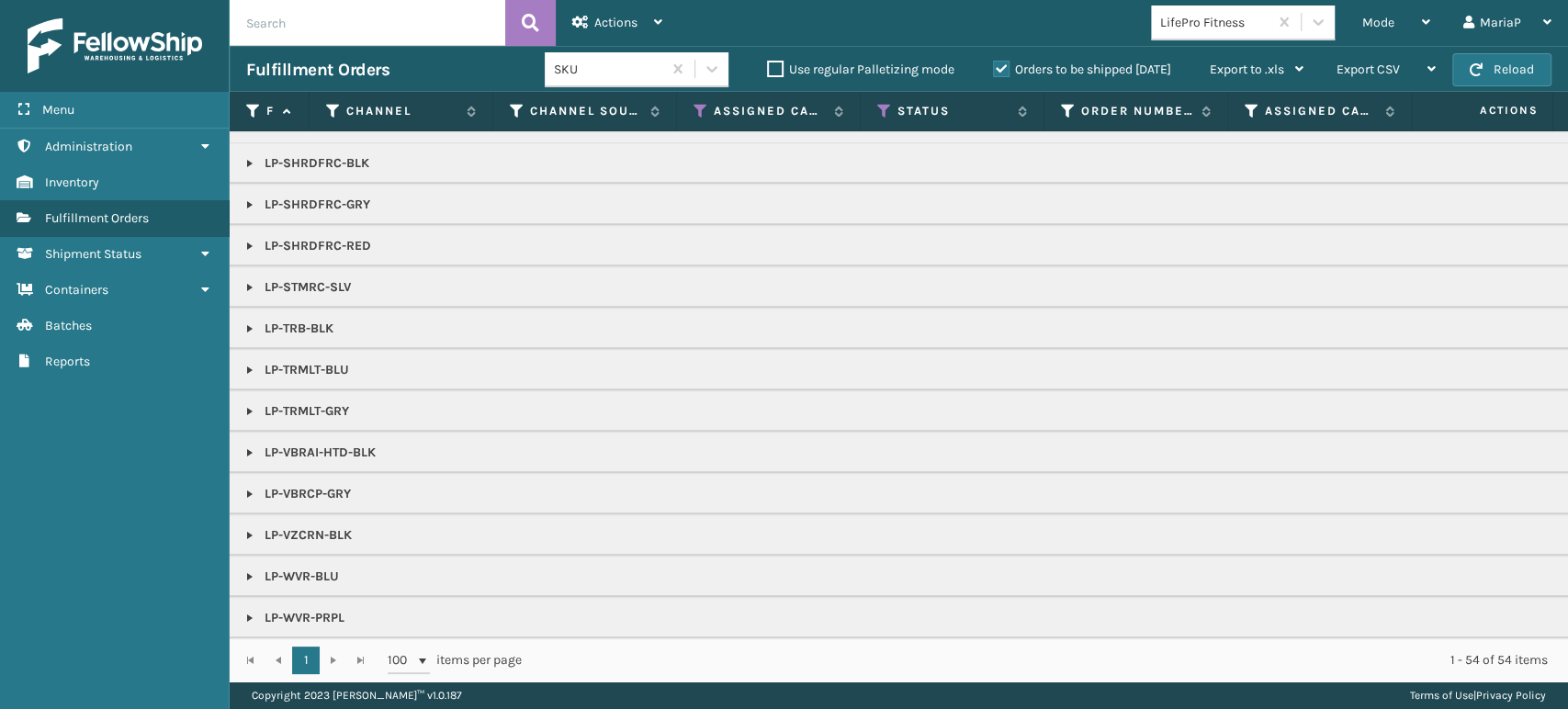
scroll to position [662, 0]
click at [250, 570] on link at bounding box center [250, 577] width 15 height 15
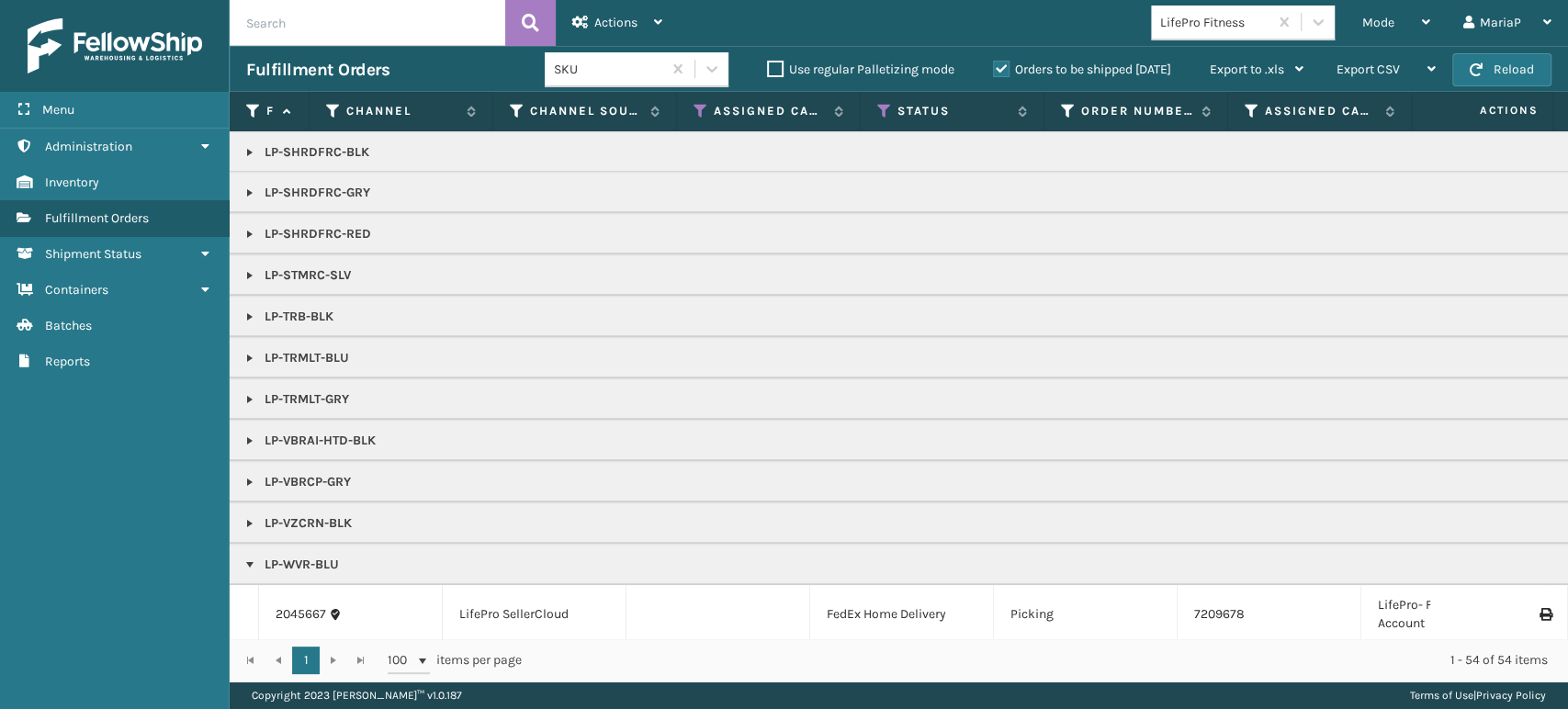
scroll to position [719, 0]
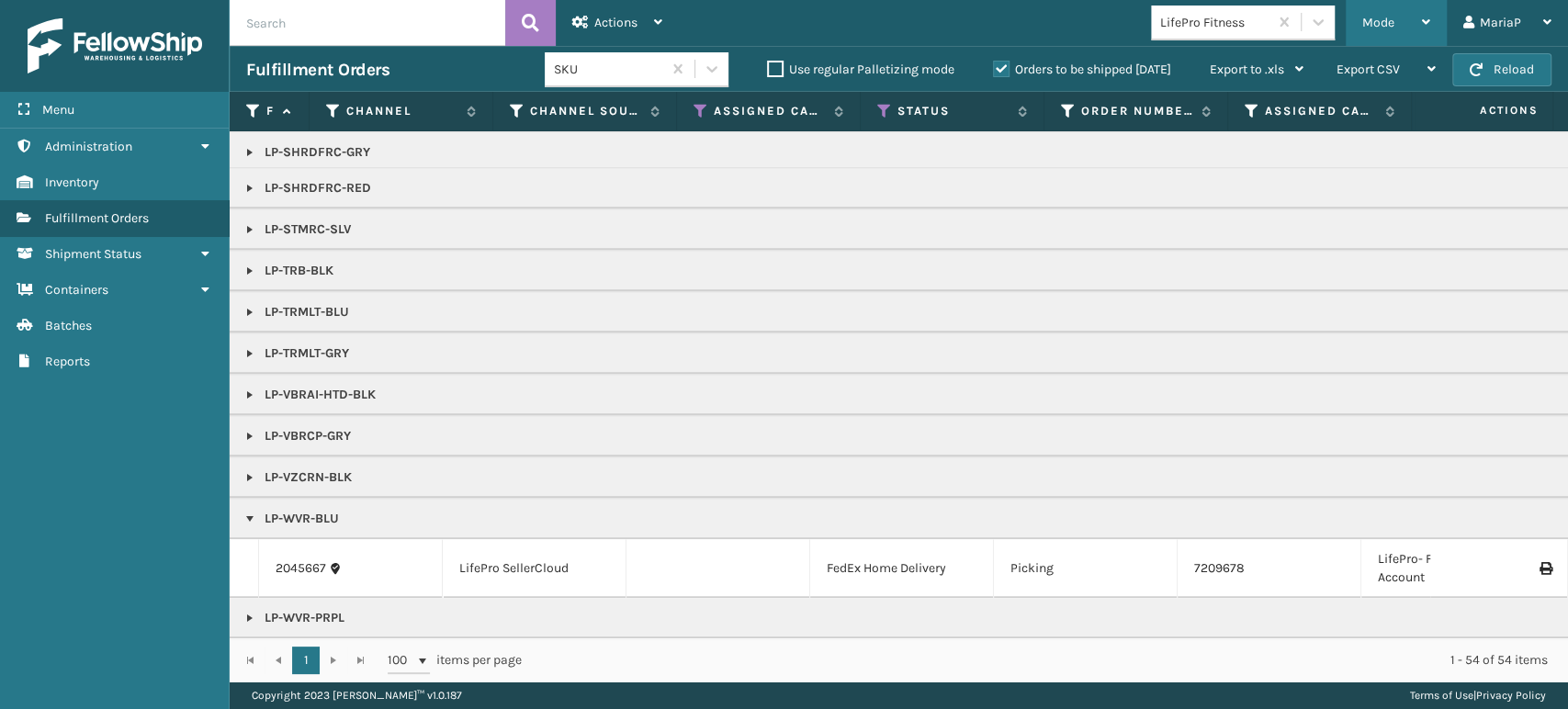
click at [1388, 20] on span "Mode" at bounding box center [1378, 23] width 33 height 16
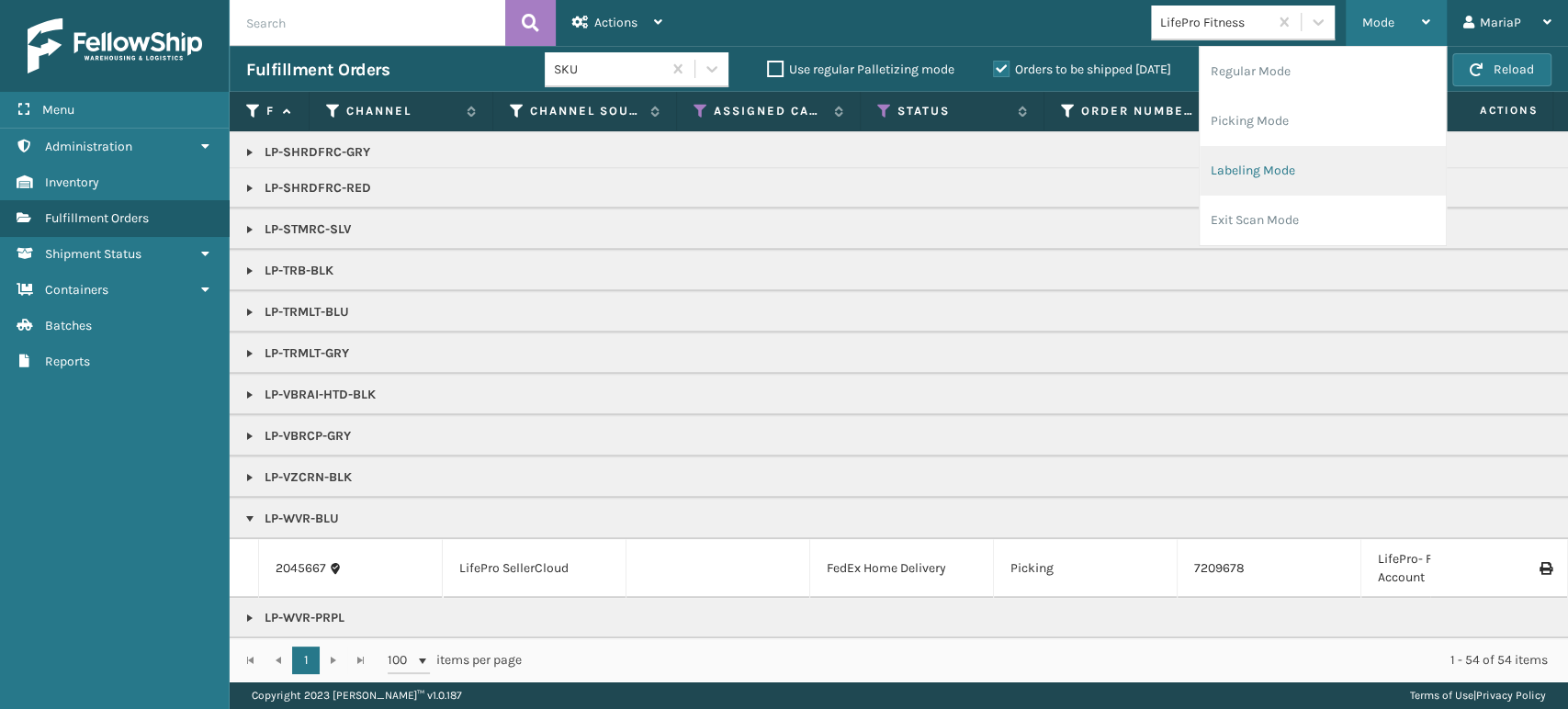
click at [1371, 157] on li "Labeling Mode" at bounding box center [1322, 171] width 246 height 49
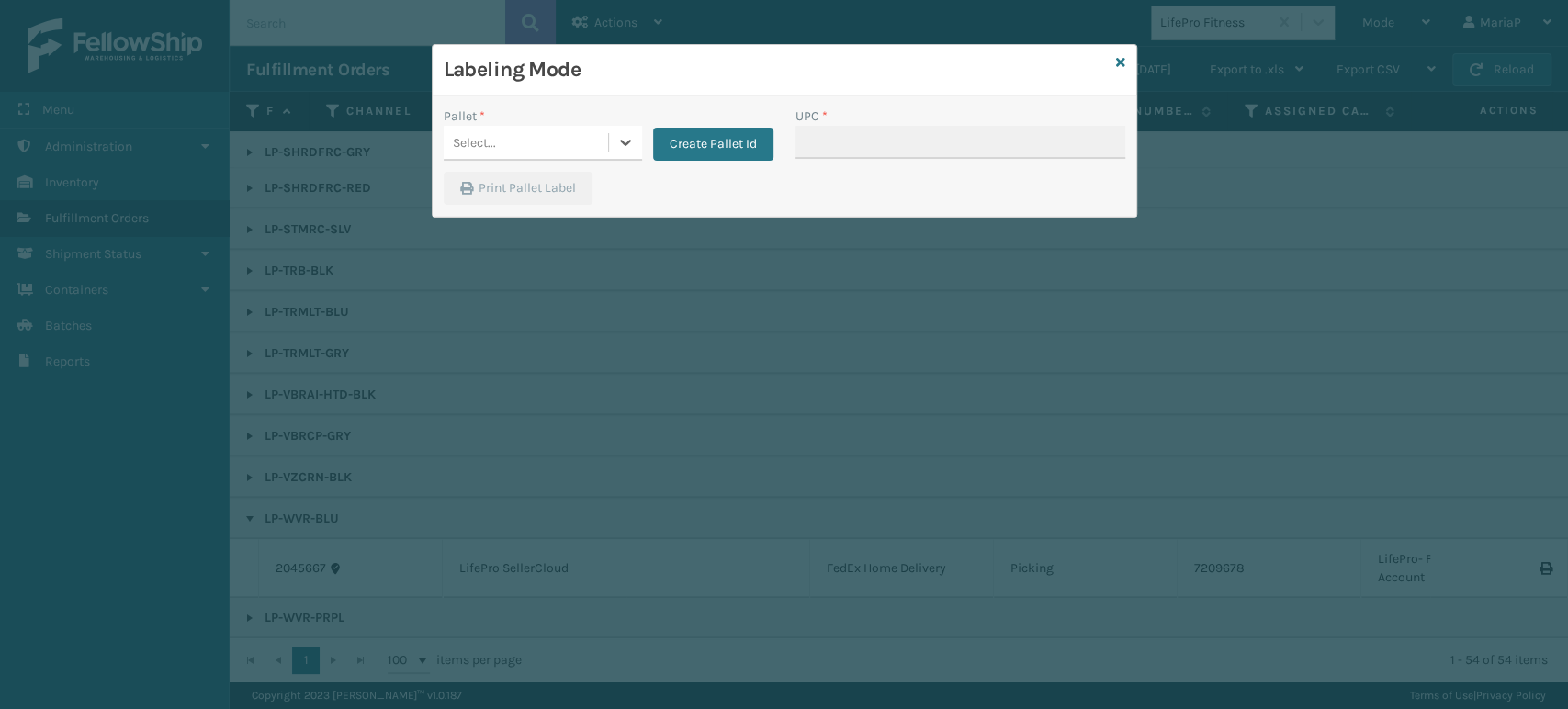
click at [566, 123] on div "Pallet *" at bounding box center [542, 117] width 198 height 20
click at [588, 144] on div "Select..." at bounding box center [525, 142] width 165 height 31
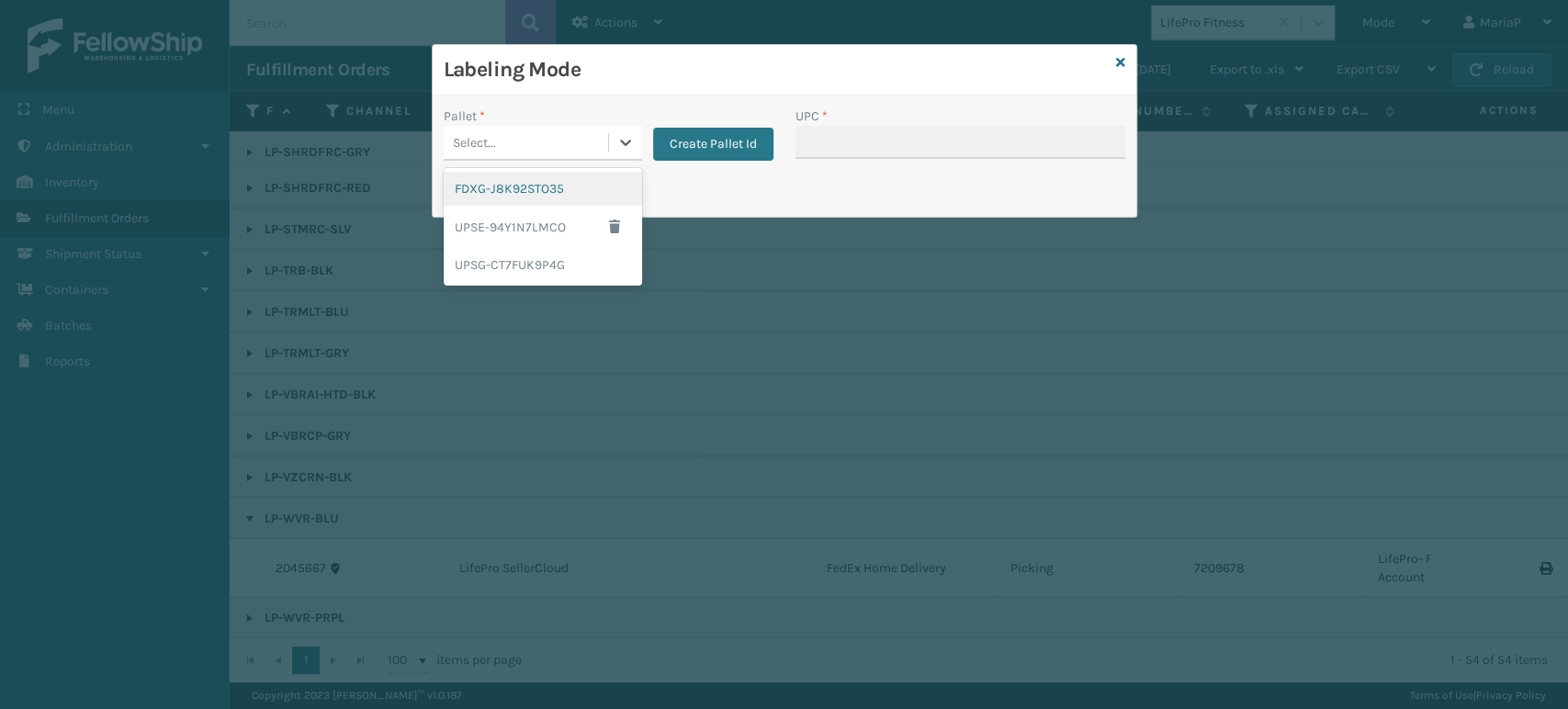
click at [570, 186] on div "FDXG-J8K92STO35" at bounding box center [542, 189] width 198 height 34
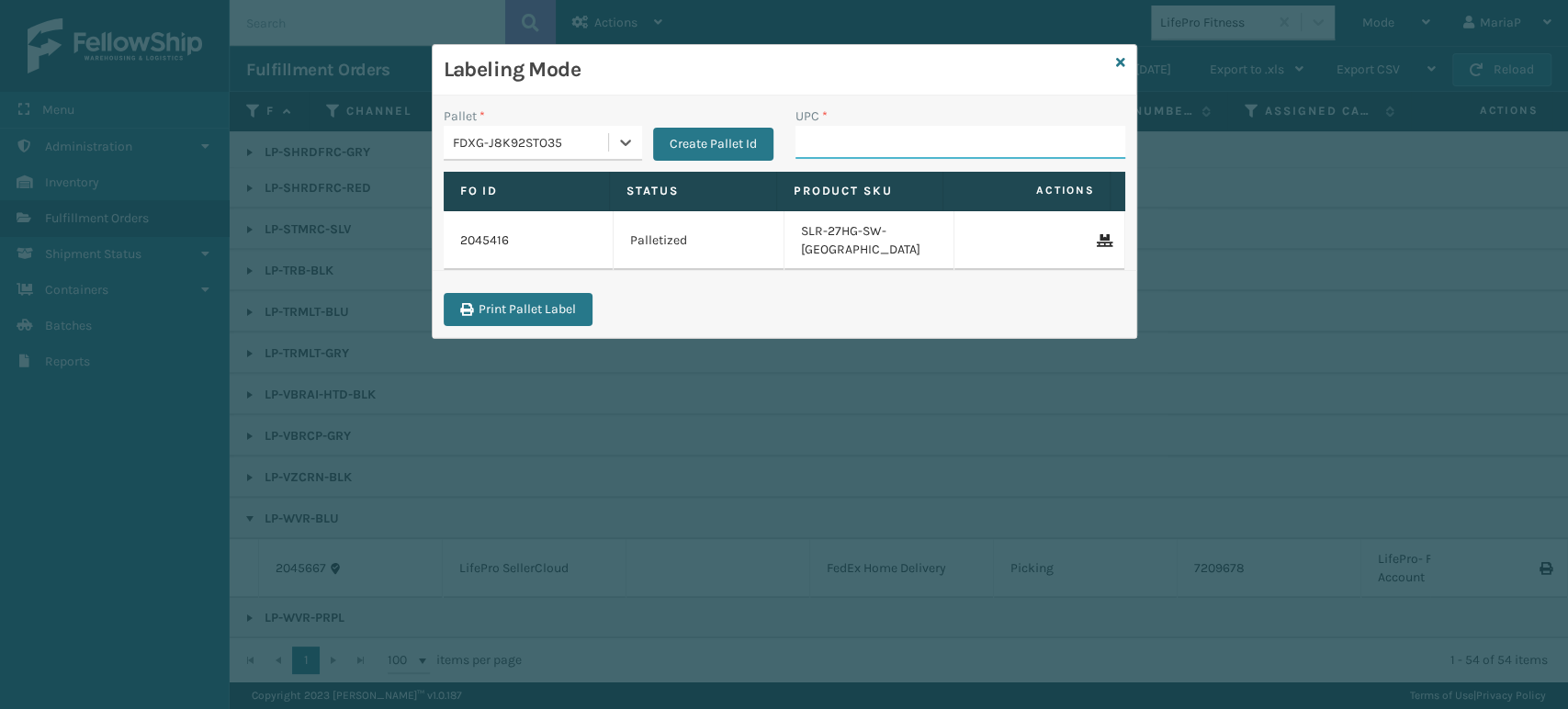
click at [882, 133] on input "UPC *" at bounding box center [961, 141] width 330 height 33
paste input "850012486442"
type input "850012486442"
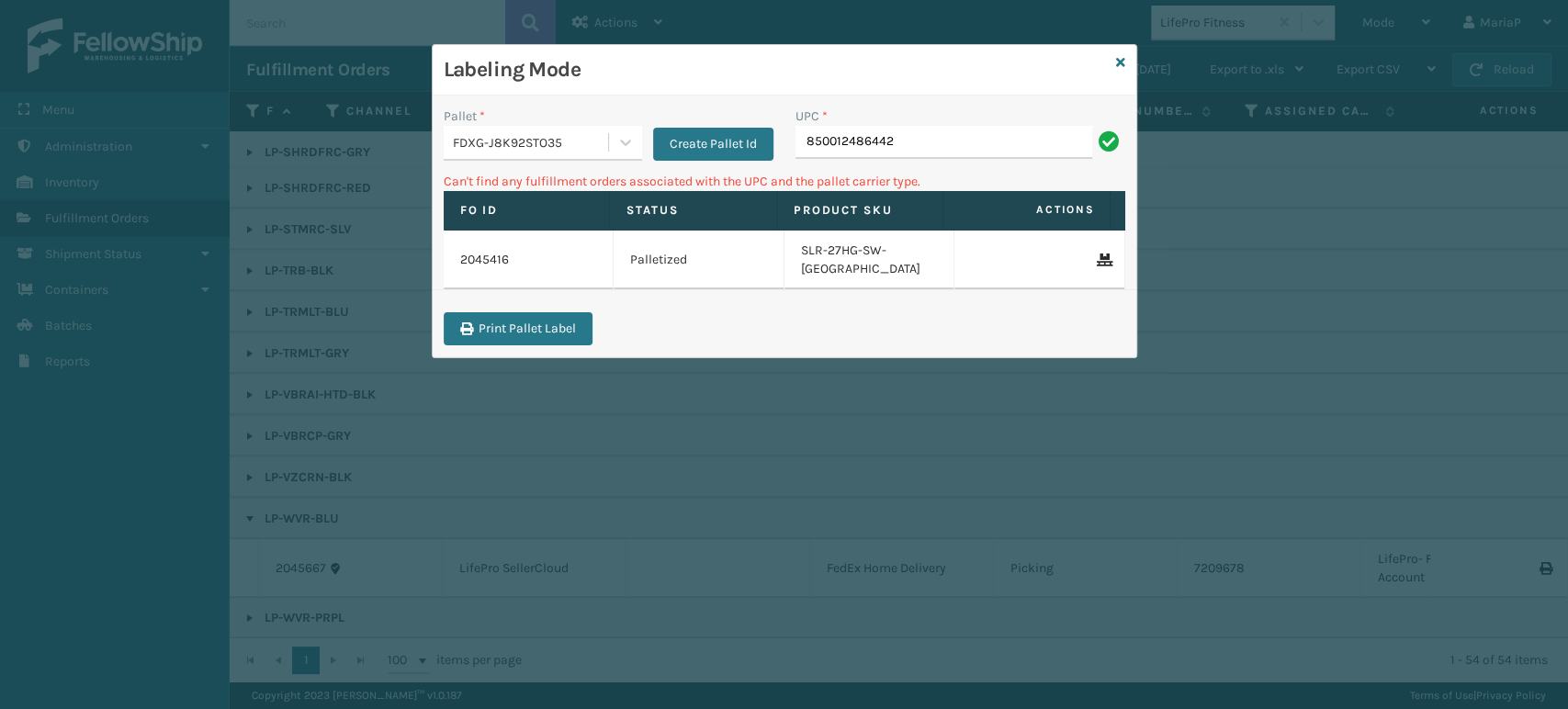
click at [897, 138] on input "850012486442" at bounding box center [944, 141] width 297 height 33
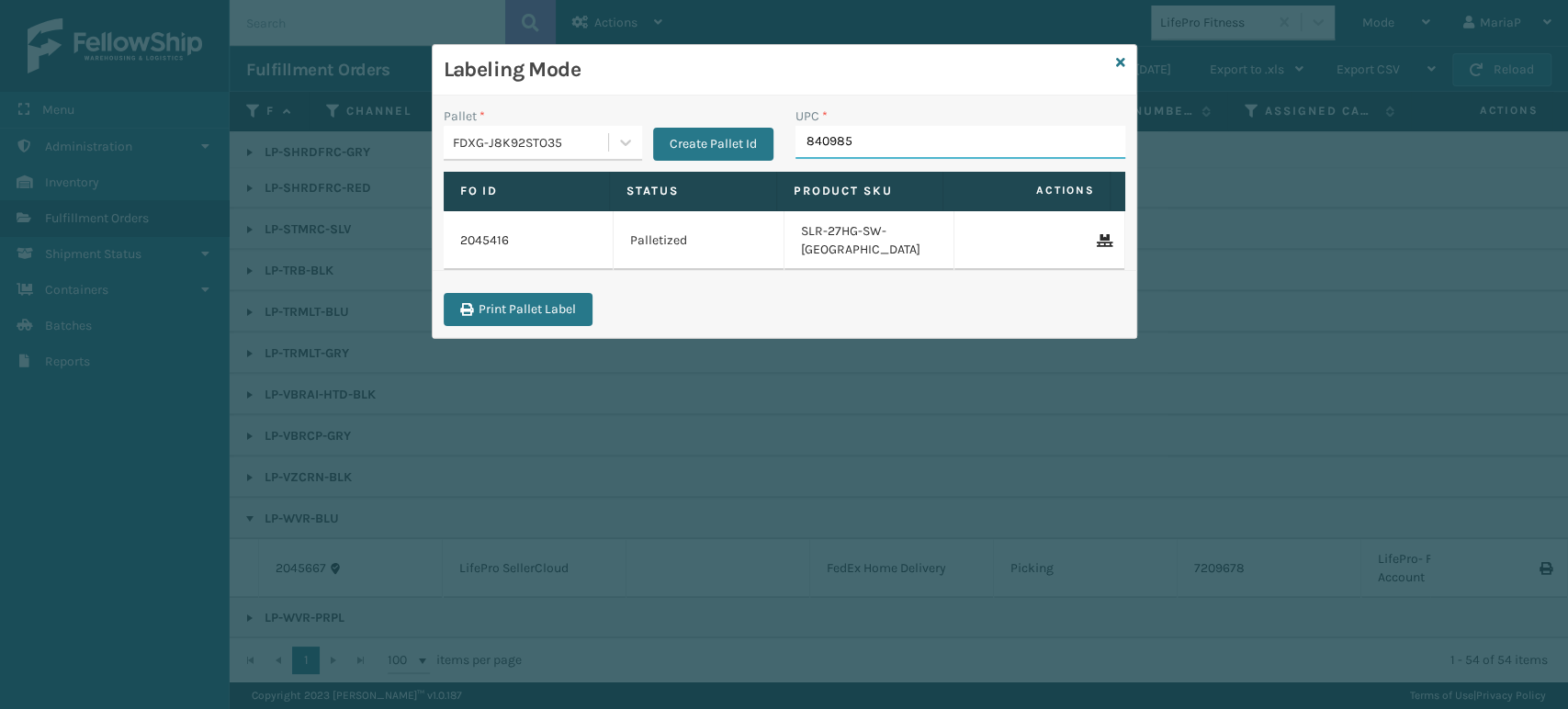
type input "8409851"
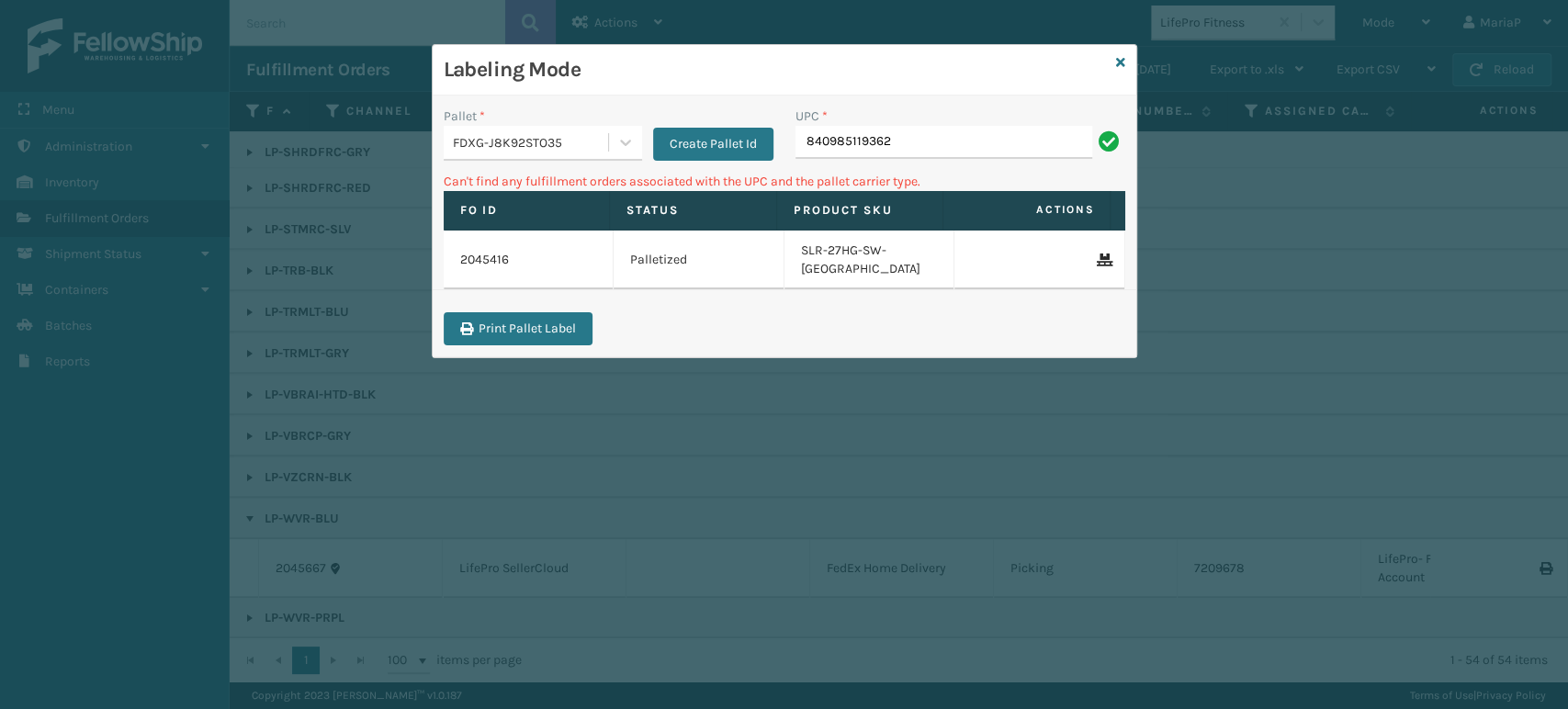
click at [508, 136] on div "FDXG-J8K92STO35" at bounding box center [531, 143] width 157 height 20
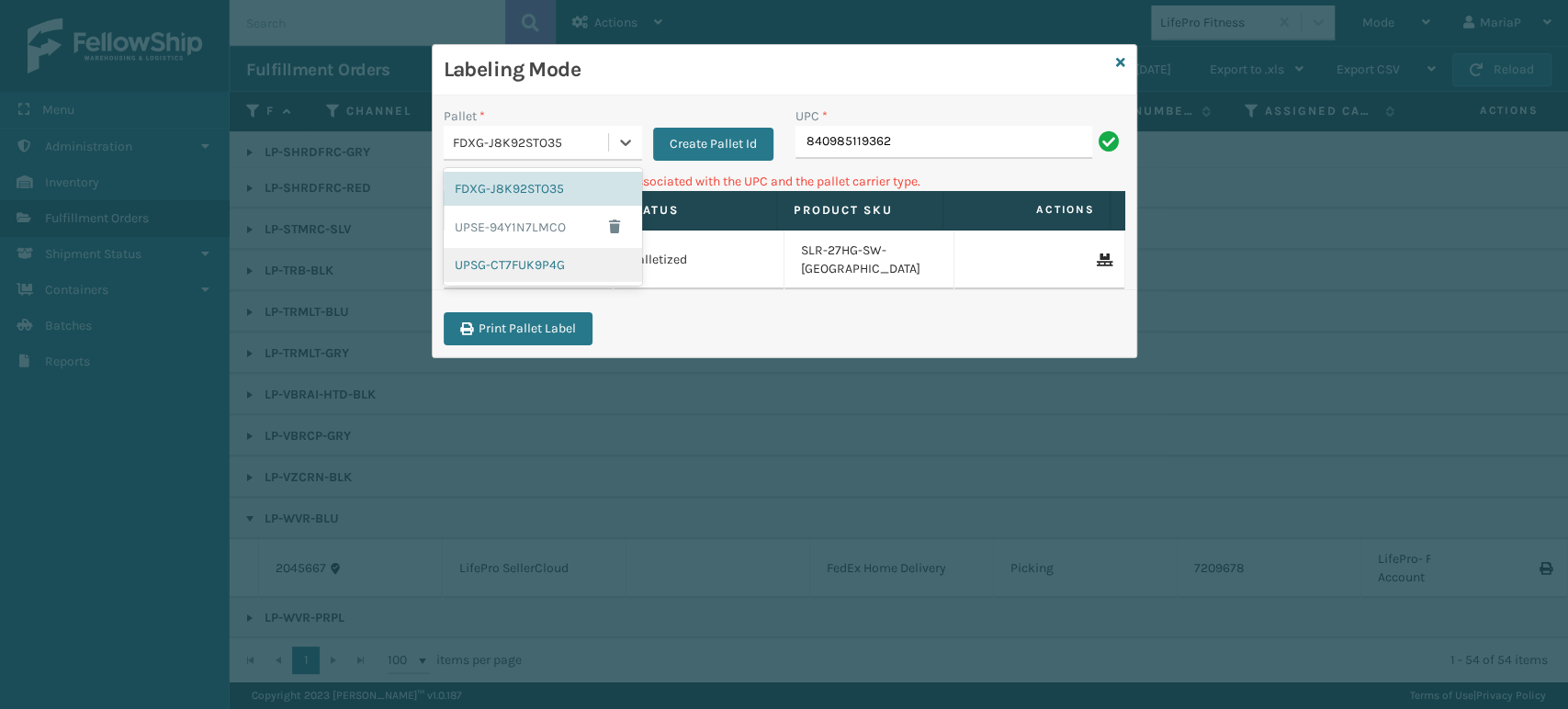
click at [545, 258] on div "UPSG-CT7FUK9P4G" at bounding box center [542, 265] width 198 height 34
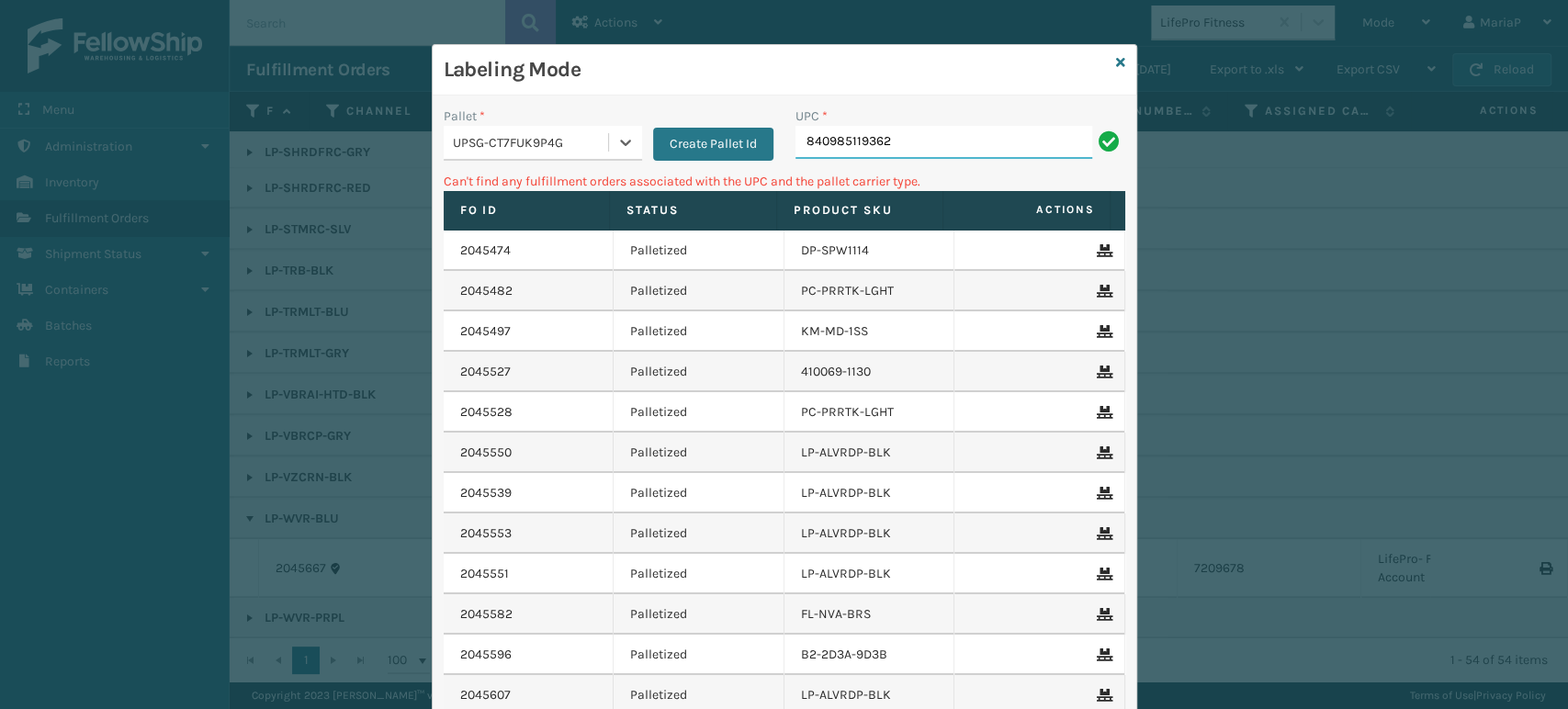
click at [850, 135] on input "840985119362" at bounding box center [944, 141] width 297 height 33
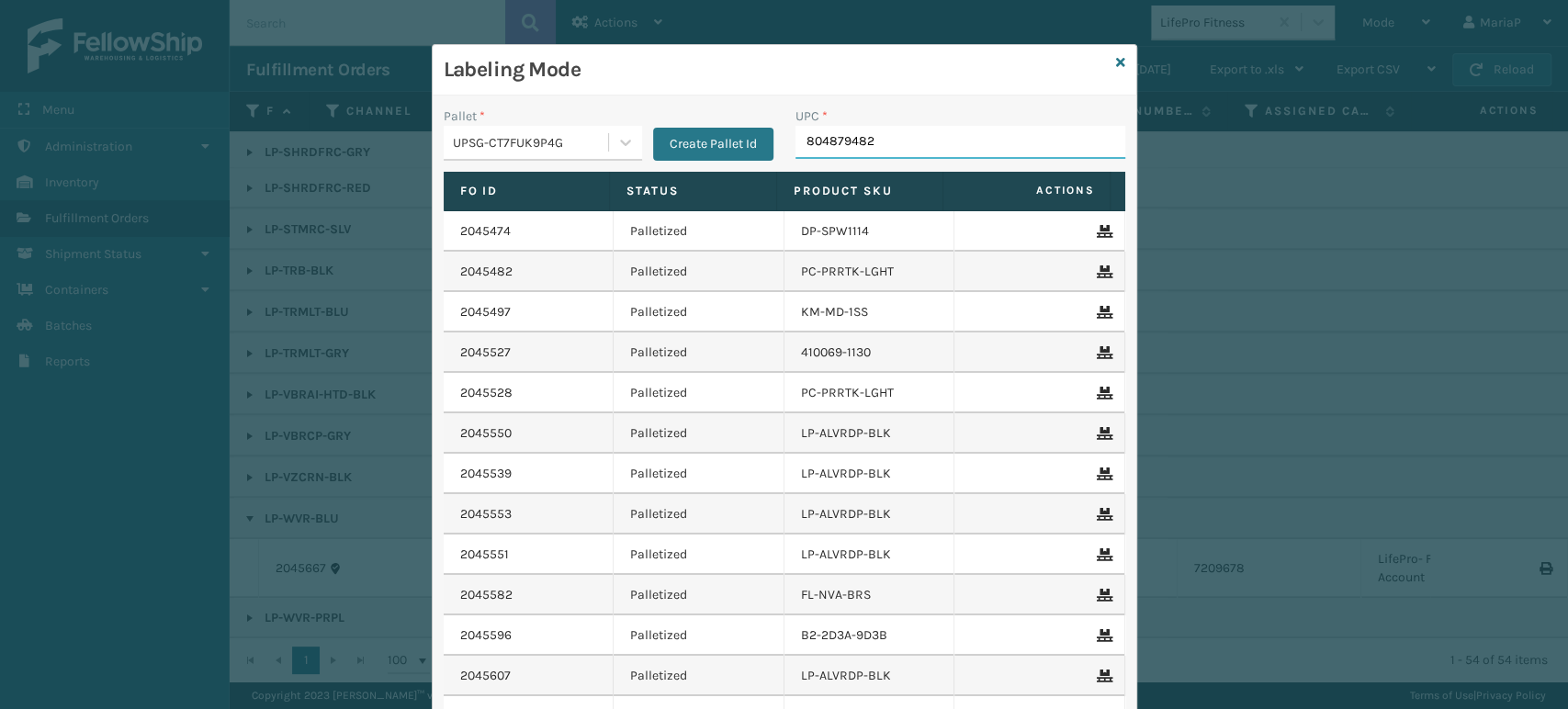
type input "8048794824"
type input "008409"
click at [820, 139] on input "UPC *" at bounding box center [961, 141] width 330 height 33
type input "84098512405"
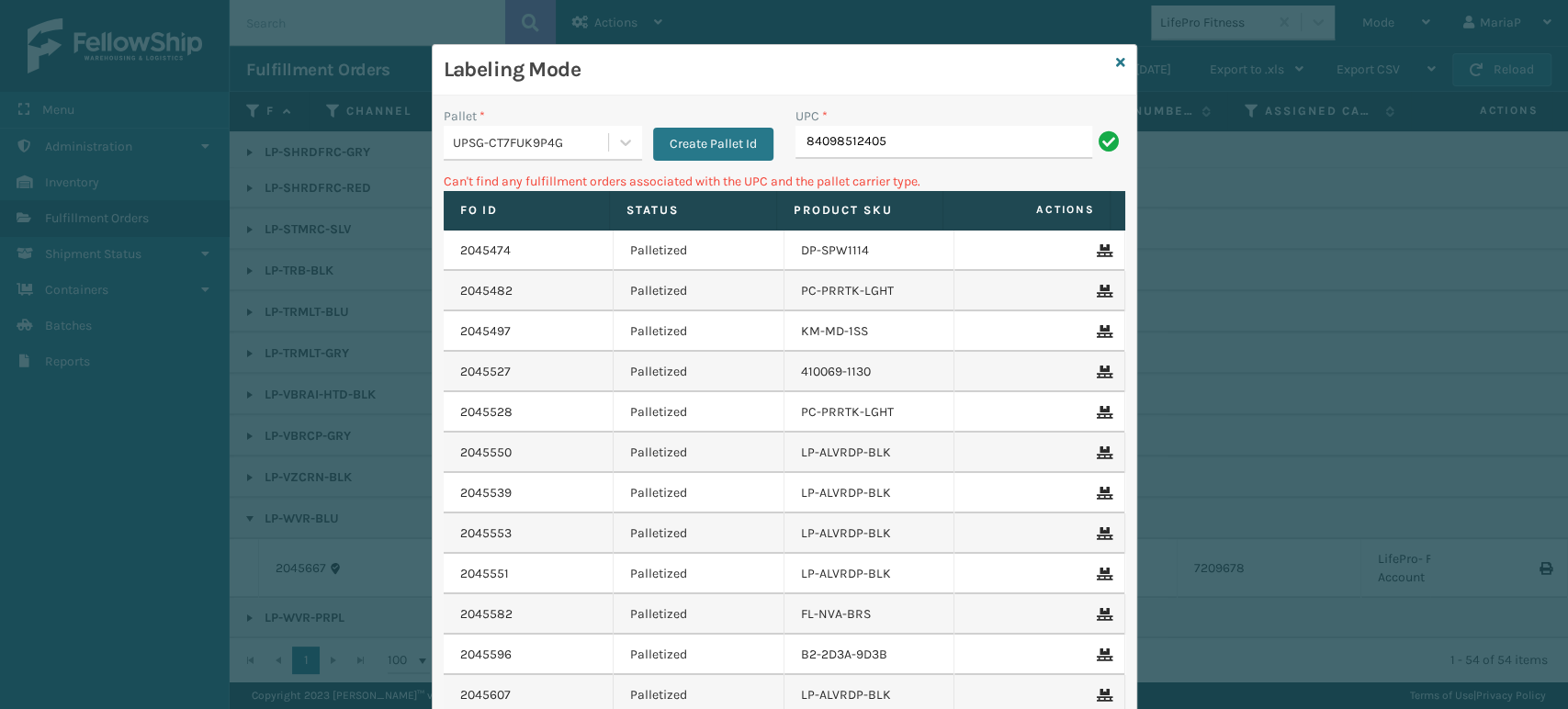
drag, startPoint x: 867, startPoint y: 143, endPoint x: 878, endPoint y: 197, distance: 55.1
click at [867, 143] on input "84098512405" at bounding box center [944, 141] width 297 height 33
type input "840985124045"
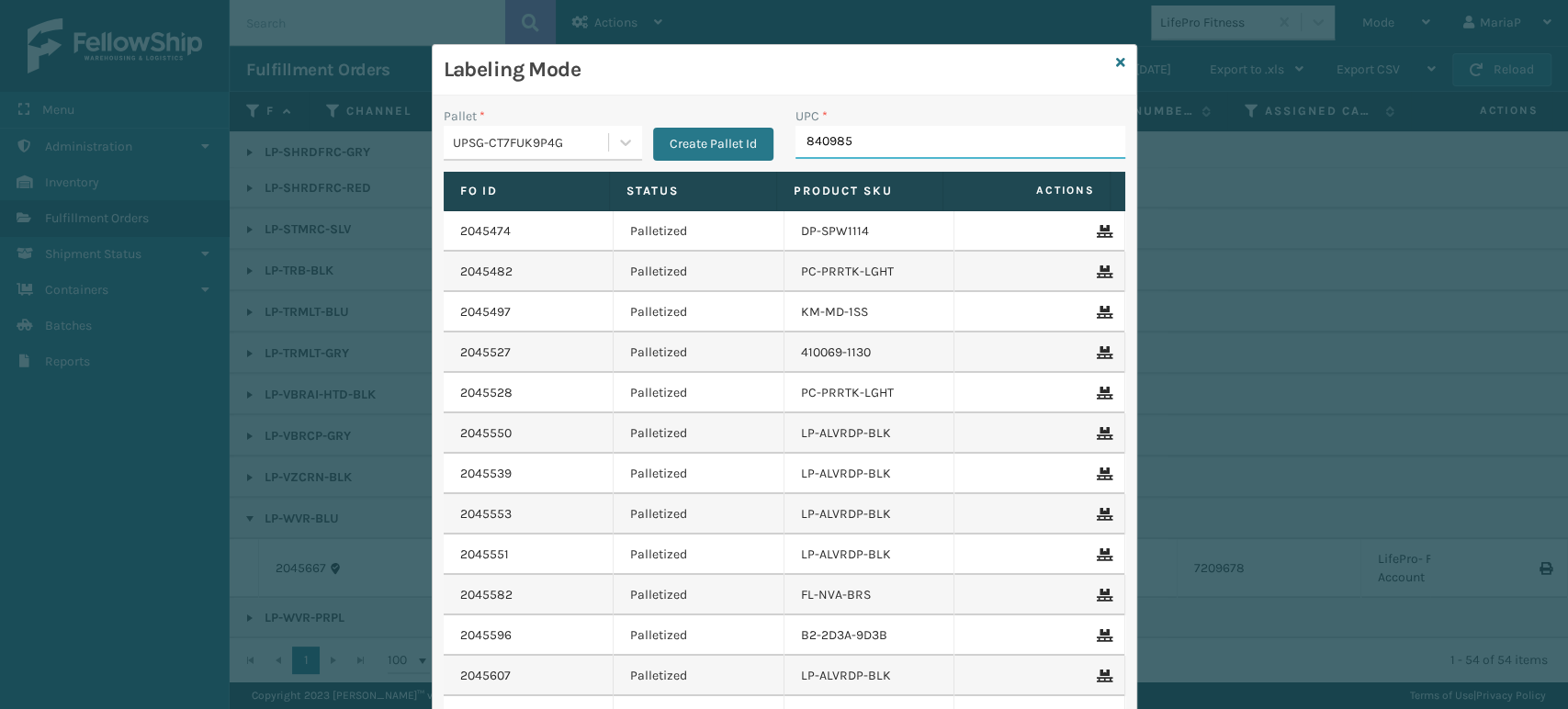
type input "8409851"
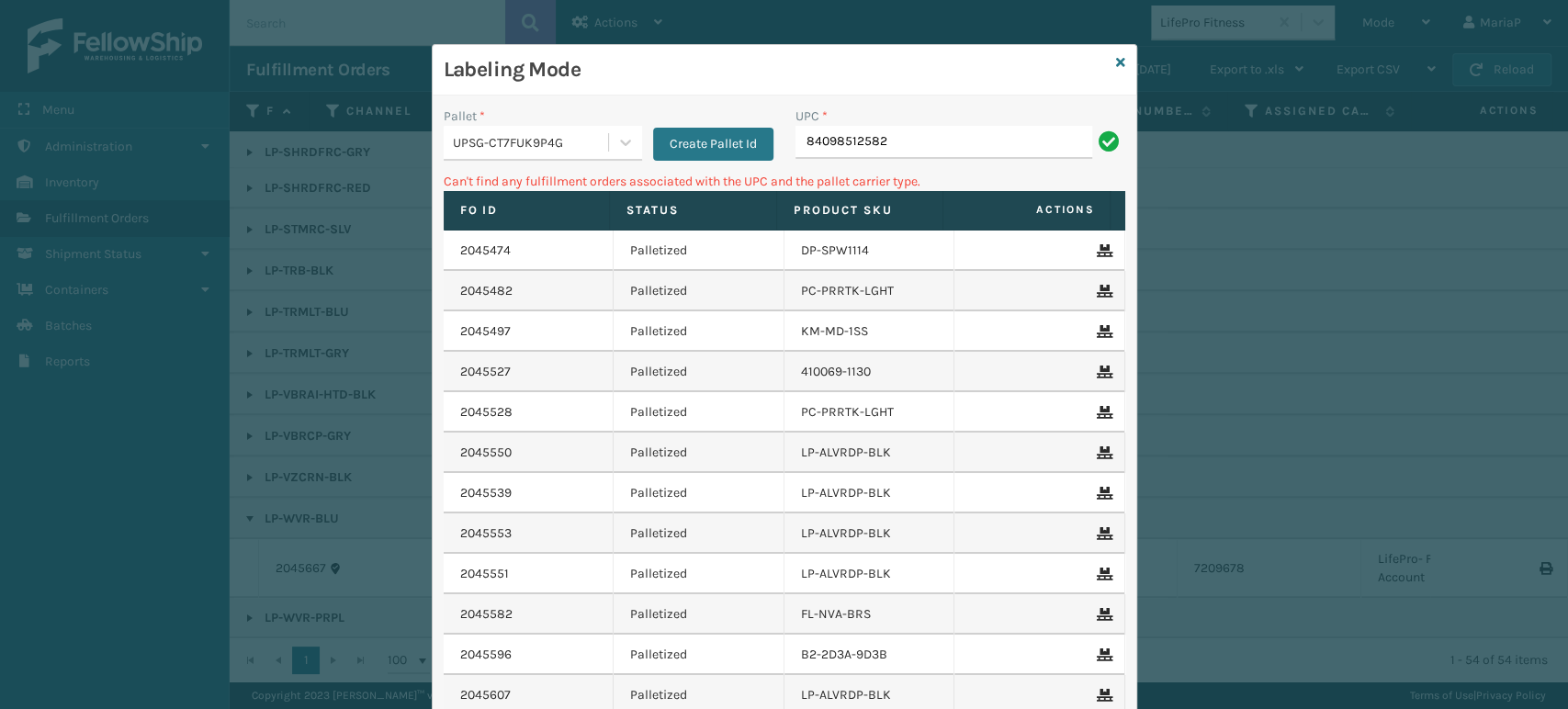
click at [785, 127] on div "UPC * 84098512582" at bounding box center [961, 139] width 352 height 65
click at [796, 139] on input "84098512582" at bounding box center [944, 141] width 297 height 33
type input "0084098512582"
type input "084098512582"
click at [893, 139] on input "084098512582" at bounding box center [944, 141] width 297 height 33
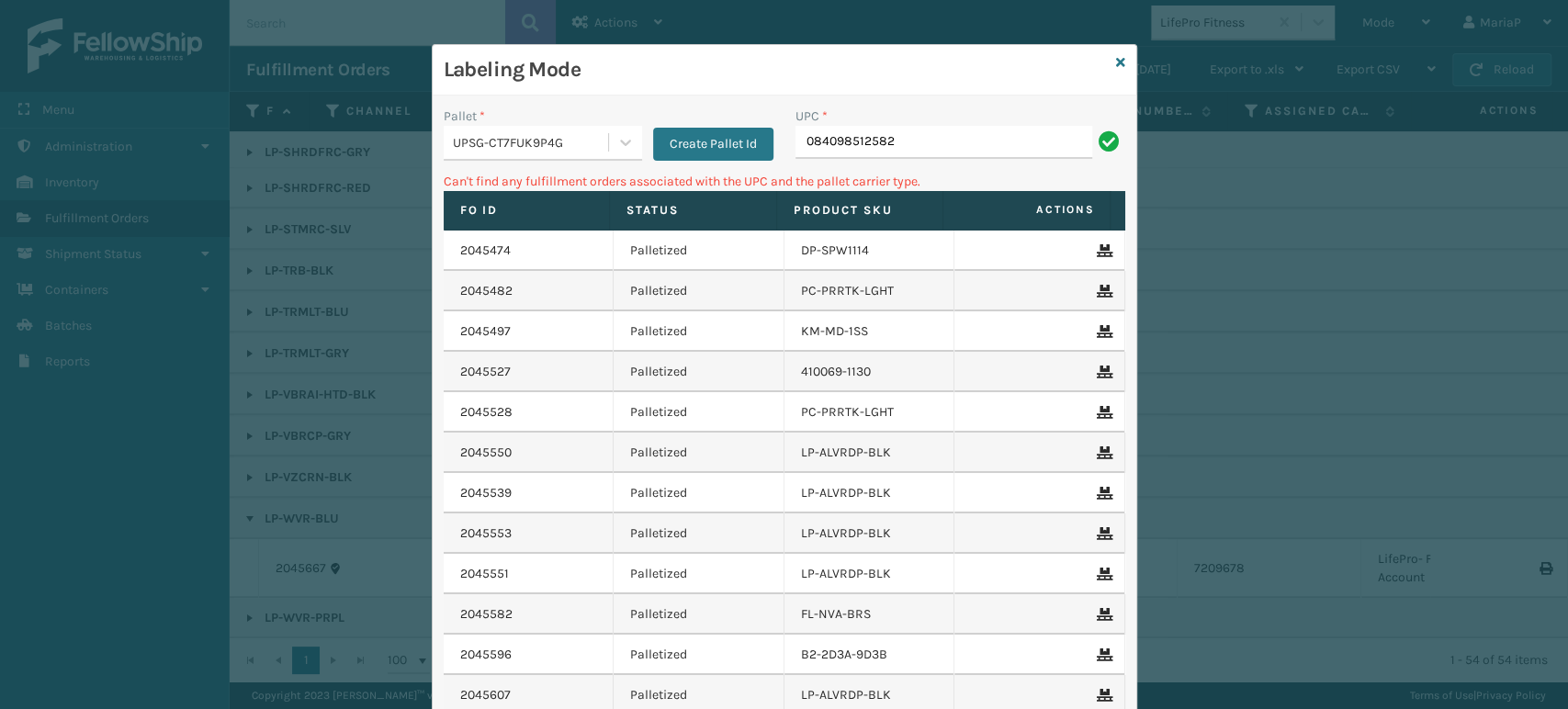
click at [893, 138] on input "084098512582" at bounding box center [944, 141] width 297 height 33
type input "8409851"
click at [794, 159] on div "UPC * 840985125837" at bounding box center [961, 139] width 352 height 65
click at [796, 146] on input "840985125837" at bounding box center [944, 141] width 297 height 33
type input "00840985125837"
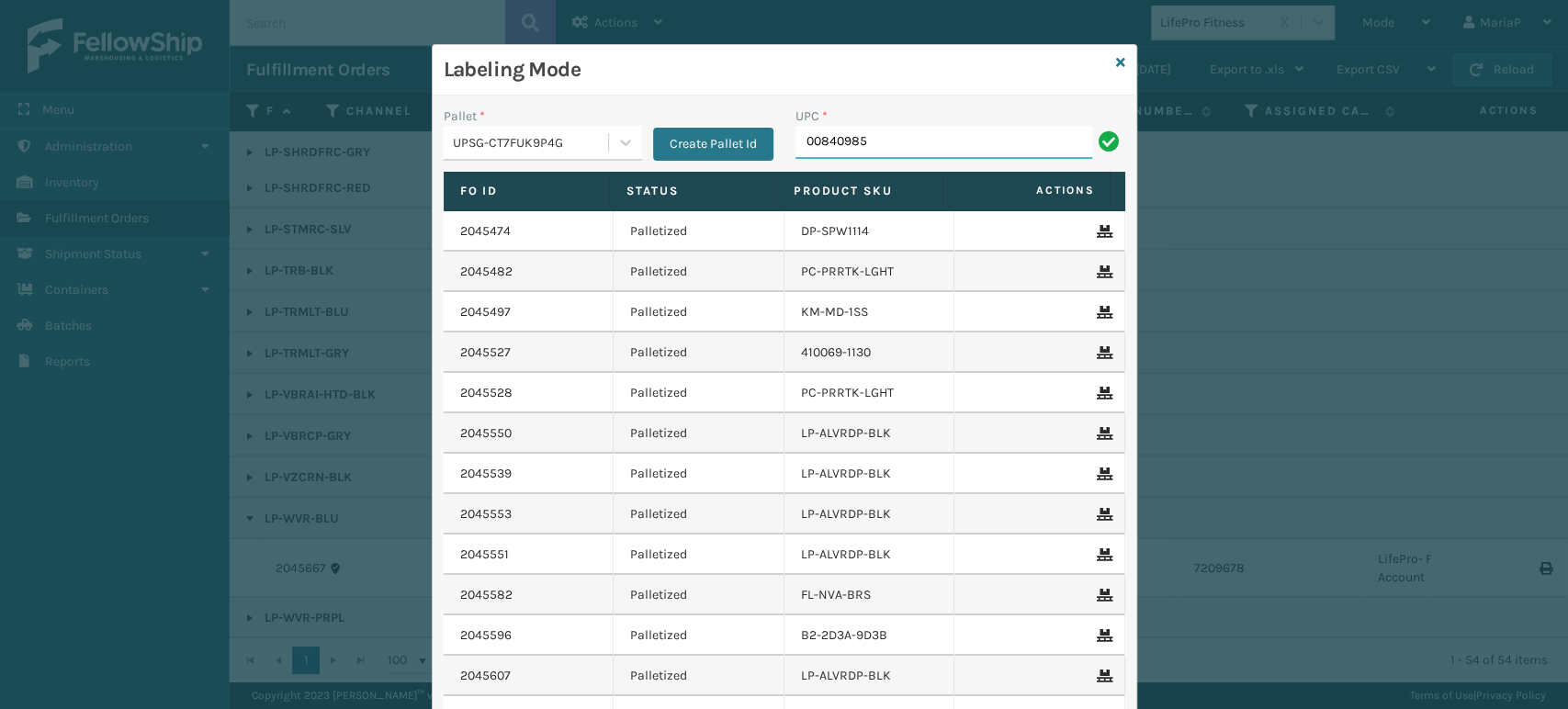
type input "008409851"
type input "8409851"
type input "8048794"
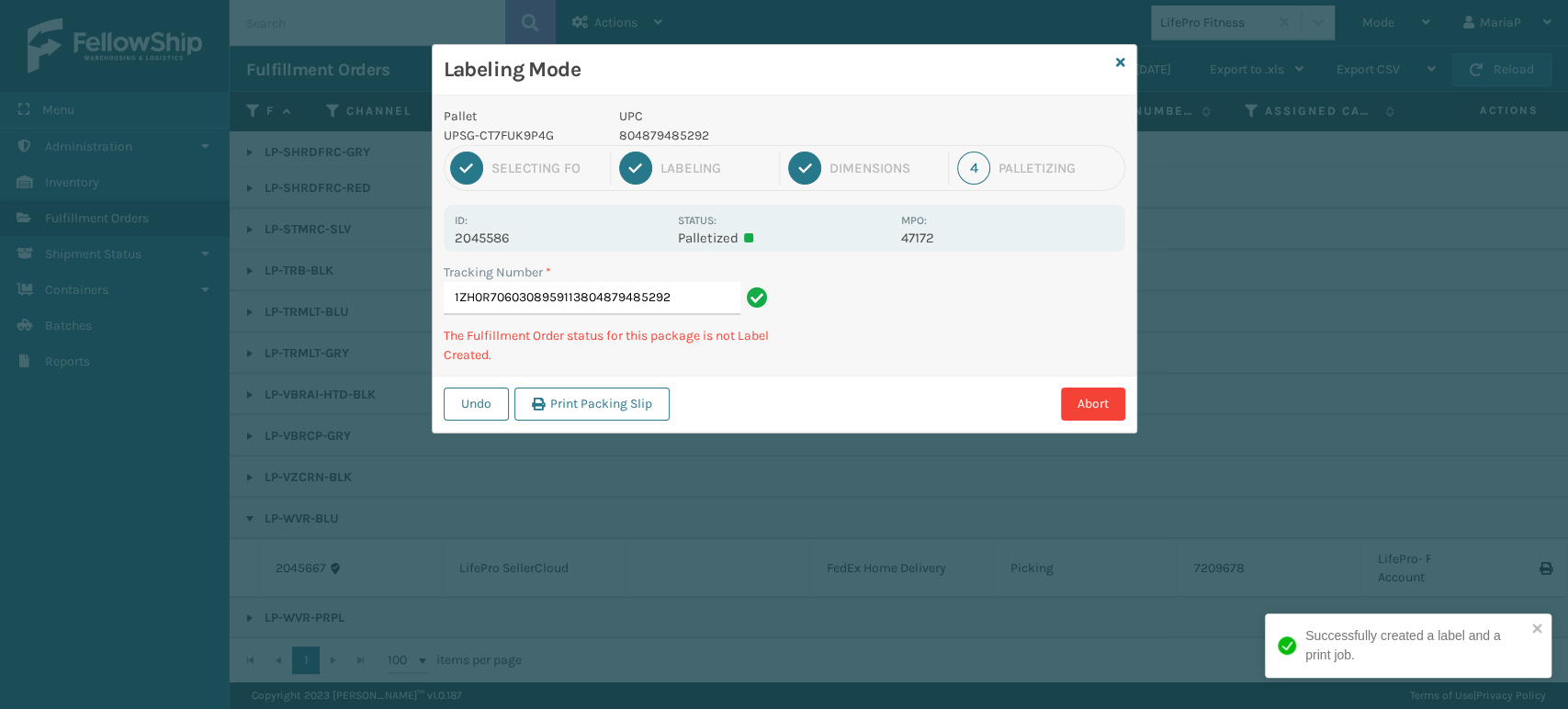
type input "1ZH0R7060308959113804879485292"
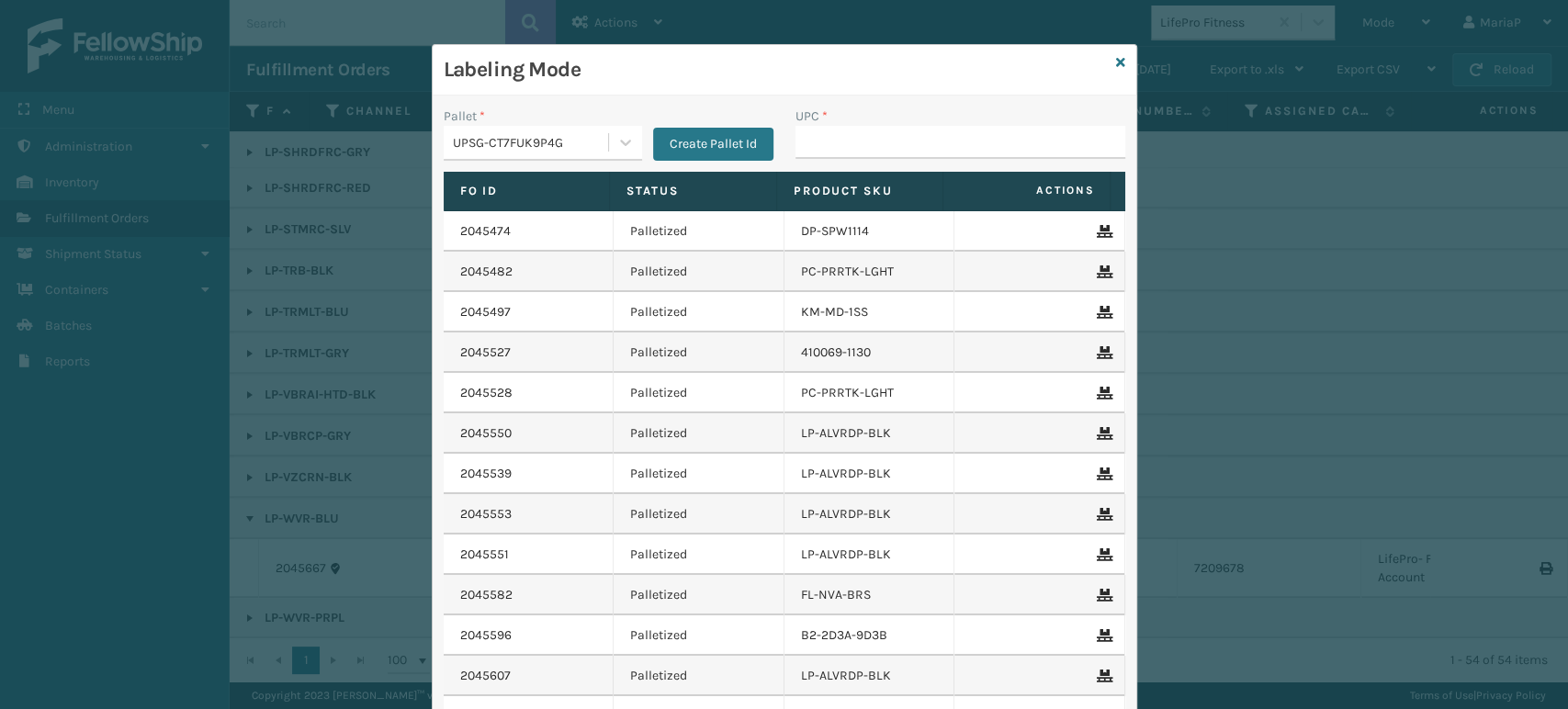
click at [1118, 59] on div "Labeling Mode" at bounding box center [784, 70] width 704 height 50
click at [1107, 57] on div "Labeling Mode" at bounding box center [784, 70] width 704 height 50
click at [1116, 59] on icon at bounding box center [1120, 62] width 9 height 13
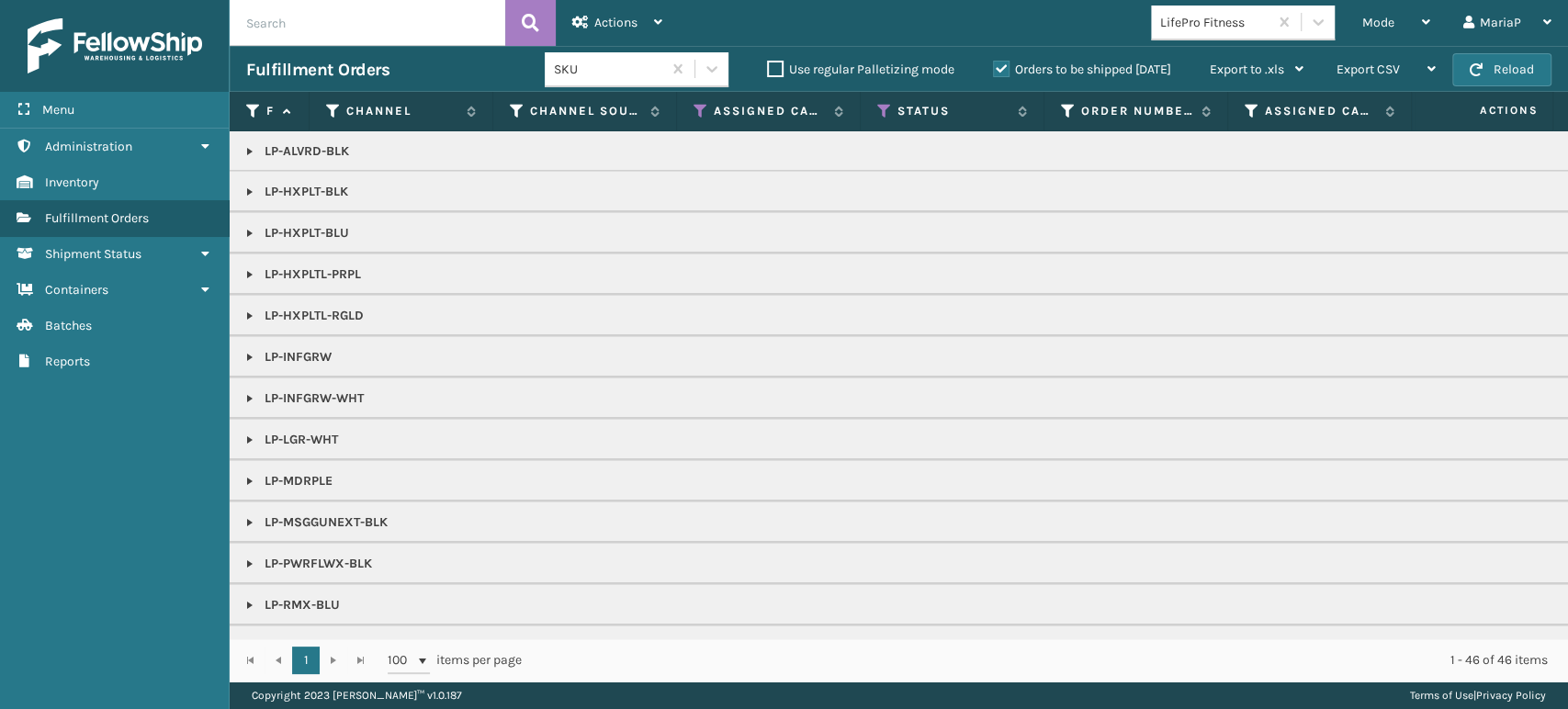
scroll to position [0, 0]
click at [1373, 21] on span "Mode" at bounding box center [1378, 23] width 33 height 16
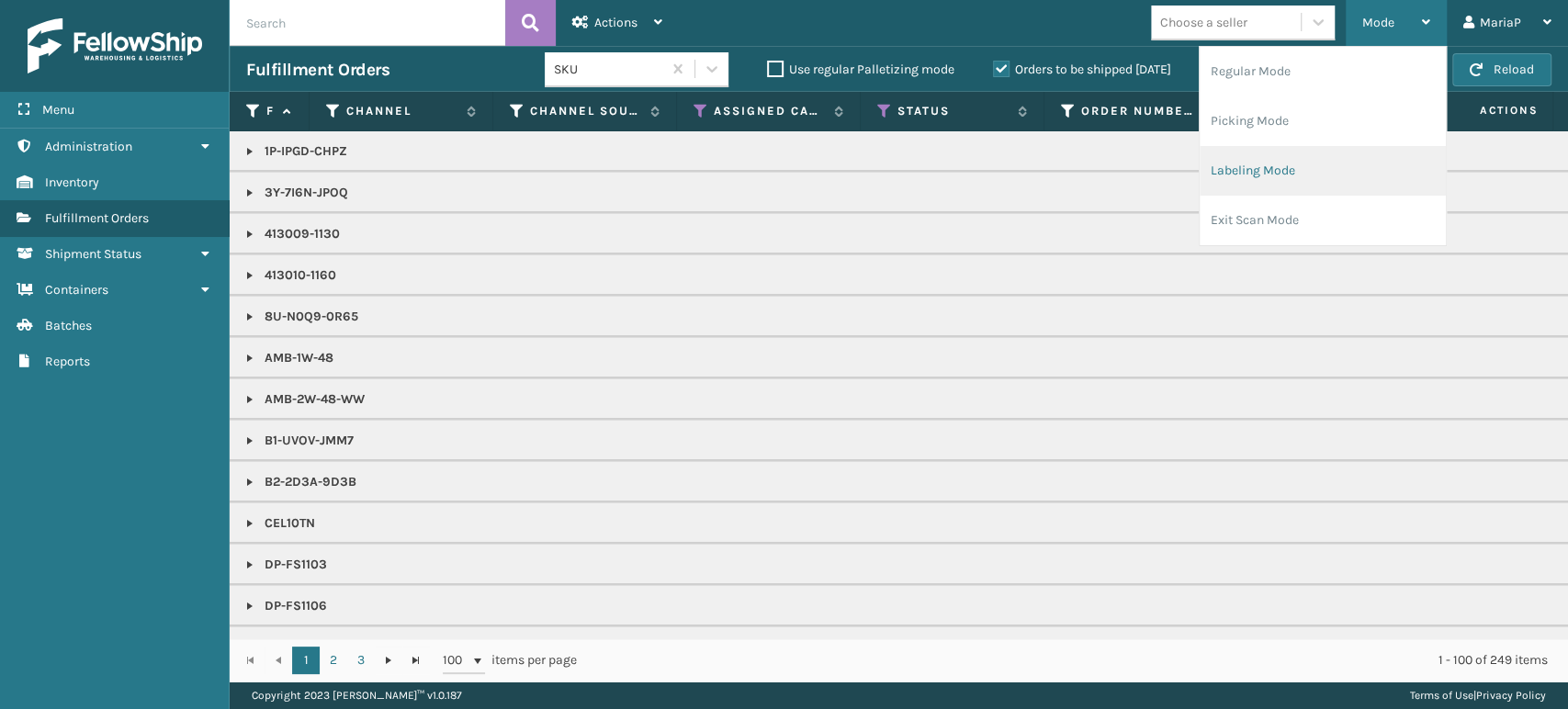
click at [1342, 159] on li "Labeling Mode" at bounding box center [1322, 171] width 246 height 49
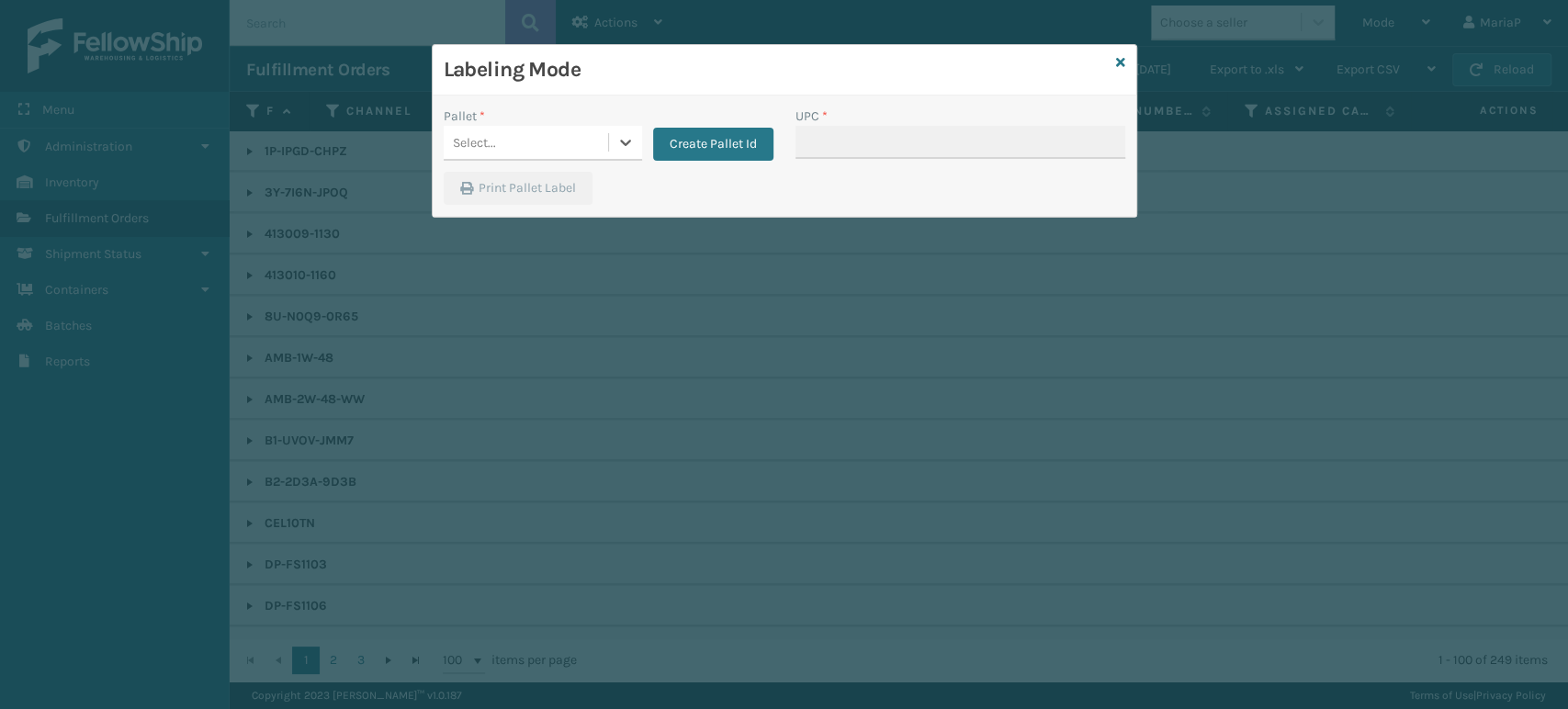
click at [566, 138] on div "Select..." at bounding box center [525, 142] width 165 height 31
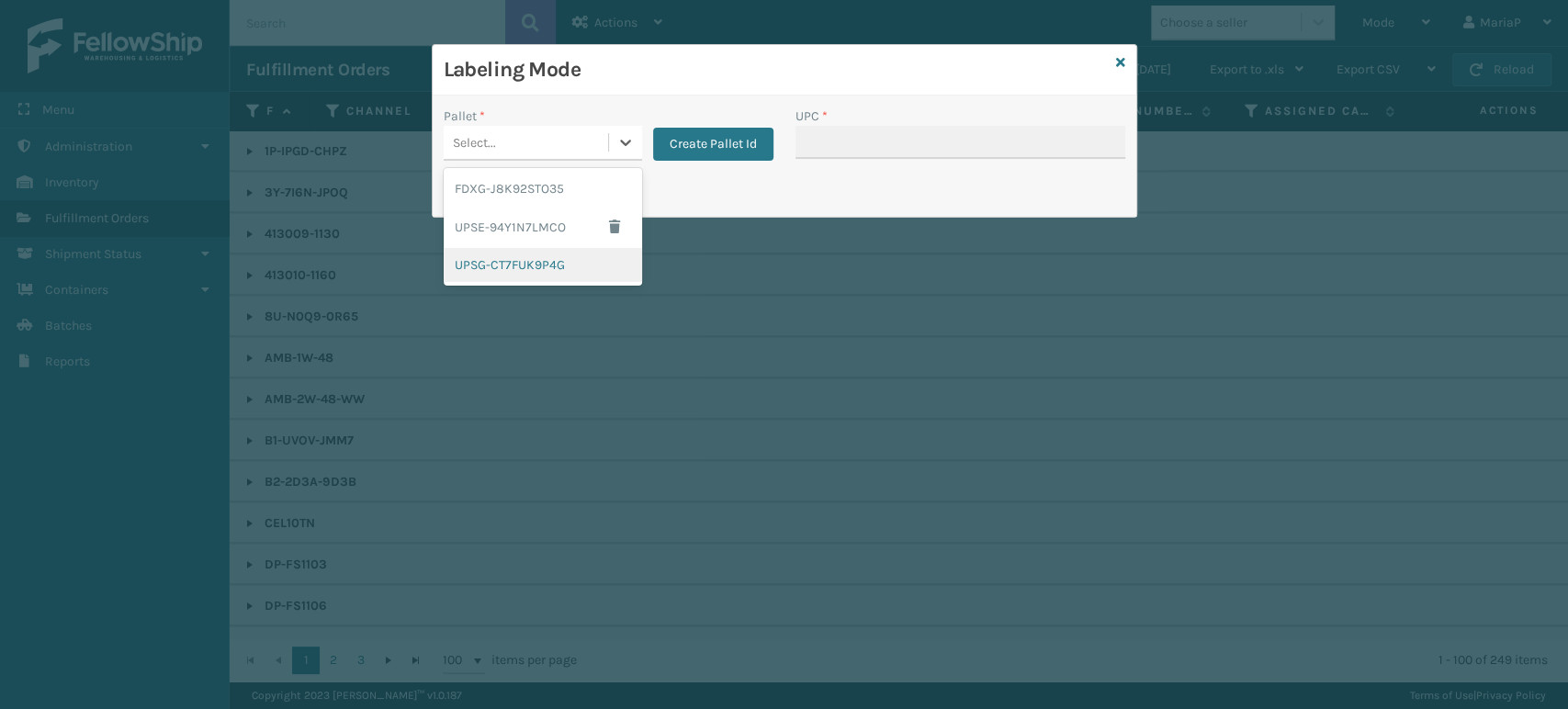
click at [559, 277] on div "UPSG-CT7FUK9P4G" at bounding box center [542, 265] width 198 height 34
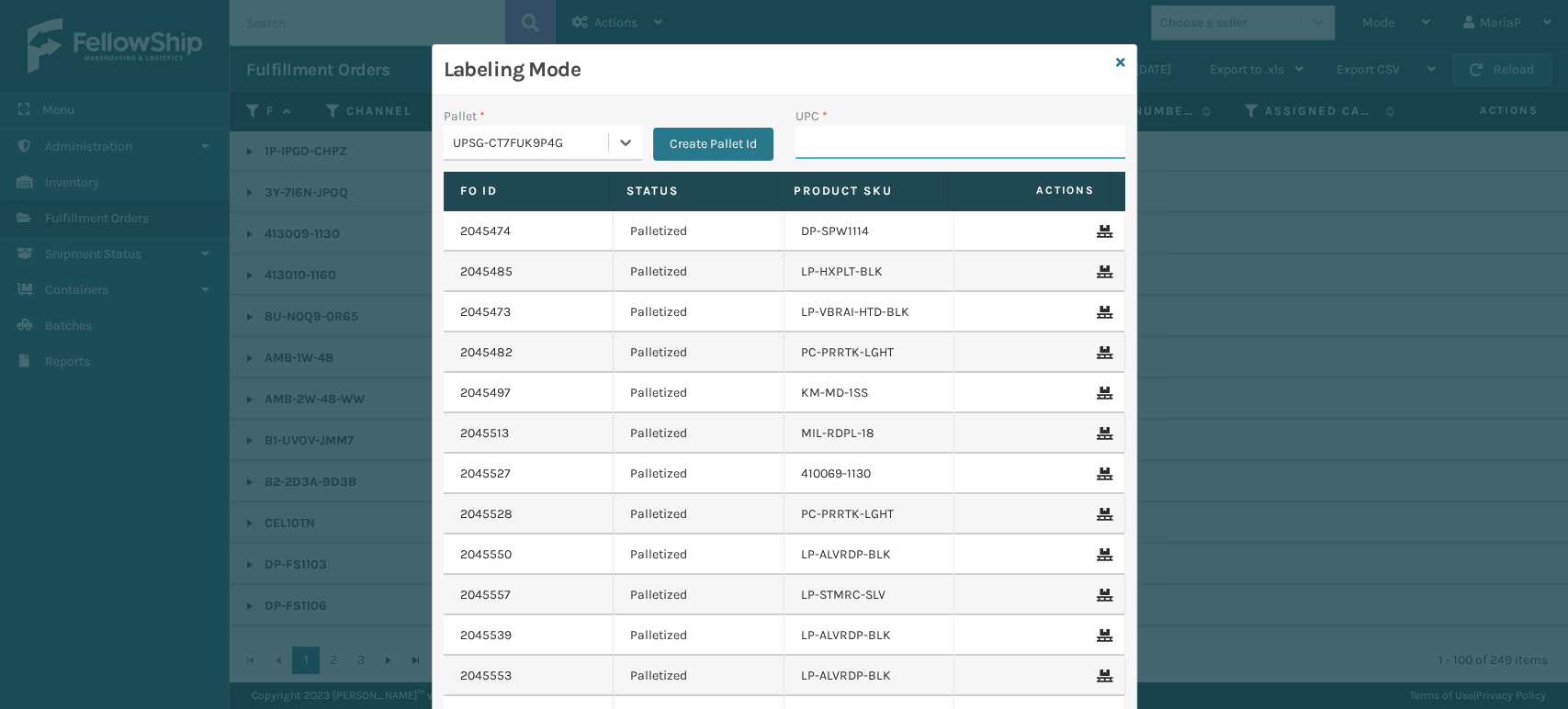
click at [834, 138] on input "UPC *" at bounding box center [961, 141] width 330 height 33
type input "8101613322"
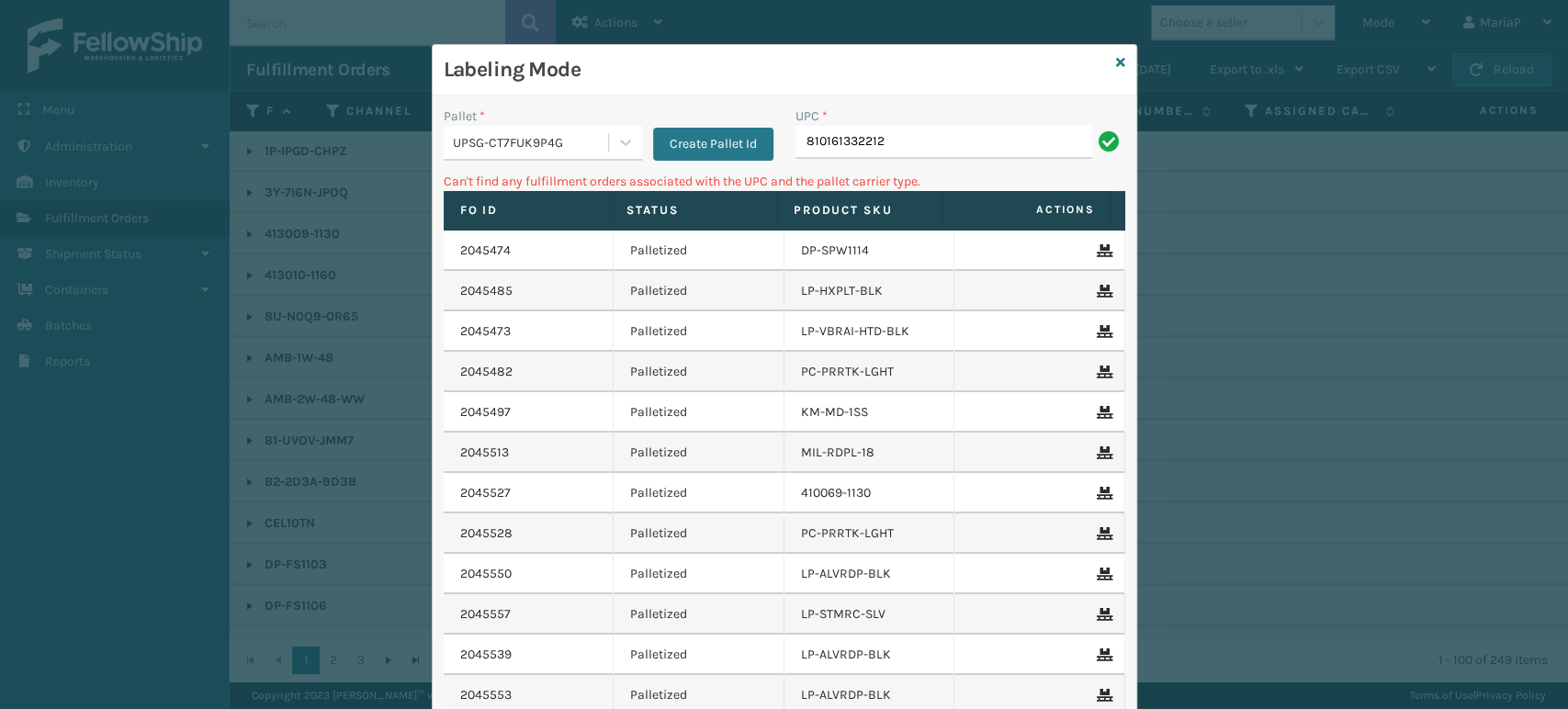
click at [890, 129] on input "810161332212" at bounding box center [944, 141] width 297 height 33
type input "LP-VBRAI-BLK"
click at [889, 142] on input "LP-VBRAI-BLK" at bounding box center [944, 141] width 297 height 33
click at [890, 142] on input "LP-VBRAI-BLK" at bounding box center [944, 141] width 297 height 33
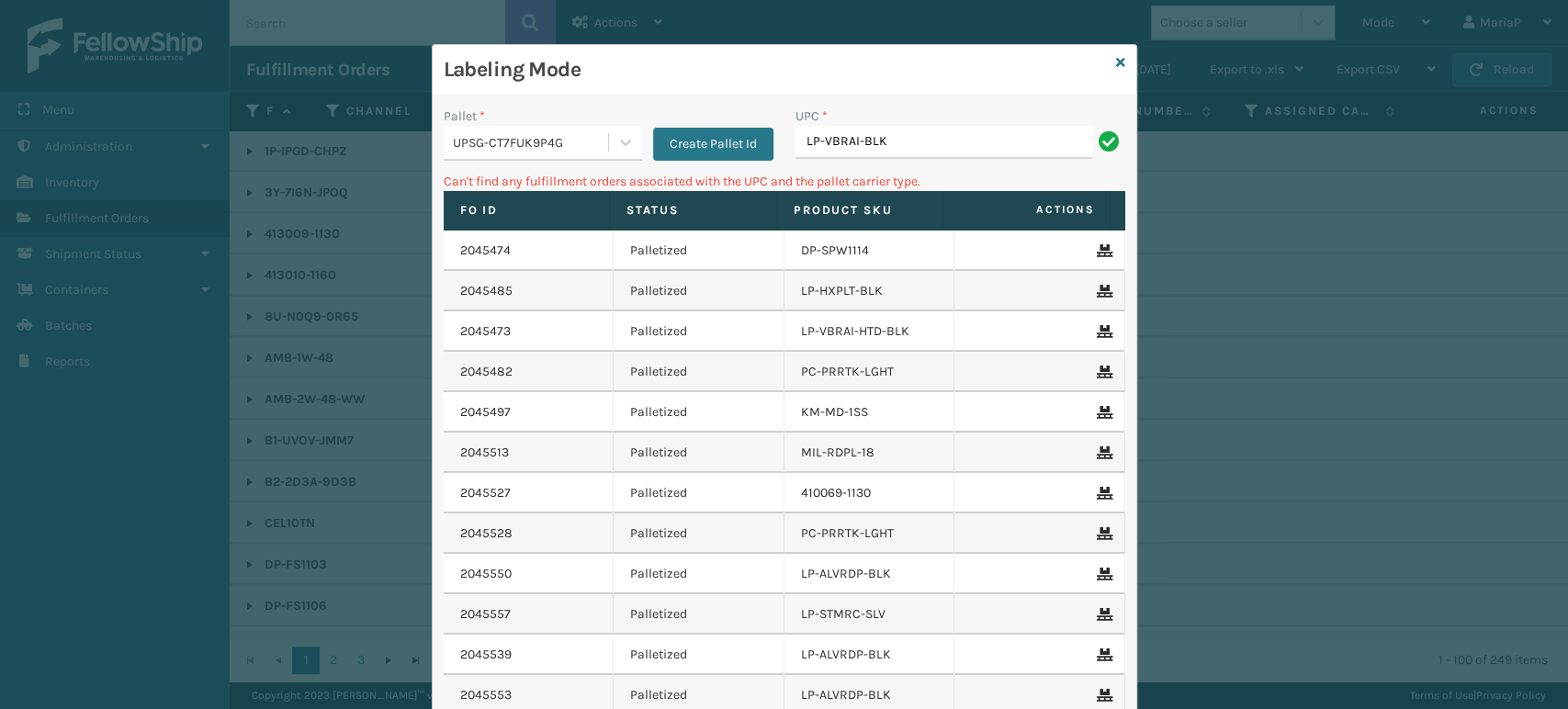
click at [890, 142] on input "LP-VBRAI-BLK" at bounding box center [944, 141] width 297 height 33
click at [1116, 59] on icon at bounding box center [1120, 62] width 9 height 13
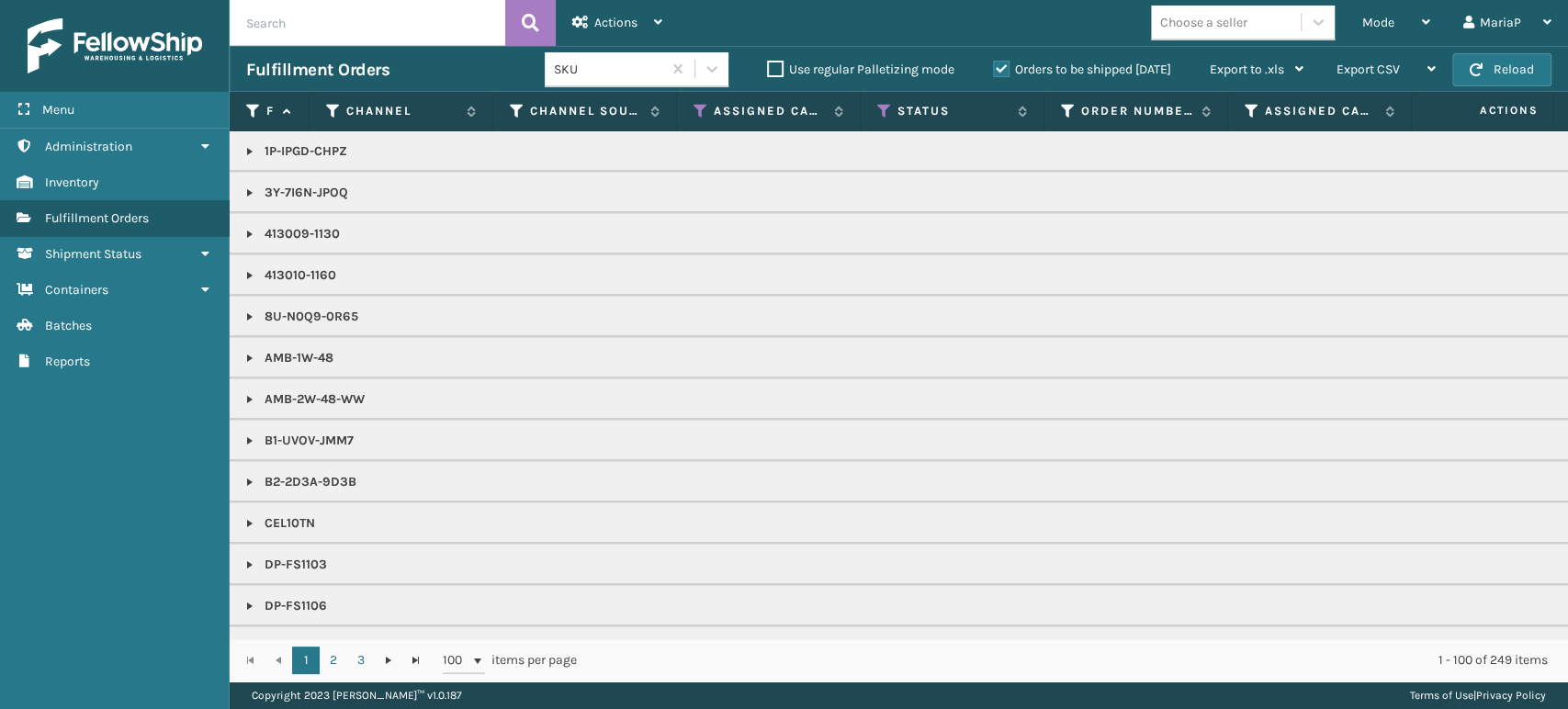
click at [1227, 23] on div "Choose a seller" at bounding box center [1204, 23] width 87 height 20
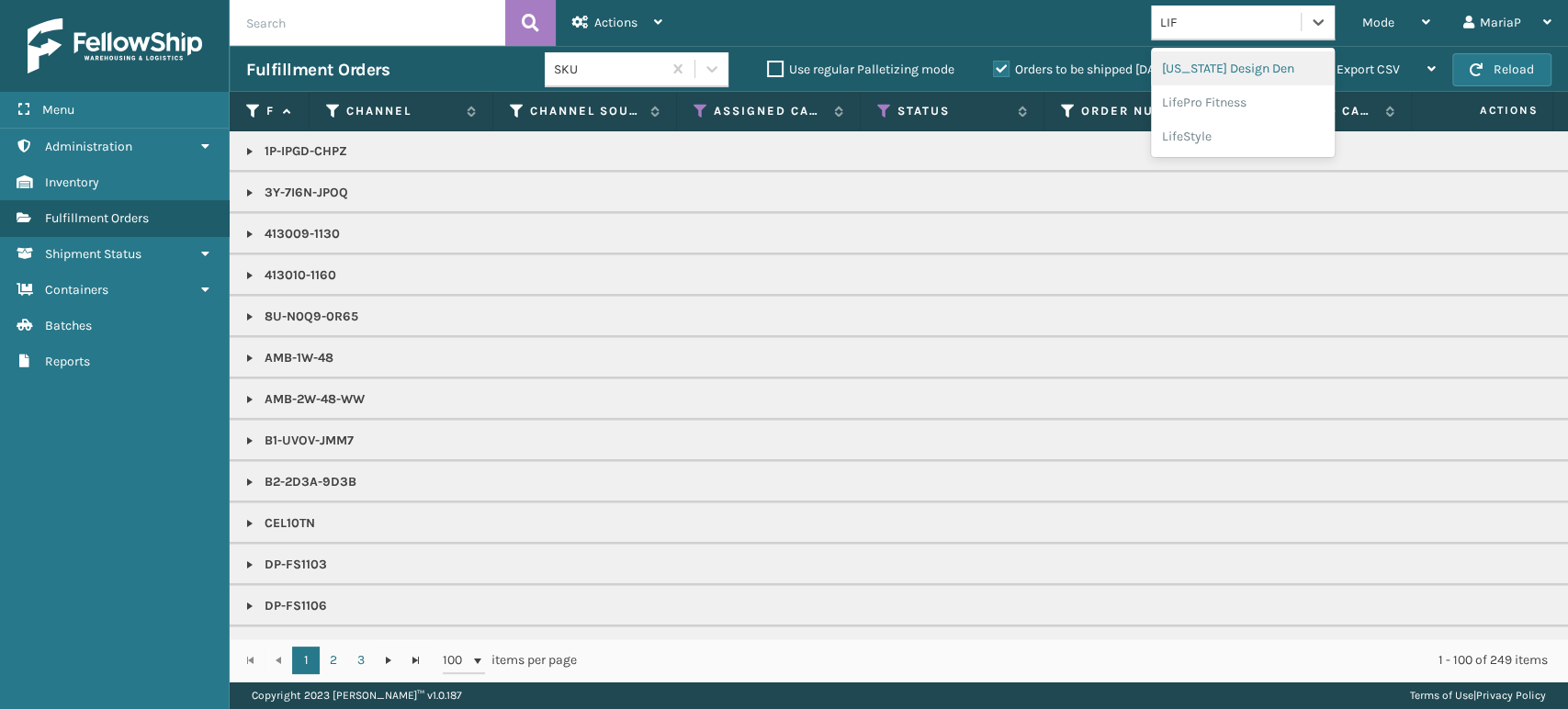
type input "LIFE"
click at [1183, 77] on div "LifePro Fitness" at bounding box center [1243, 68] width 184 height 34
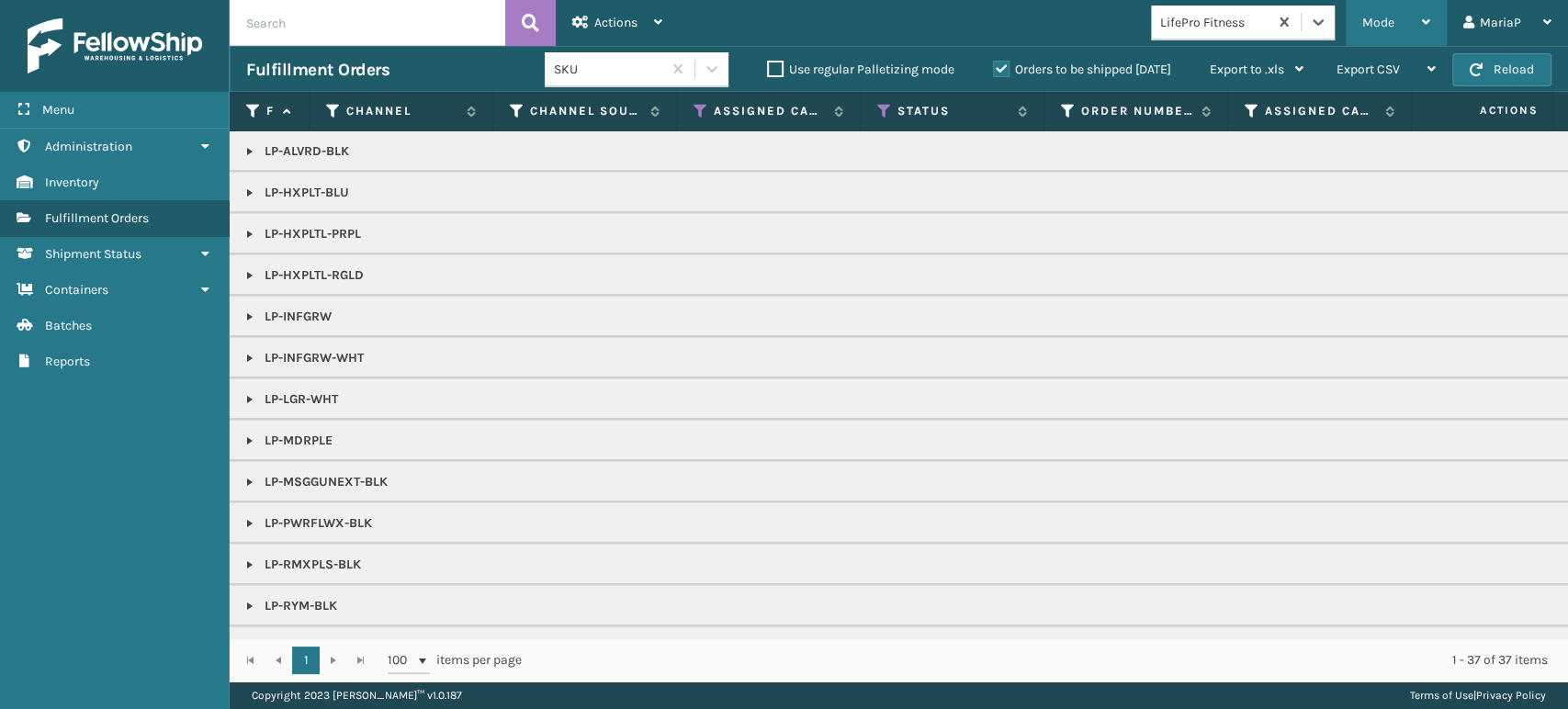
click at [1386, 7] on div "Mode" at bounding box center [1396, 23] width 68 height 46
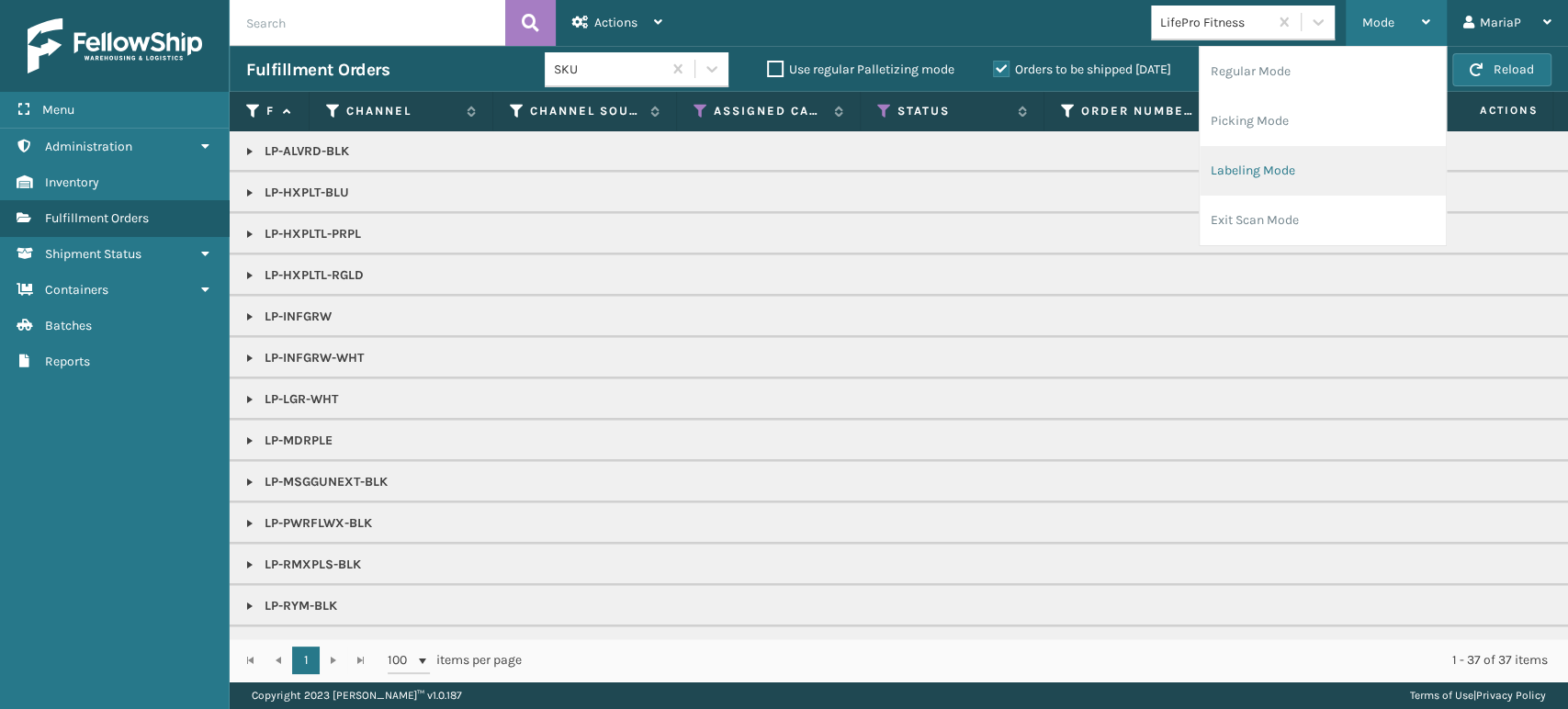
click at [1306, 178] on li "Labeling Mode" at bounding box center [1322, 171] width 246 height 49
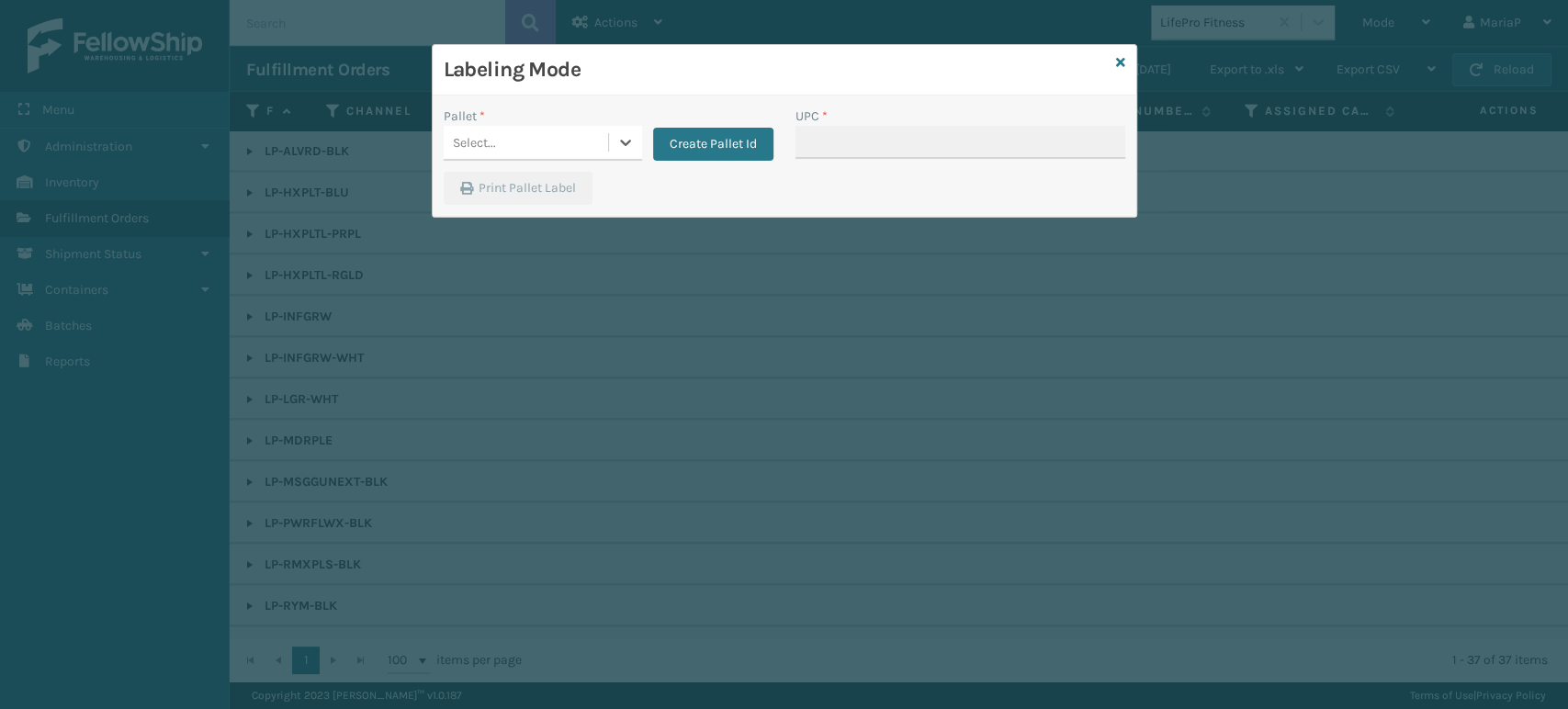
drag, startPoint x: 475, startPoint y: 143, endPoint x: 526, endPoint y: 150, distance: 51.5
click at [510, 125] on div "Select..." at bounding box center [542, 142] width 198 height 35
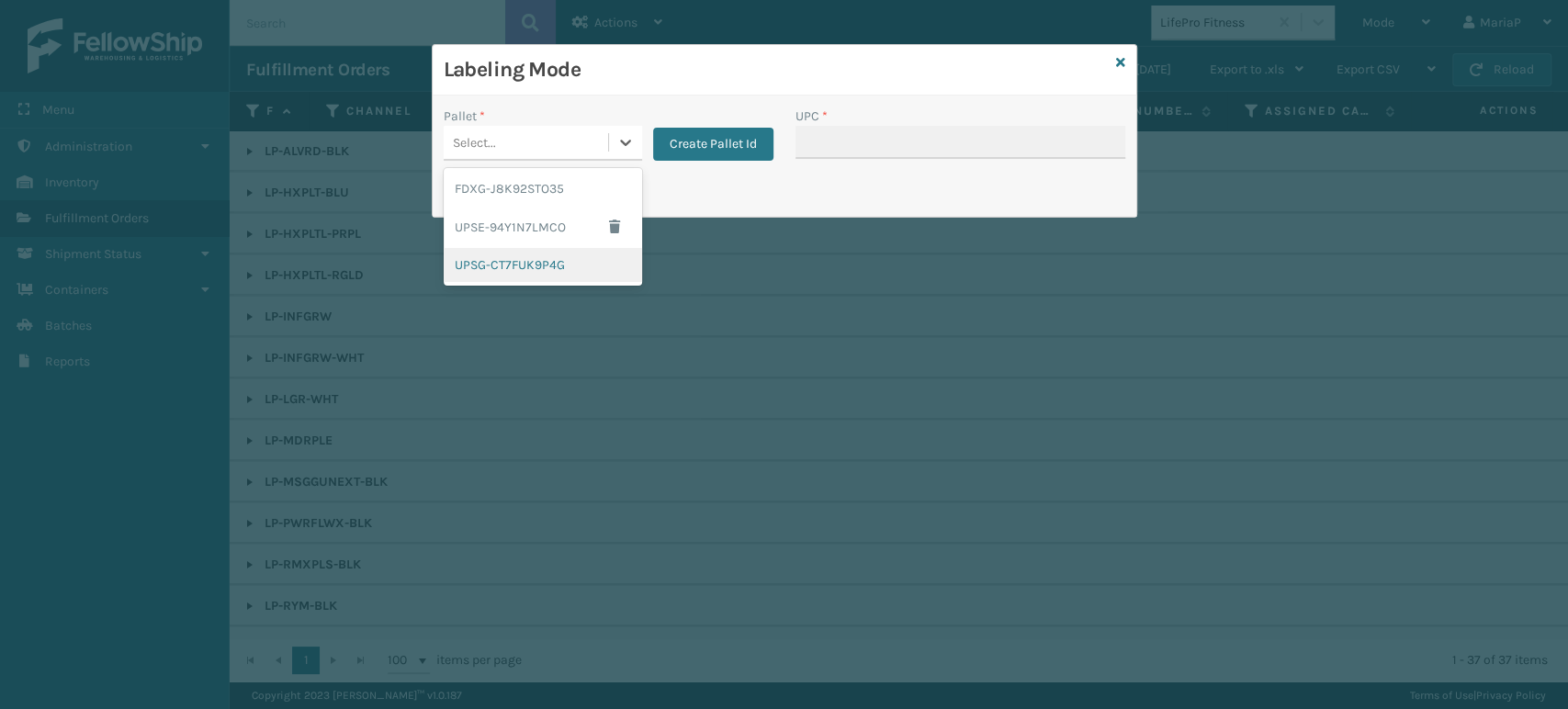
click at [528, 271] on div "UPSG-CT7FUK9P4G" at bounding box center [542, 265] width 198 height 34
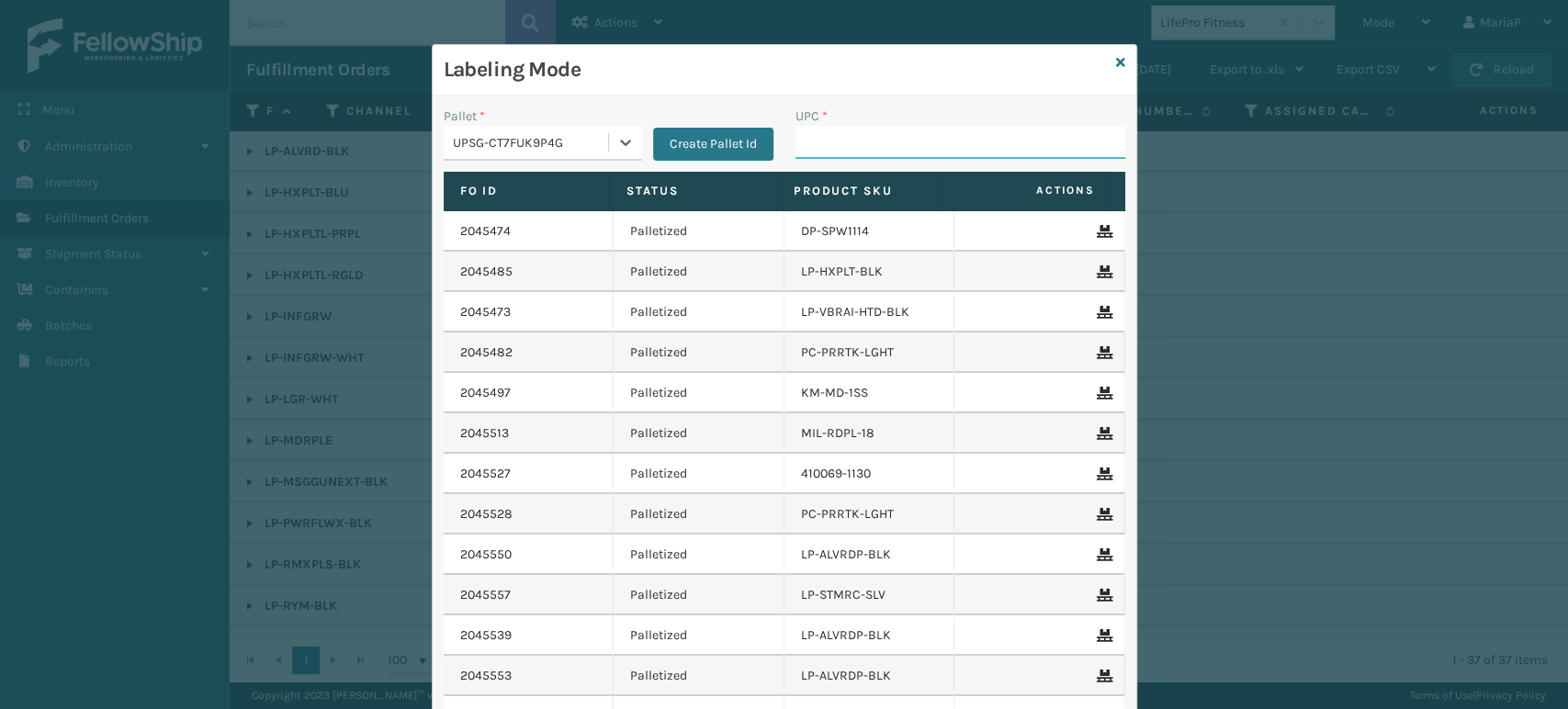
click at [875, 143] on input "UPC *" at bounding box center [961, 141] width 330 height 33
type input "8100909"
type input "8101613"
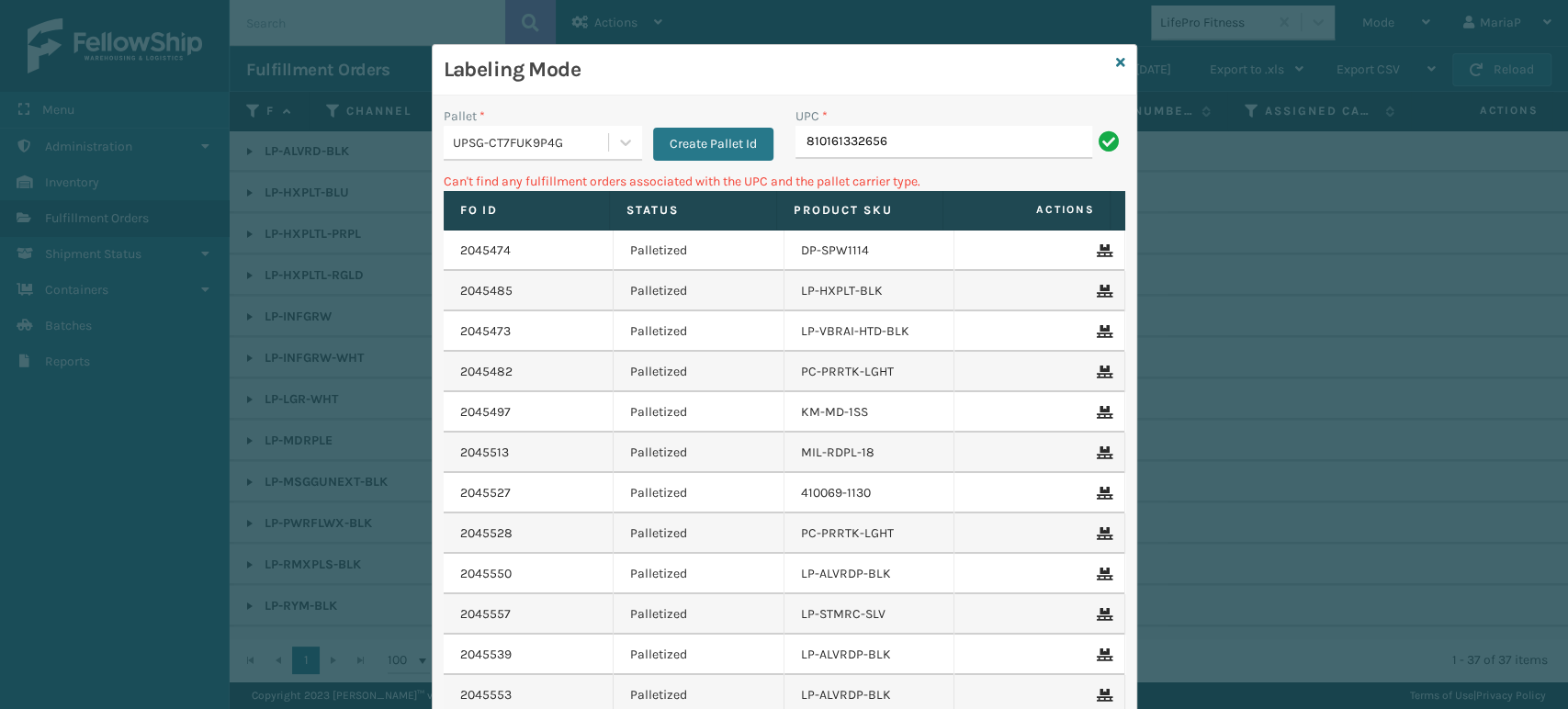
click at [953, 130] on input "810161332656" at bounding box center [944, 141] width 297 height 33
type input "LP-STMRC-SLV"
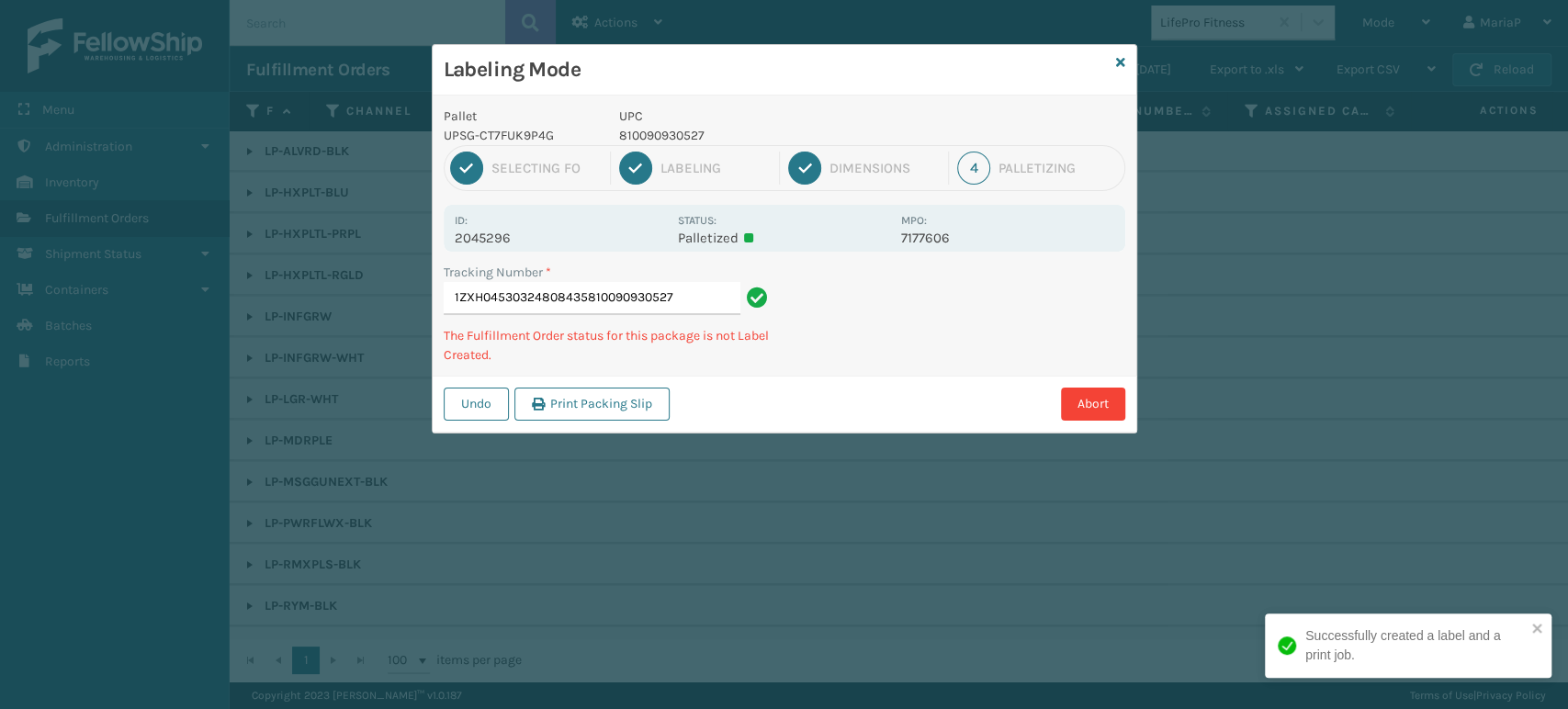
type input "1ZXH04530324808435810090930527"
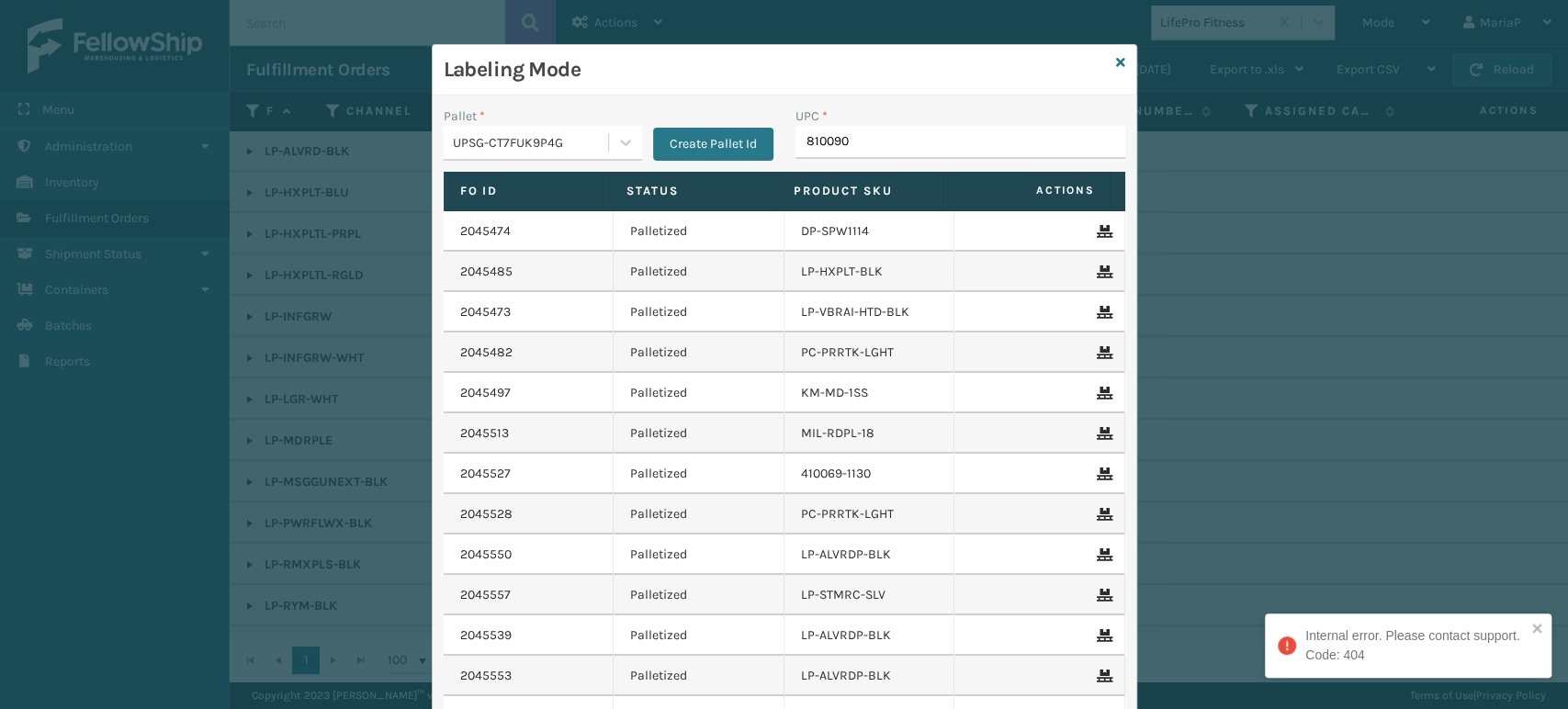
type input "8100909"
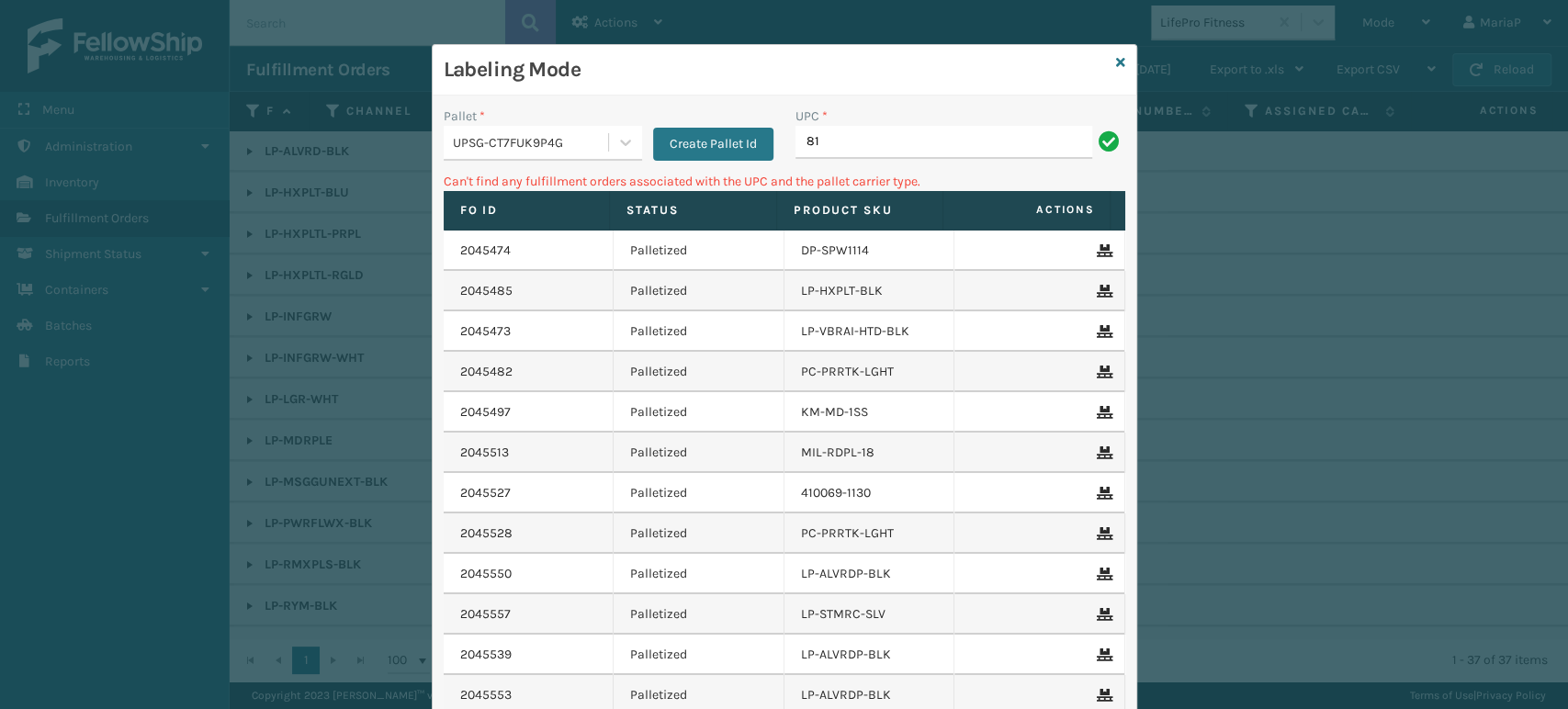
type input "8"
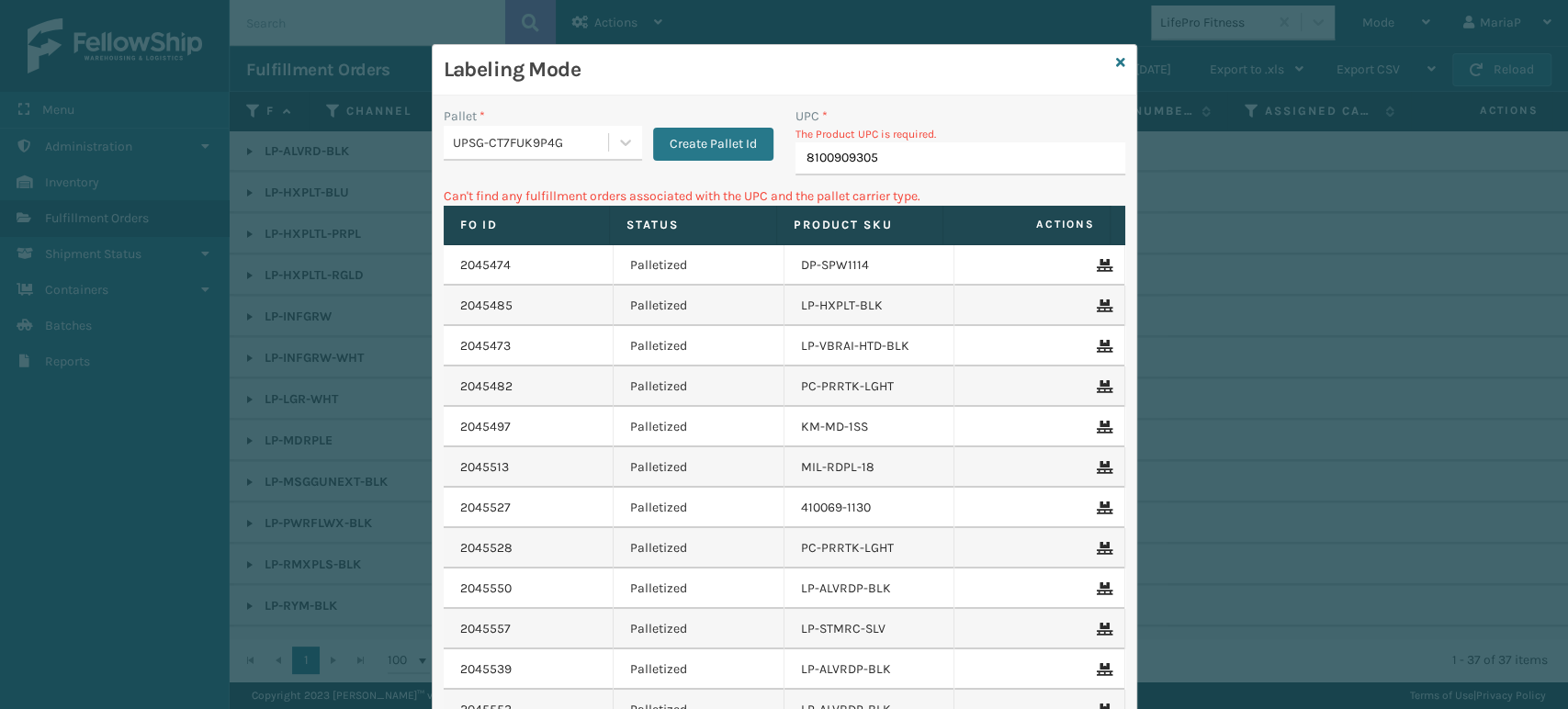
type input "81009093052"
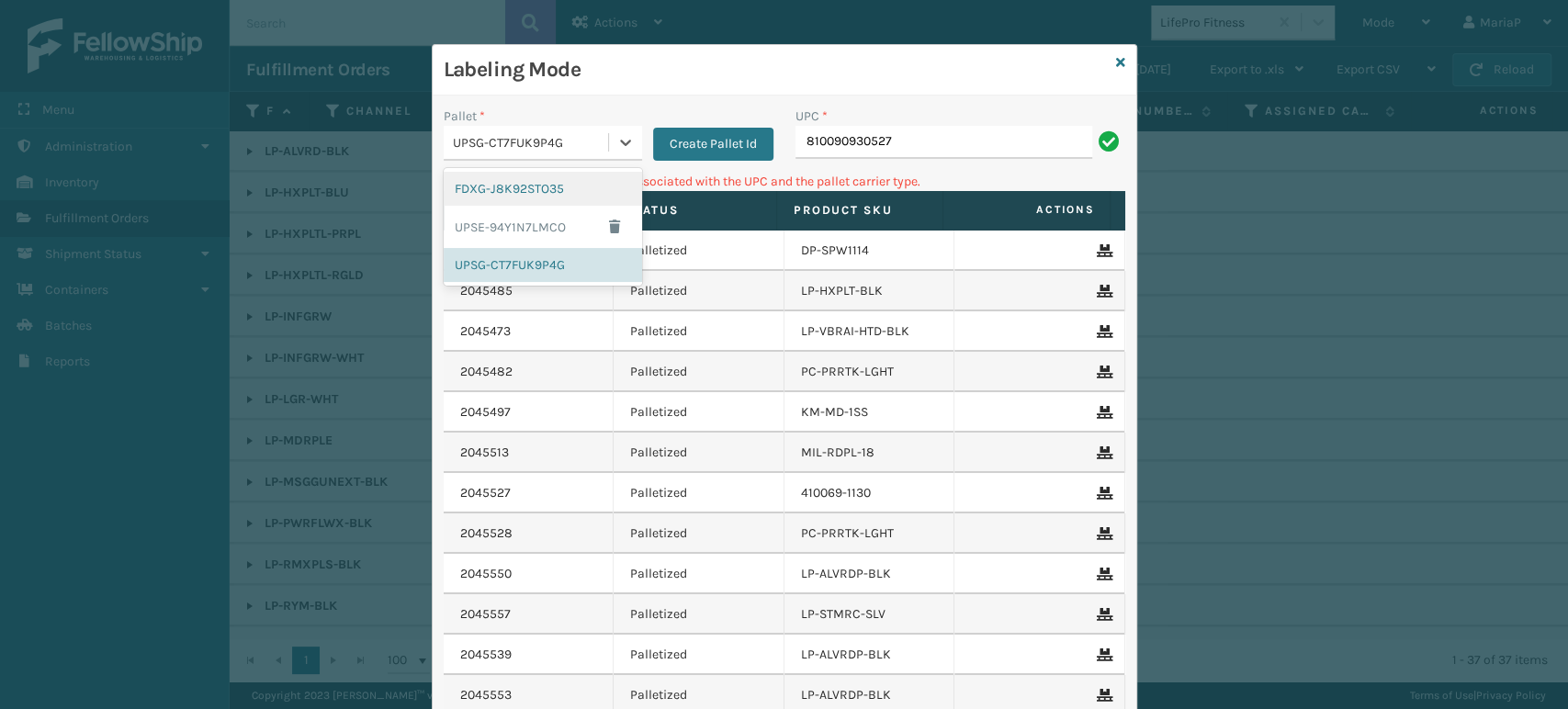
click at [588, 130] on div "UPSG-CT7FUK9P4G" at bounding box center [525, 142] width 165 height 31
click at [509, 226] on div "UPSE-94Y1N7LMCO" at bounding box center [542, 226] width 198 height 42
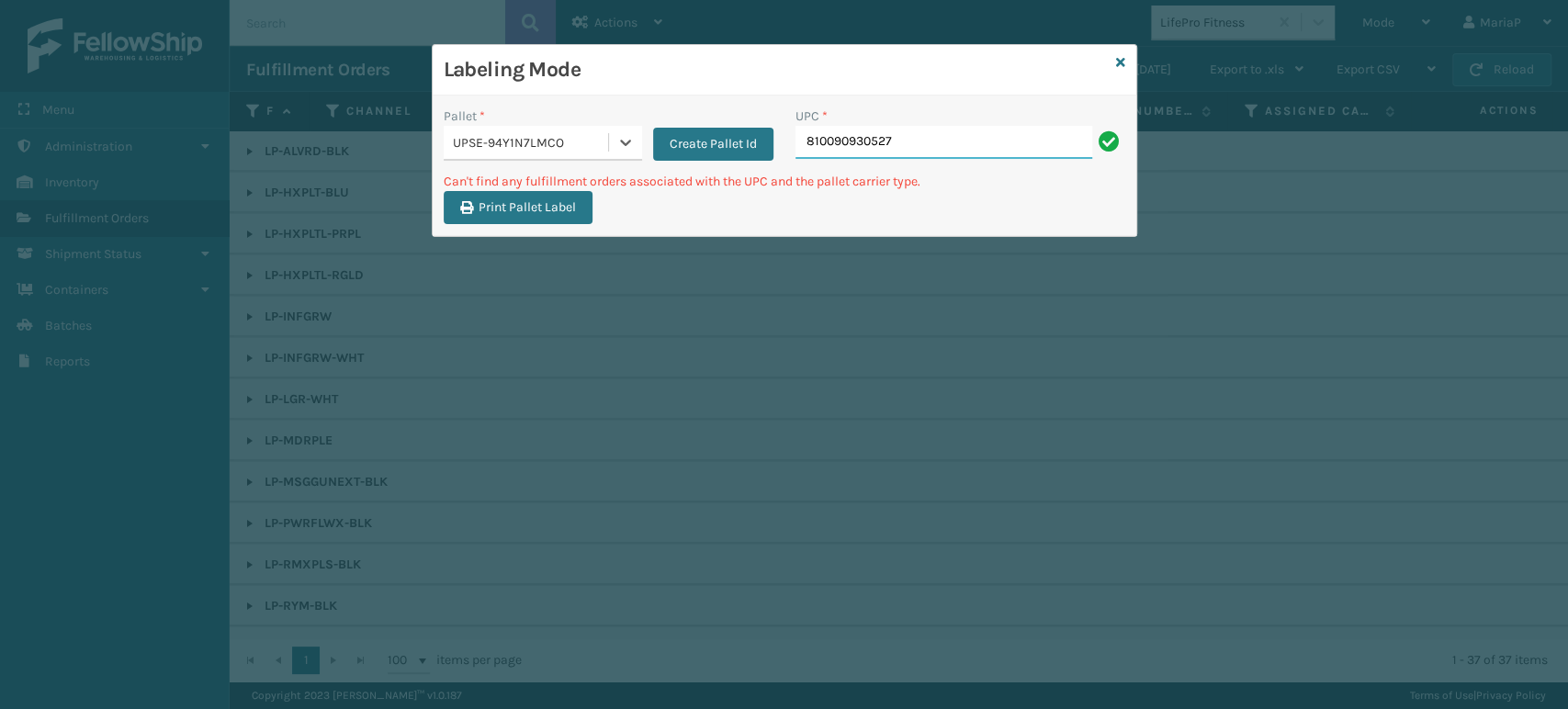
click at [969, 138] on input "810090930527" at bounding box center [944, 141] width 297 height 33
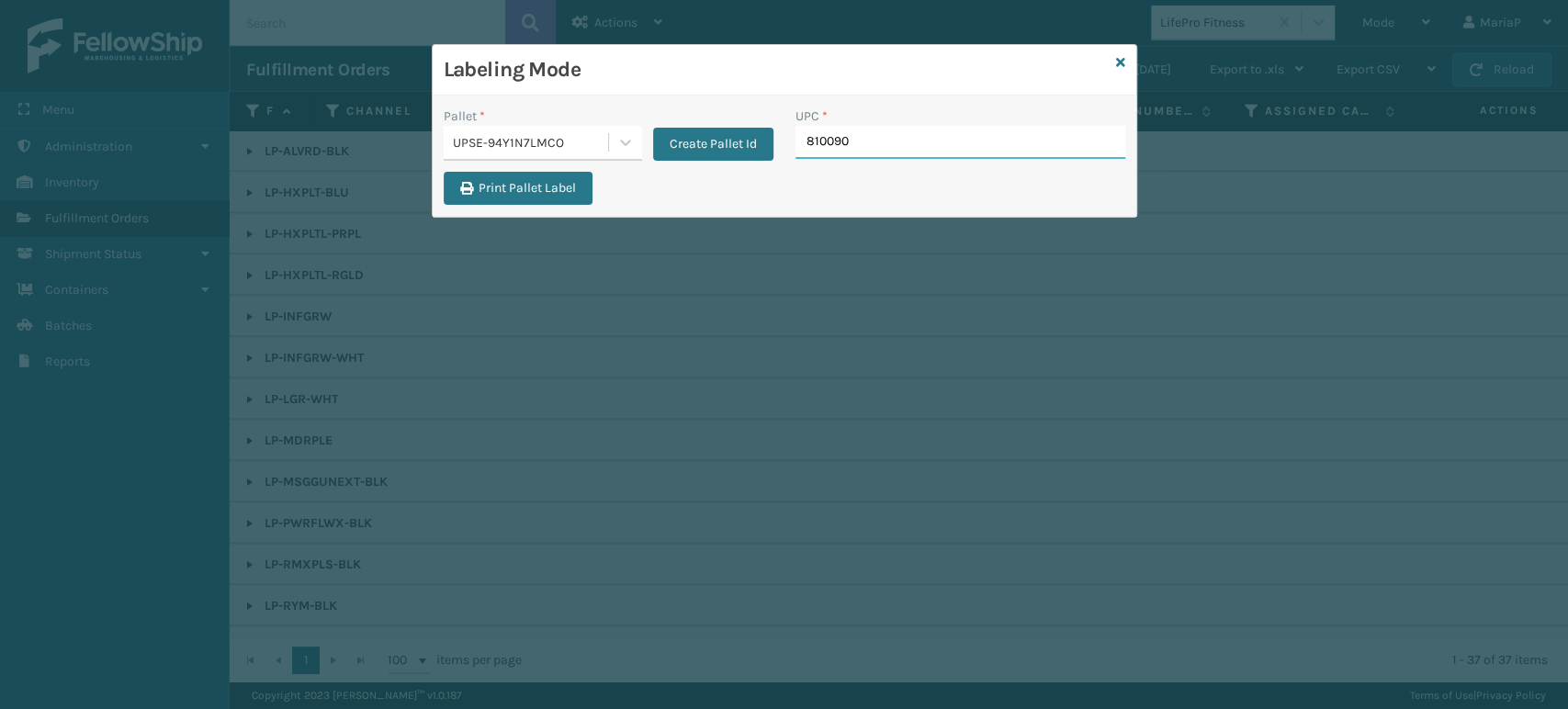
type input "8100909"
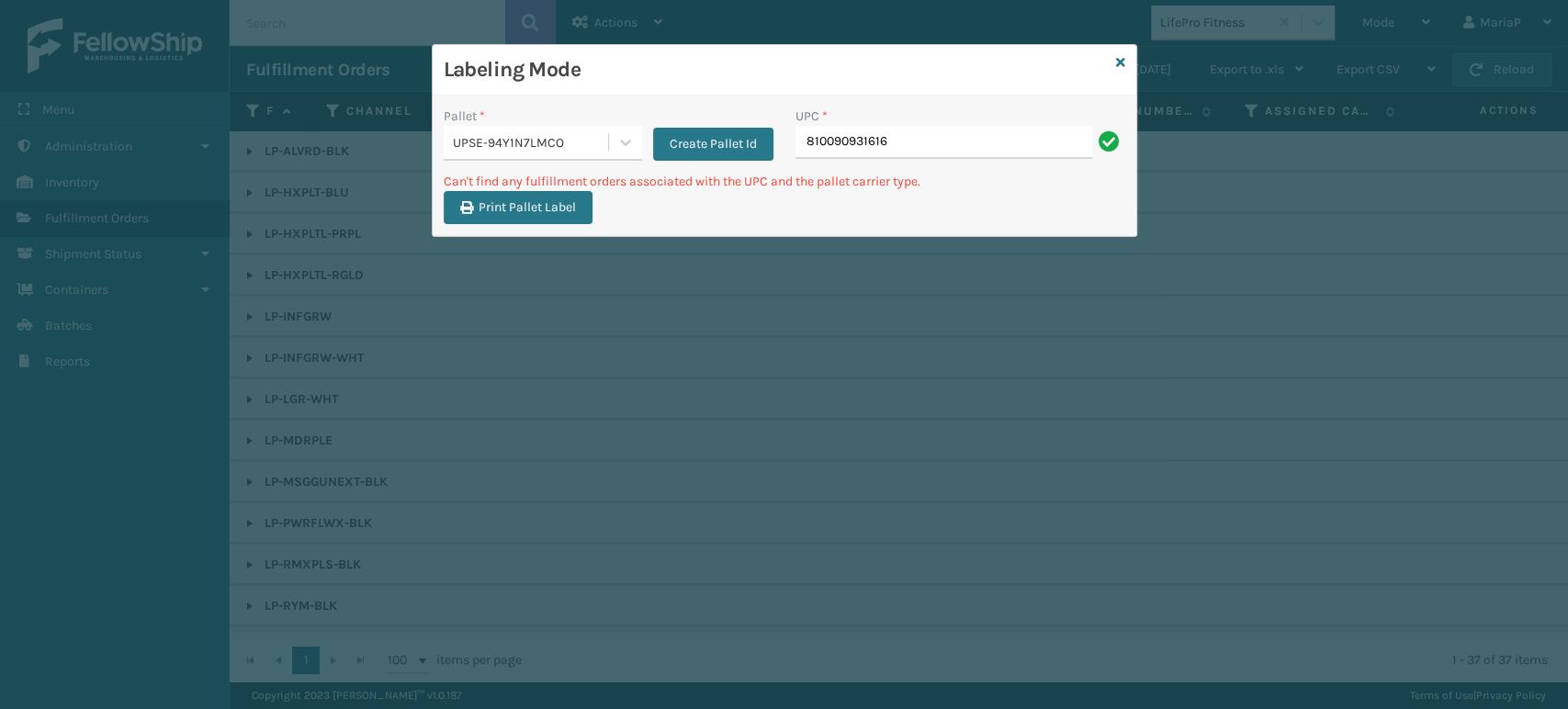
click at [538, 135] on div "UPSE-94Y1N7LMCO" at bounding box center [531, 143] width 157 height 20
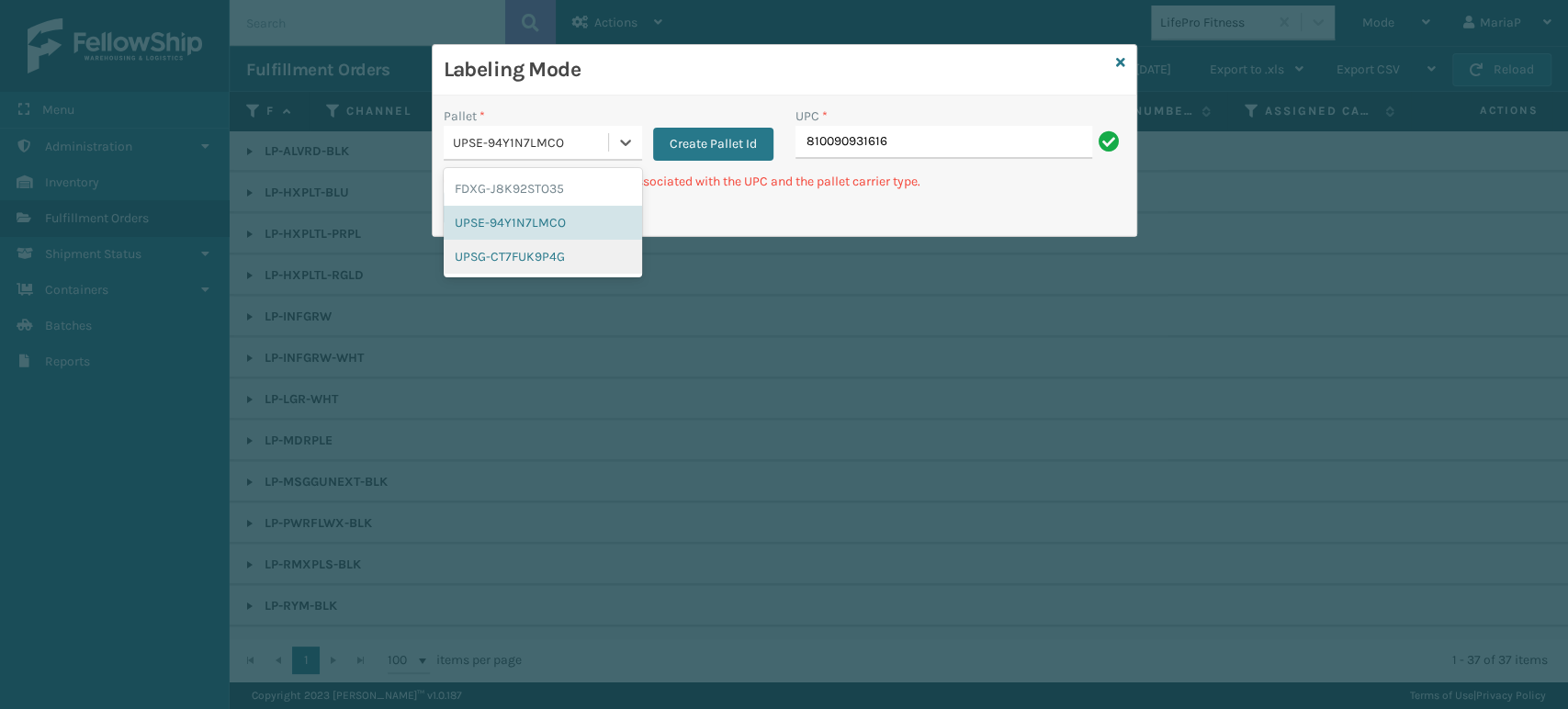
click at [530, 251] on div "UPSG-CT7FUK9P4G" at bounding box center [542, 257] width 198 height 34
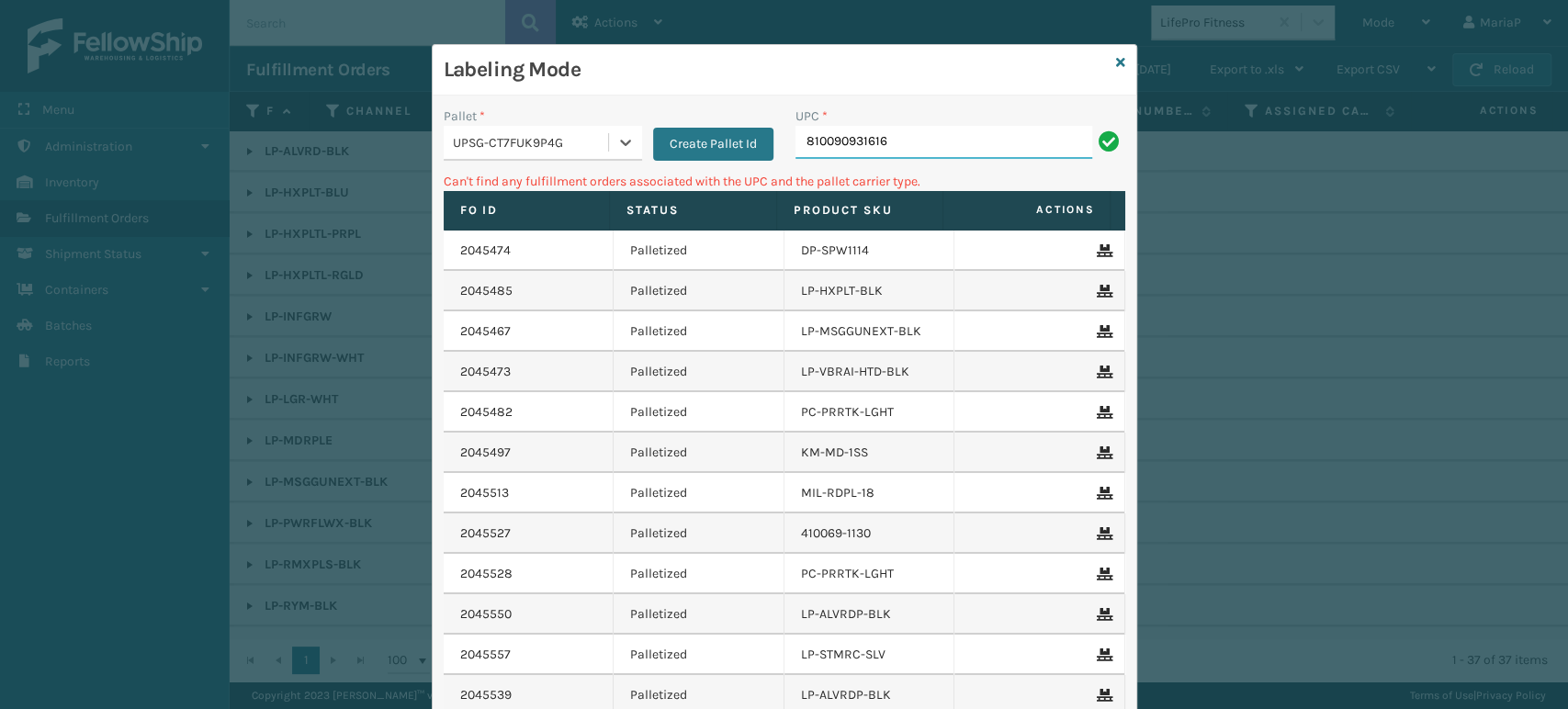
click at [914, 145] on input "810090931616" at bounding box center [944, 141] width 297 height 33
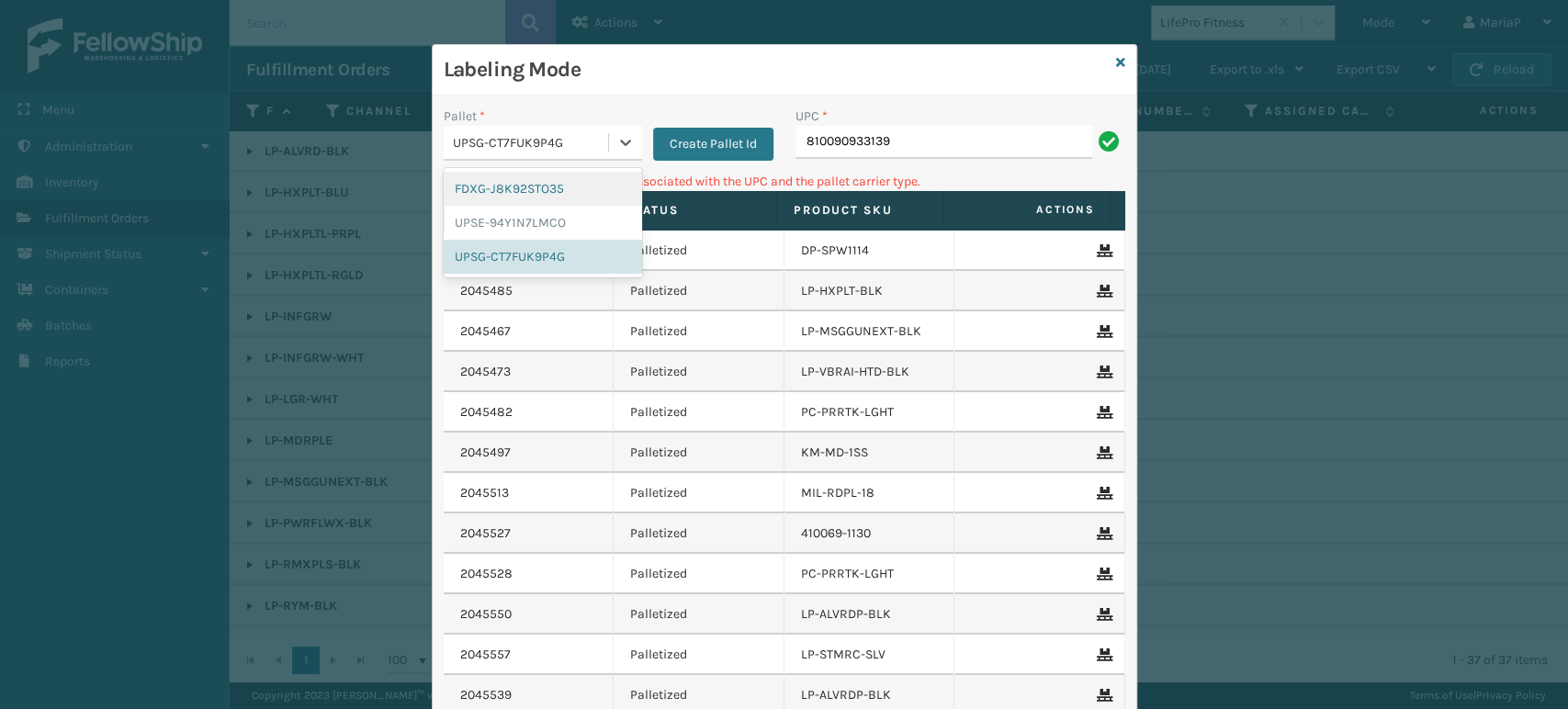
click at [524, 145] on div "UPSG-CT7FUK9P4G" at bounding box center [531, 143] width 157 height 20
click at [529, 189] on div "FDXG-J8K92STO35" at bounding box center [542, 189] width 198 height 34
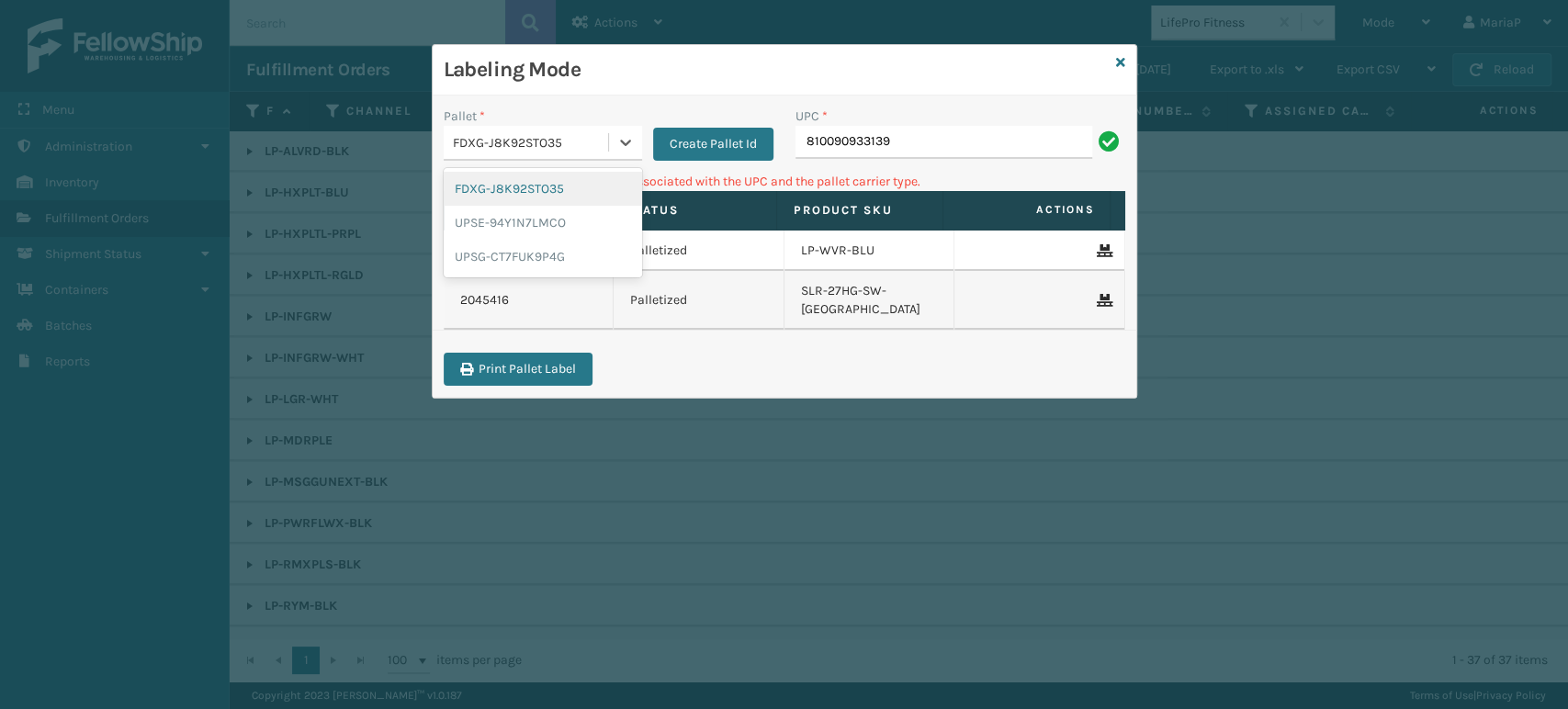
drag, startPoint x: 550, startPoint y: 138, endPoint x: 550, endPoint y: 192, distance: 54.0
click at [550, 138] on div "FDXG-J8K92STO35" at bounding box center [531, 143] width 157 height 20
click at [545, 211] on div "UPSE-94Y1N7LMCO" at bounding box center [542, 222] width 198 height 34
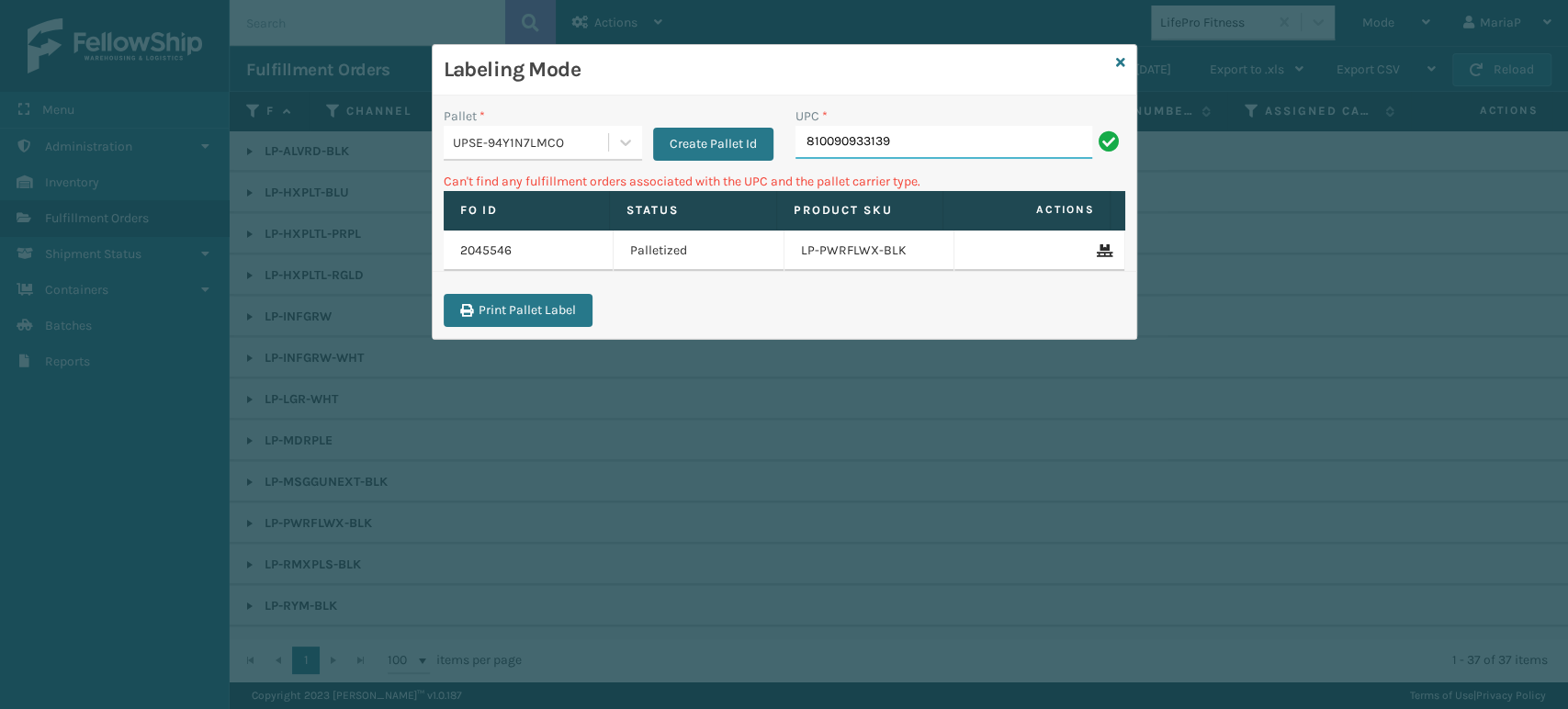
click at [891, 153] on input "810090933139" at bounding box center [944, 141] width 297 height 33
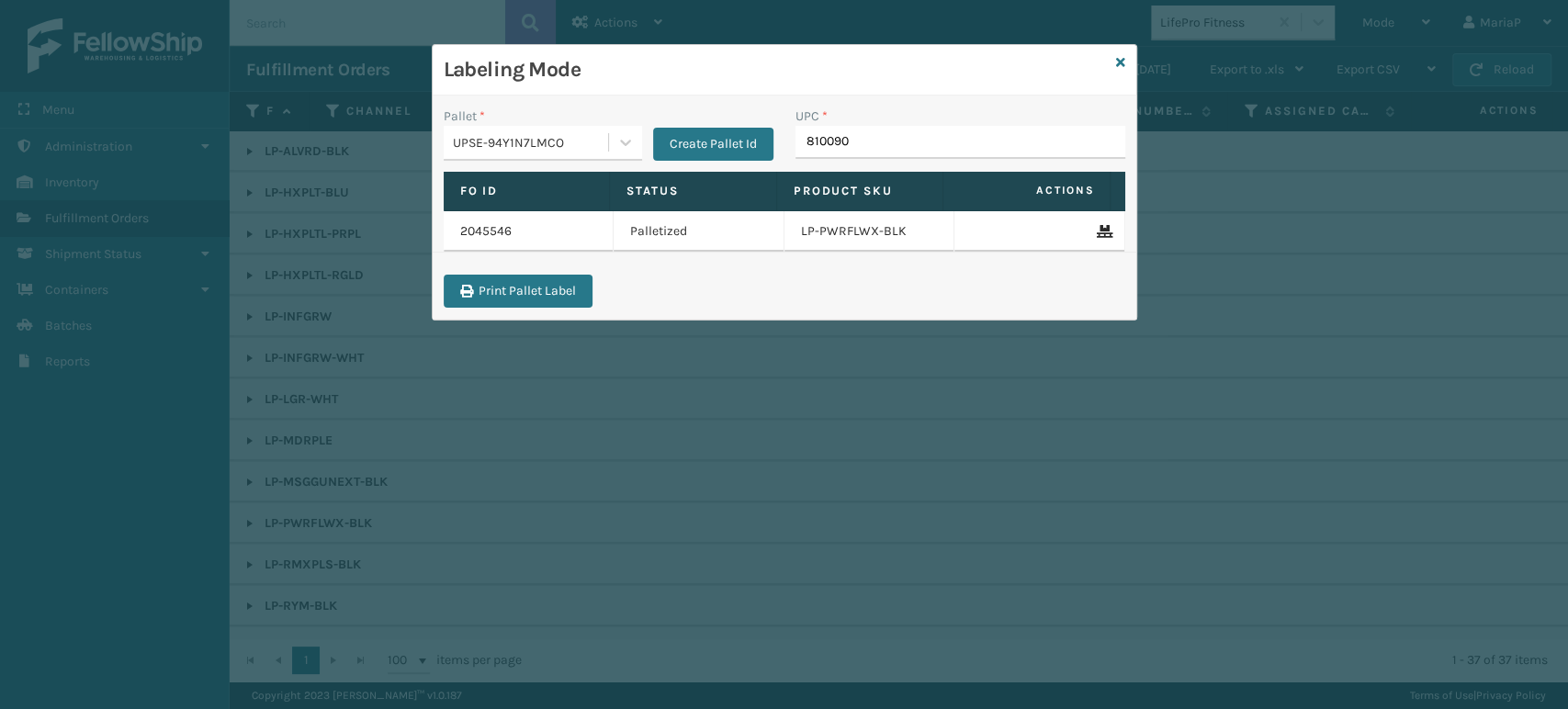
type input "8100909"
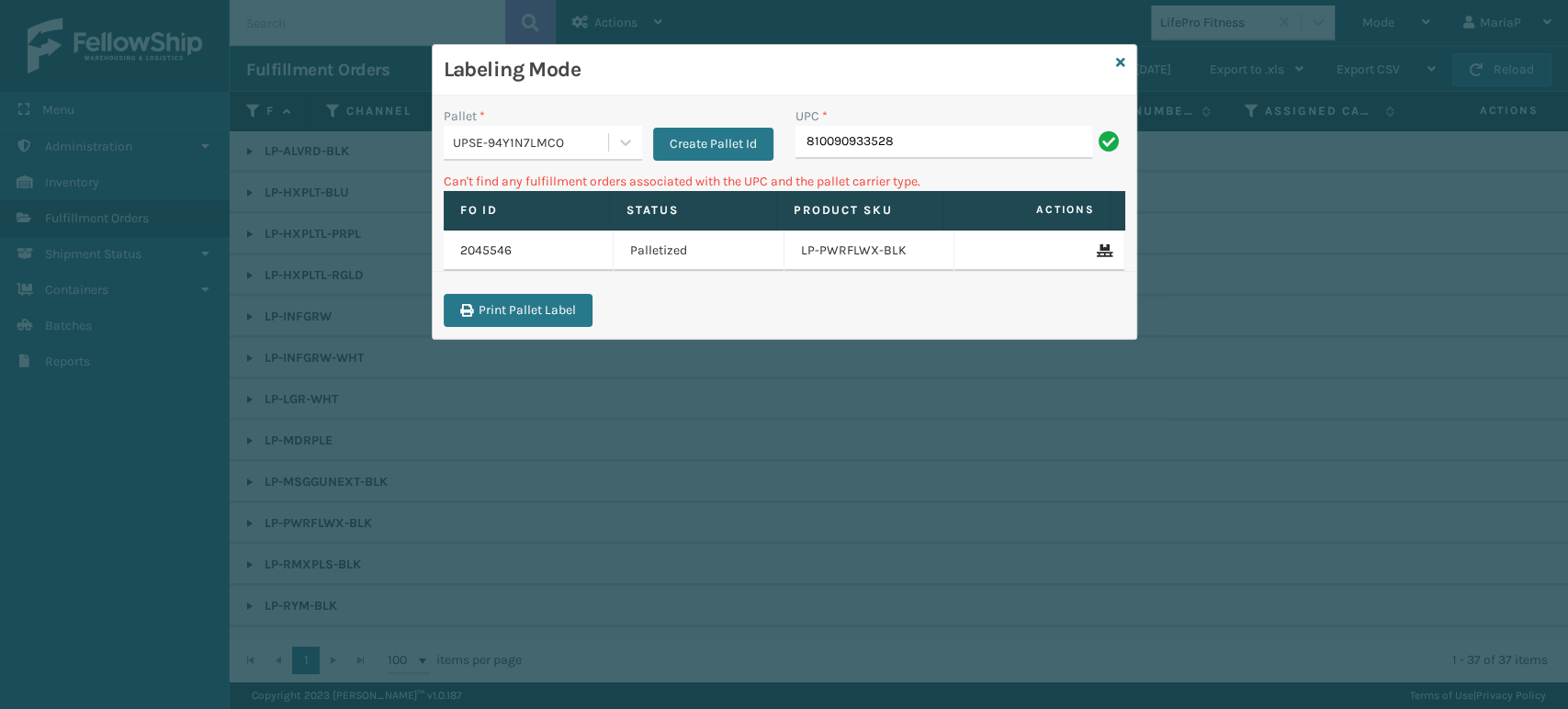
click at [535, 138] on div "UPSE-94Y1N7LMCO" at bounding box center [531, 143] width 157 height 20
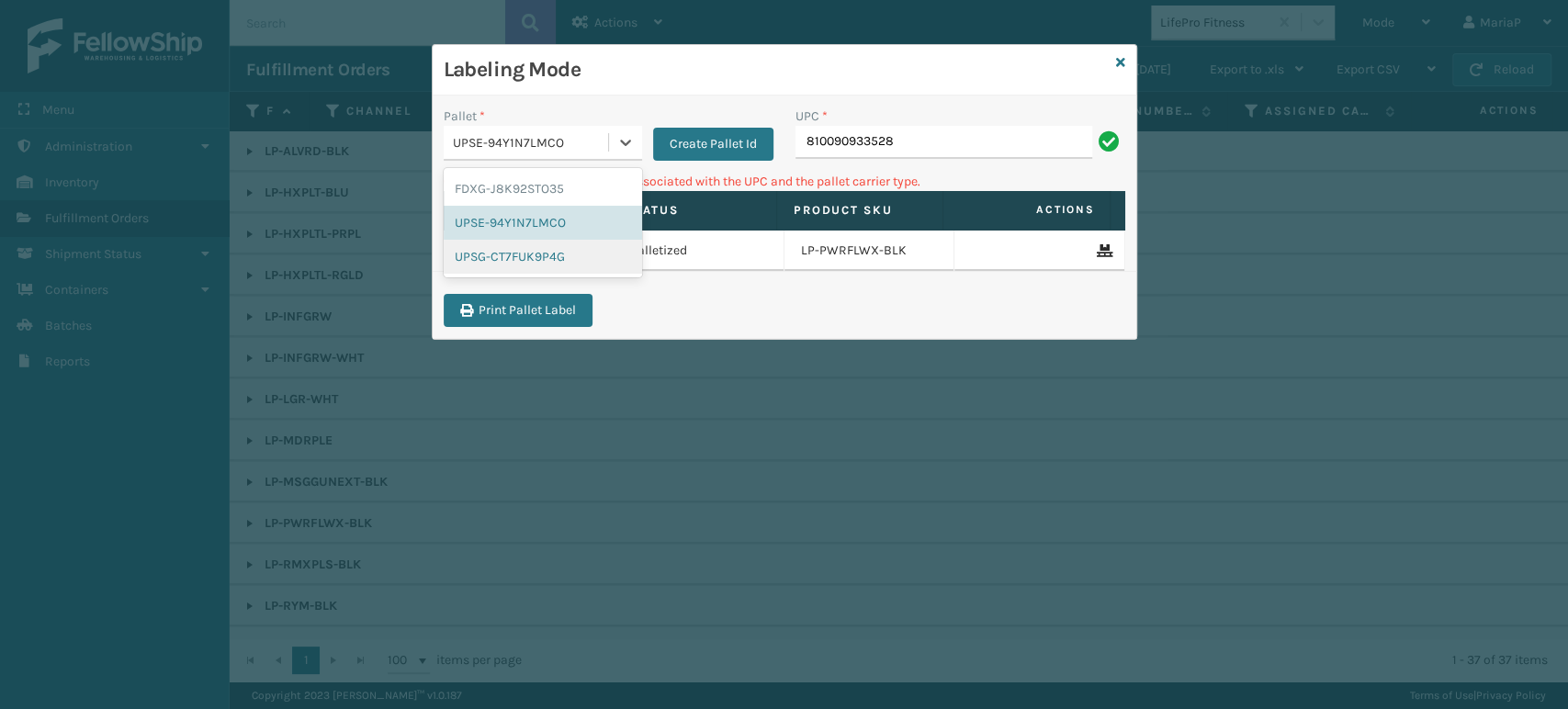
click at [540, 254] on div "UPSG-CT7FUK9P4G" at bounding box center [542, 257] width 198 height 34
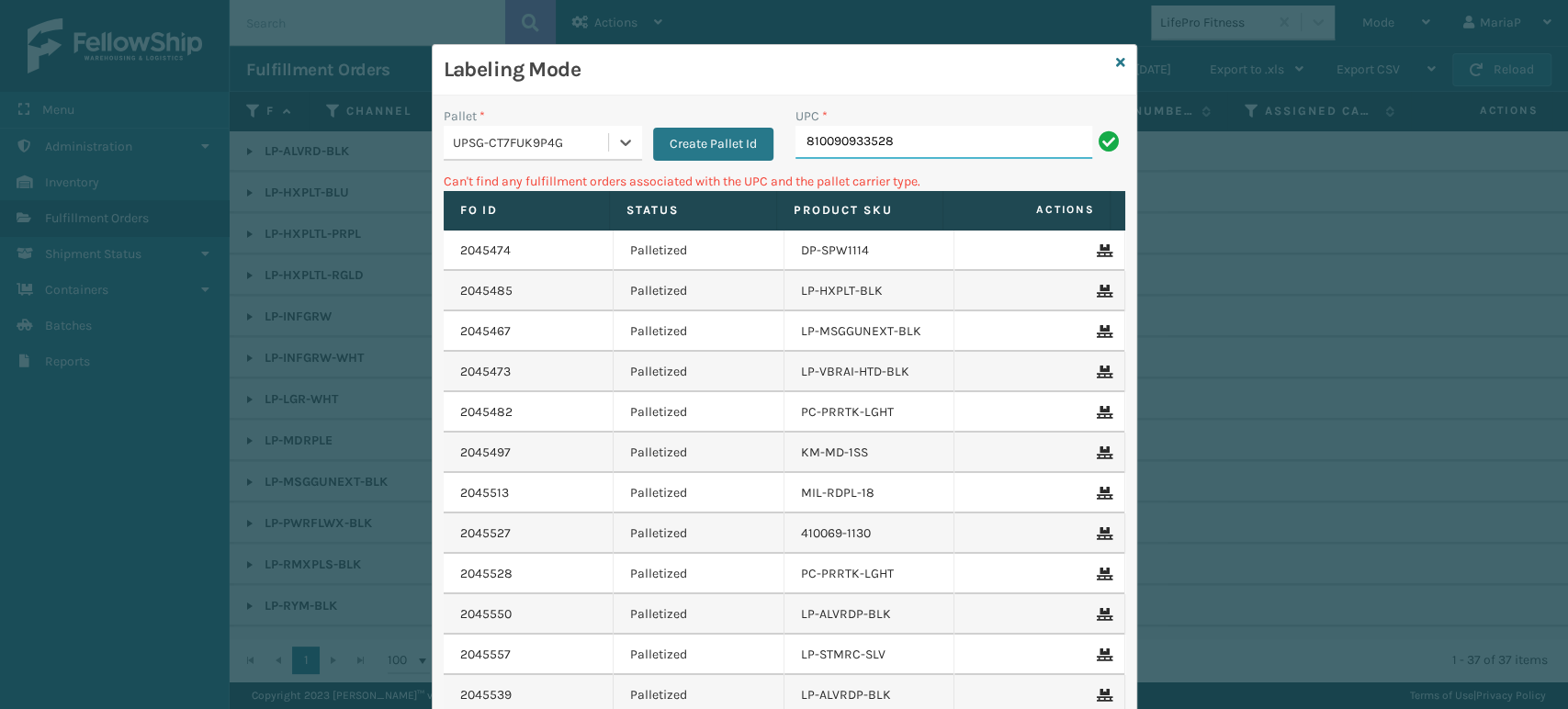
click at [891, 131] on input "810090933528" at bounding box center [944, 141] width 297 height 33
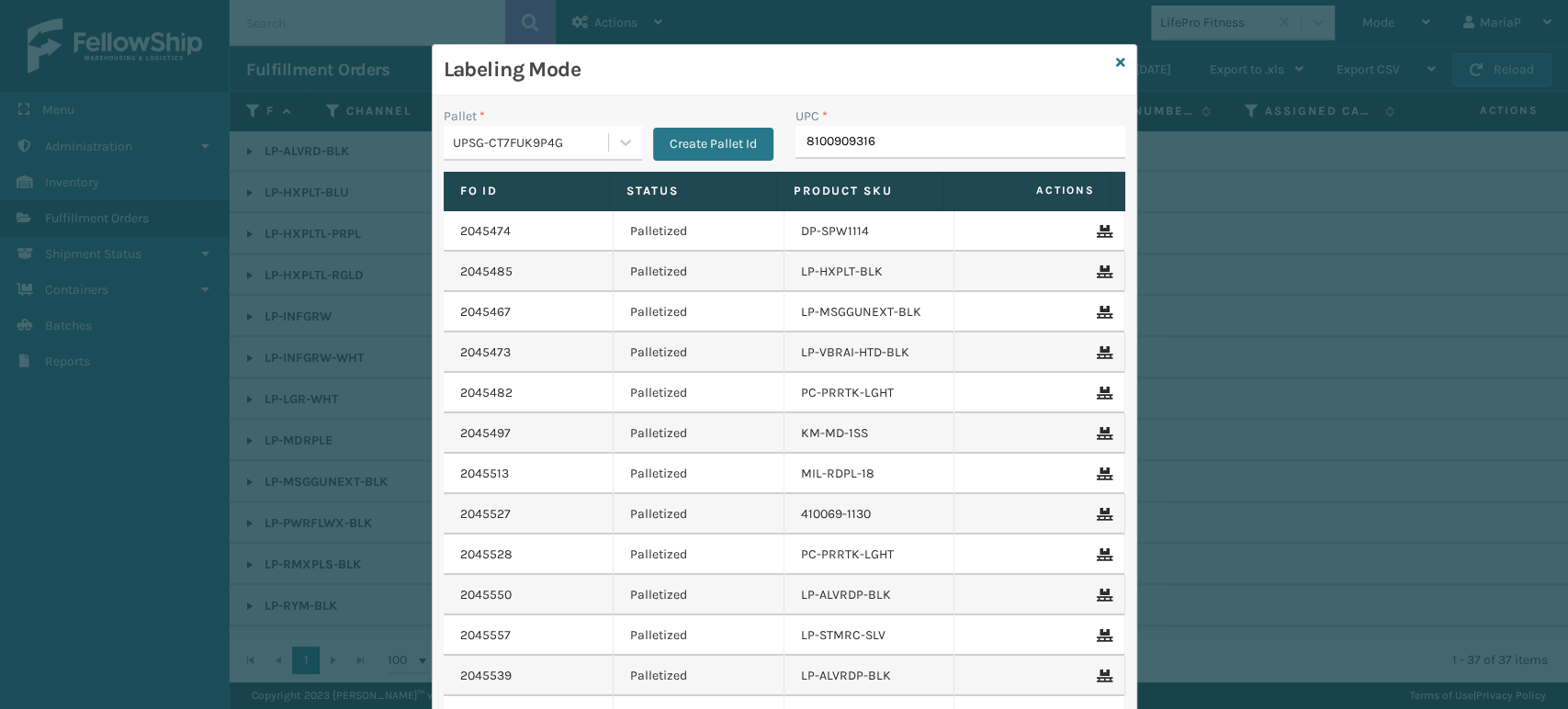
type input "81009093162"
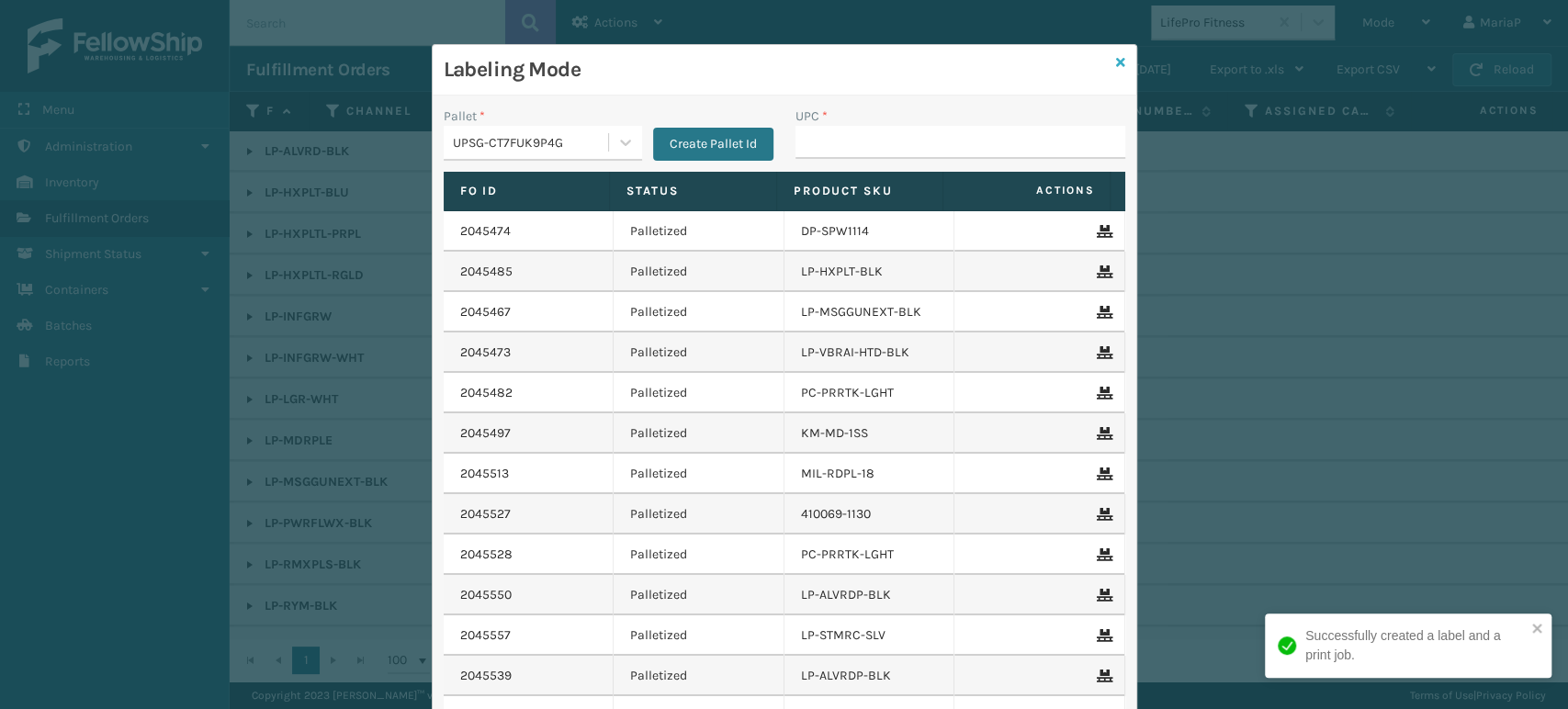
click at [1116, 61] on icon at bounding box center [1120, 62] width 9 height 13
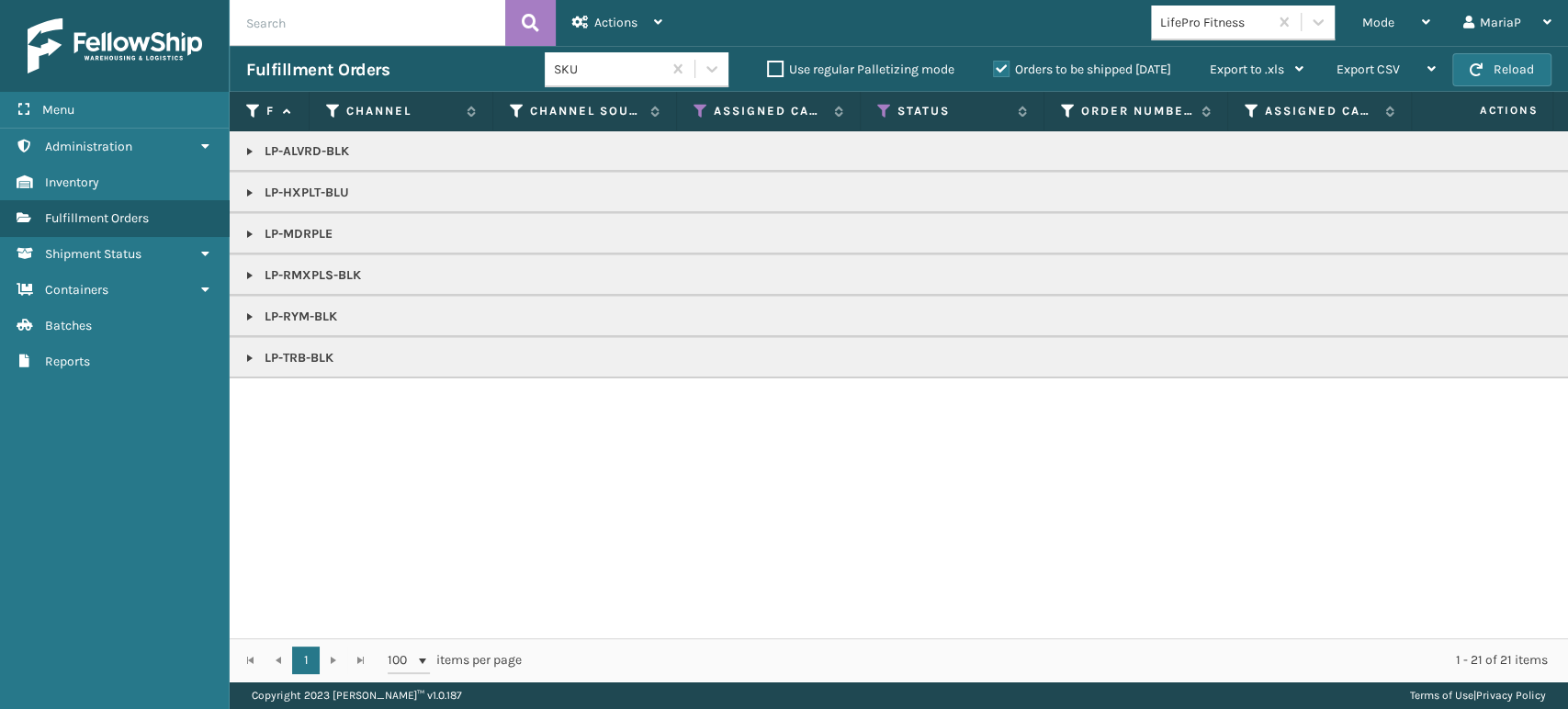
click at [252, 273] on link at bounding box center [250, 276] width 15 height 15
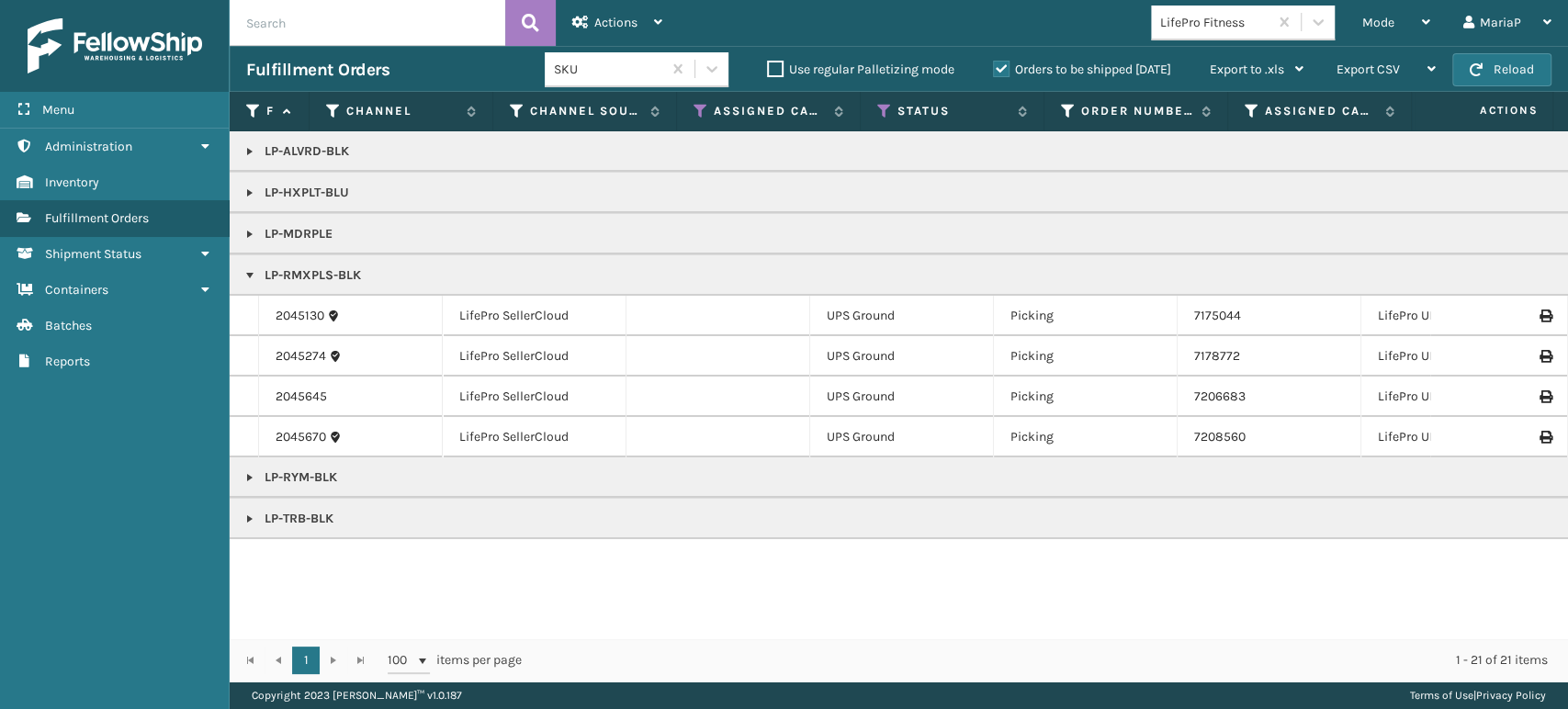
click at [246, 478] on link at bounding box center [250, 477] width 15 height 15
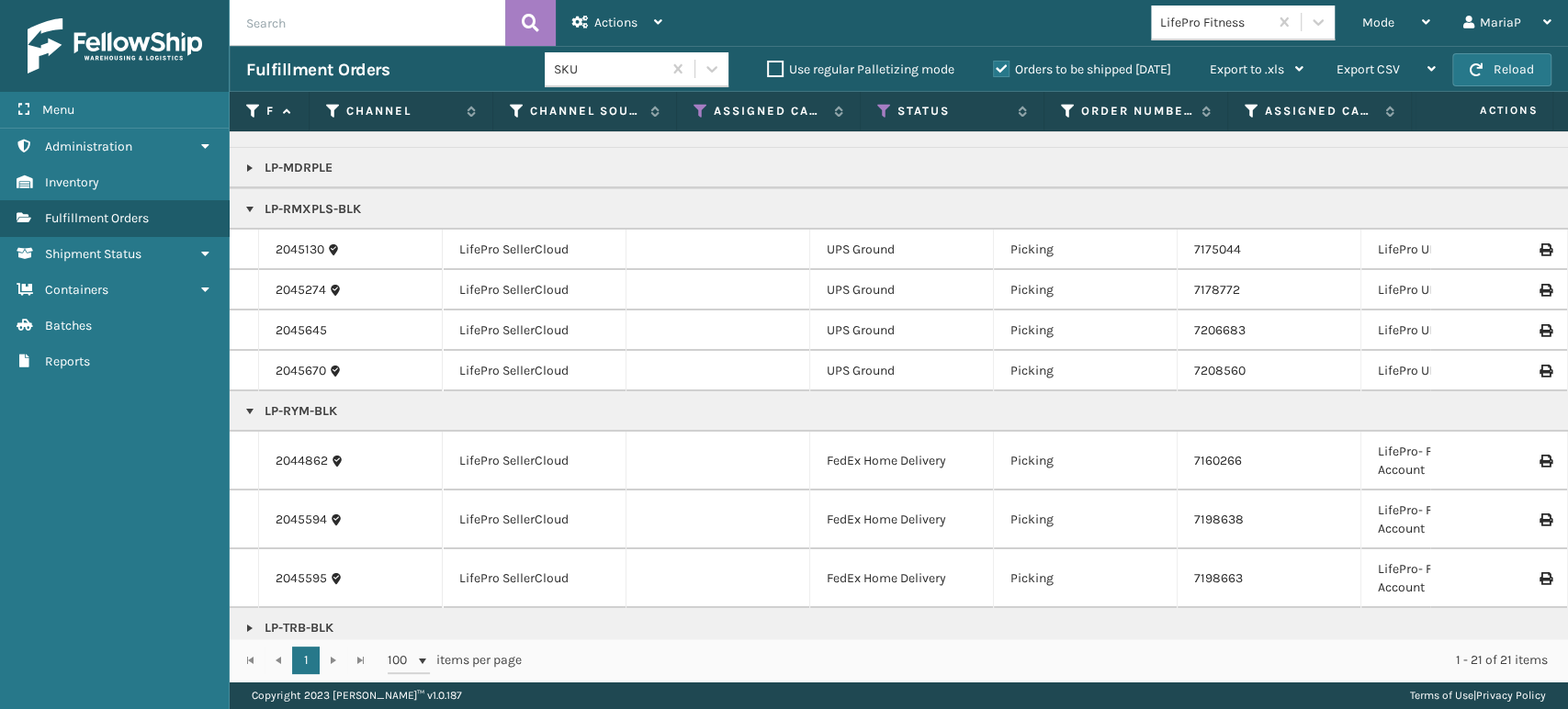
scroll to position [90, 0]
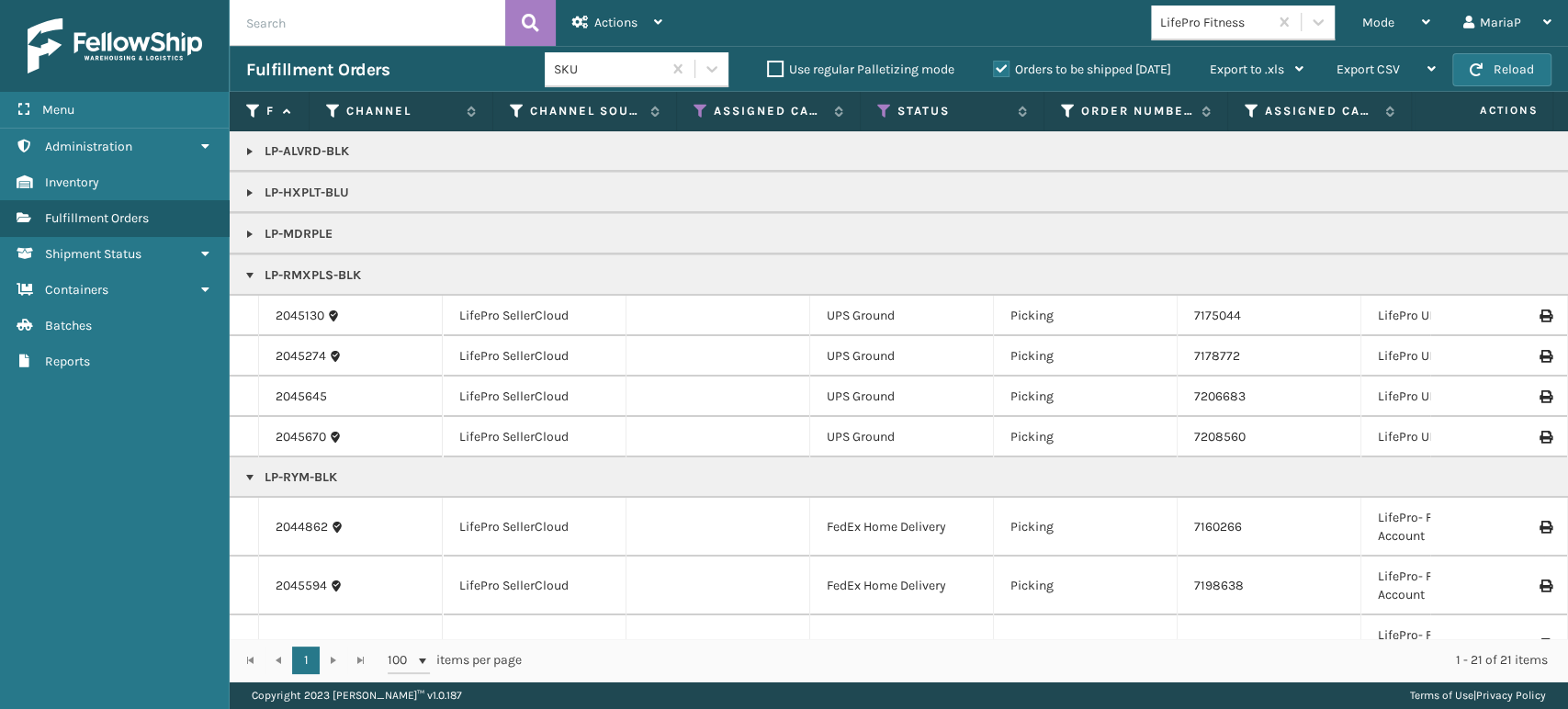
click at [244, 231] on link at bounding box center [250, 234] width 15 height 15
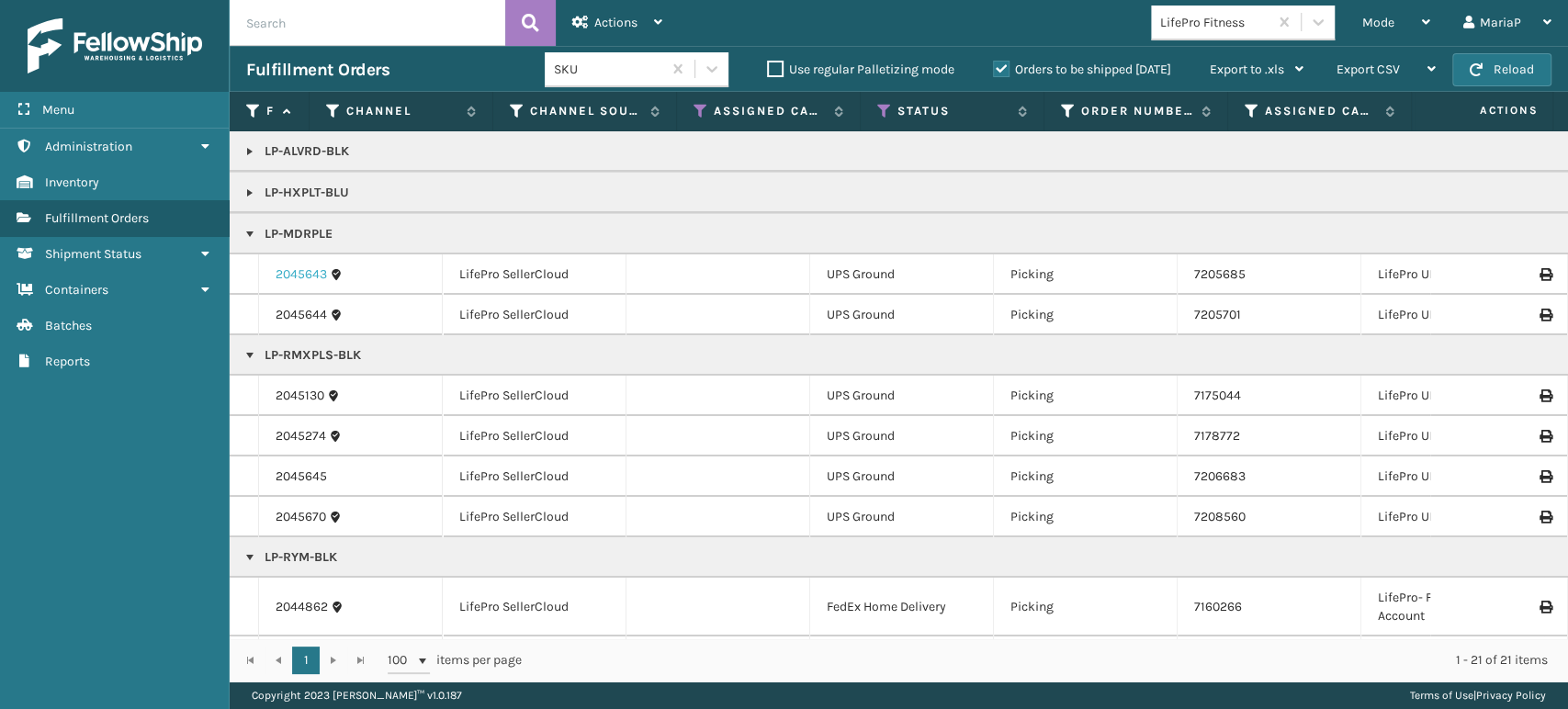
click at [284, 277] on link "2045643" at bounding box center [301, 275] width 51 height 19
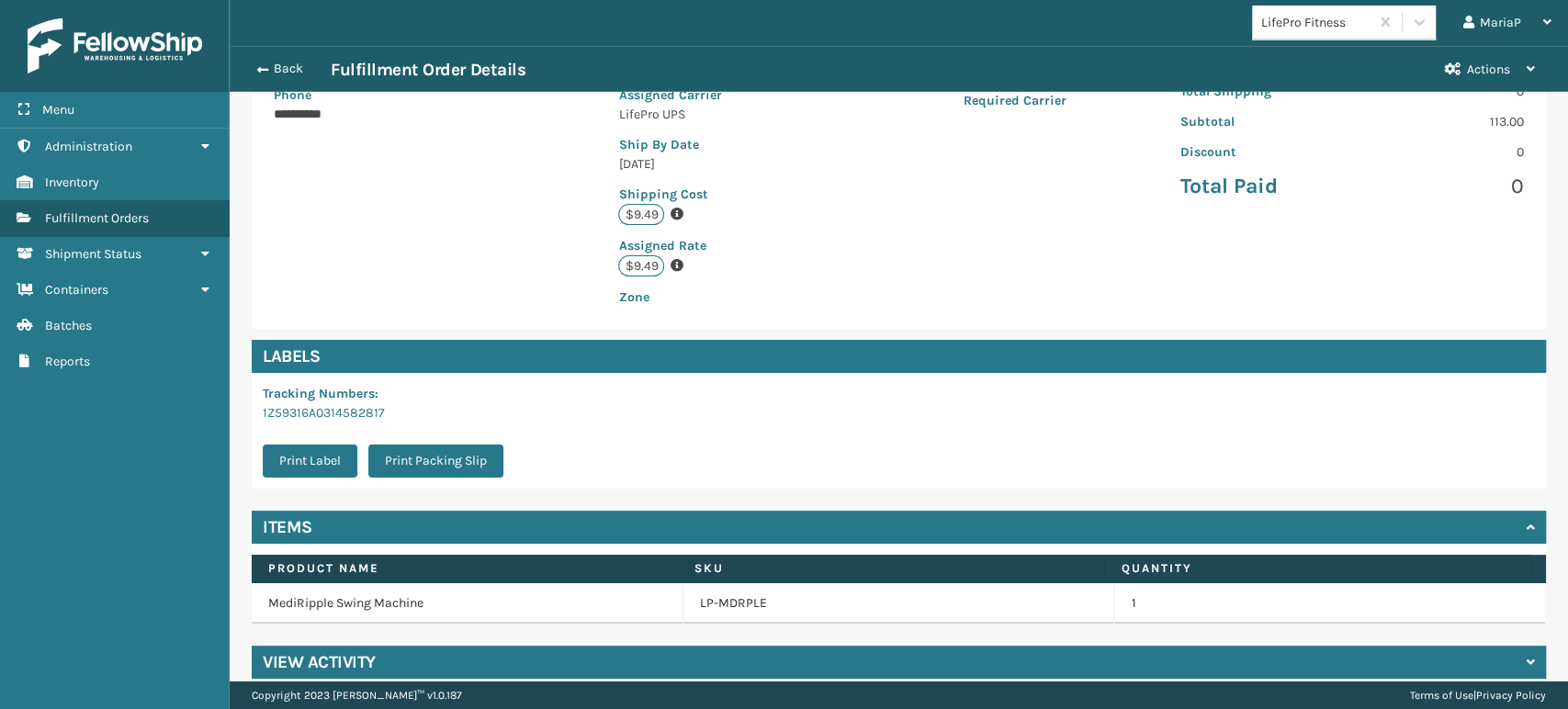
scroll to position [375, 0]
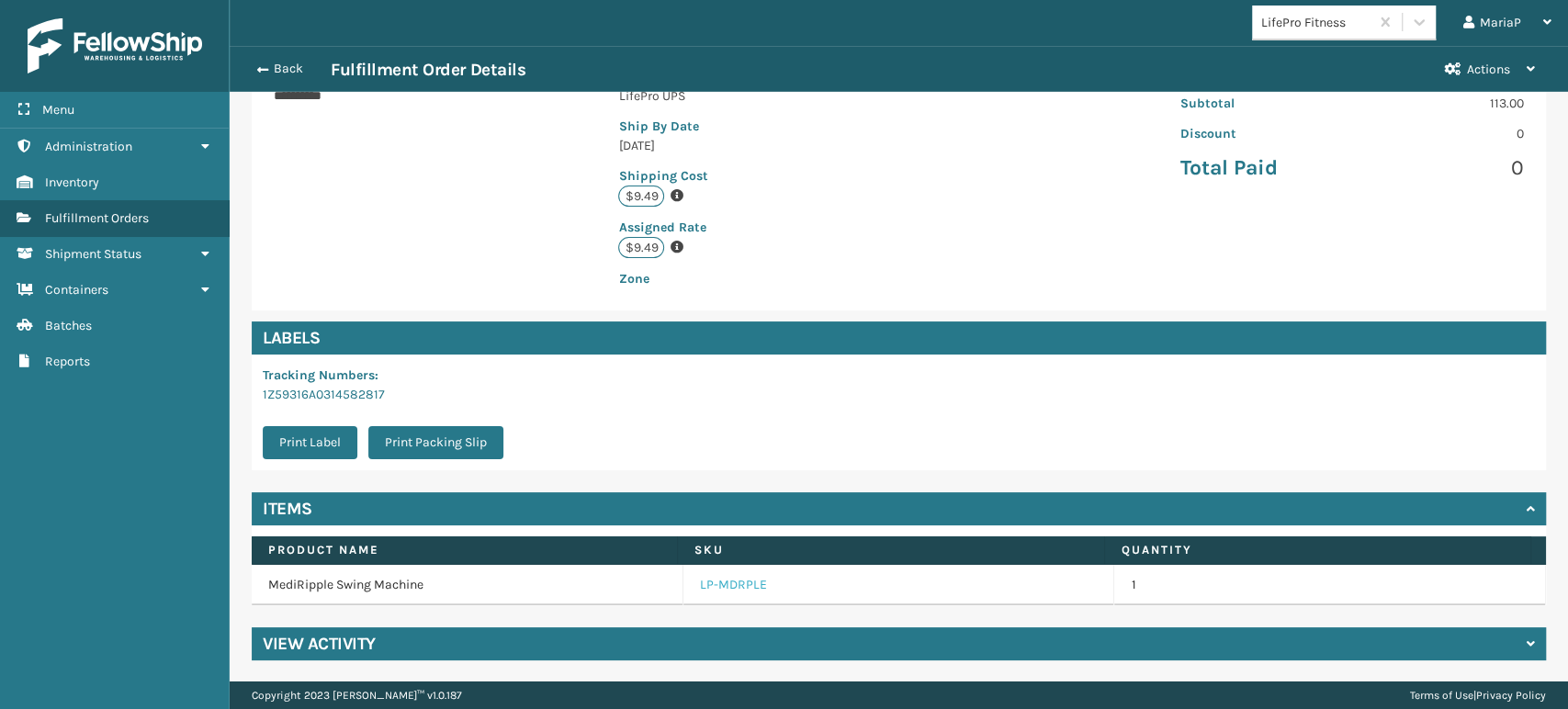
click at [717, 576] on link "LP-MDRPLE" at bounding box center [734, 585] width 67 height 19
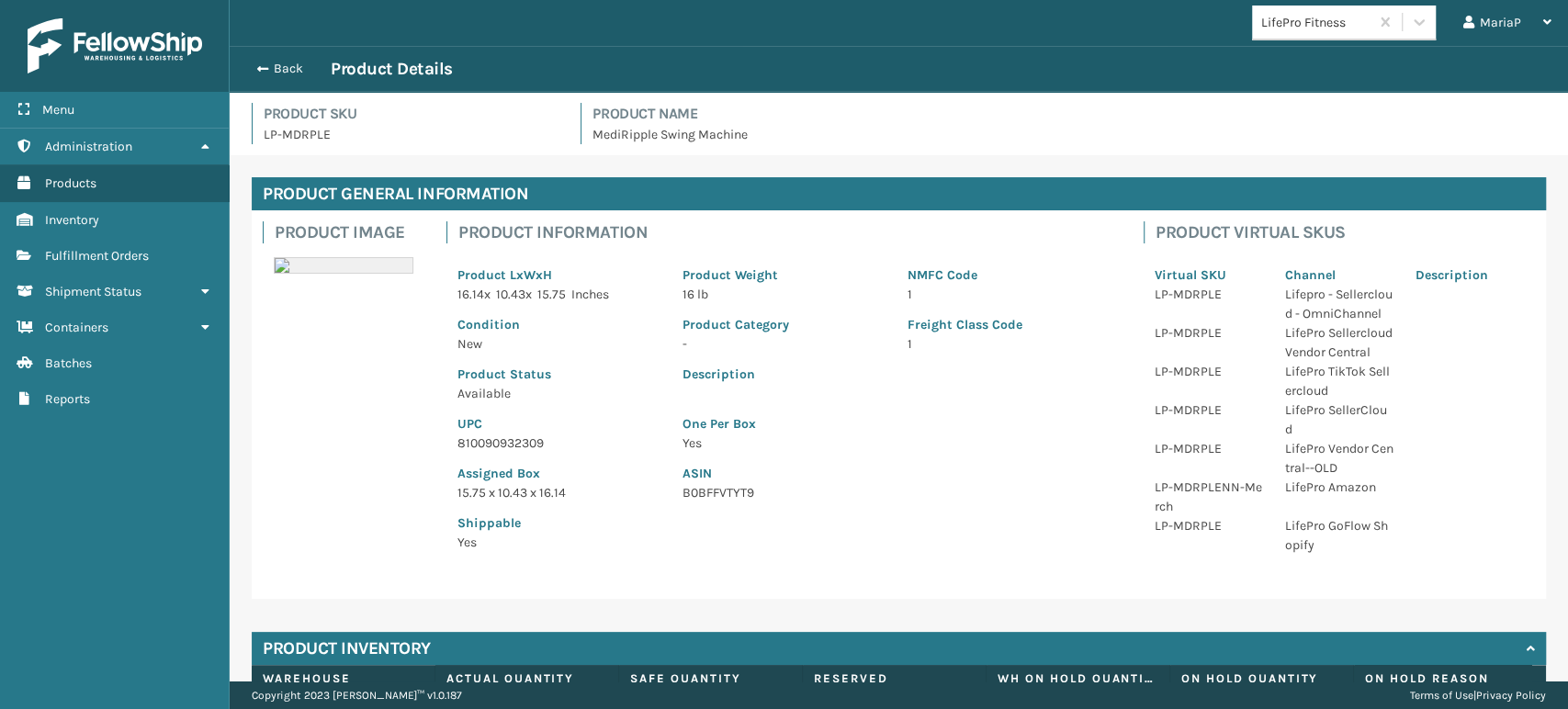
click at [507, 444] on p "810090932309" at bounding box center [559, 443] width 203 height 20
copy p "810090932309"
click at [275, 72] on button "Back" at bounding box center [288, 68] width 85 height 17
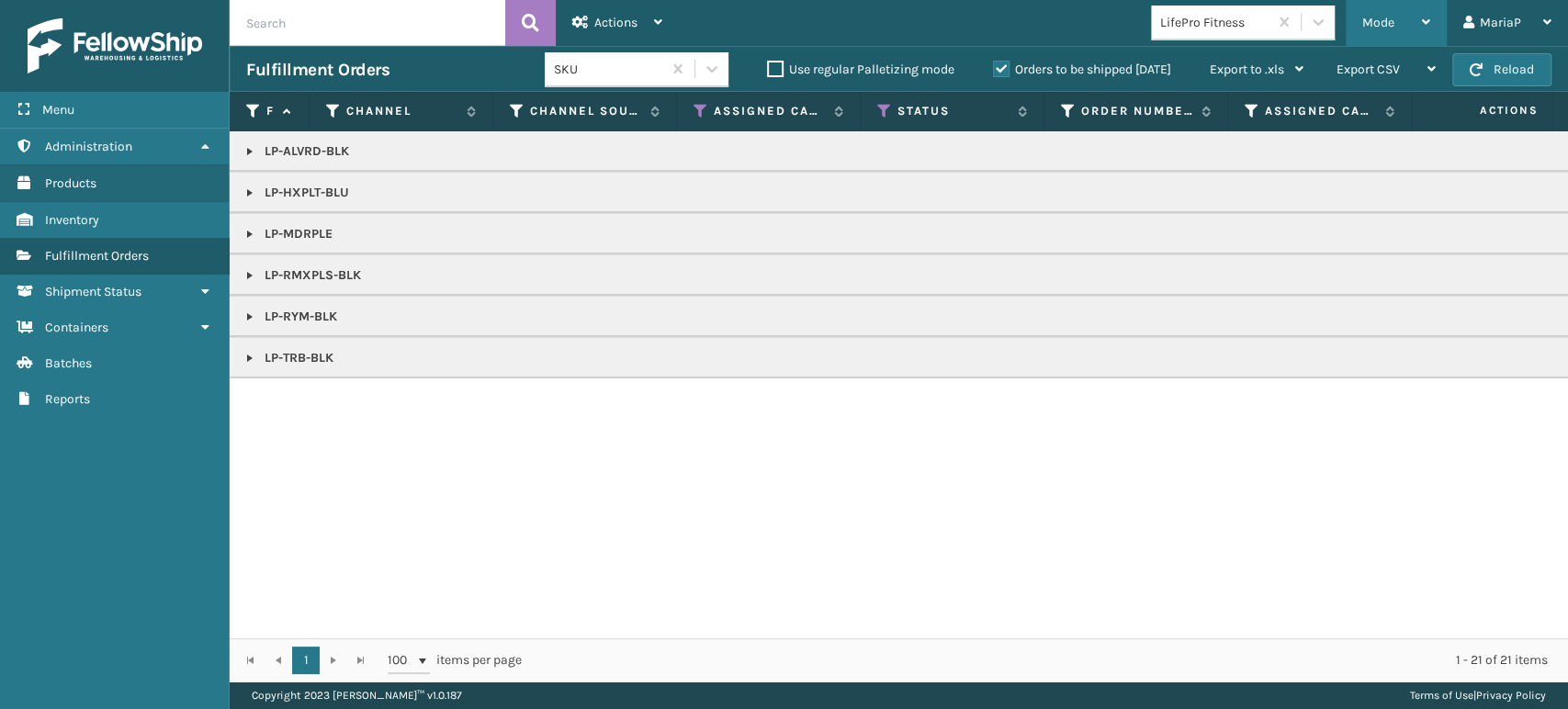
click at [1383, 28] on span "Mode" at bounding box center [1378, 23] width 33 height 16
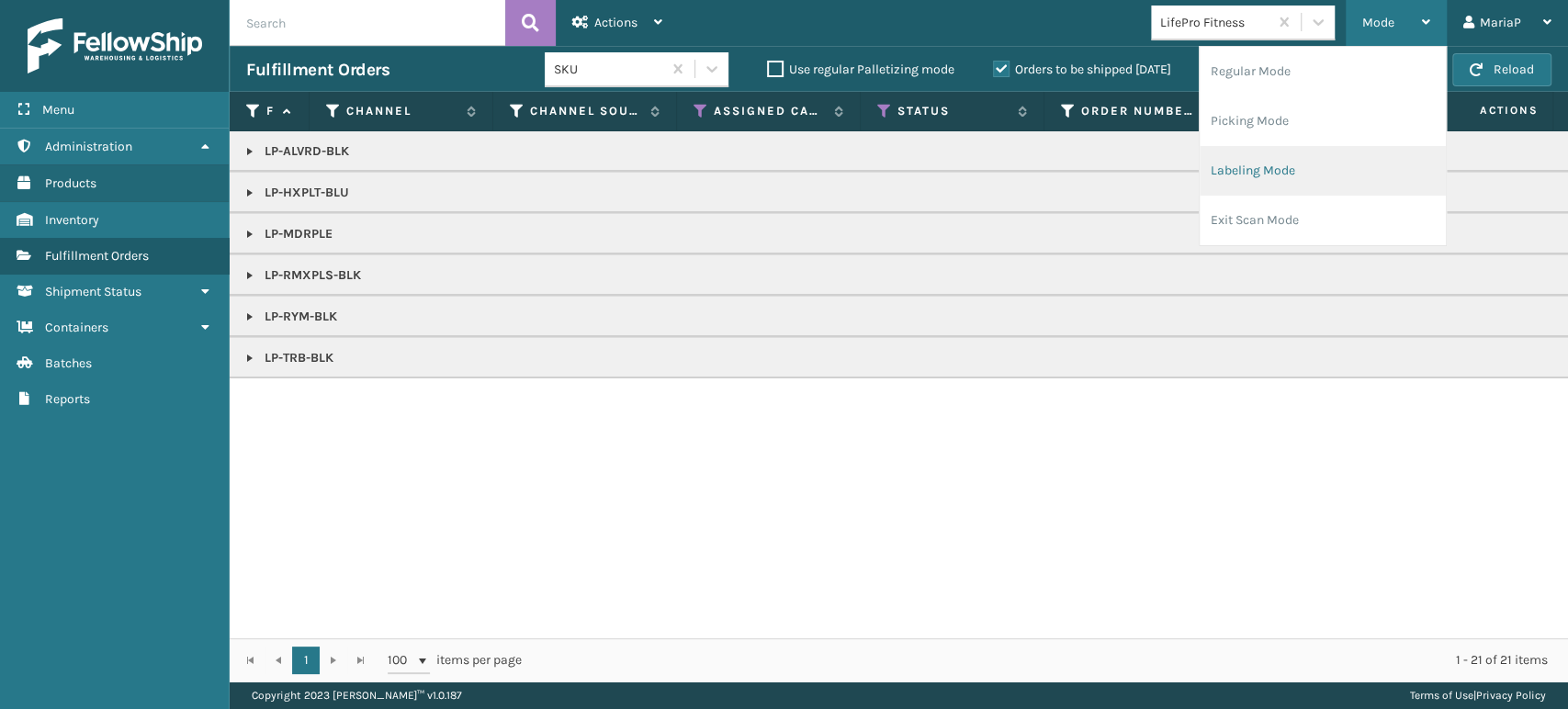
click at [1336, 164] on li "Labeling Mode" at bounding box center [1322, 171] width 246 height 49
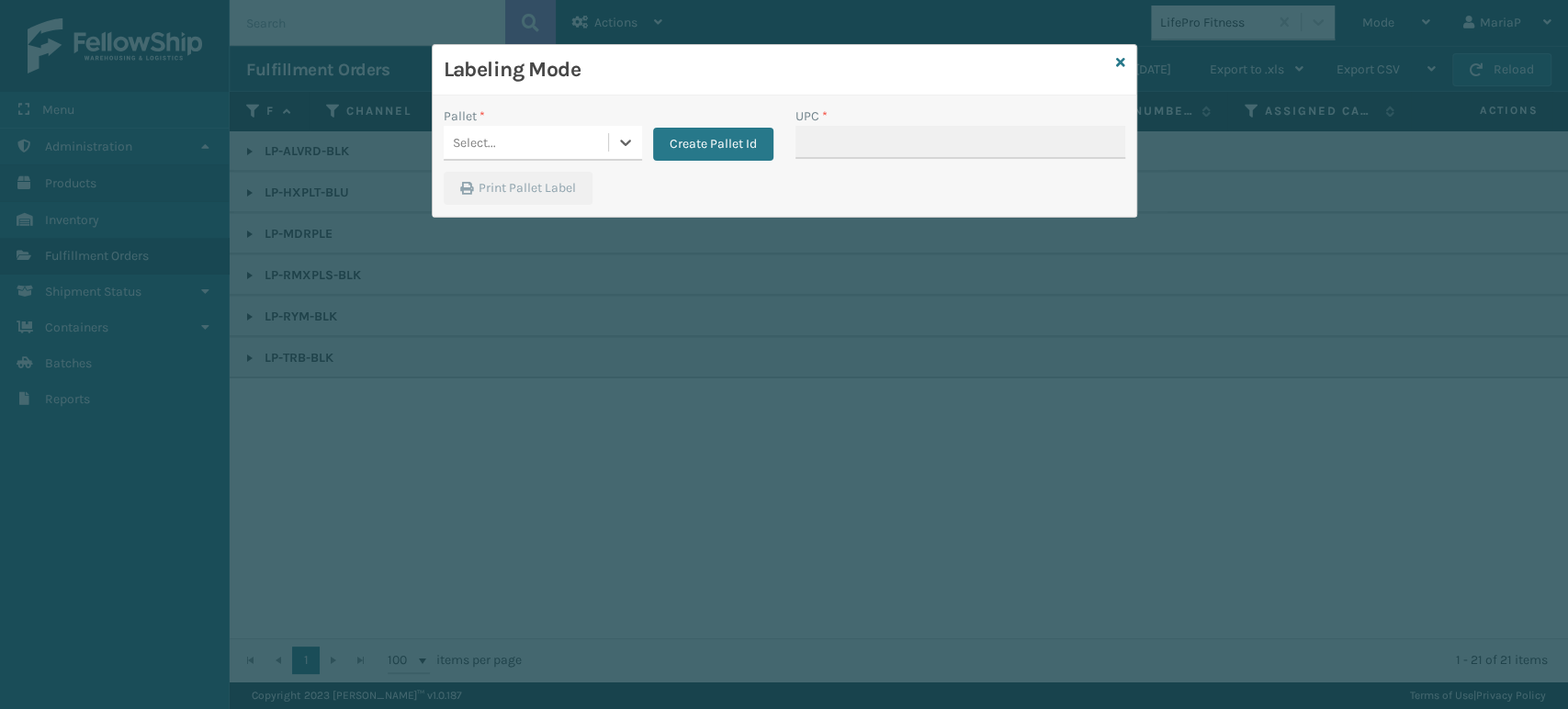
click at [551, 152] on div "Select..." at bounding box center [525, 142] width 165 height 31
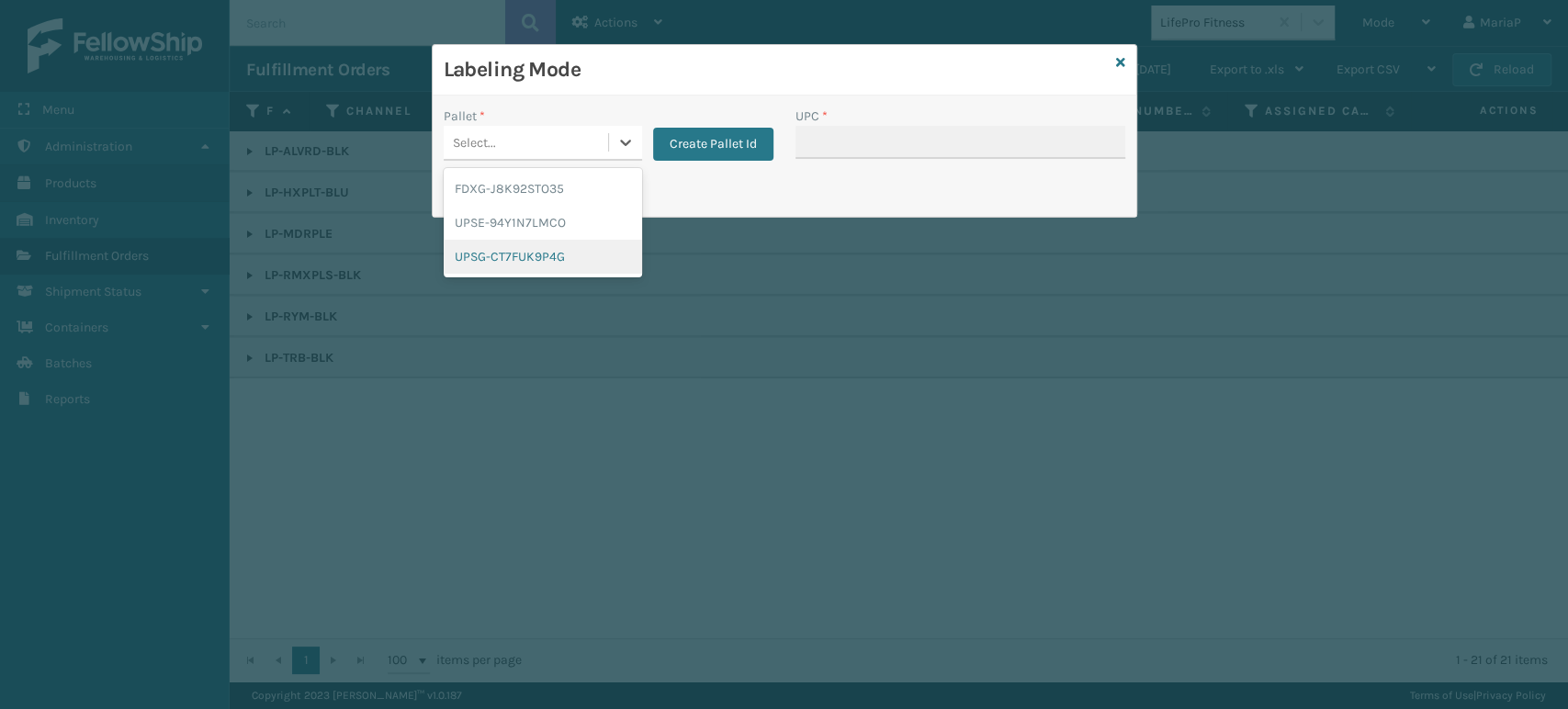
click at [552, 258] on div "UPSG-CT7FUK9P4G" at bounding box center [542, 257] width 198 height 34
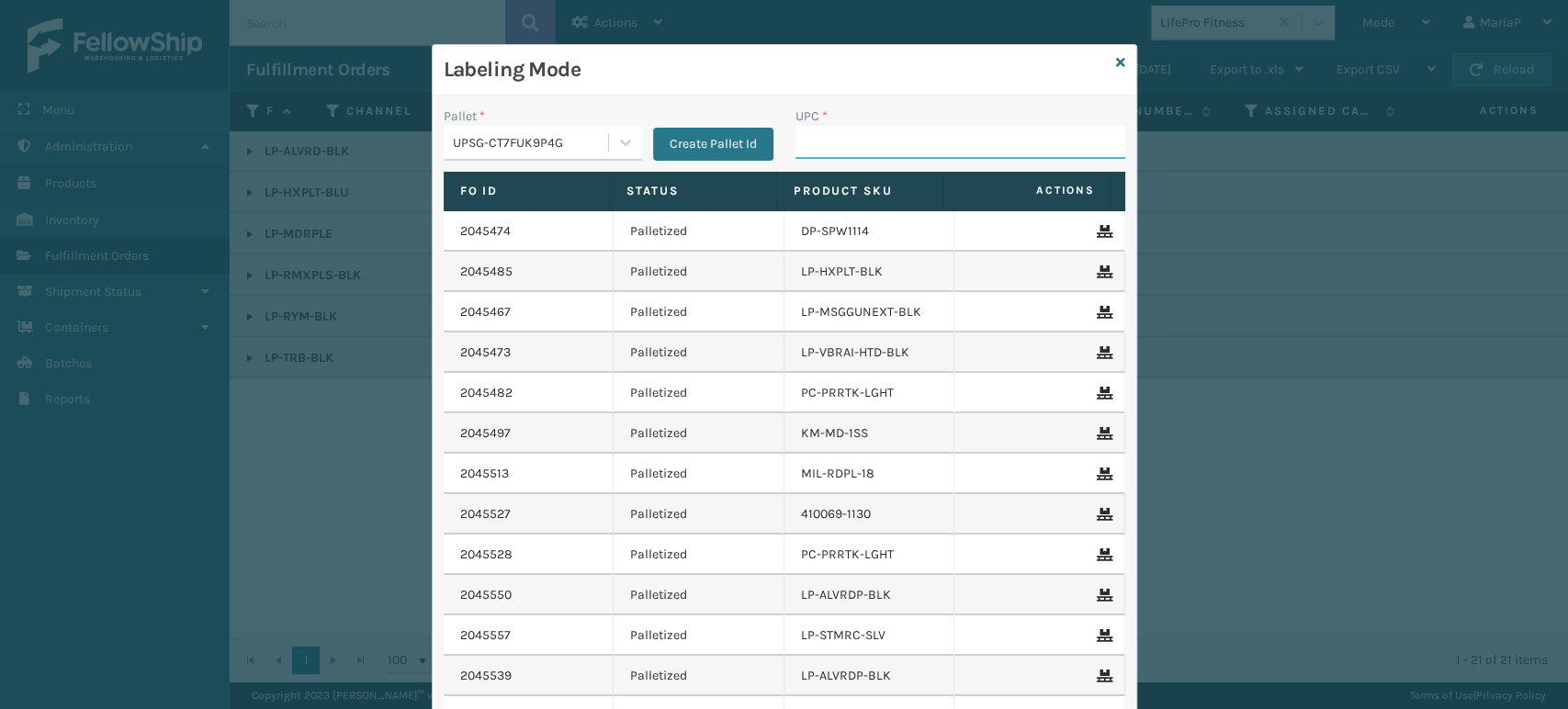
click at [816, 159] on div "UPC *" at bounding box center [961, 139] width 352 height 65
paste input "810090932309"
type input "810090932309"
type input "LP-RMXPLS-BLk"
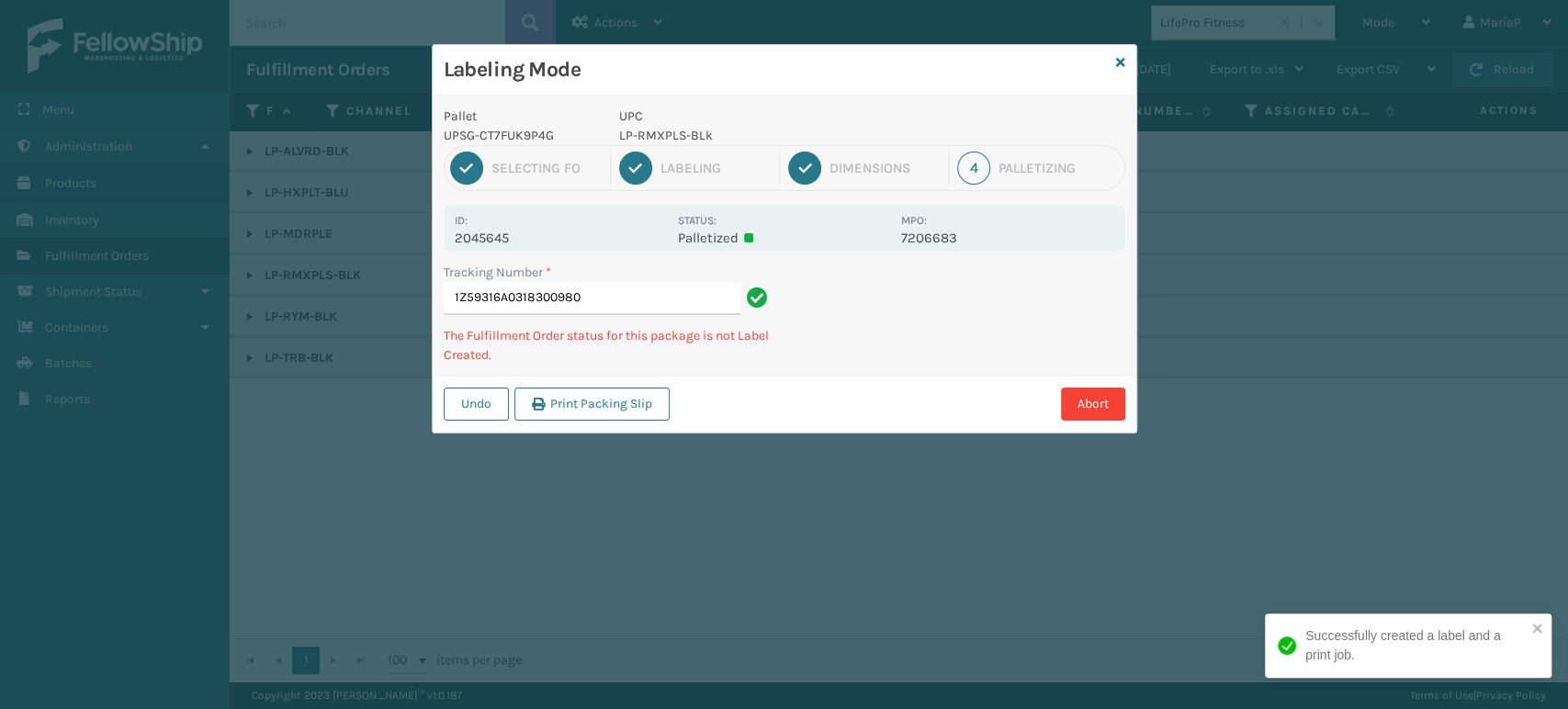
click at [674, 130] on p "LP-RMXPLS-BLk" at bounding box center [754, 135] width 271 height 20
copy p "LP-RMXPLS-BLk"
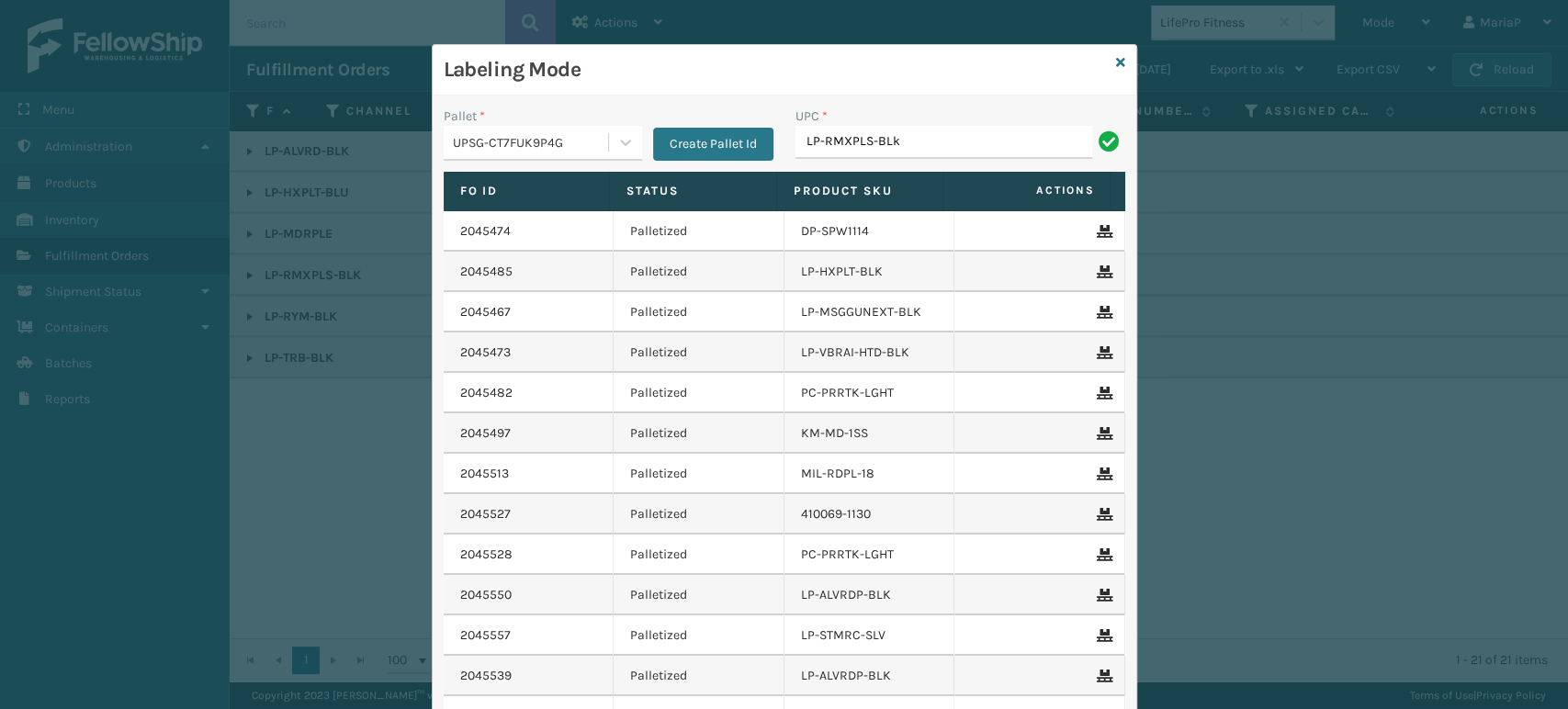
type input "LP-RMXPLS-BLk"
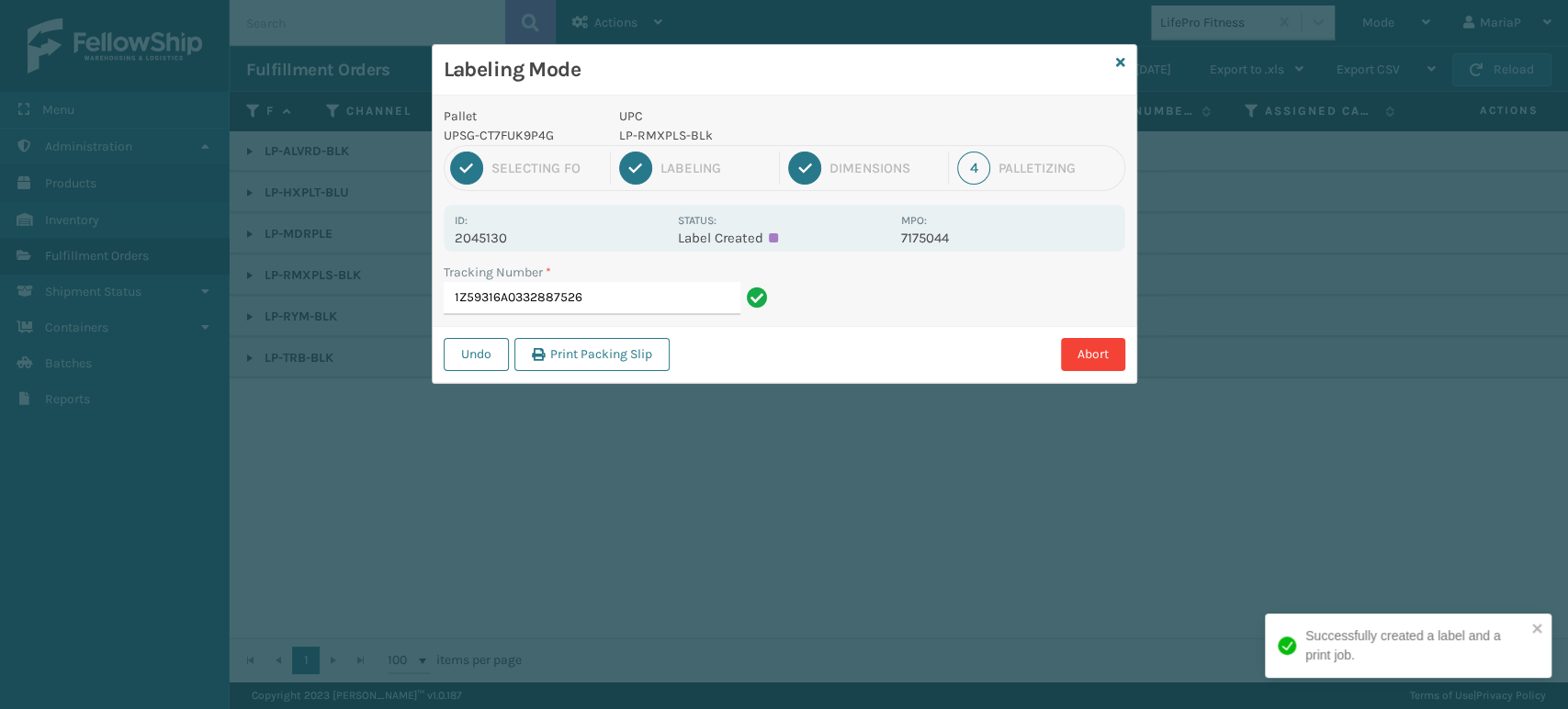
click at [640, 125] on p "LP-RMXPLS-BLk" at bounding box center [754, 135] width 271 height 20
click at [622, 277] on div "Tracking Number *" at bounding box center [608, 273] width 330 height 20
click at [618, 276] on div "Tracking Number *" at bounding box center [608, 273] width 330 height 20
click at [617, 282] on input "1Z59316A0332887526" at bounding box center [591, 298] width 297 height 33
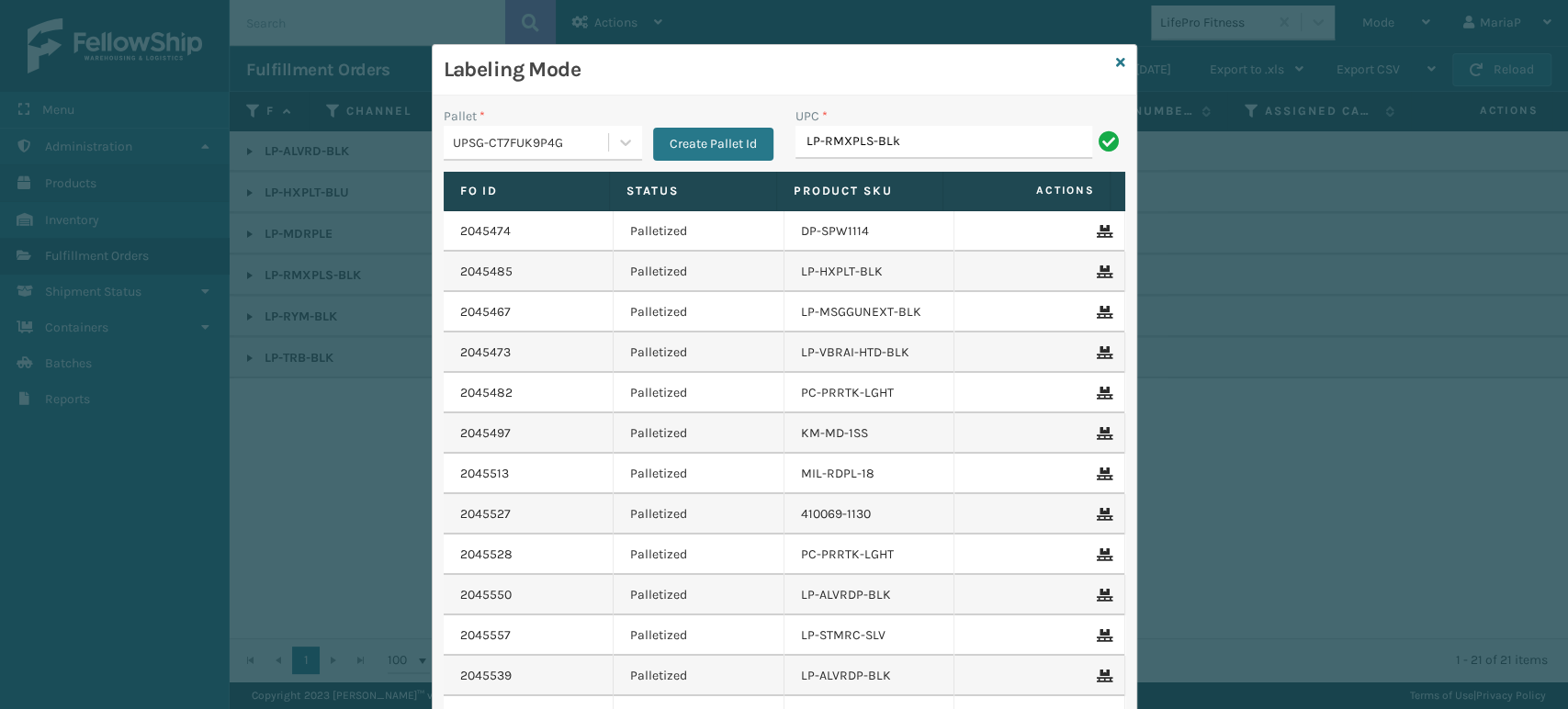
type input "LP-RMXPLS-BLk"
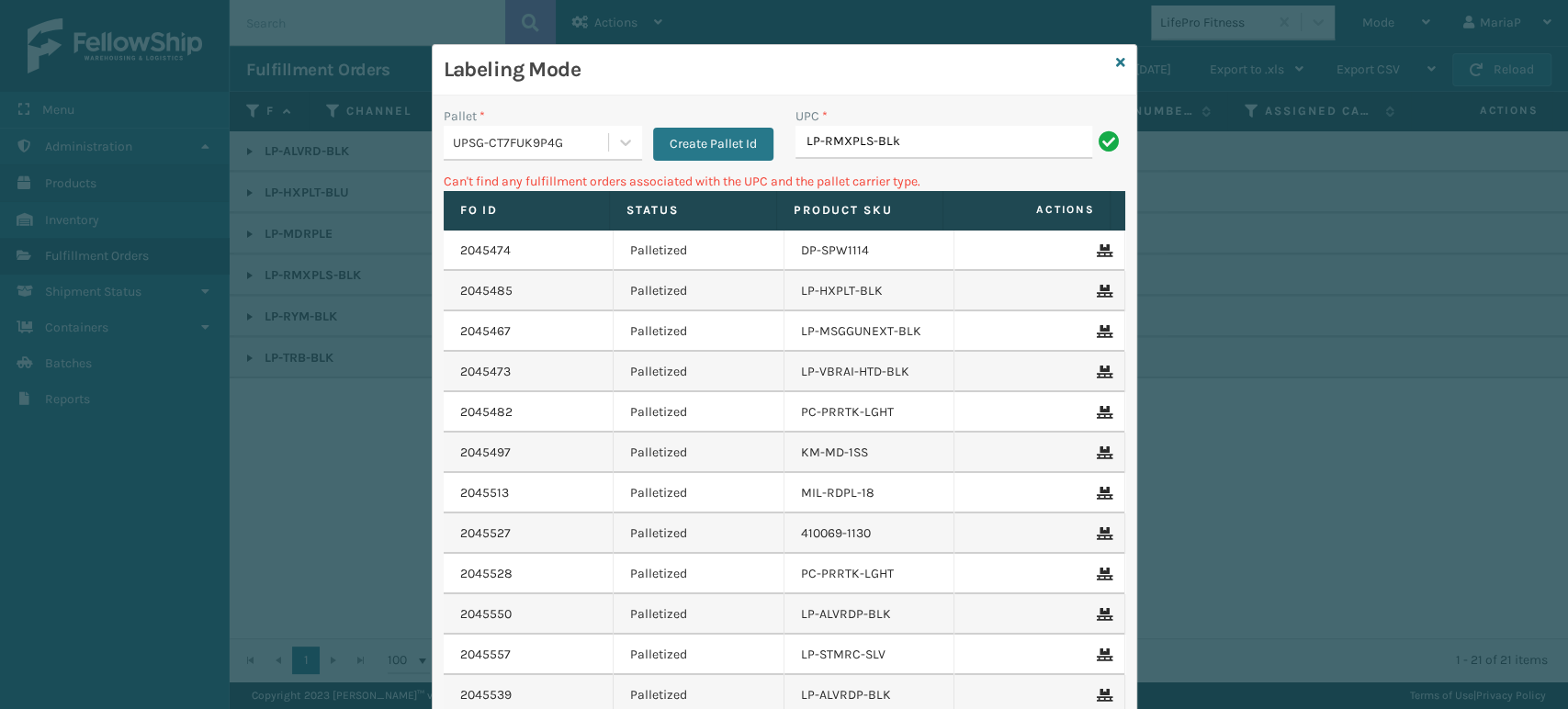
click at [522, 129] on div "UPSG-CT7FUK9P4G" at bounding box center [525, 142] width 165 height 31
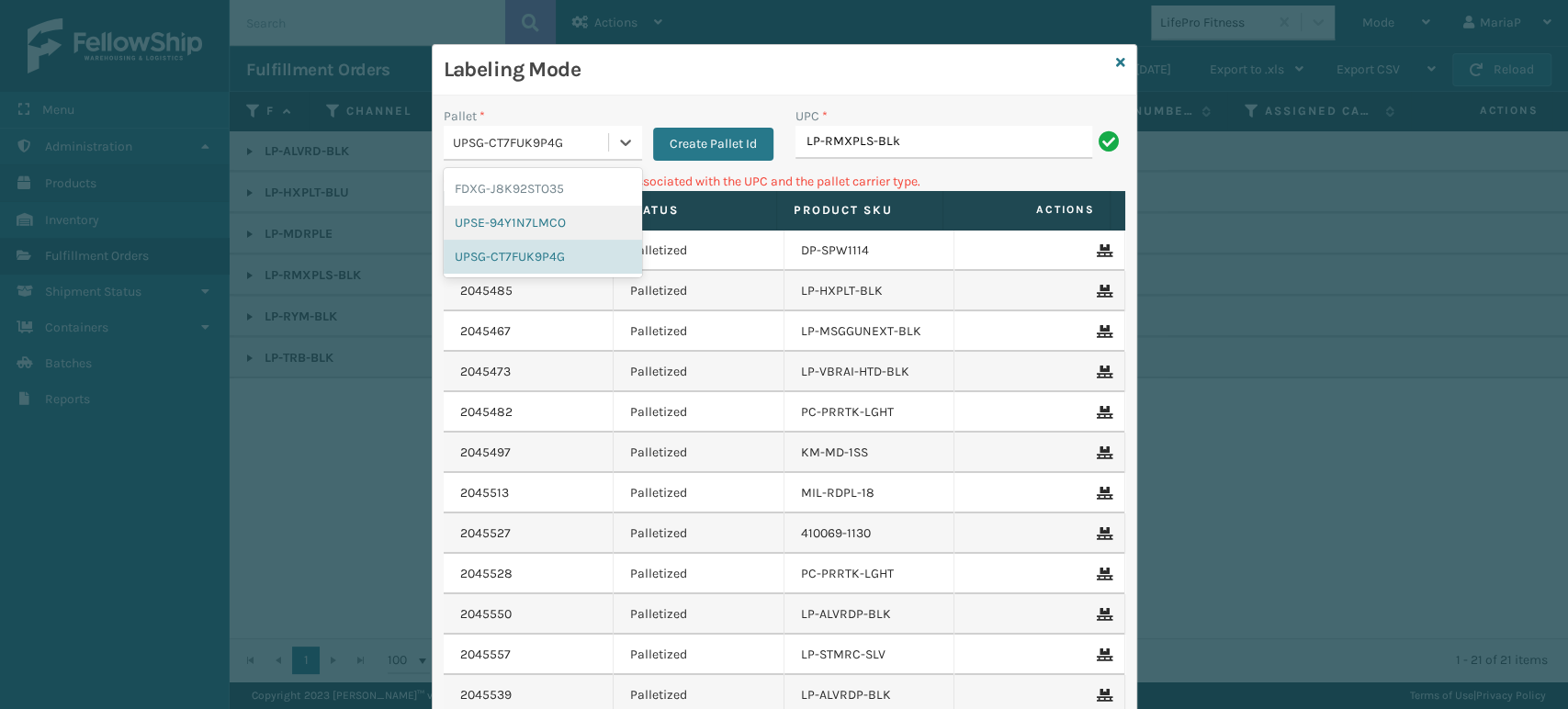
click at [512, 214] on div "UPSE-94Y1N7LMCO" at bounding box center [542, 222] width 198 height 34
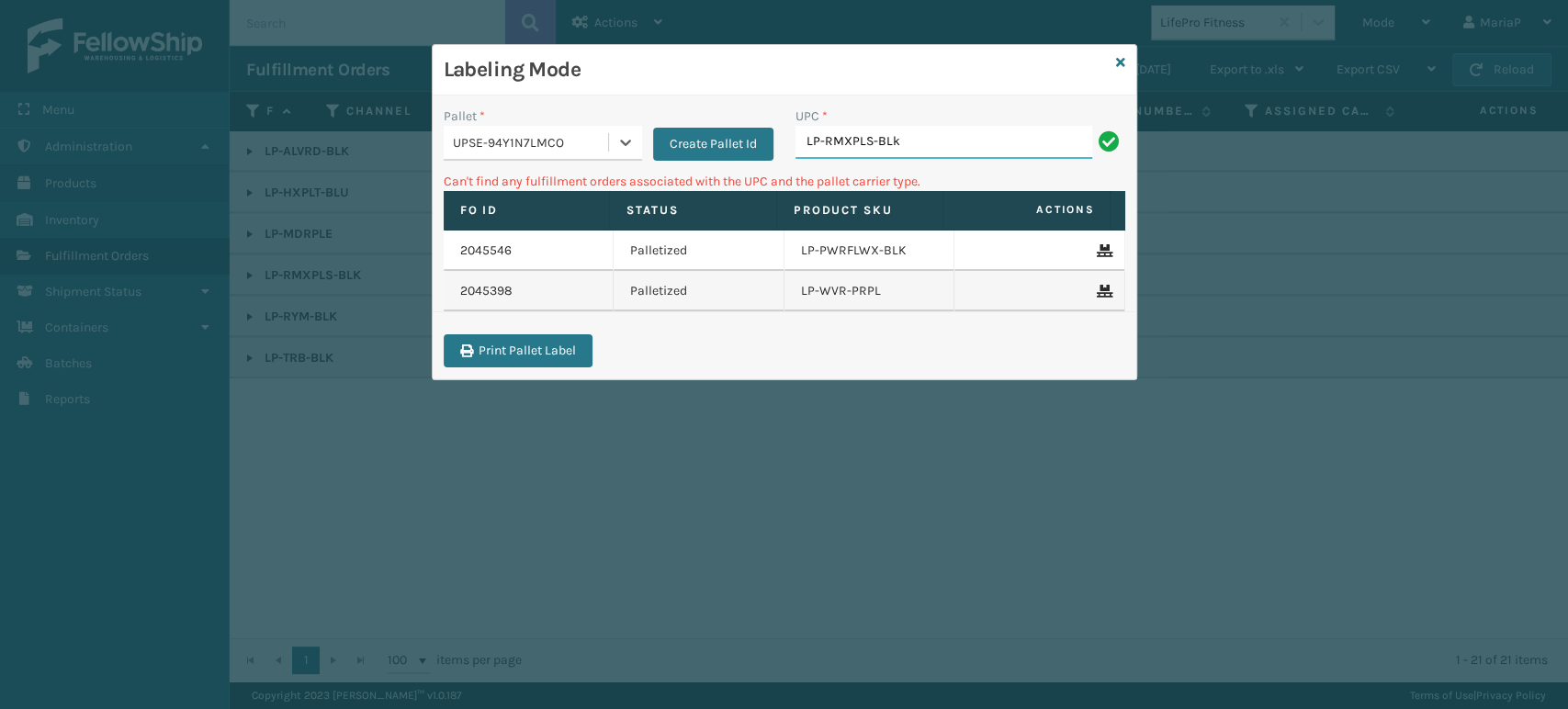
click at [923, 154] on input "LP-RMXPLS-BLk" at bounding box center [944, 141] width 297 height 33
click at [930, 138] on input "LP-RMXPLS-BLk" at bounding box center [944, 141] width 297 height 33
type input "LP-TRB-BLK"
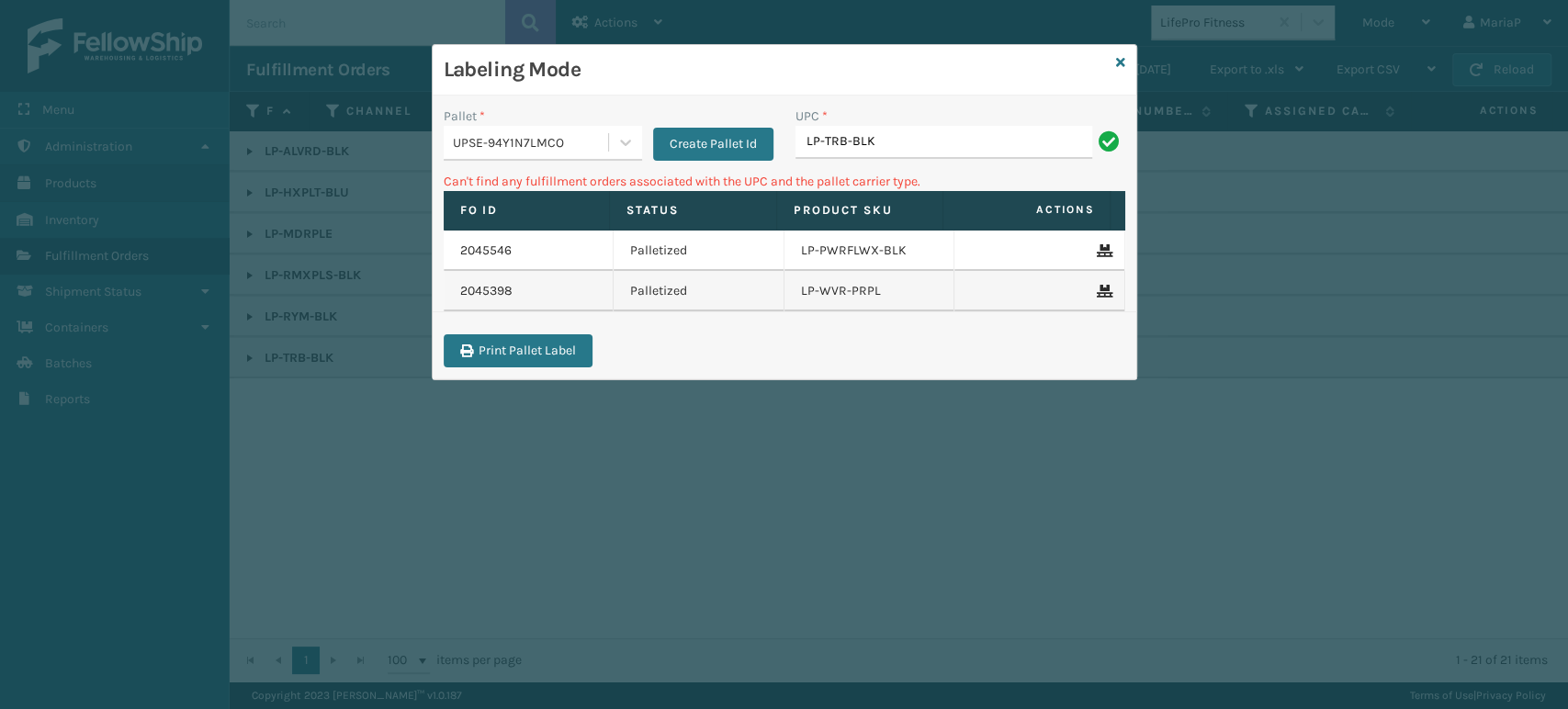
click at [521, 138] on div "UPSE-94Y1N7LMCO" at bounding box center [531, 143] width 157 height 20
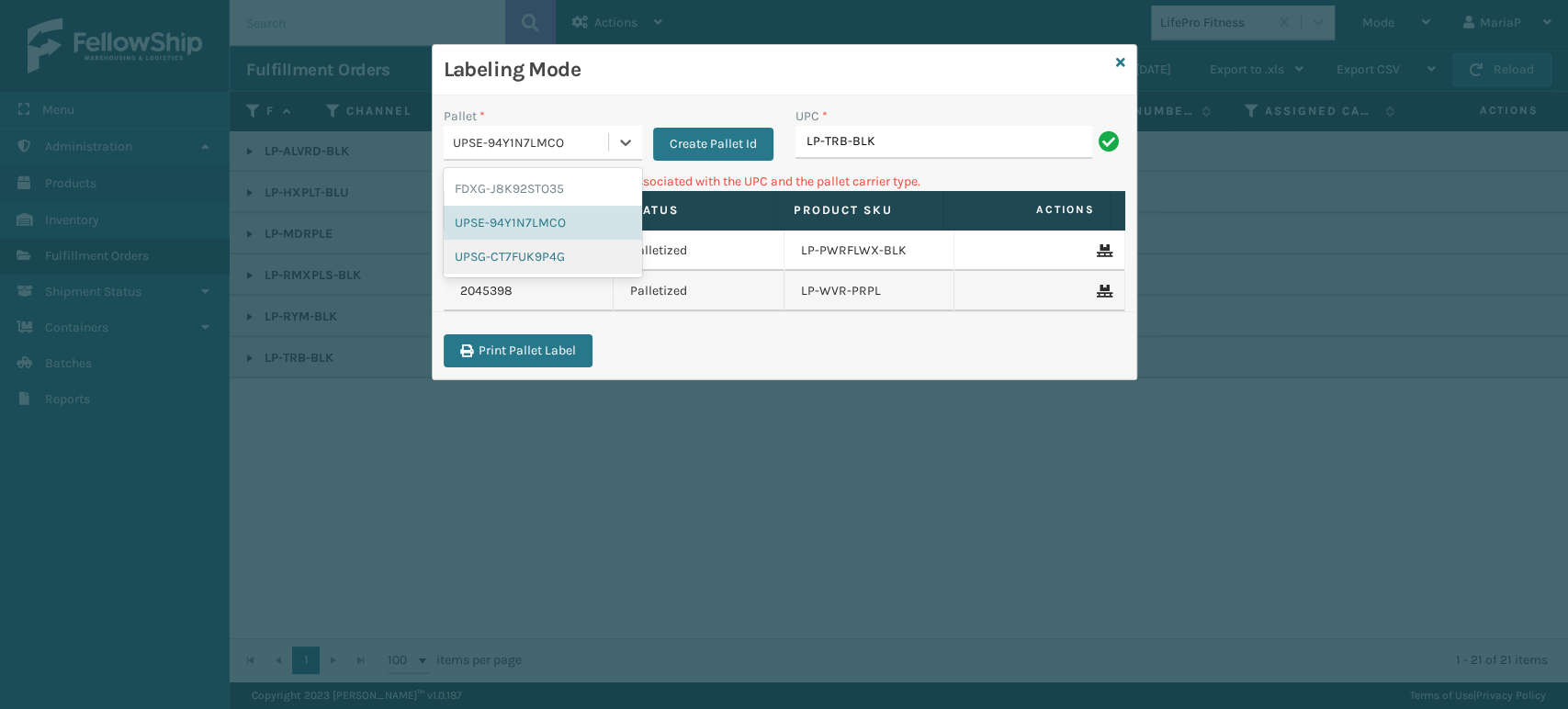
click at [504, 258] on div "UPSG-CT7FUK9P4G" at bounding box center [542, 257] width 198 height 34
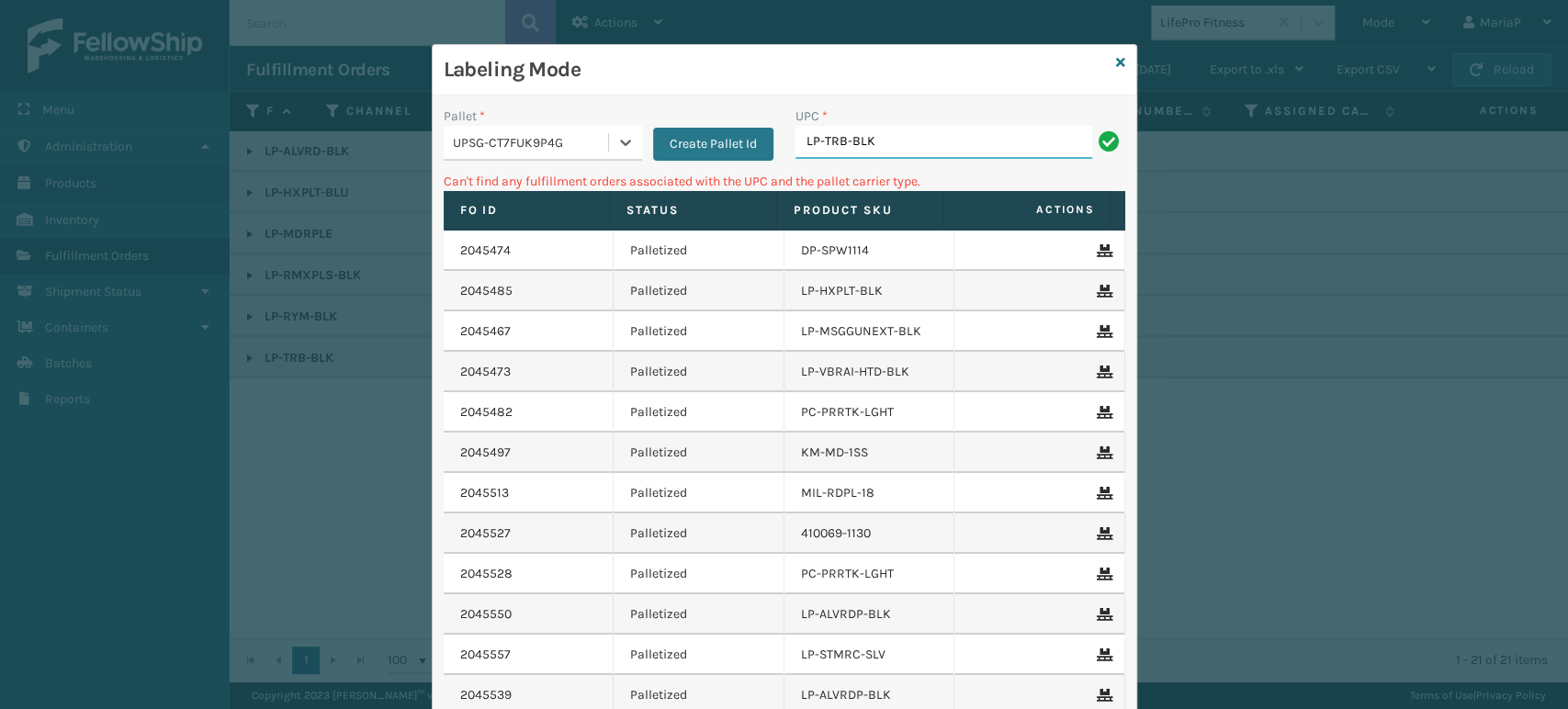
click at [841, 146] on input "LP-TRB-BLK" at bounding box center [944, 141] width 297 height 33
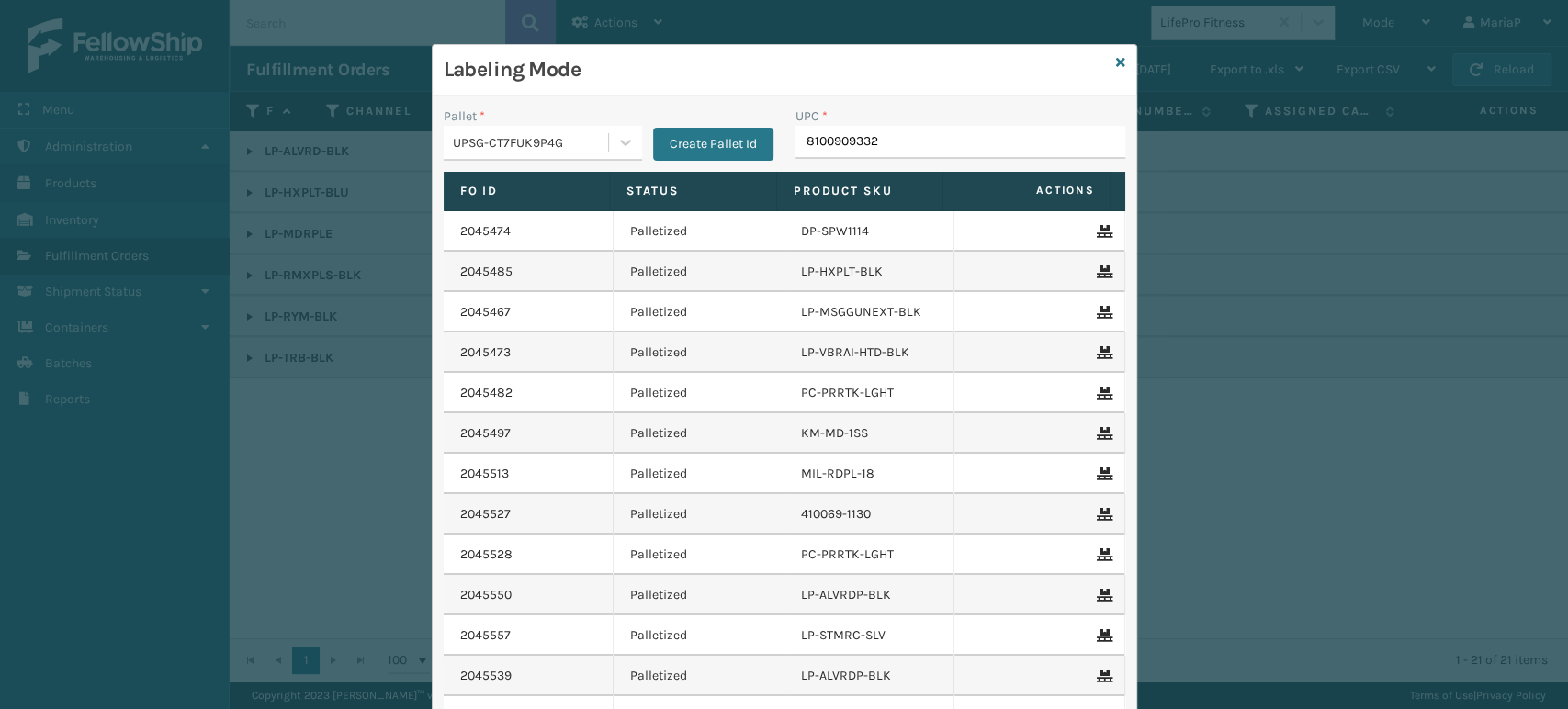
type input "81009093327"
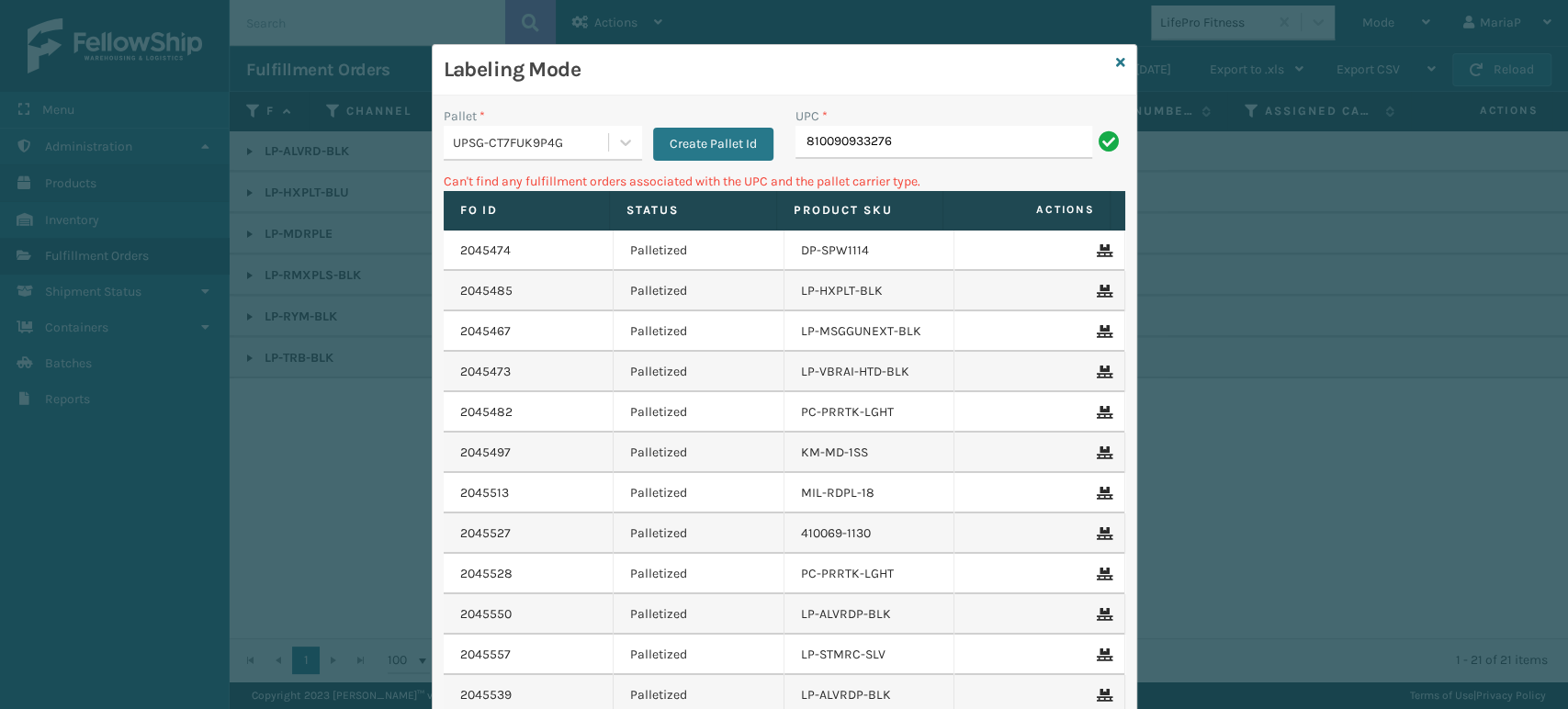
click at [581, 141] on div "UPSG-CT7FUK9P4G" at bounding box center [531, 143] width 157 height 20
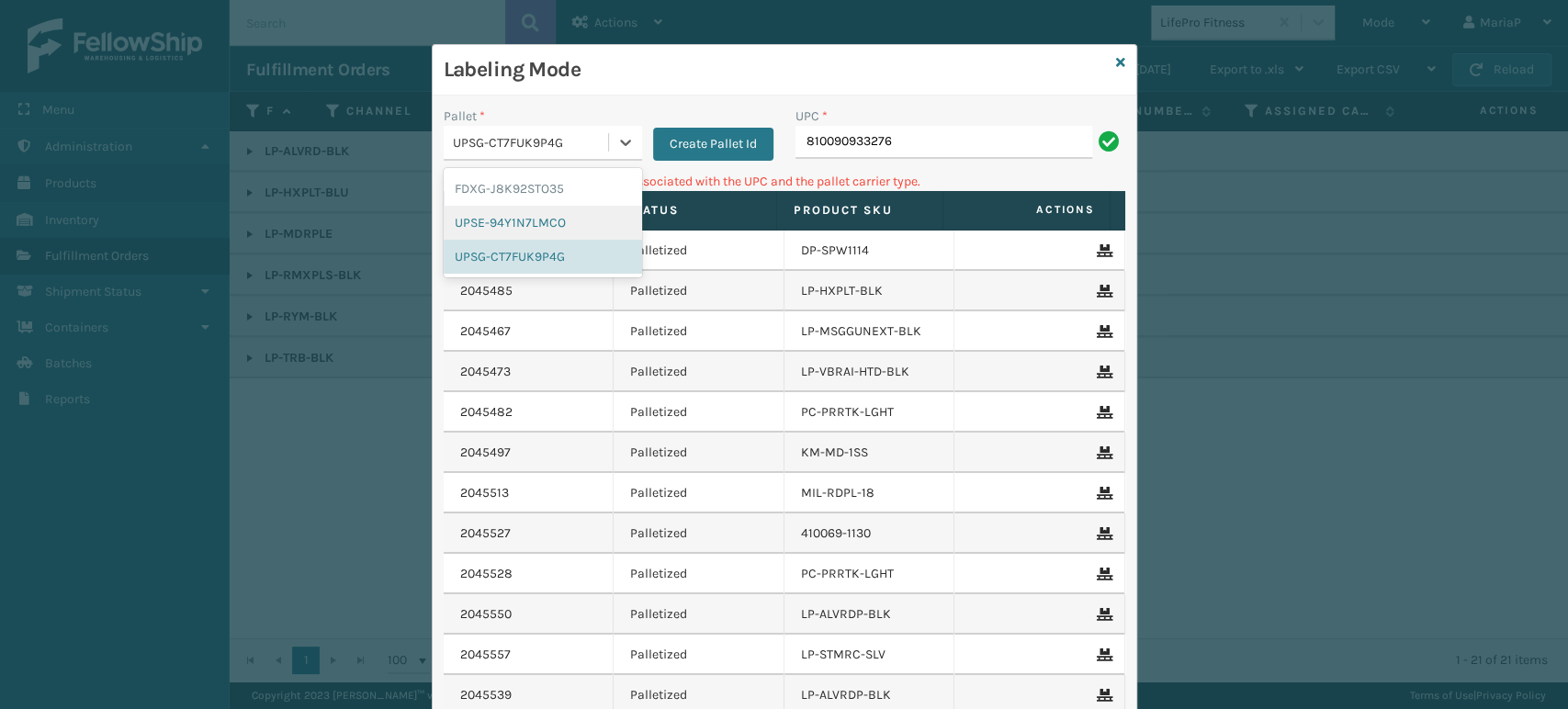
click at [540, 220] on div "UPSE-94Y1N7LMCO" at bounding box center [542, 222] width 198 height 34
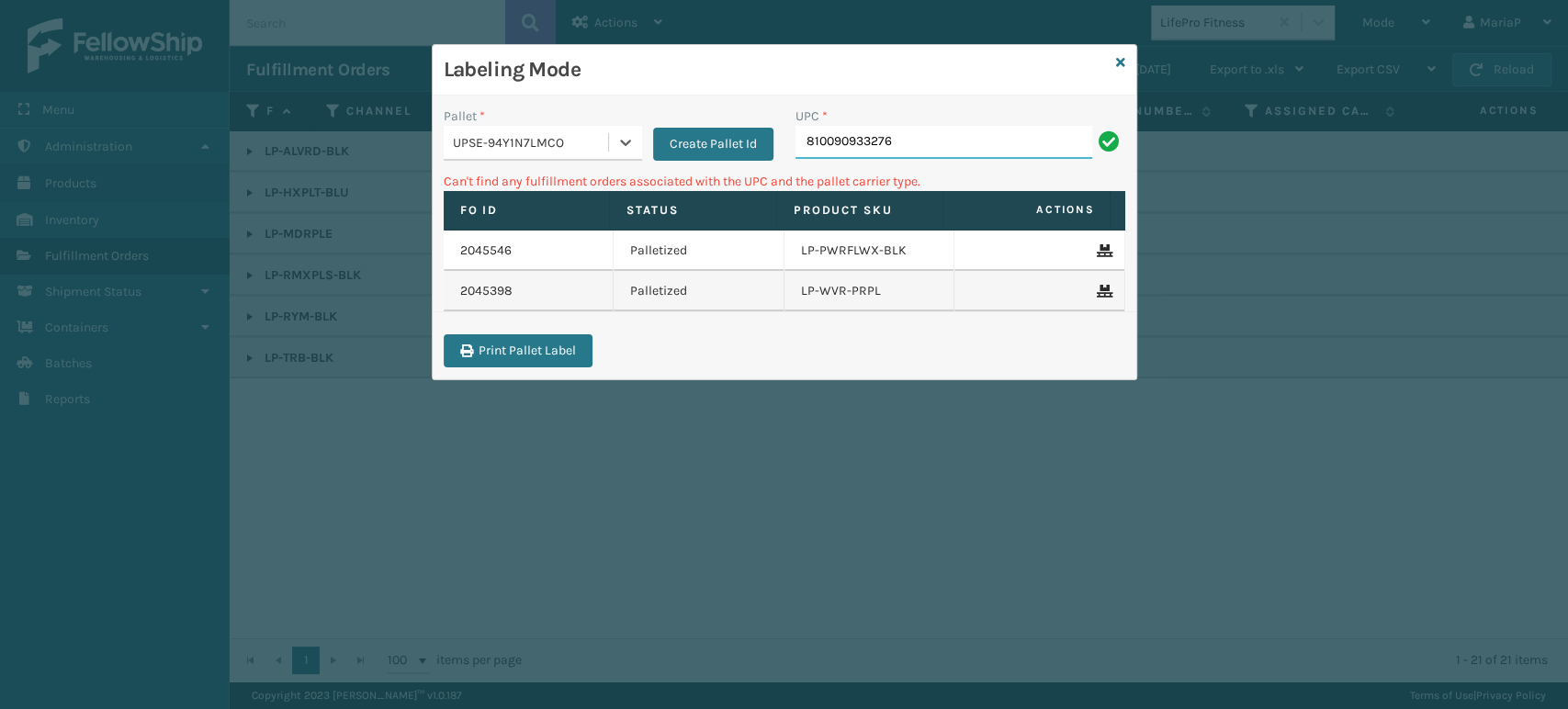
click at [903, 145] on input "810090933276" at bounding box center [944, 141] width 297 height 33
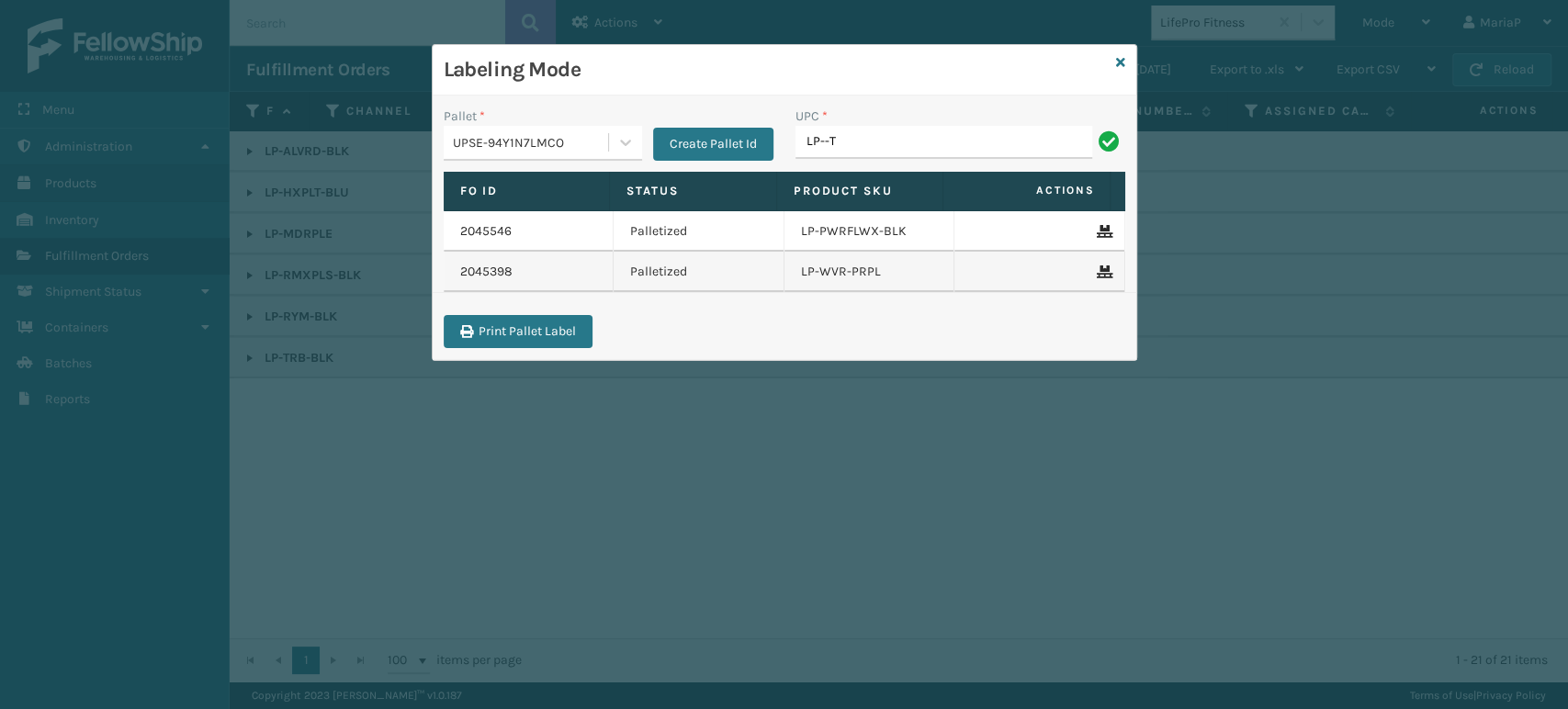
click at [563, 155] on div "UPSE-94Y1N7LMCO" at bounding box center [525, 142] width 165 height 31
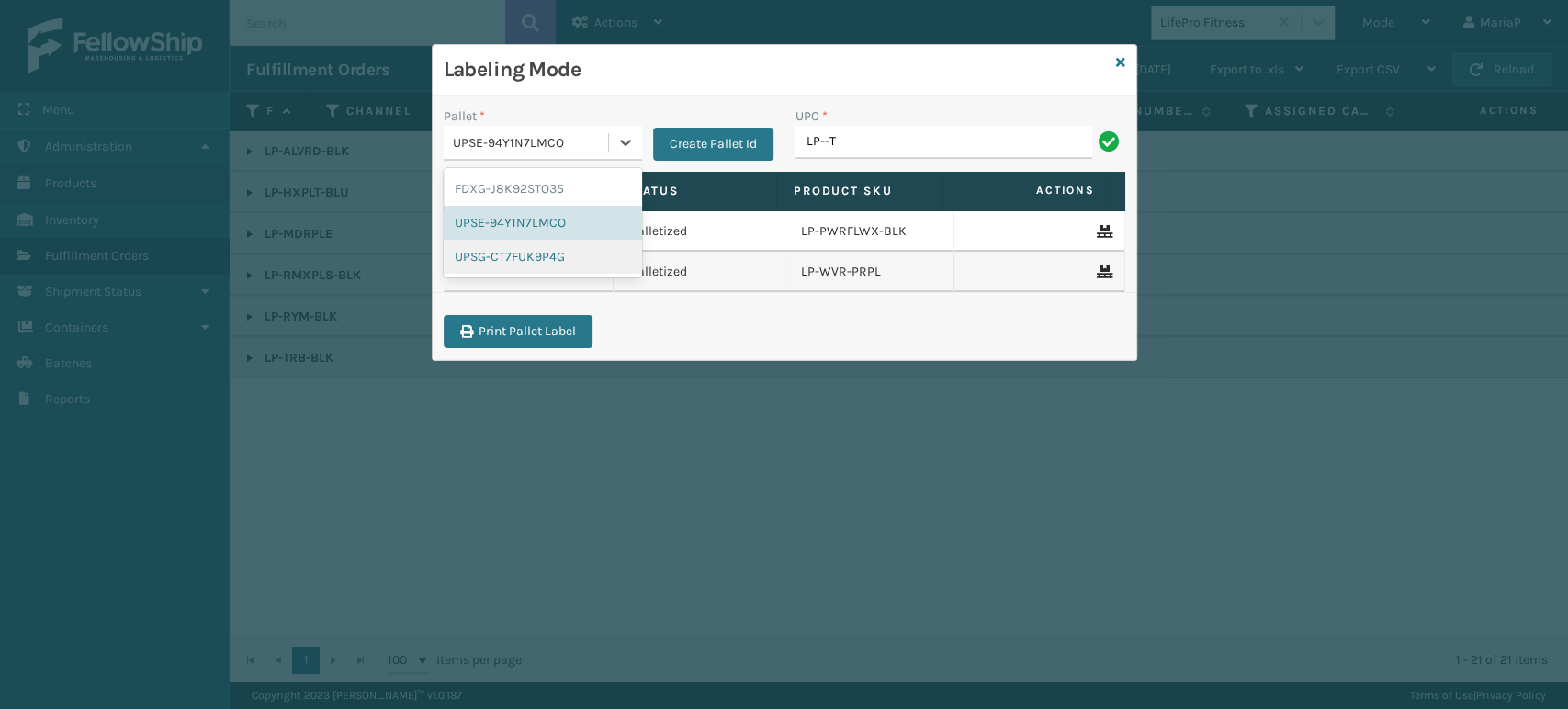
click at [564, 254] on div "UPSG-CT7FUK9P4G" at bounding box center [542, 257] width 198 height 34
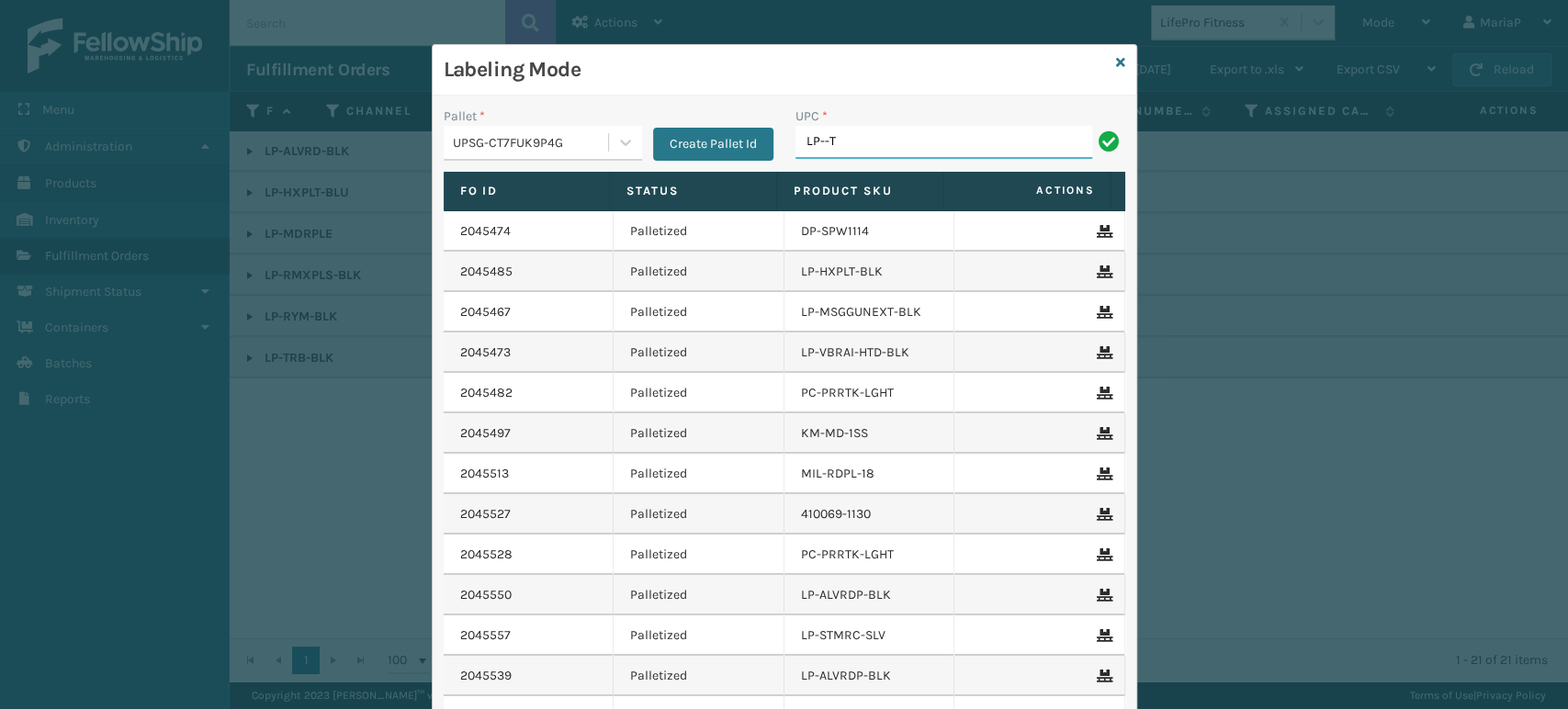
click at [864, 140] on input "LP--T" at bounding box center [944, 141] width 297 height 33
click at [867, 138] on input "LP--T" at bounding box center [944, 141] width 297 height 33
type input "LP-TRB-BLK"
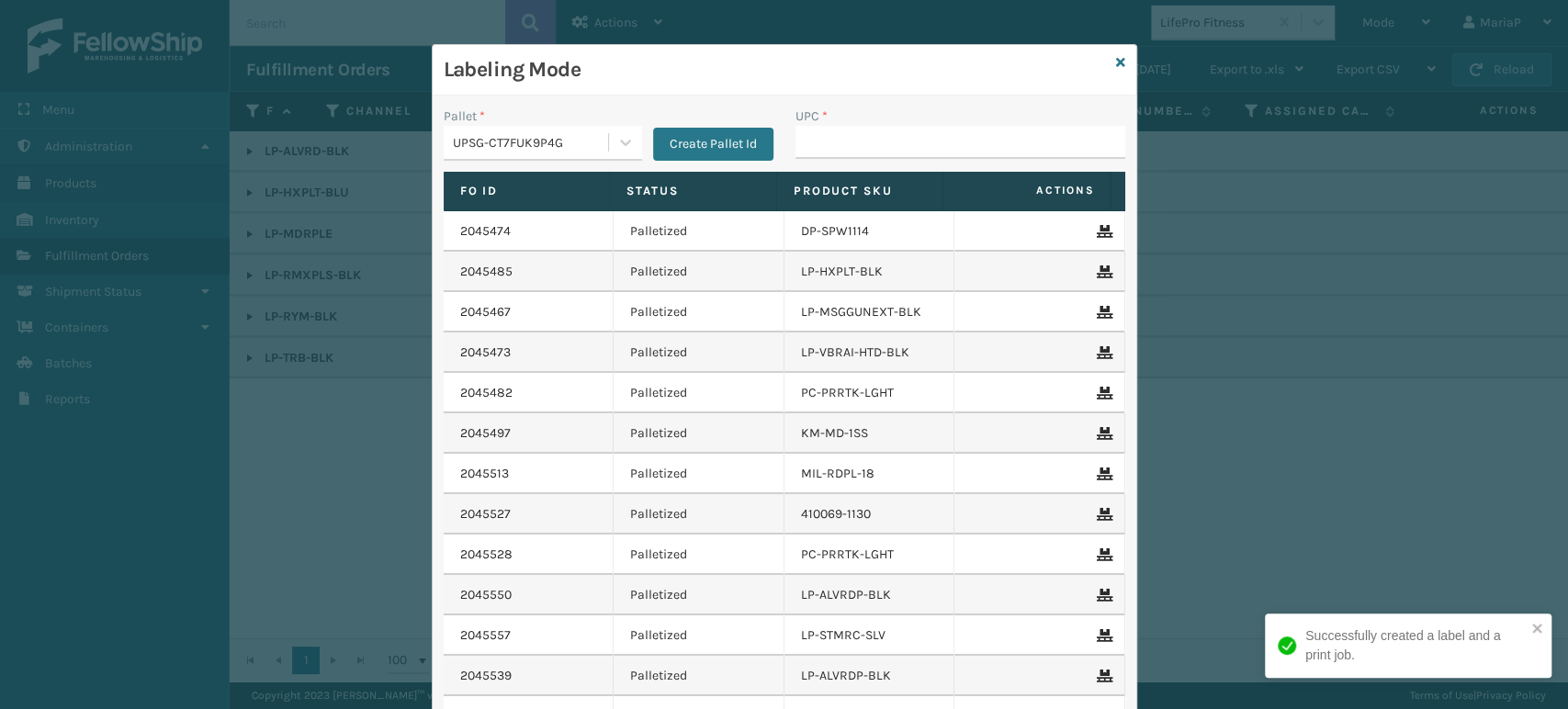
click at [662, 140] on button "Create Pallet Id" at bounding box center [713, 143] width 120 height 33
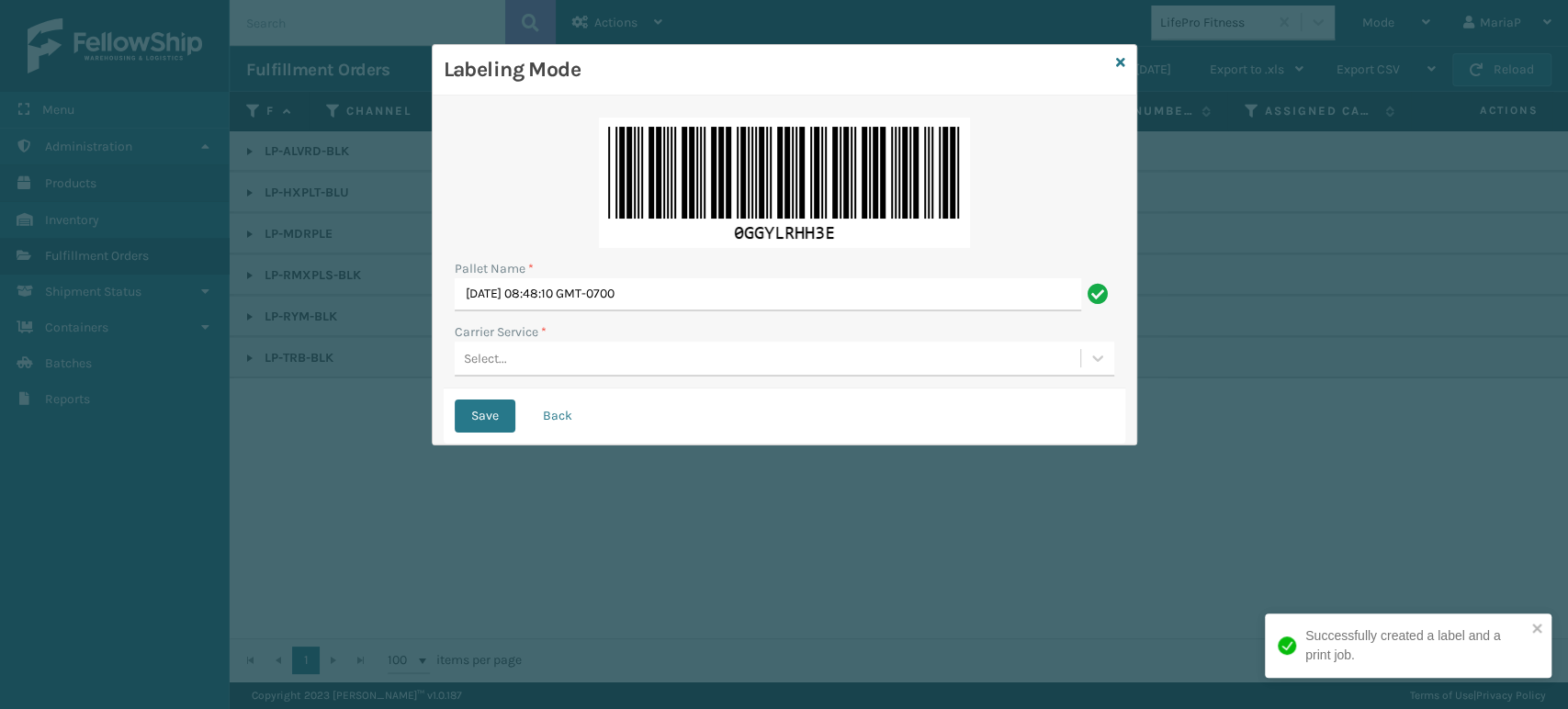
click at [662, 140] on img at bounding box center [785, 183] width 371 height 130
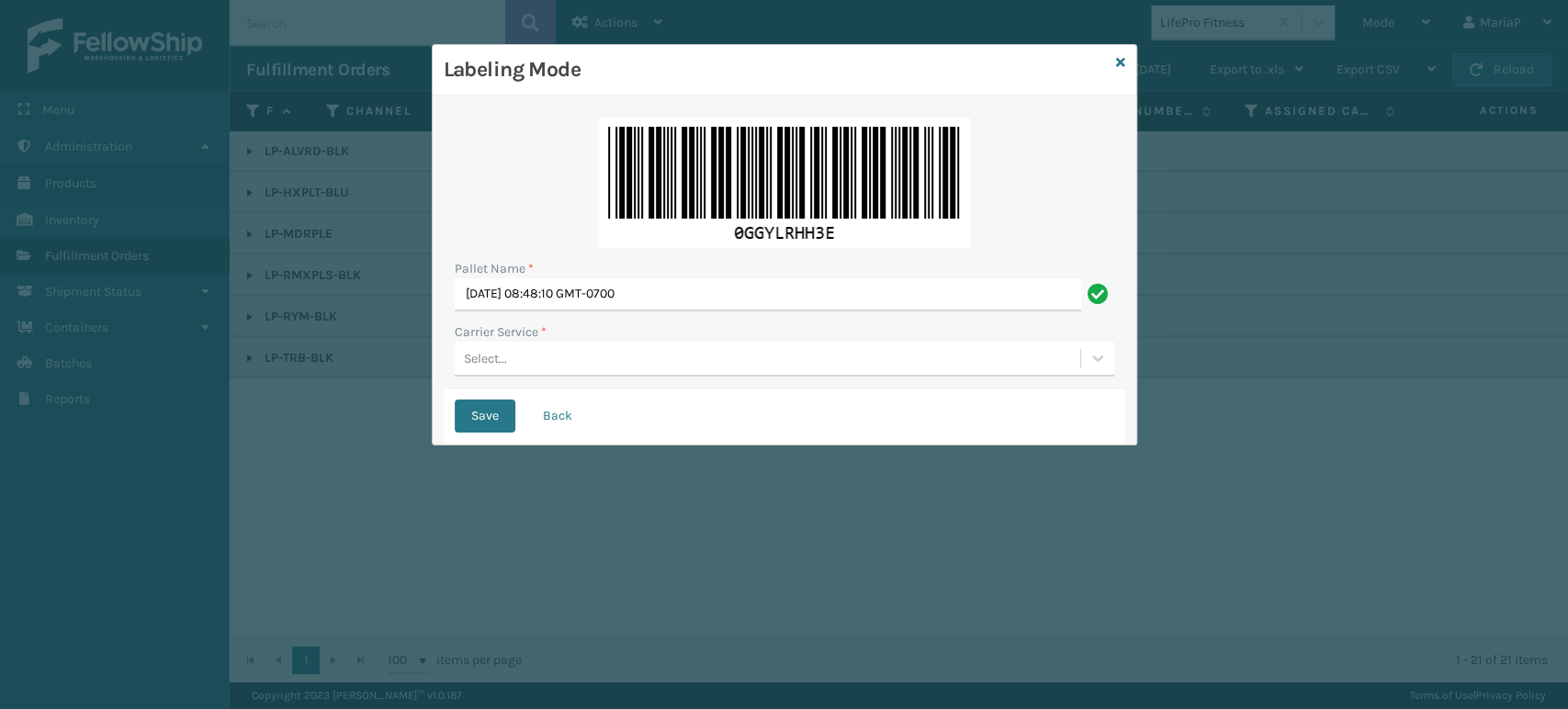
click at [563, 413] on button "Back" at bounding box center [557, 416] width 62 height 33
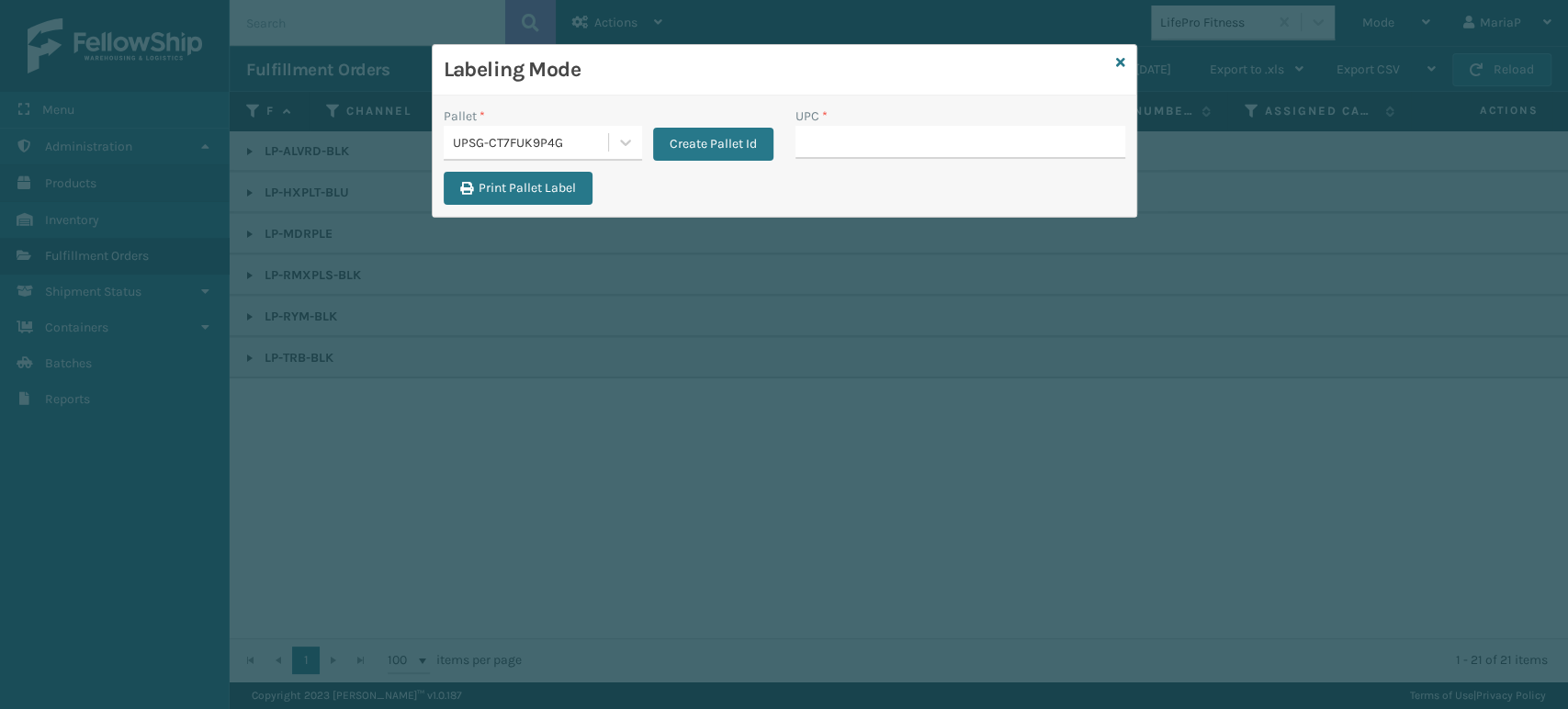
click at [832, 150] on input "UPC *" at bounding box center [961, 141] width 330 height 33
type input "LP-TRB-BLK"
